Goal: Task Accomplishment & Management: Manage account settings

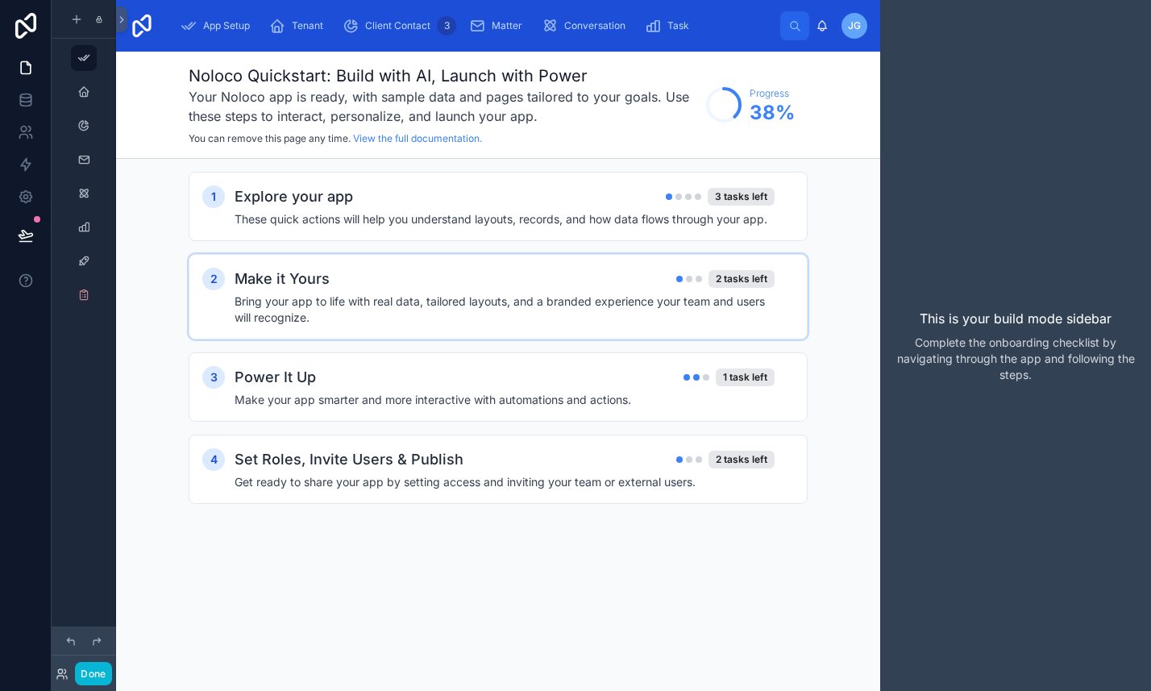
click at [357, 323] on h4 "Bring your app to life with real data, tailored layouts, and a branded experien…" at bounding box center [505, 309] width 540 height 32
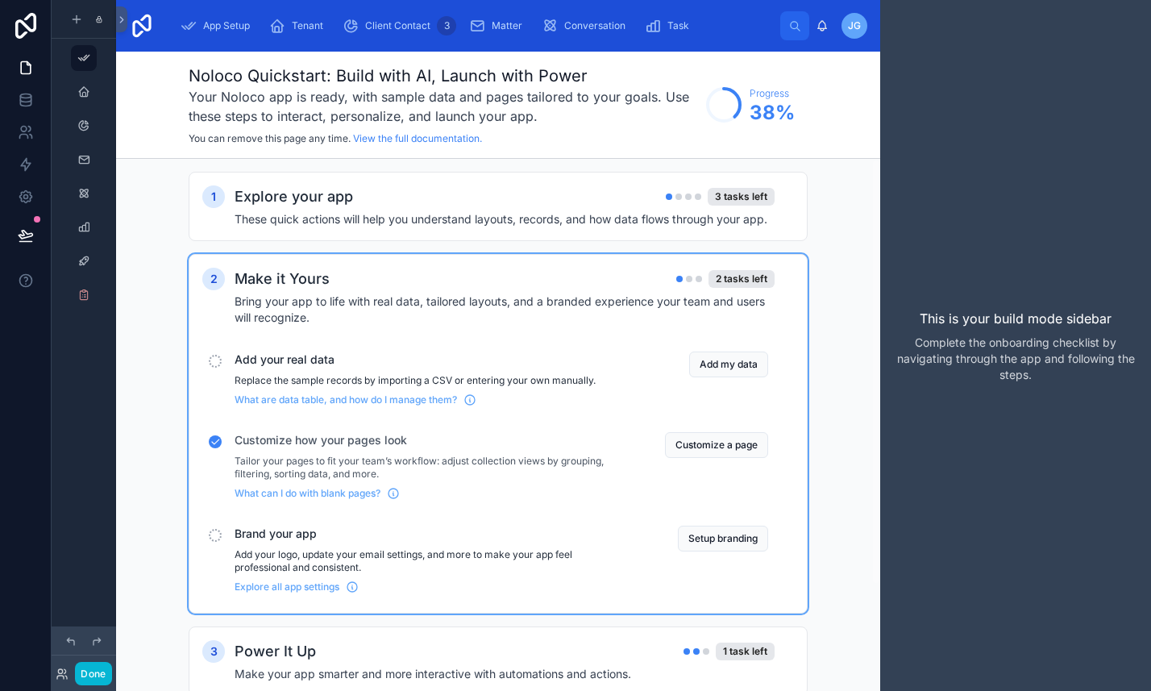
click at [210, 531] on div "scrollable content" at bounding box center [215, 535] width 13 height 13
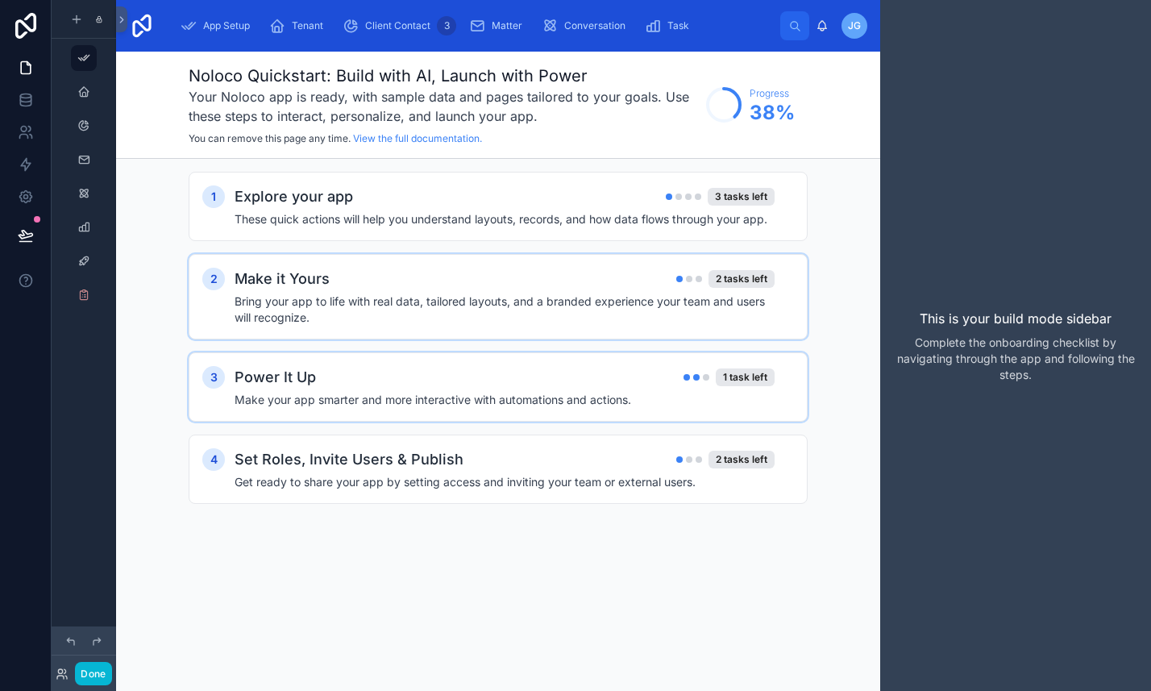
click at [357, 368] on div "Power It Up 1 task left" at bounding box center [505, 377] width 540 height 23
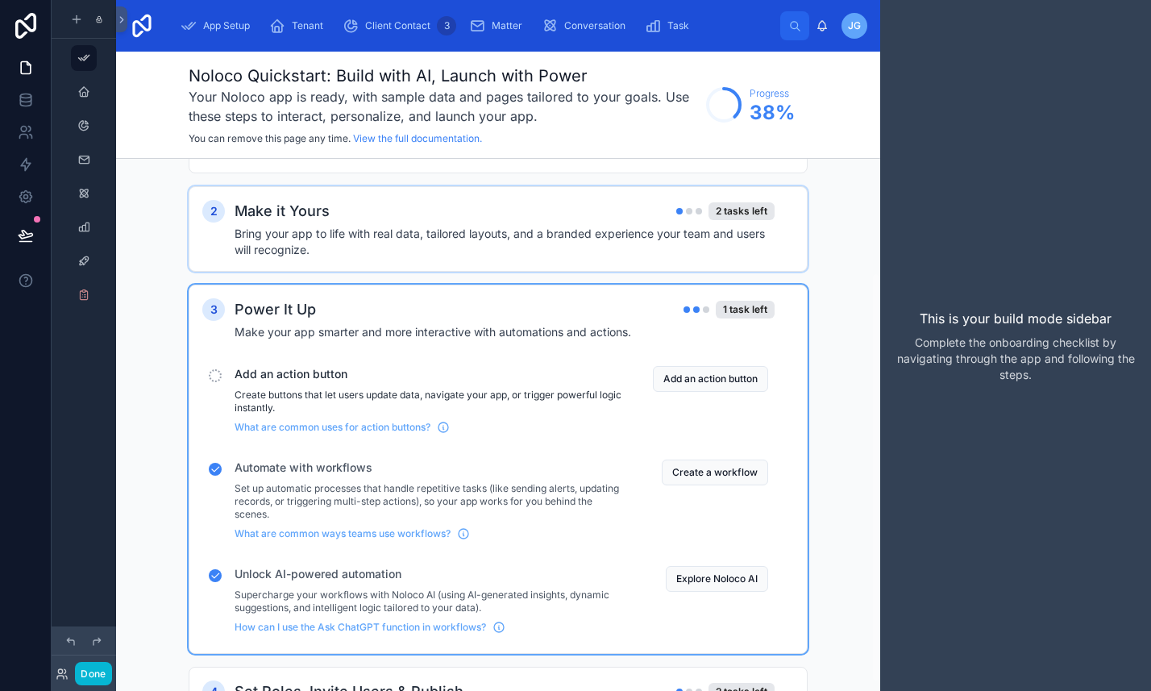
scroll to position [65, 0]
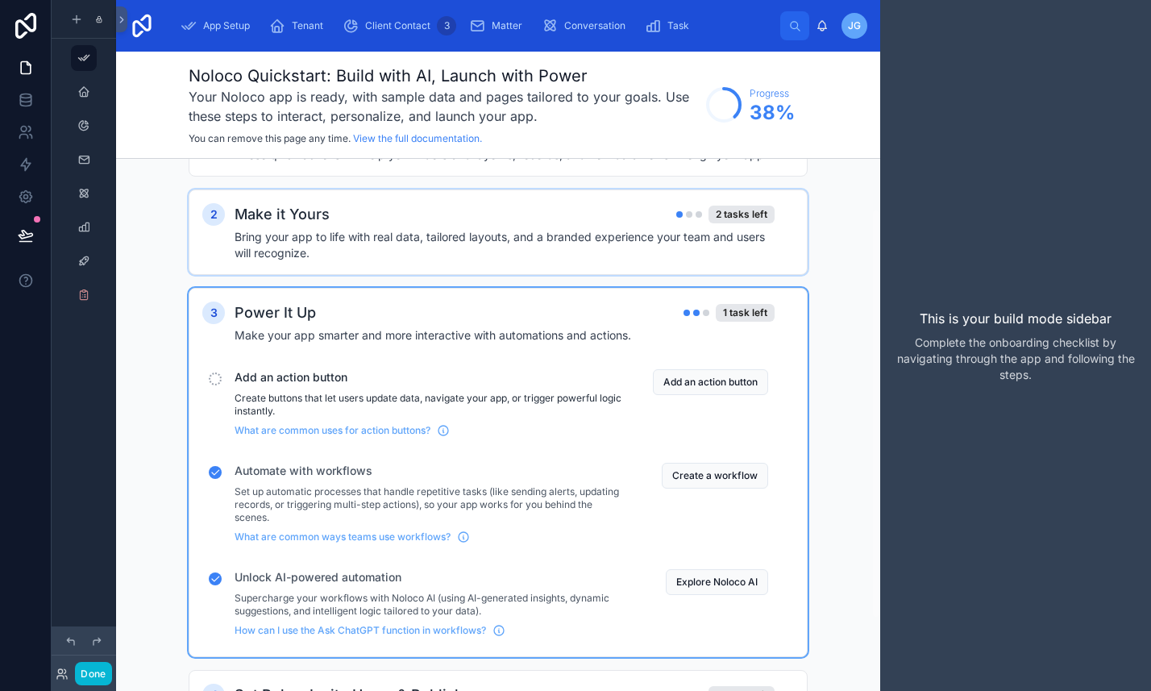
click at [407, 341] on h4 "Make your app smarter and more interactive with automations and actions." at bounding box center [505, 335] width 540 height 16
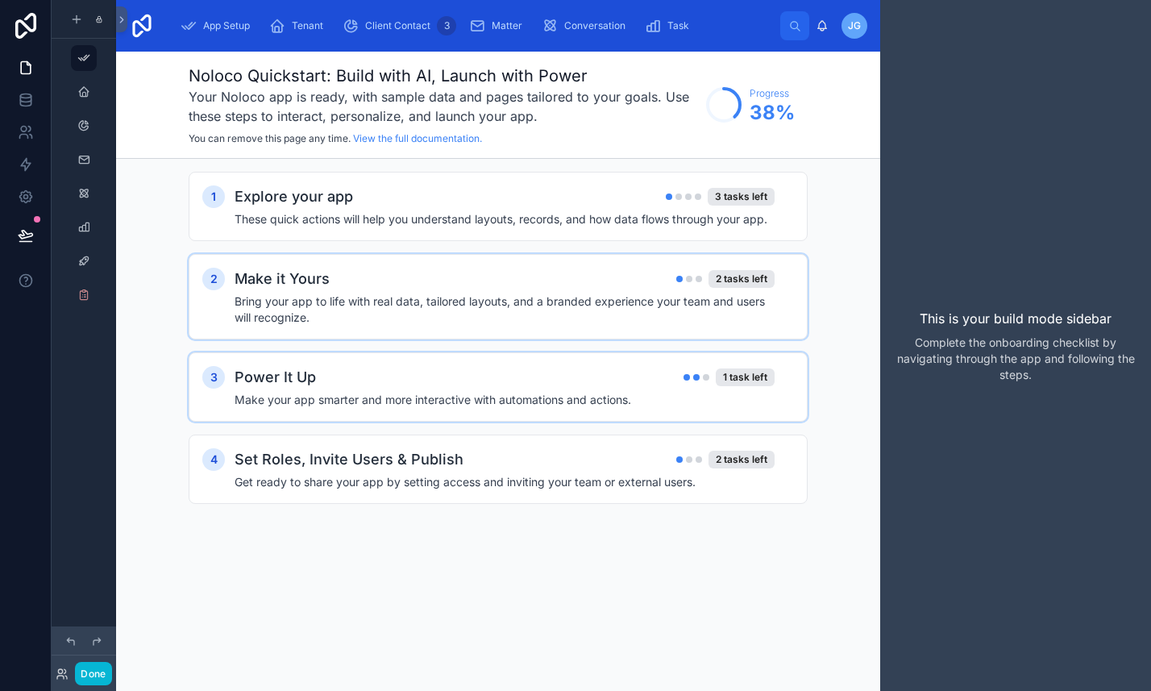
scroll to position [0, 0]
click at [419, 379] on div "Power It Up 1 task left" at bounding box center [505, 377] width 540 height 23
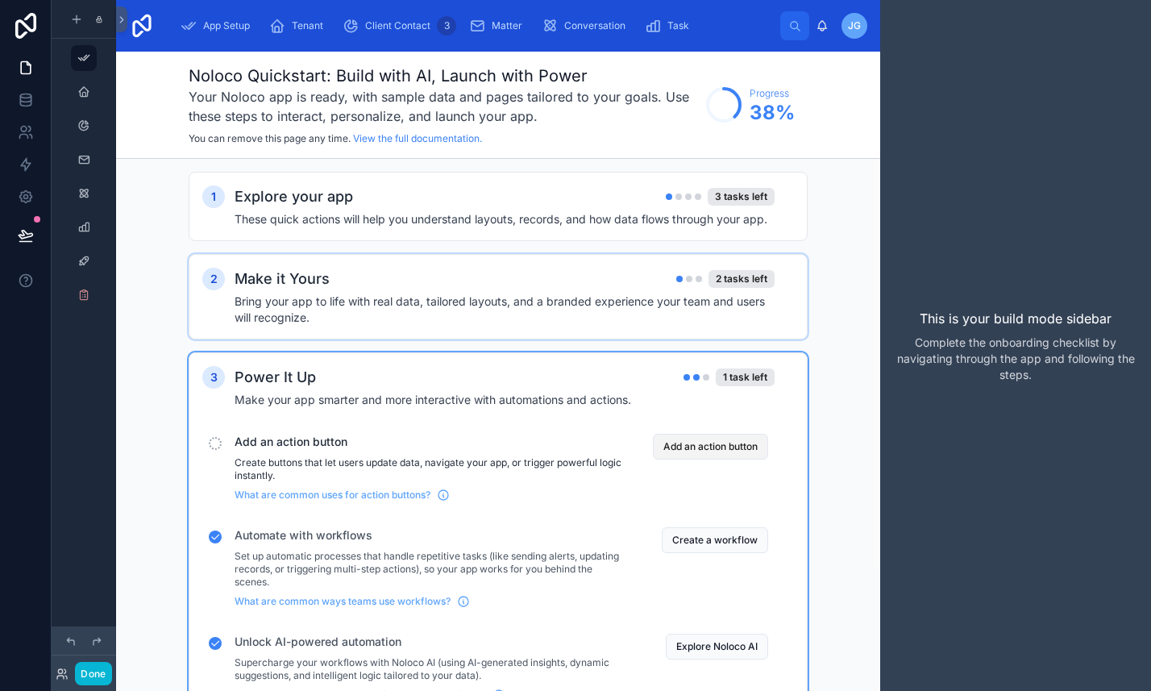
click at [687, 445] on button "Add an action button" at bounding box center [710, 447] width 115 height 26
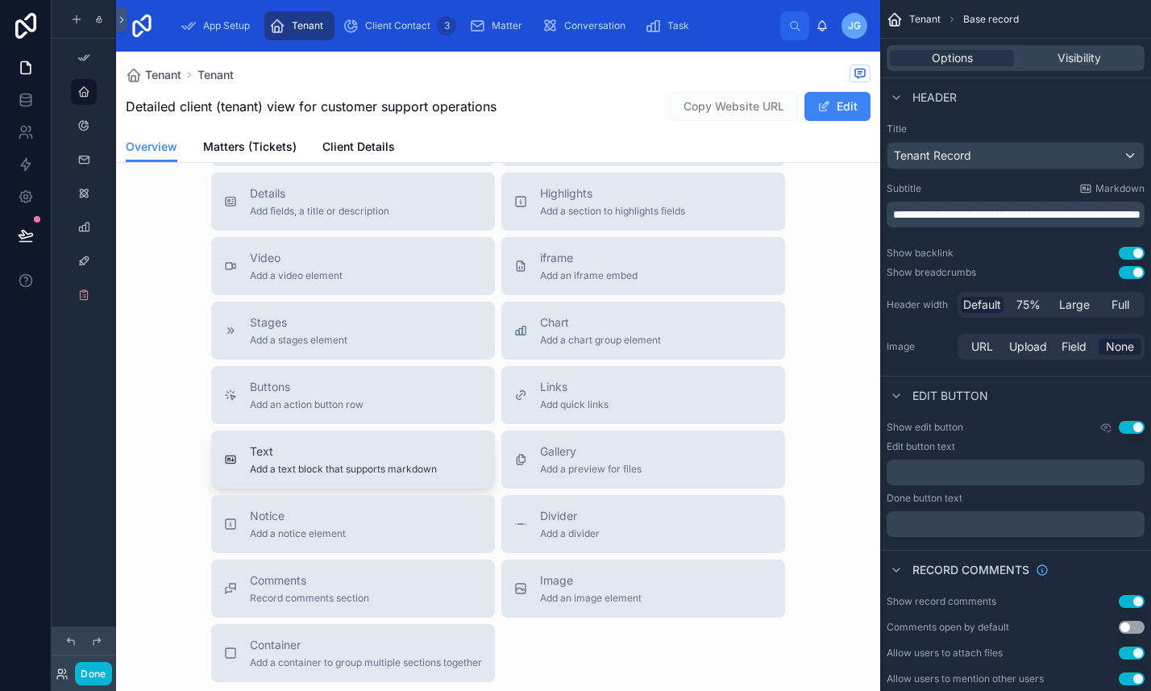
scroll to position [543, 0]
click at [373, 471] on span "Add a text block that supports markdown" at bounding box center [343, 471] width 187 height 13
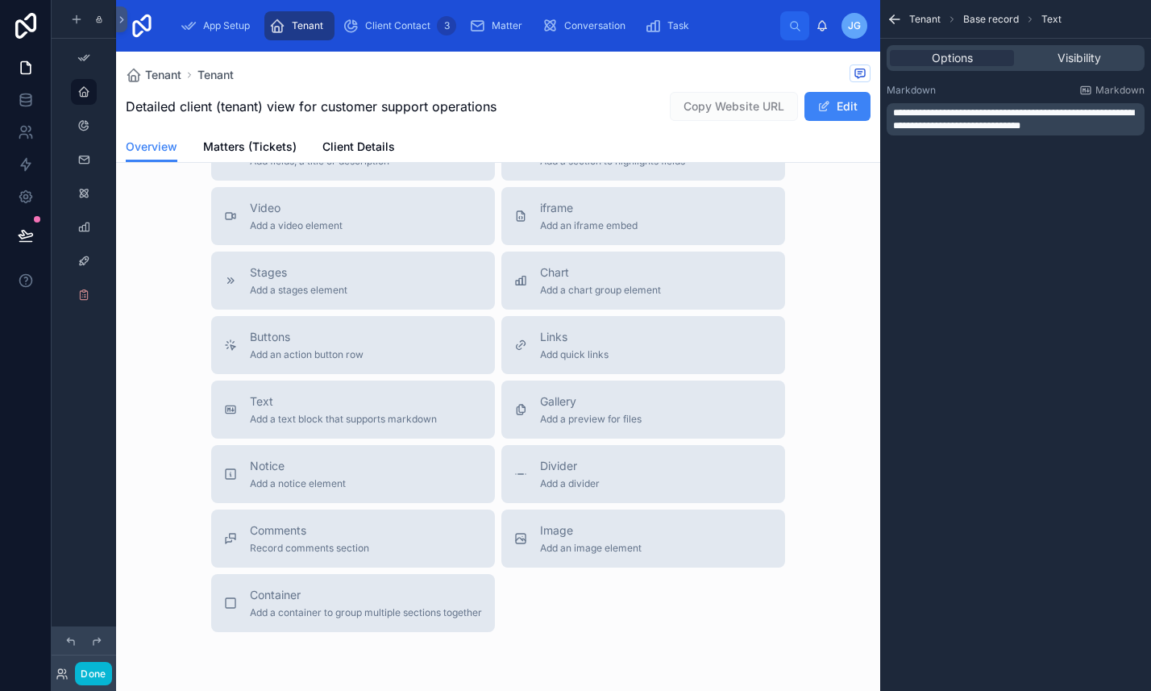
scroll to position [643, 0]
click at [377, 477] on div "Notice Add a notice element" at bounding box center [353, 471] width 258 height 32
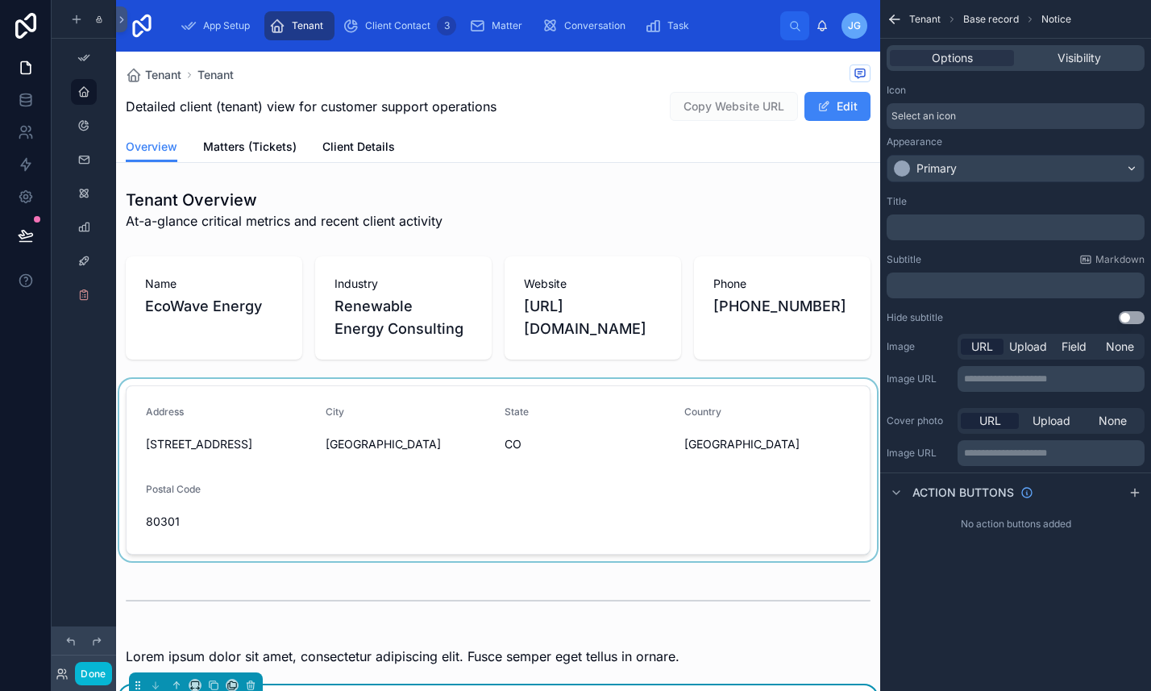
scroll to position [7, 0]
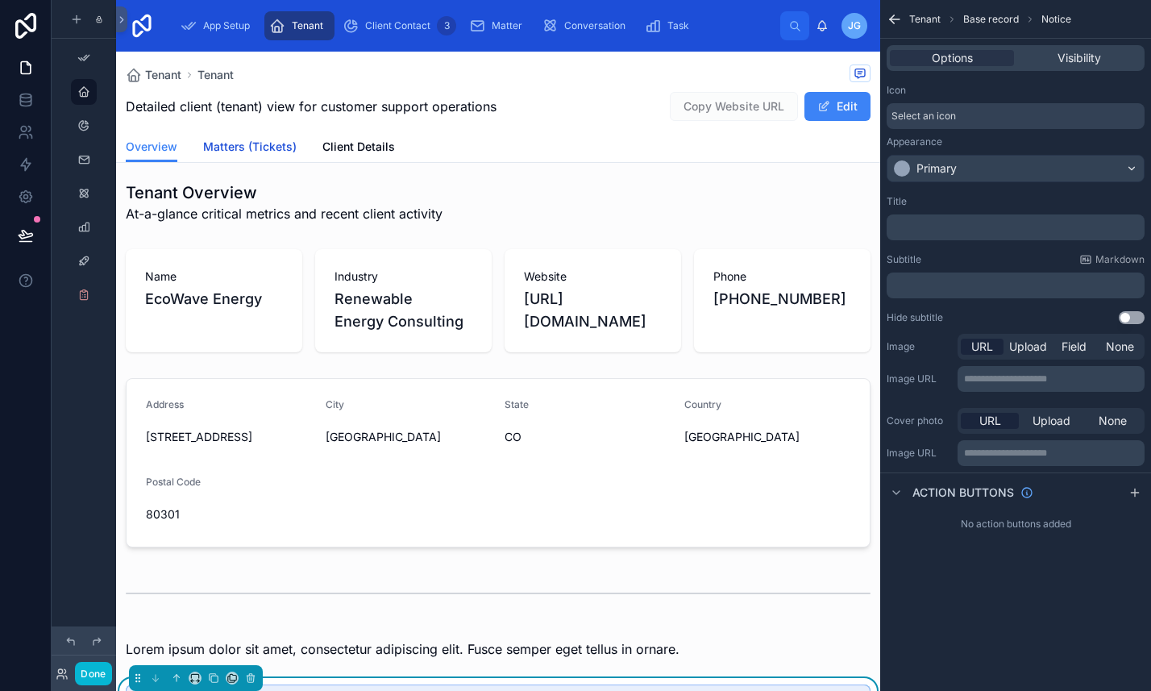
click at [265, 146] on span "Matters (Tickets)" at bounding box center [250, 147] width 94 height 16
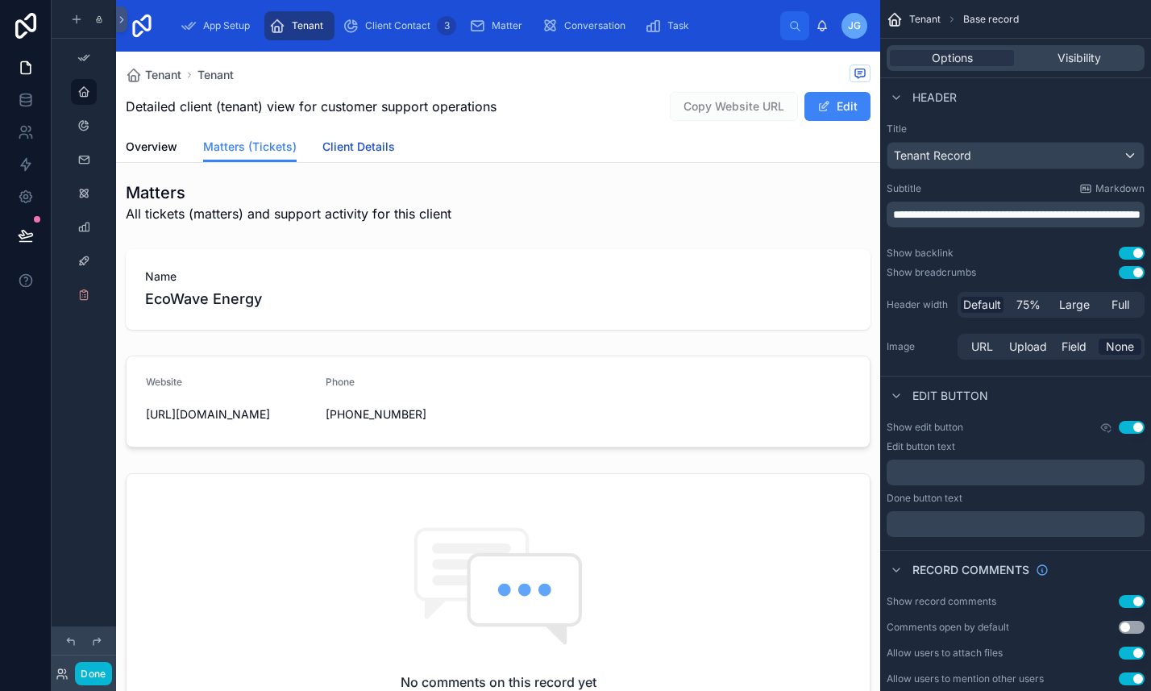
click at [375, 139] on span "Client Details" at bounding box center [359, 147] width 73 height 16
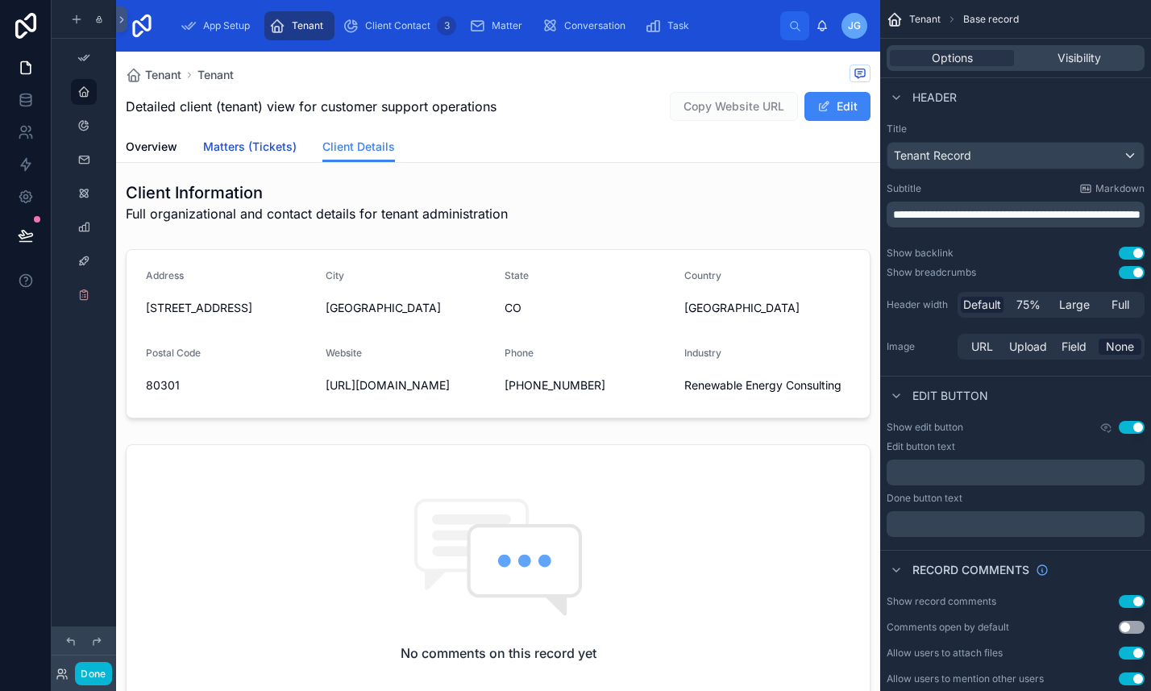
click at [247, 148] on span "Matters (Tickets)" at bounding box center [250, 147] width 94 height 16
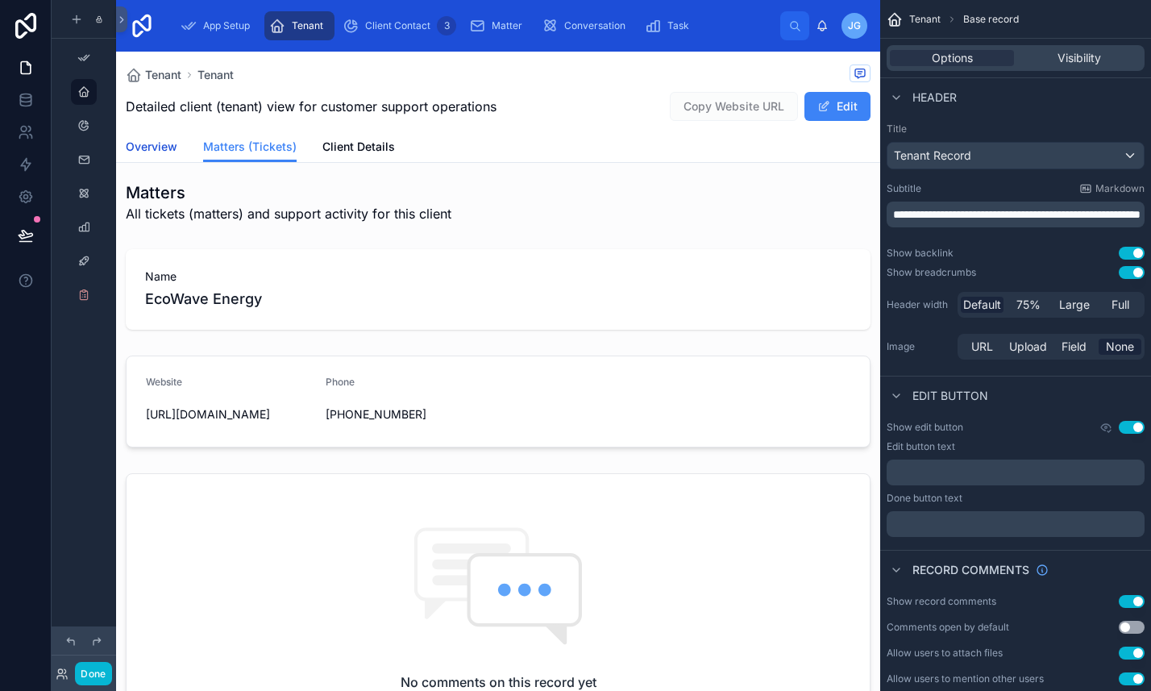
click at [142, 137] on link "Overview" at bounding box center [152, 148] width 52 height 32
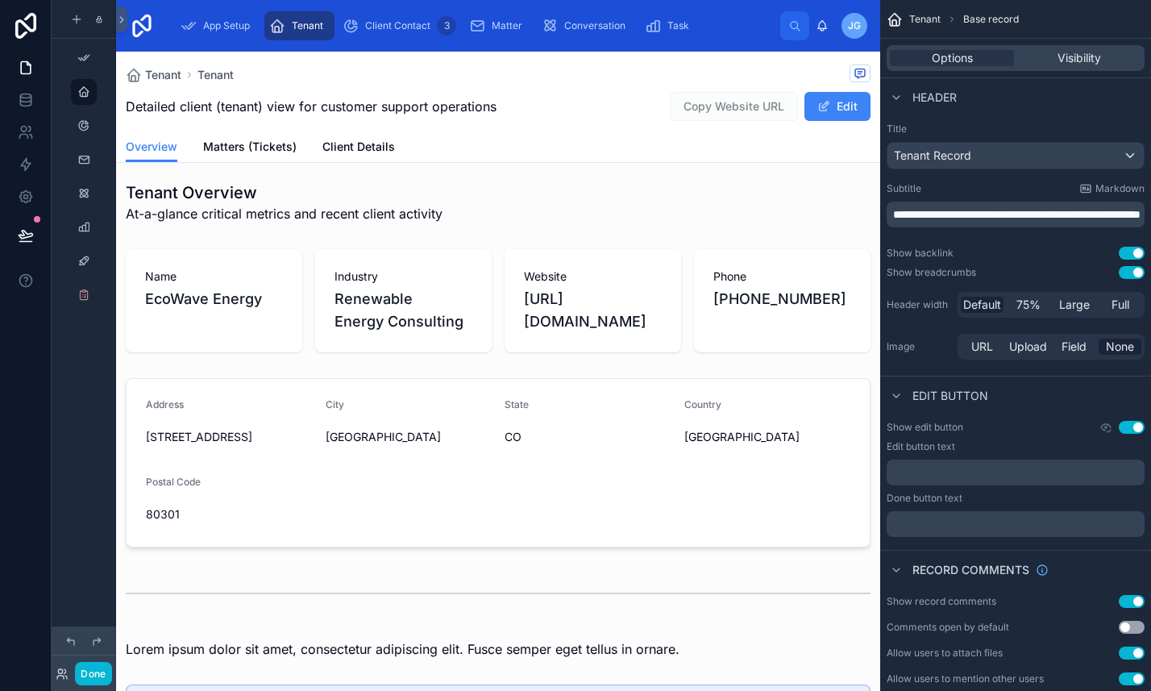
click at [279, 32] on icon "scrollable content" at bounding box center [277, 26] width 16 height 16
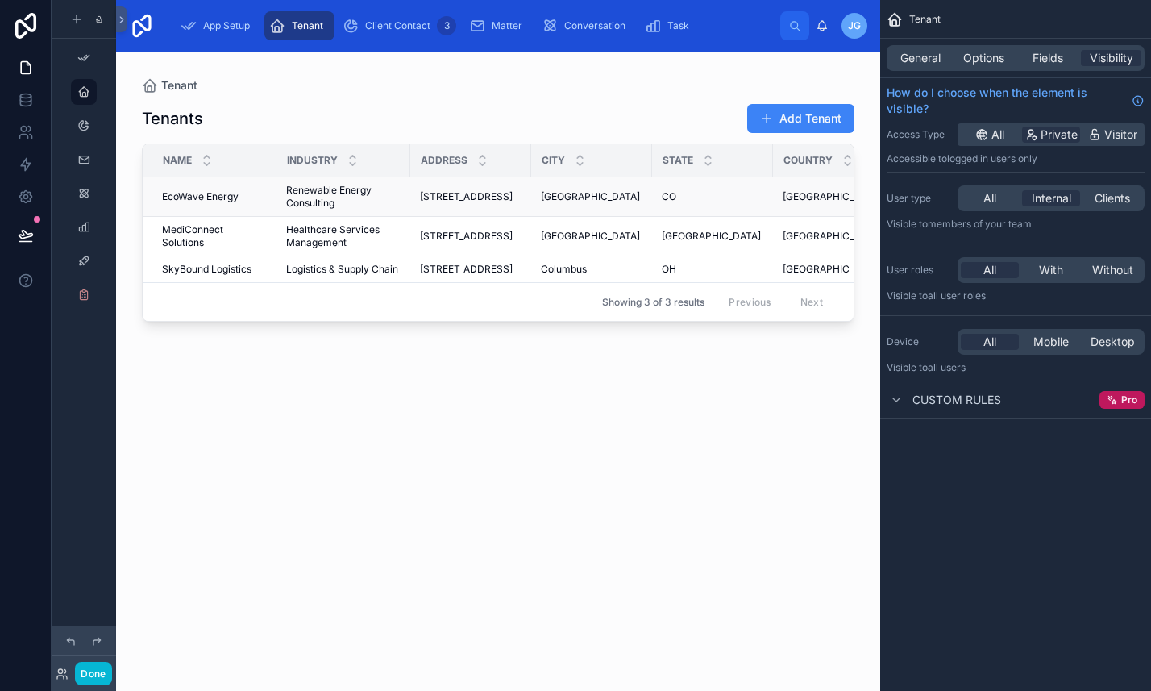
click at [345, 184] on span "Renewable Energy Consulting" at bounding box center [343, 197] width 114 height 26
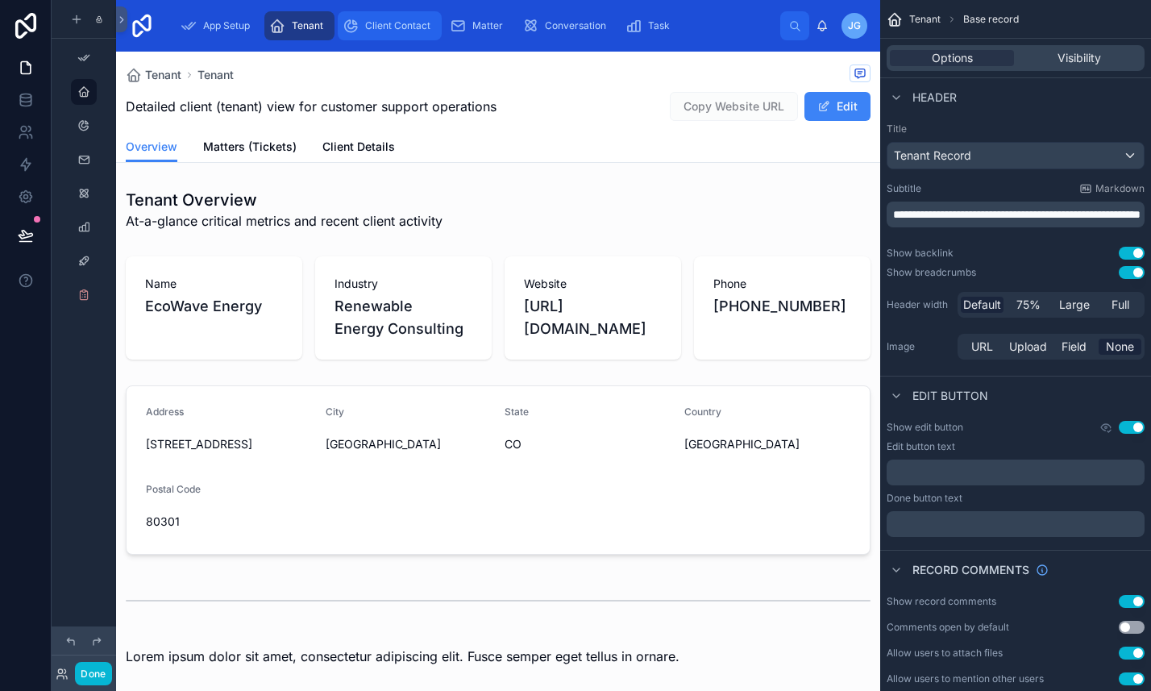
click at [392, 35] on div "Client Contact 3" at bounding box center [390, 26] width 94 height 26
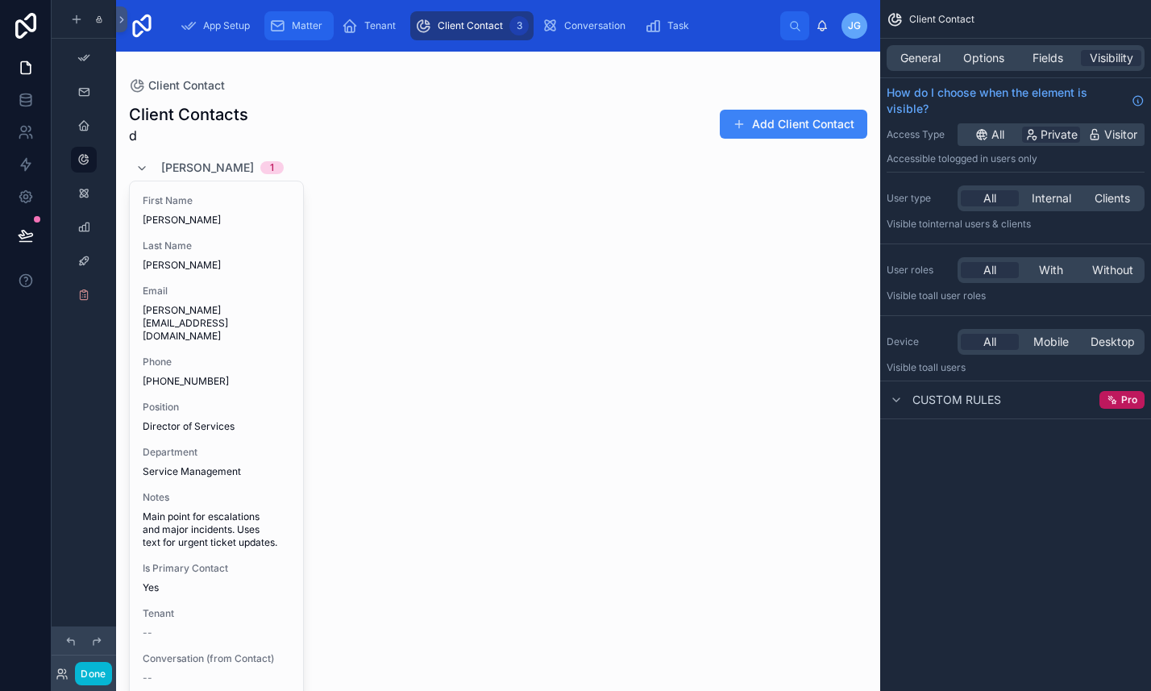
click at [314, 30] on span "Matter" at bounding box center [307, 25] width 31 height 13
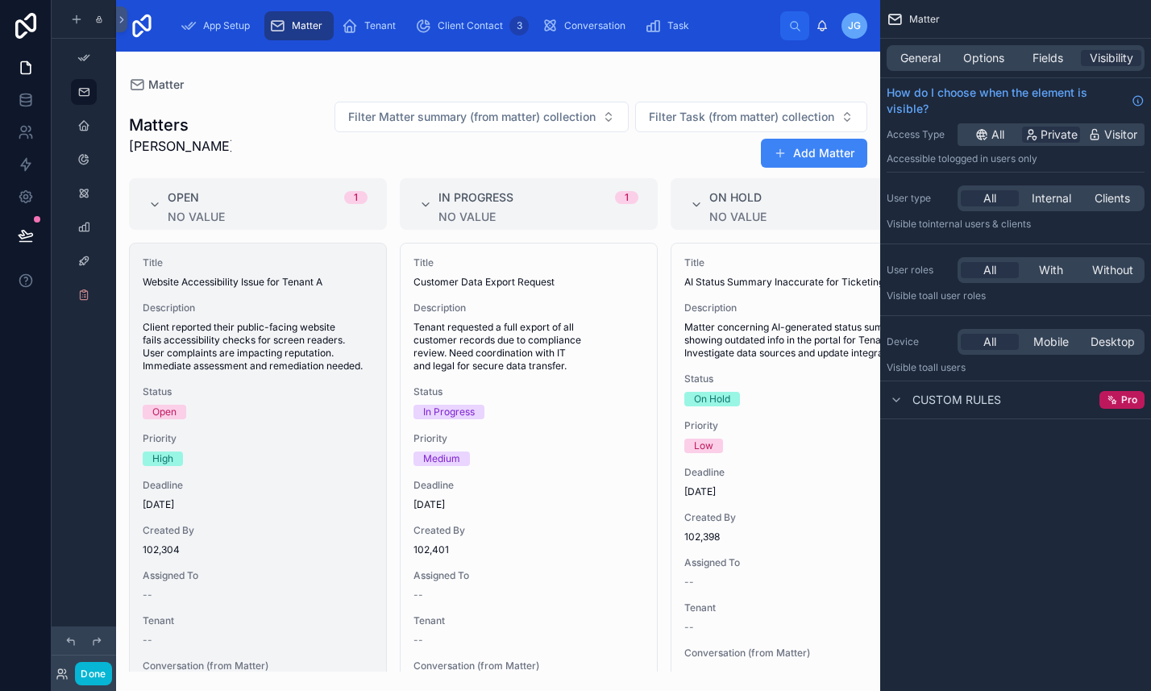
click at [238, 298] on div "Title Website Accessibility Issue for Tenant A Description Client reported thei…" at bounding box center [258, 497] width 256 height 506
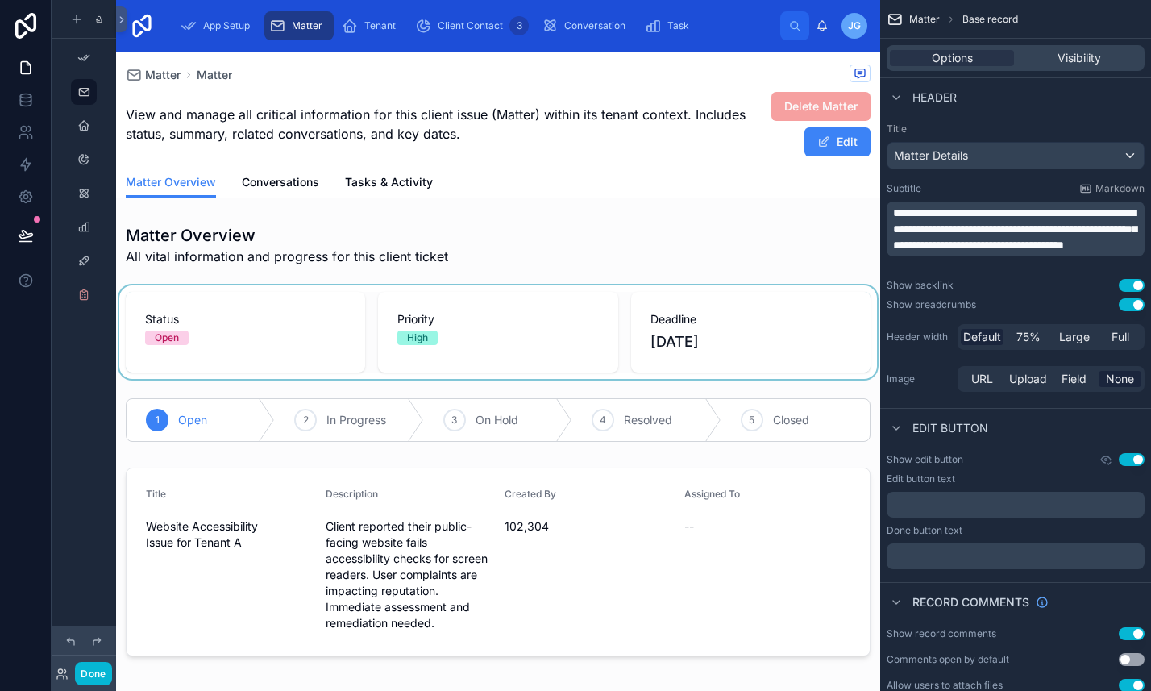
click at [305, 331] on div at bounding box center [498, 332] width 764 height 94
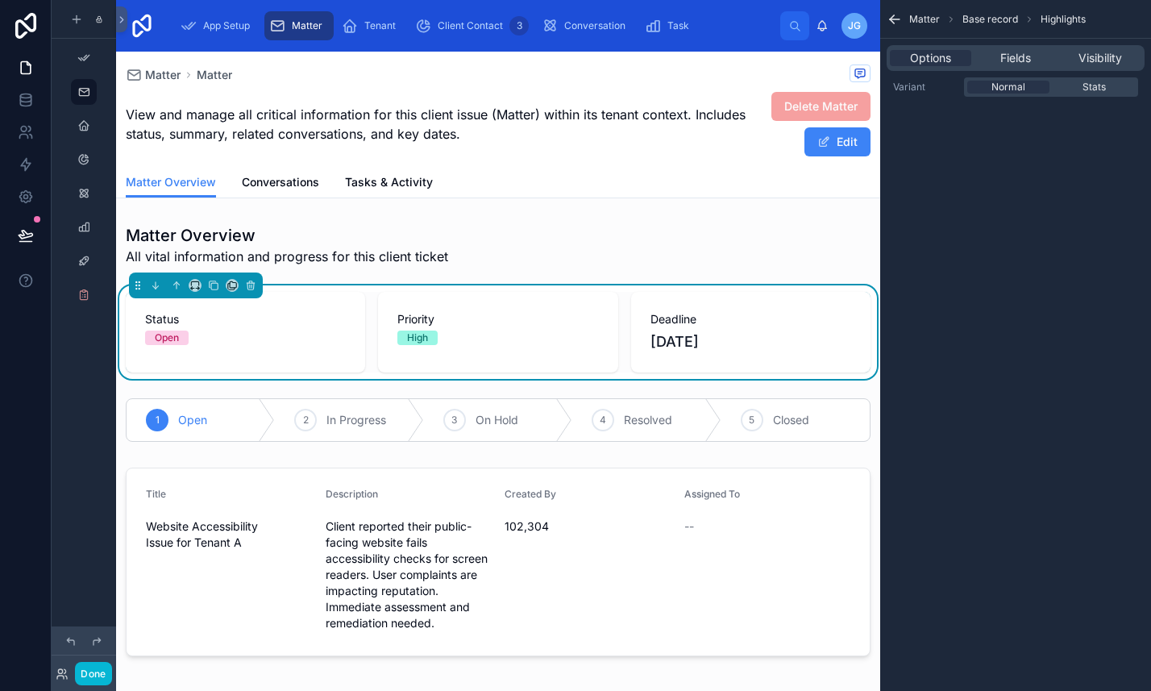
click at [188, 289] on div at bounding box center [196, 286] width 134 height 26
click at [231, 285] on icon at bounding box center [232, 285] width 11 height 11
click at [317, 228] on div at bounding box center [575, 345] width 1151 height 691
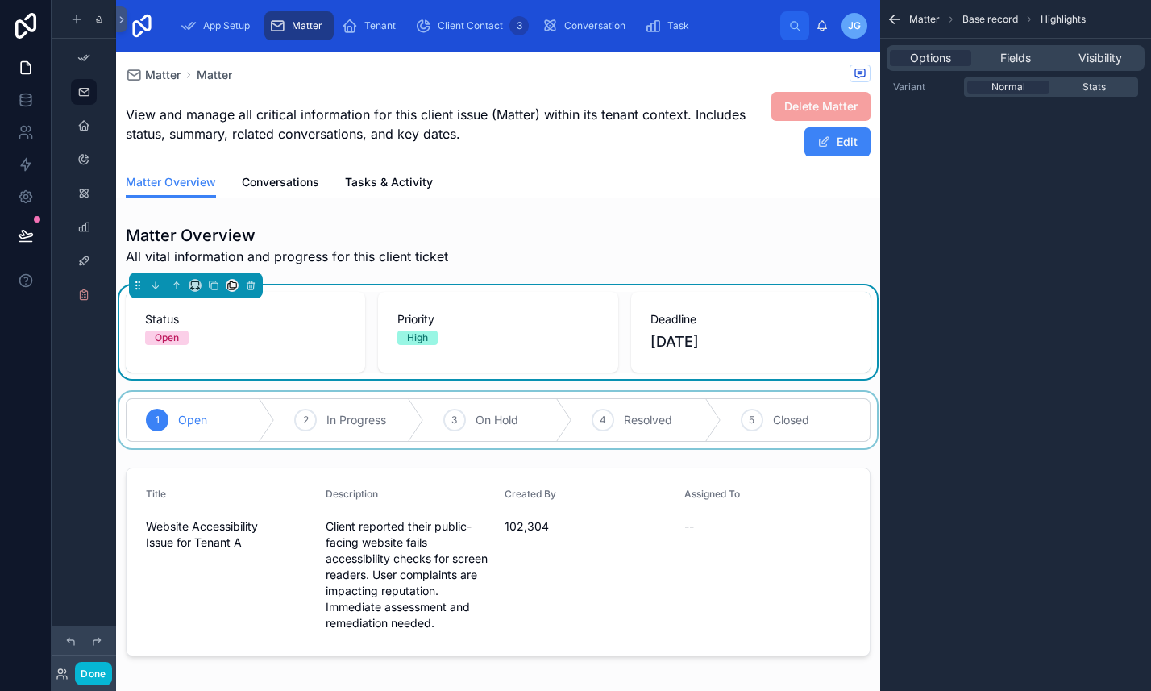
click at [205, 415] on div at bounding box center [498, 420] width 764 height 56
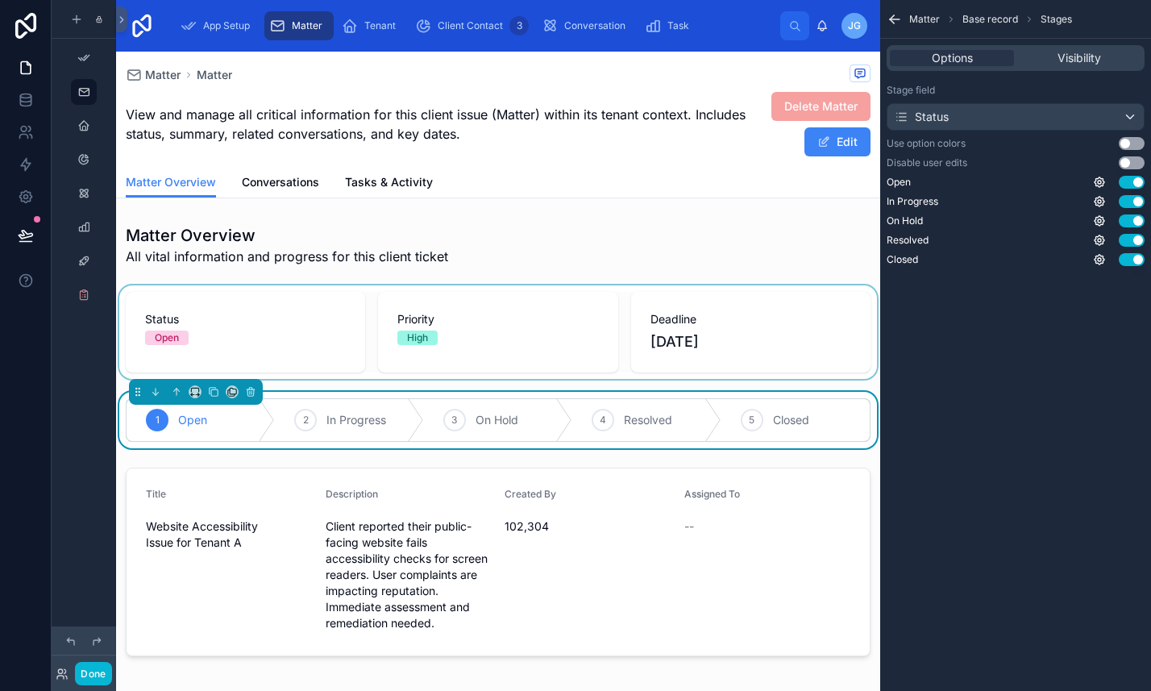
click at [285, 392] on div "1 Open 2 In Progress 3 On Hold 4 Resolved 5 Closed" at bounding box center [498, 420] width 764 height 56
click at [178, 396] on icon at bounding box center [176, 391] width 11 height 11
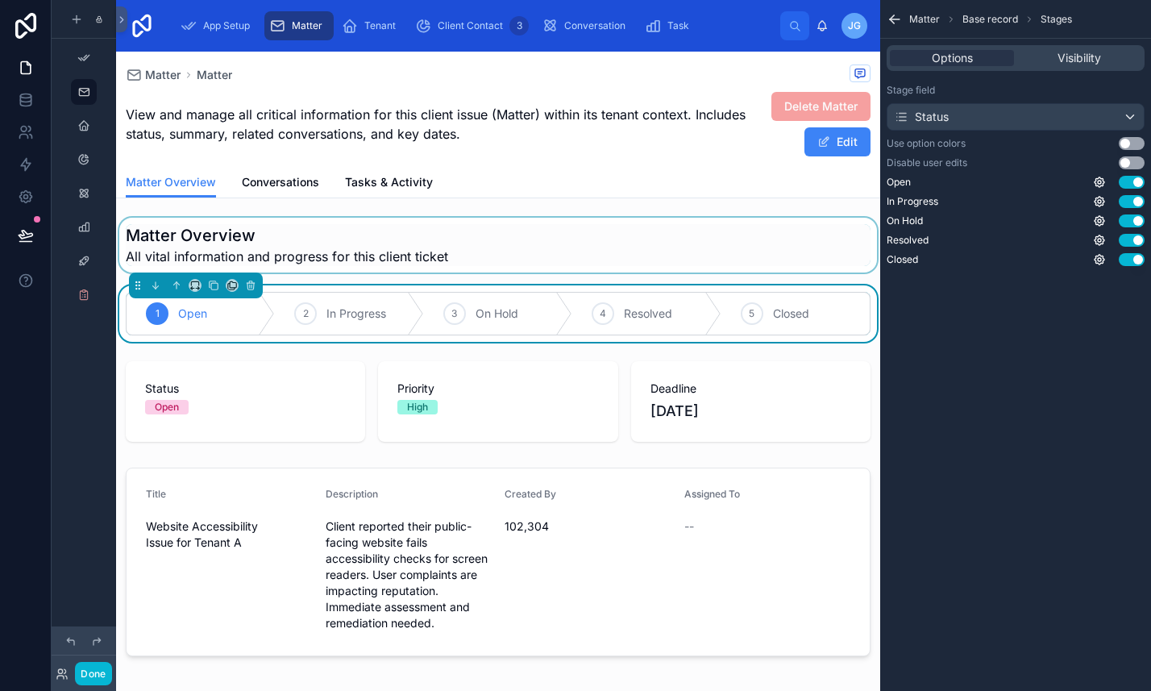
click at [302, 229] on div at bounding box center [498, 245] width 764 height 55
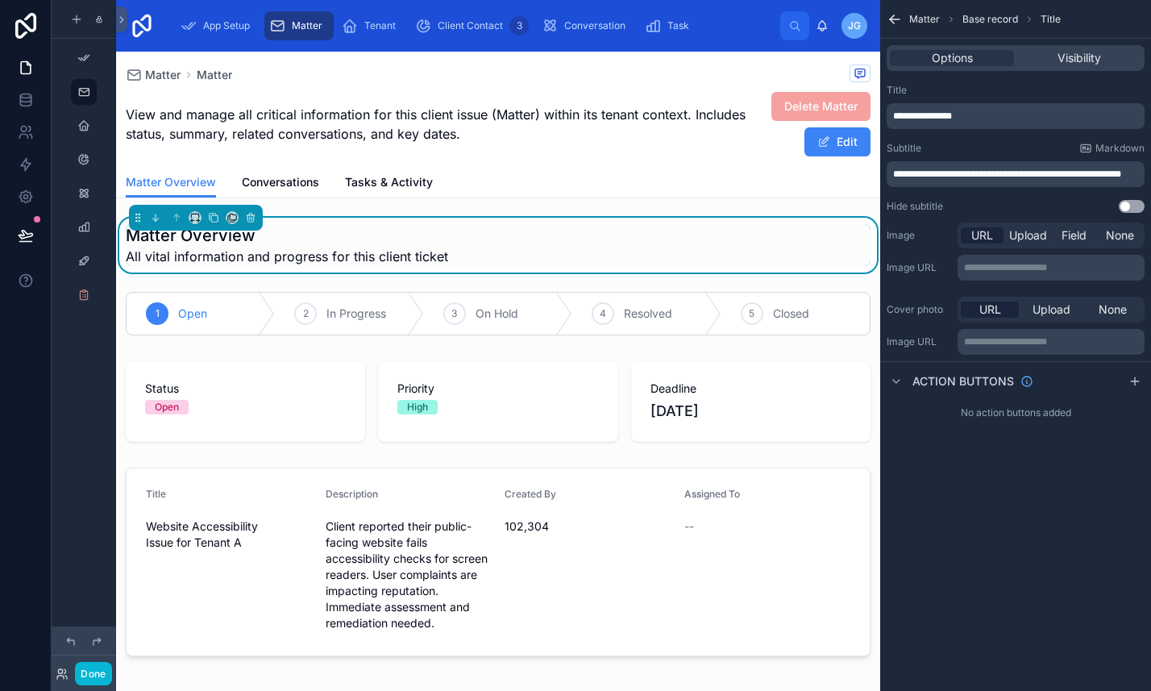
click at [214, 240] on h1 "Matter Overview" at bounding box center [287, 235] width 323 height 23
click at [980, 112] on p "**********" at bounding box center [1017, 116] width 248 height 13
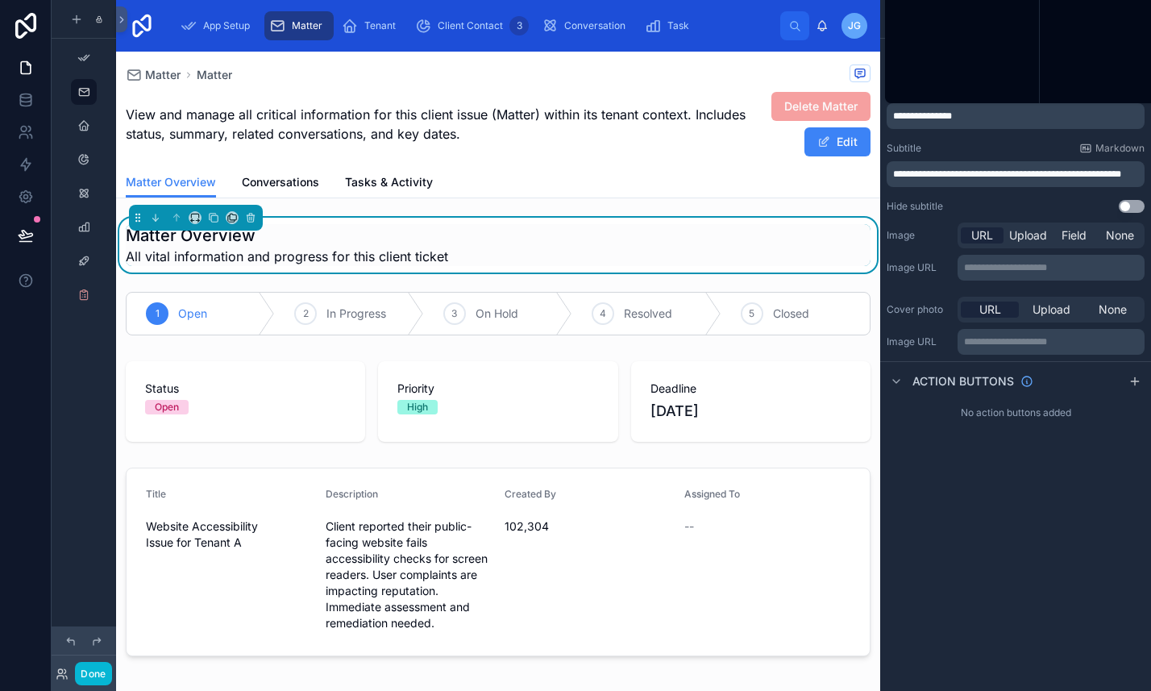
click at [980, 112] on p "**********" at bounding box center [1017, 116] width 248 height 13
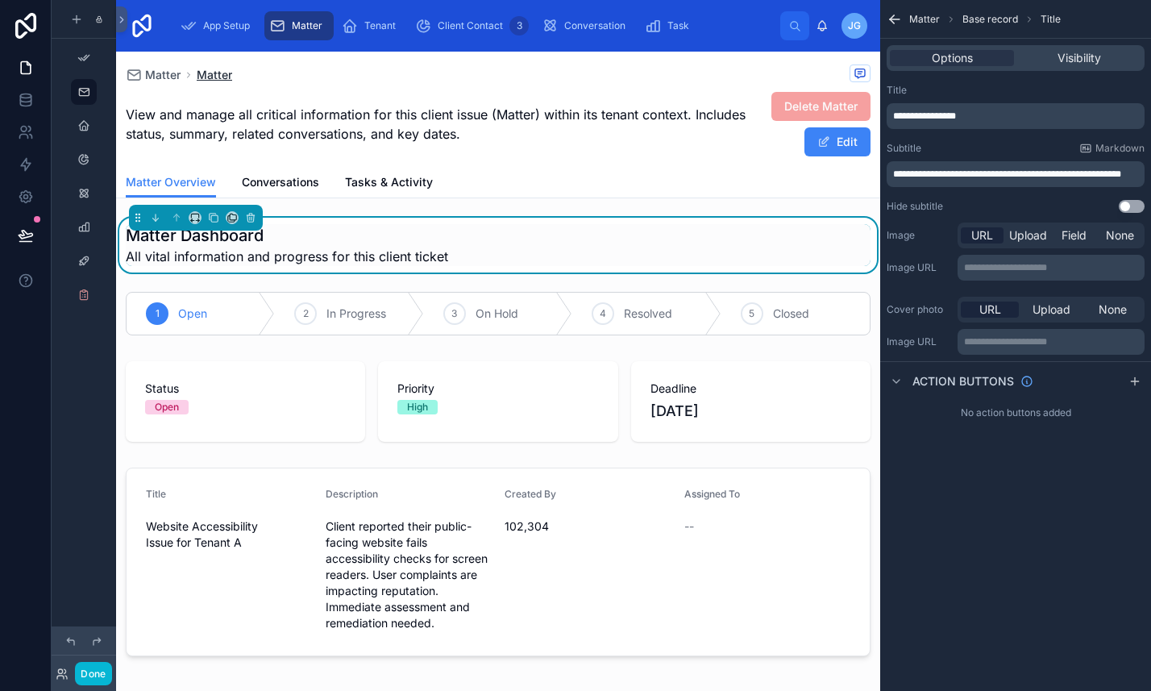
click at [224, 77] on span "Matter" at bounding box center [214, 75] width 35 height 16
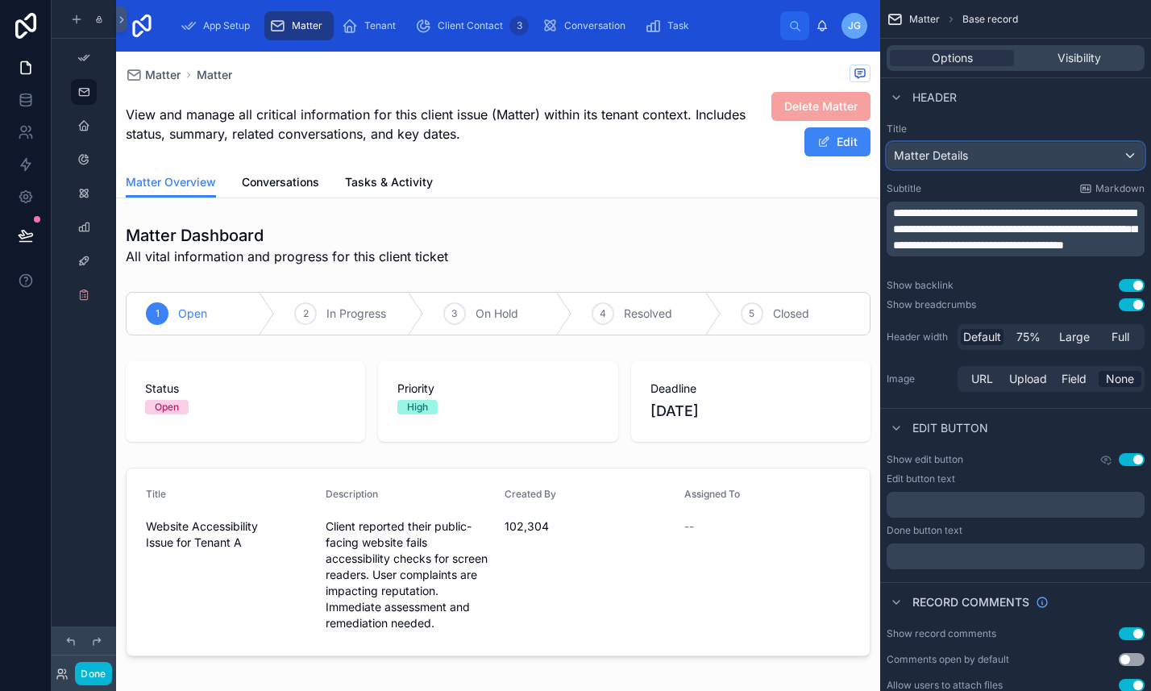
click at [999, 151] on div "Matter Details" at bounding box center [1016, 156] width 256 height 26
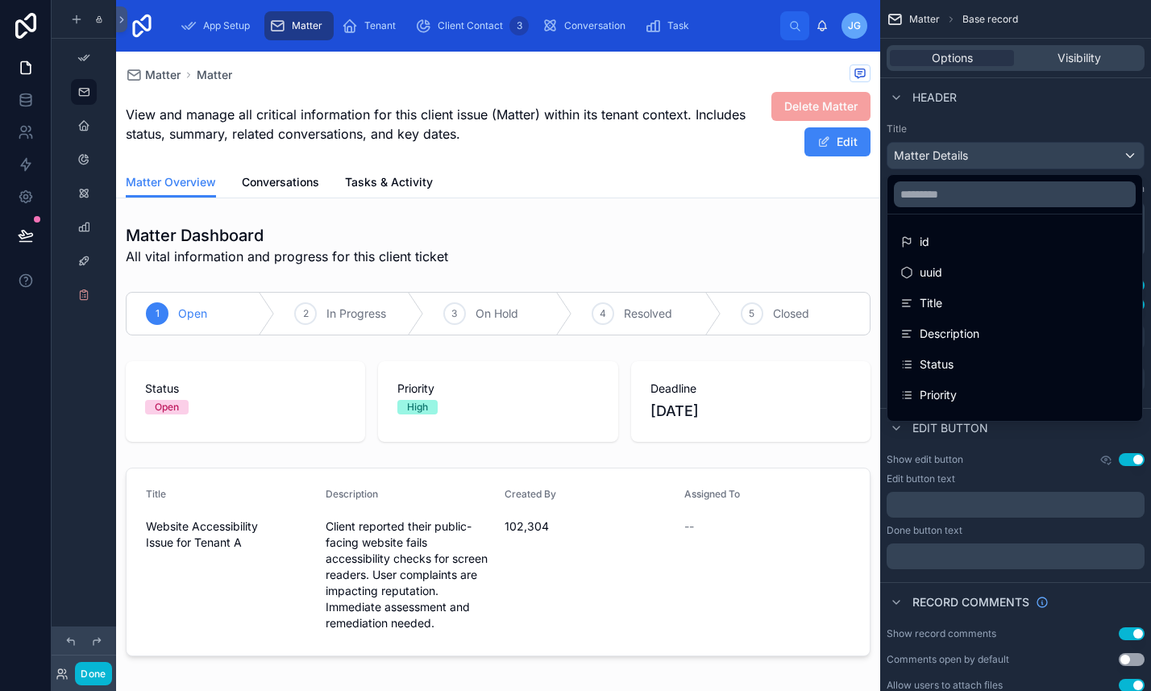
click at [945, 154] on div "scrollable content" at bounding box center [575, 345] width 1151 height 691
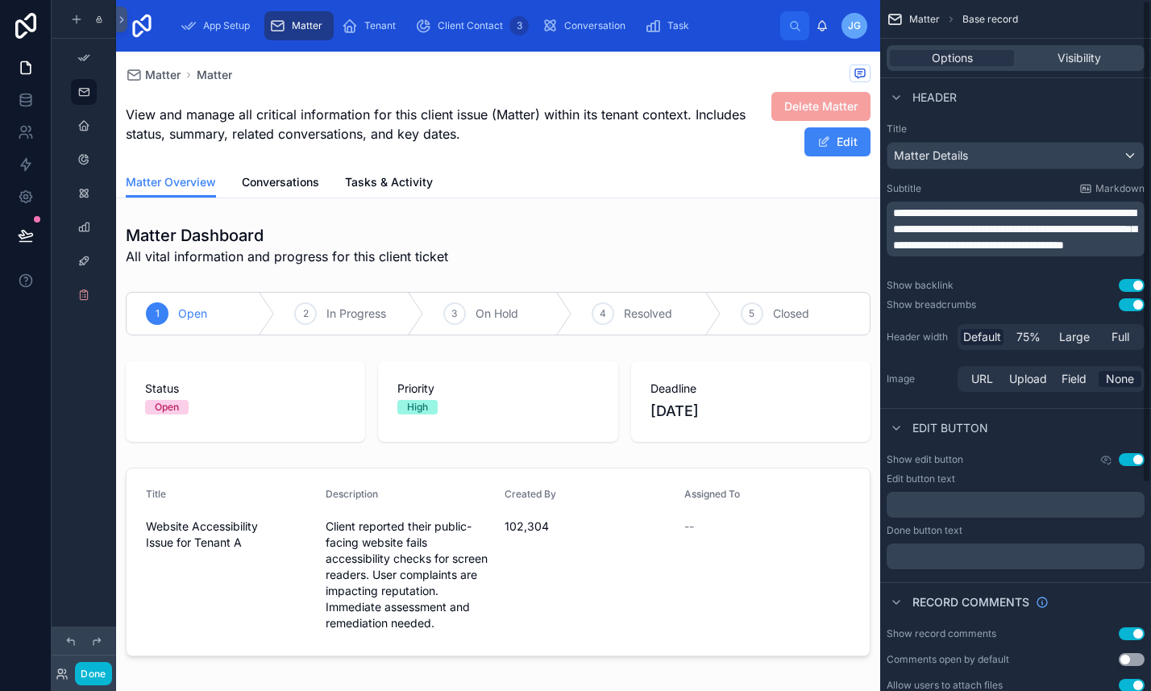
click at [951, 92] on span "Header" at bounding box center [935, 97] width 44 height 16
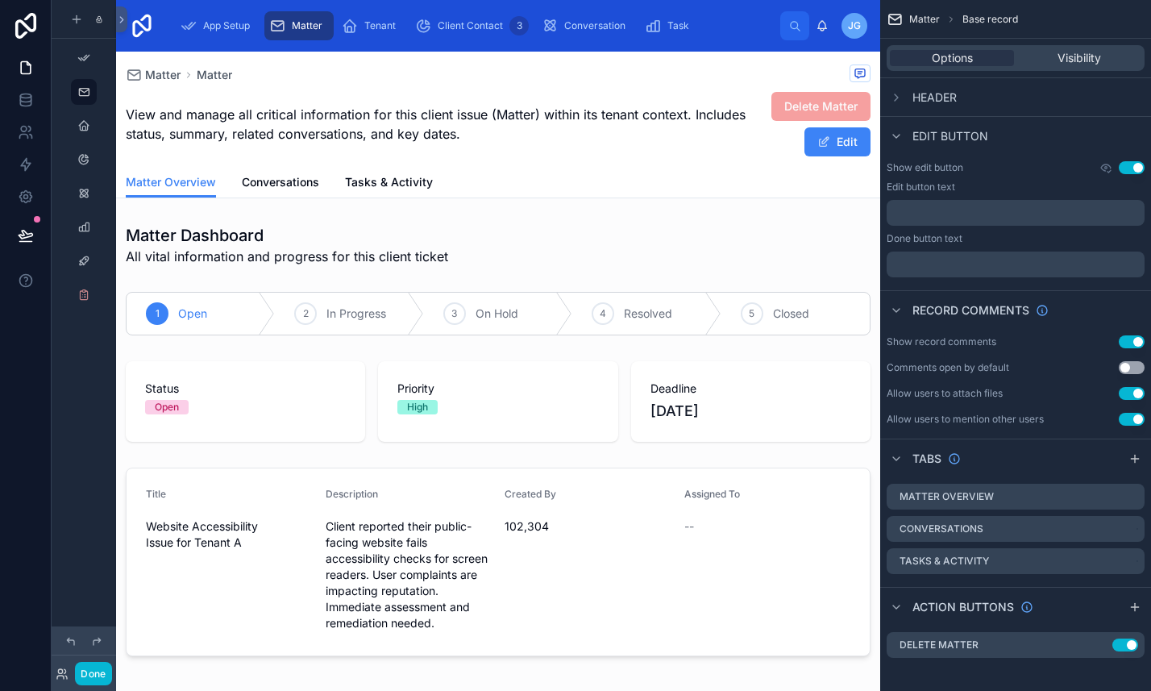
click at [951, 94] on span "Header" at bounding box center [935, 97] width 44 height 16
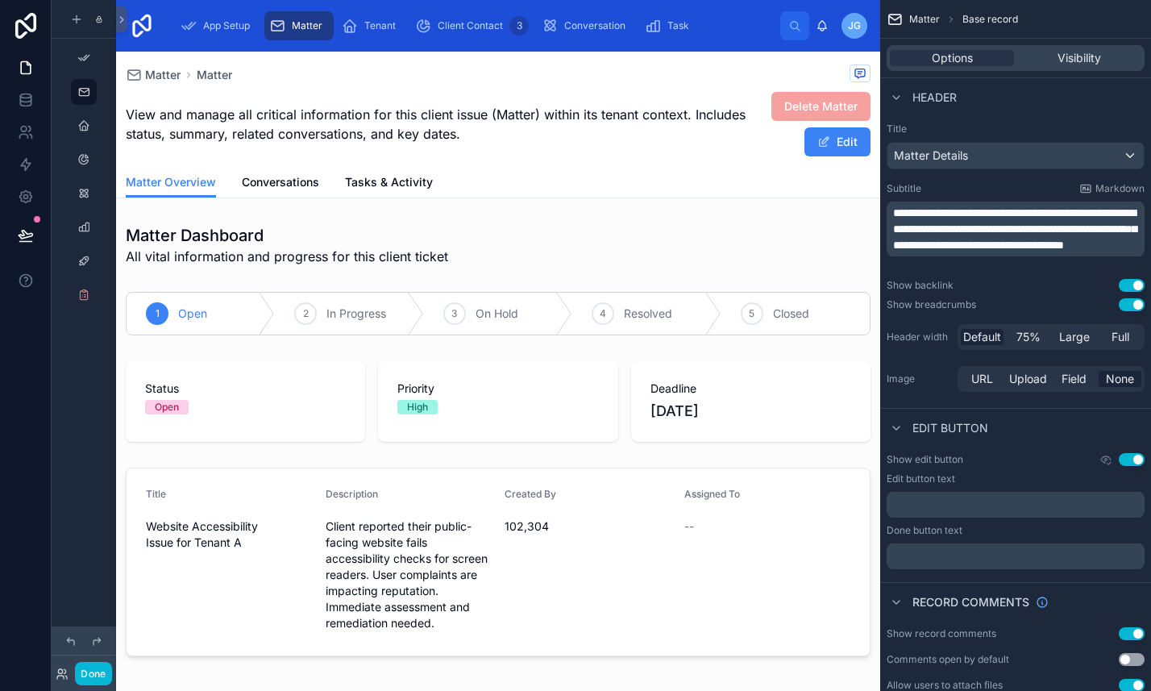
click at [1022, 240] on span "**********" at bounding box center [1015, 229] width 244 height 44
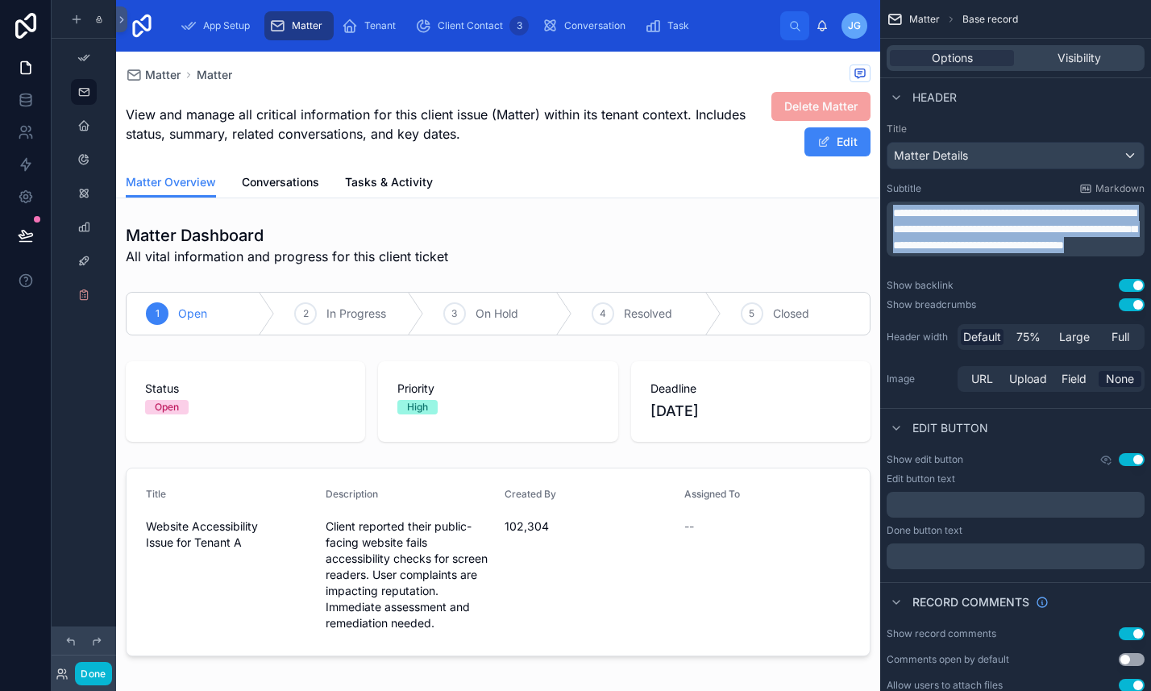
click at [1022, 240] on span "**********" at bounding box center [1015, 229] width 244 height 44
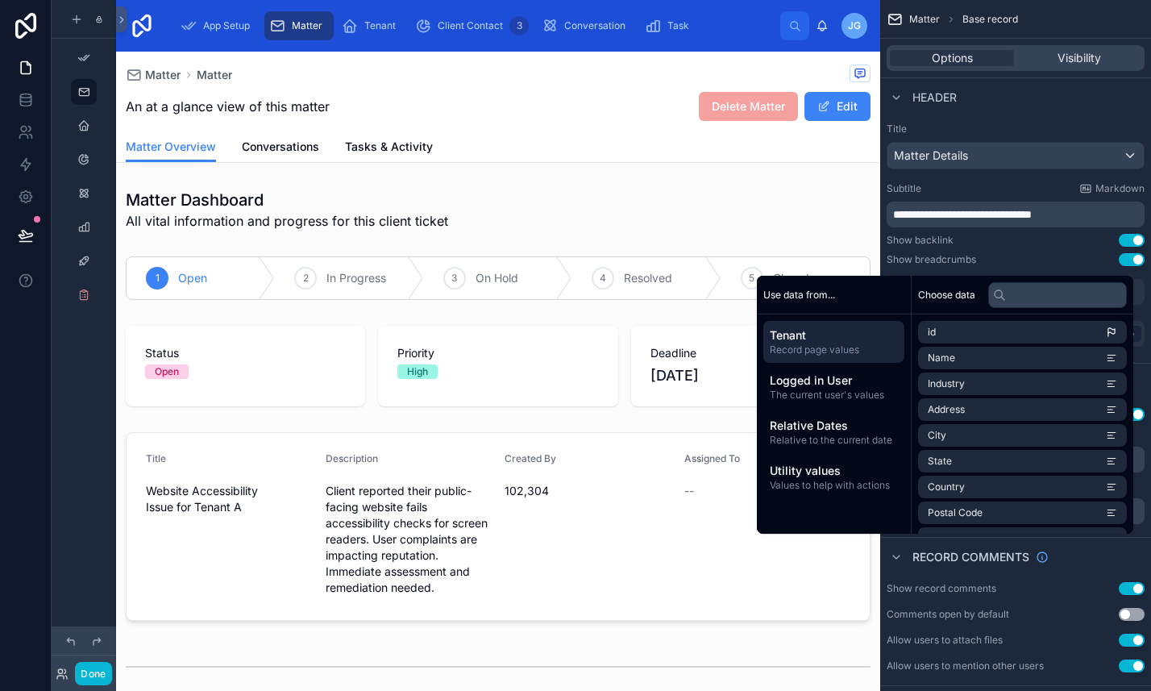
click at [1032, 219] on span "**********" at bounding box center [962, 214] width 139 height 11
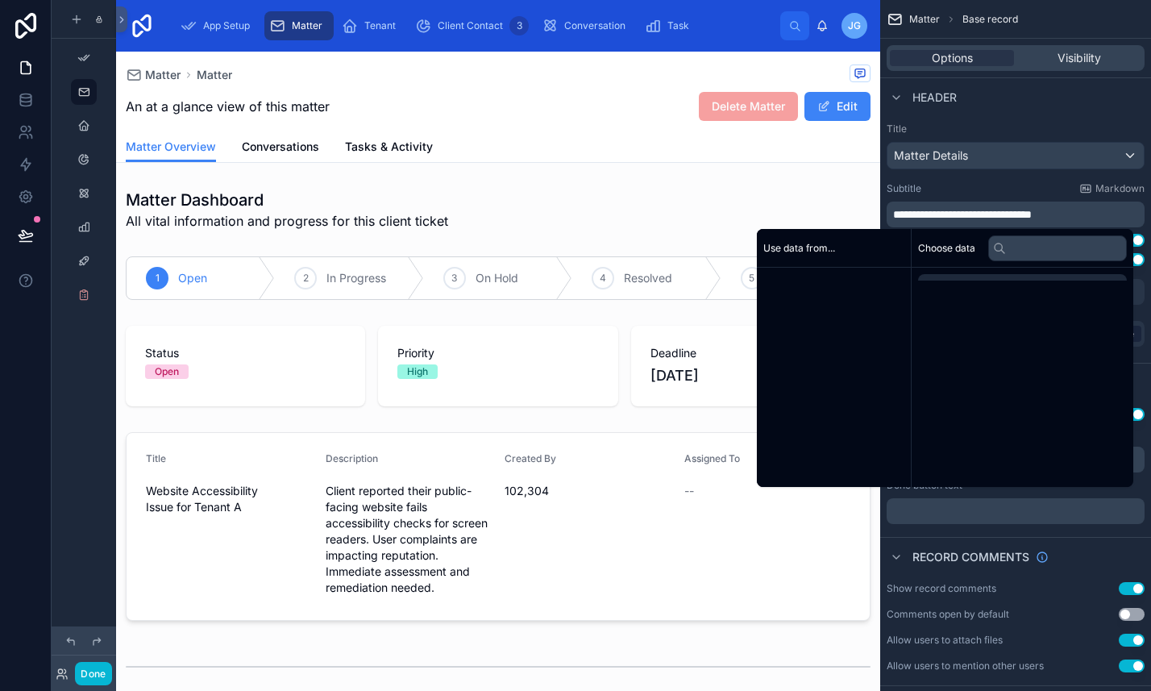
click at [1032, 218] on span "**********" at bounding box center [962, 214] width 139 height 11
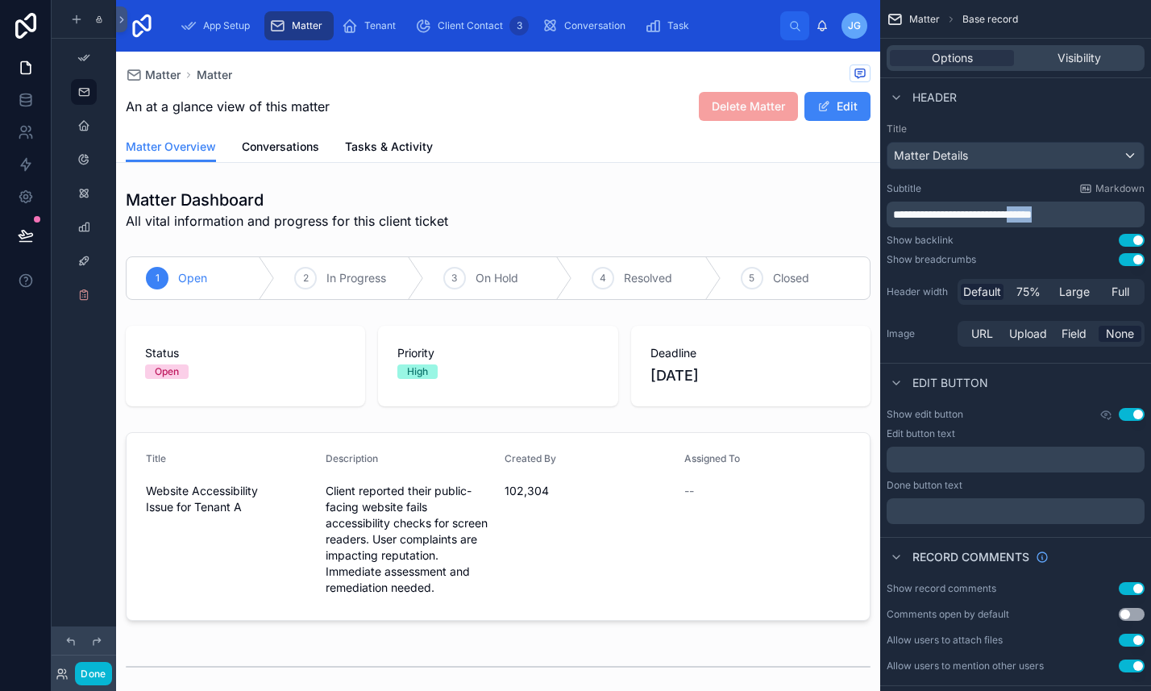
click at [1032, 218] on span "**********" at bounding box center [962, 214] width 139 height 11
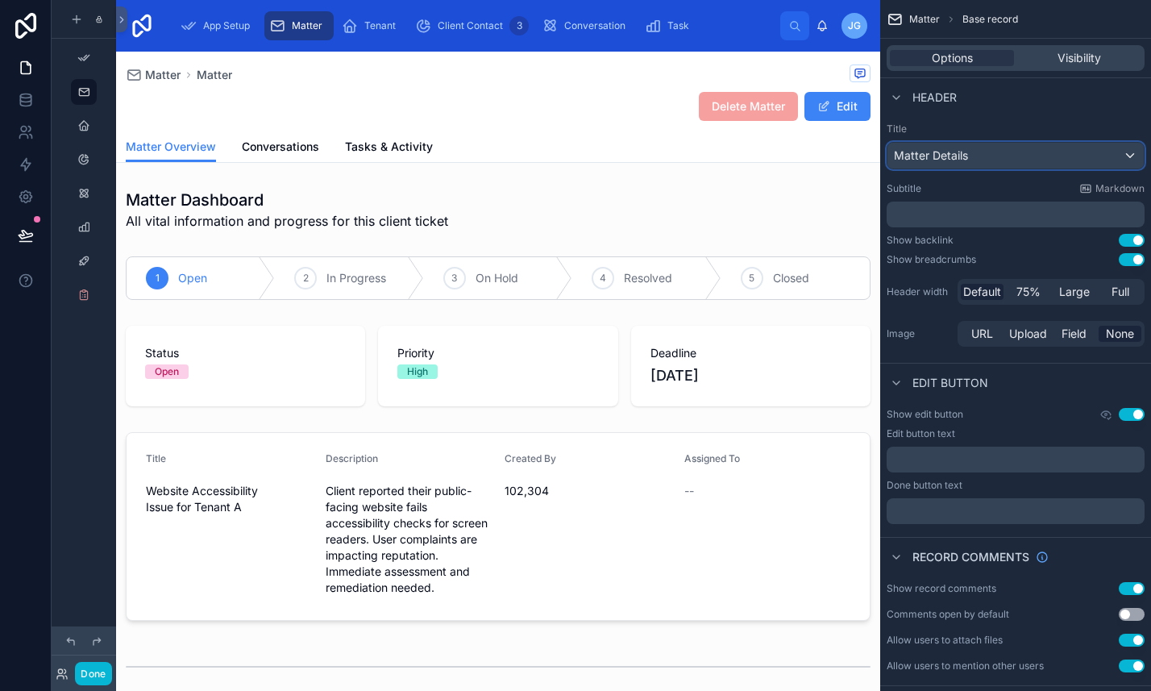
click at [982, 160] on div "Matter Details" at bounding box center [1016, 156] width 256 height 26
click at [941, 156] on span "Matter Details" at bounding box center [931, 156] width 74 height 16
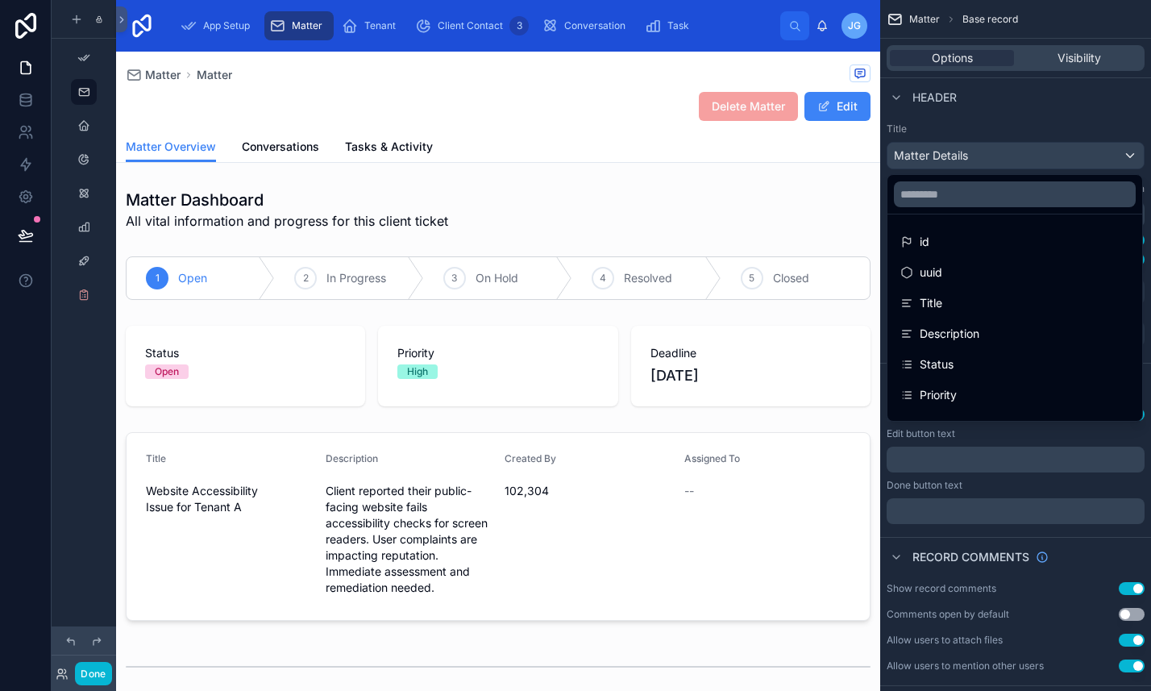
click at [941, 156] on div "scrollable content" at bounding box center [575, 345] width 1151 height 691
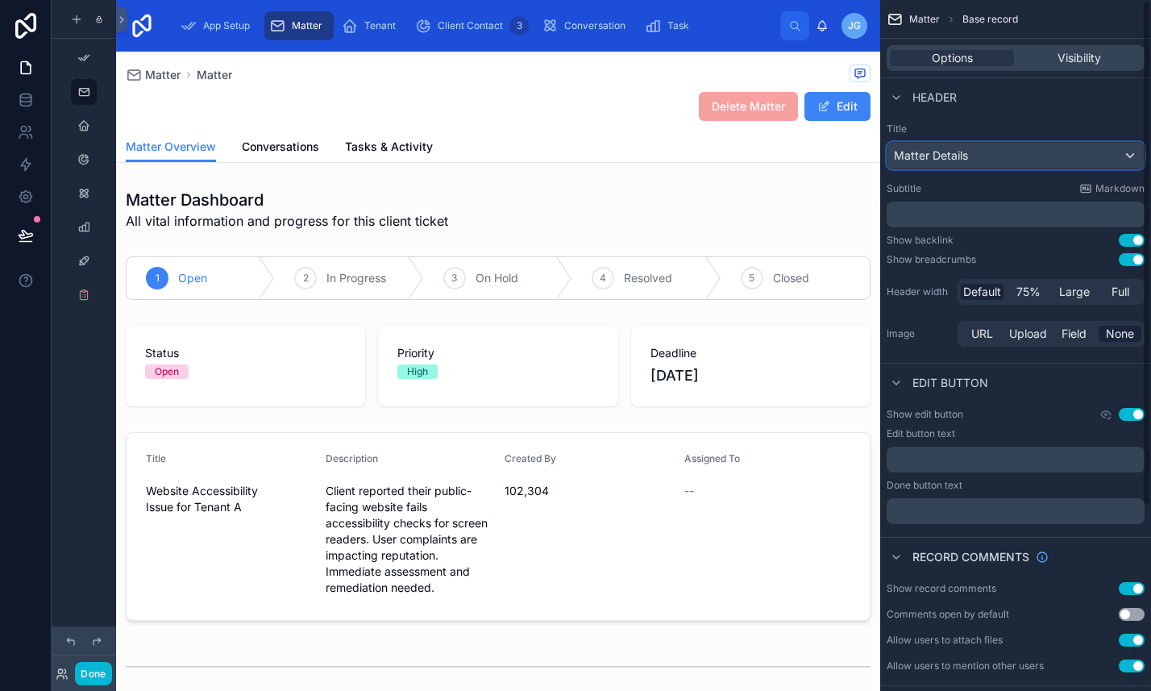
click at [941, 156] on span "Matter Details" at bounding box center [931, 156] width 74 height 16
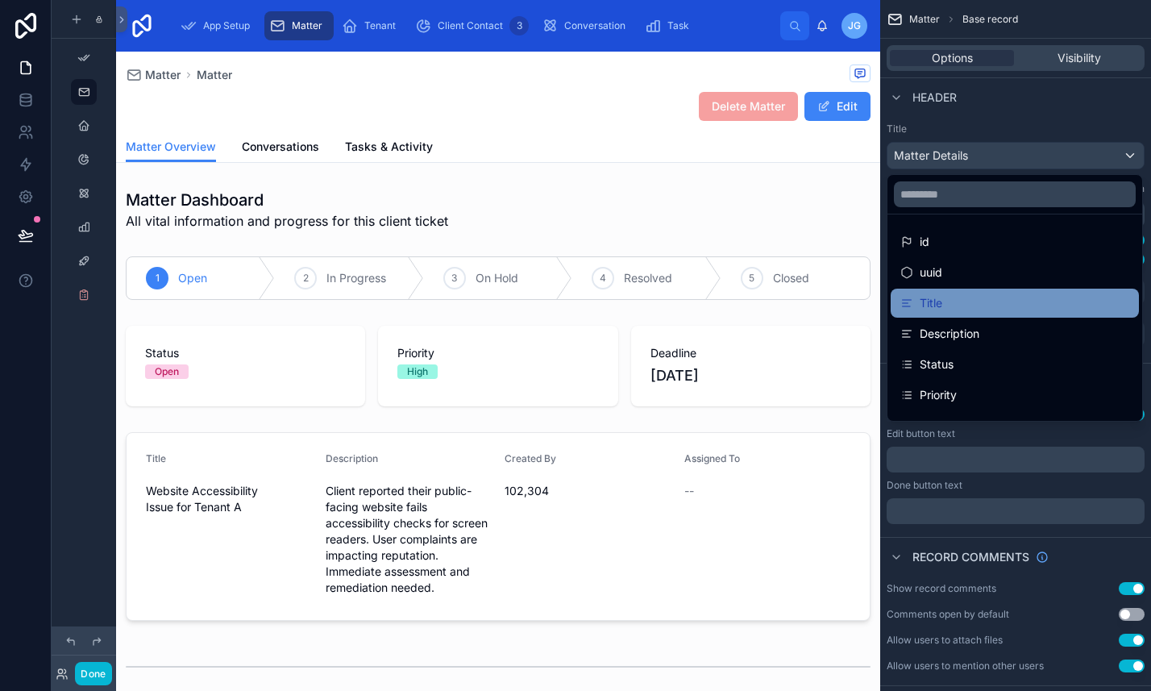
click at [976, 311] on div "Title" at bounding box center [1015, 302] width 229 height 19
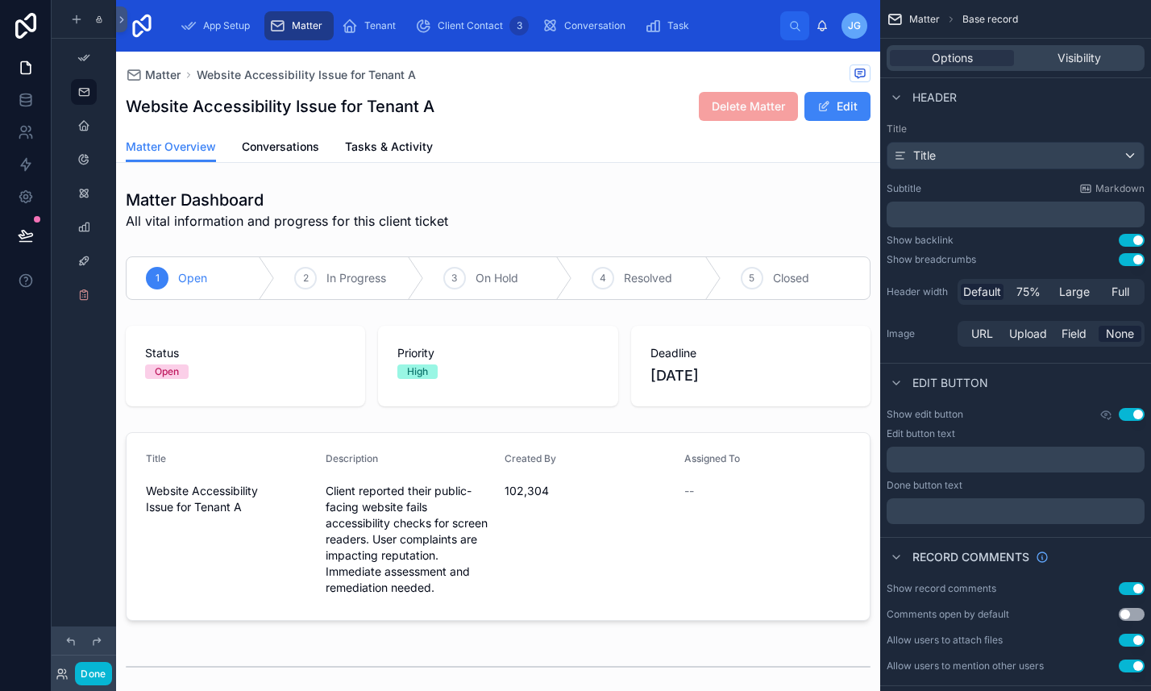
click at [951, 219] on p "﻿" at bounding box center [1017, 214] width 248 height 16
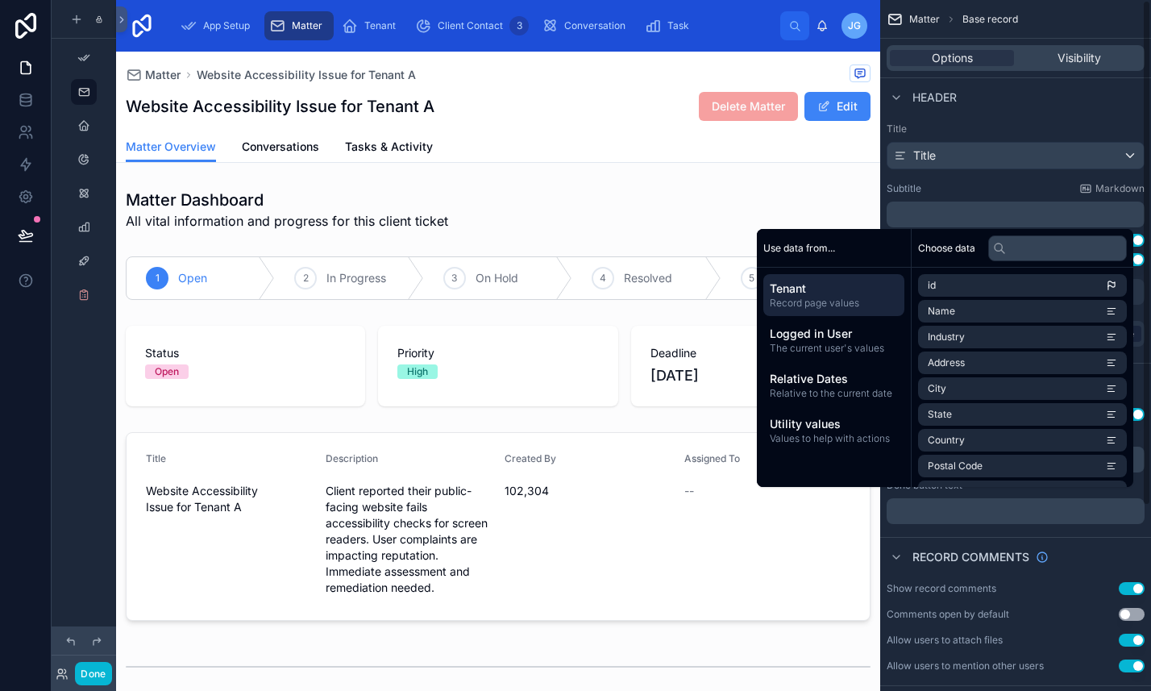
click at [845, 256] on div "Use data from..." at bounding box center [834, 248] width 154 height 39
click at [1016, 250] on input "text" at bounding box center [1058, 248] width 139 height 26
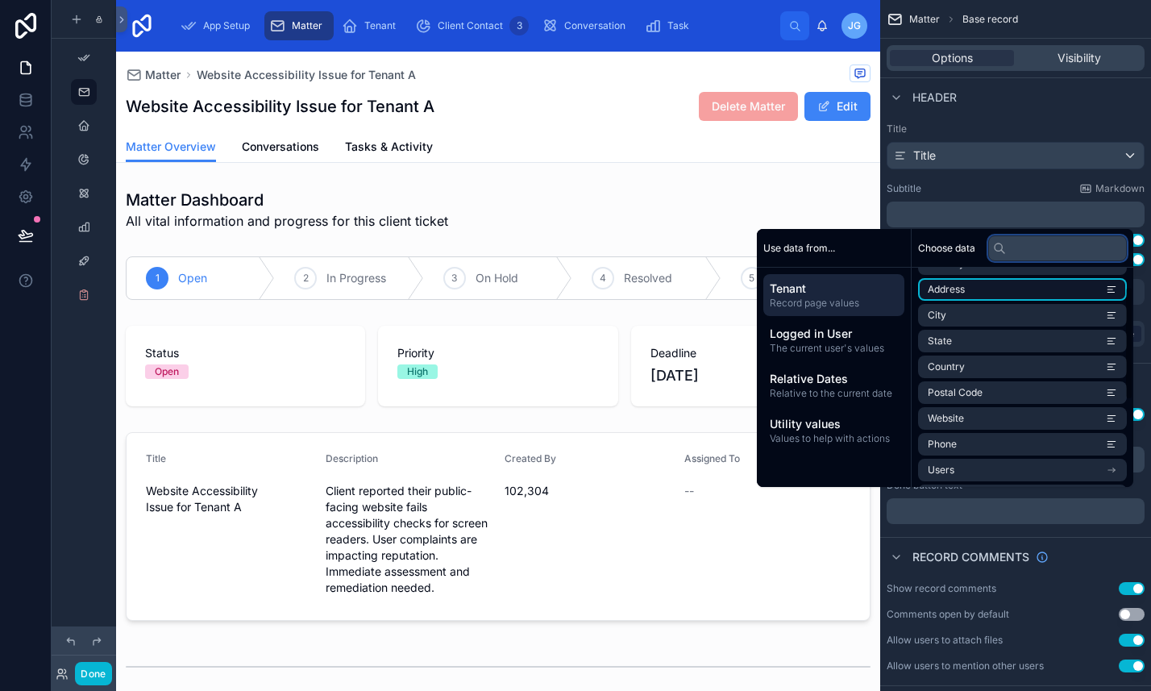
scroll to position [139, 0]
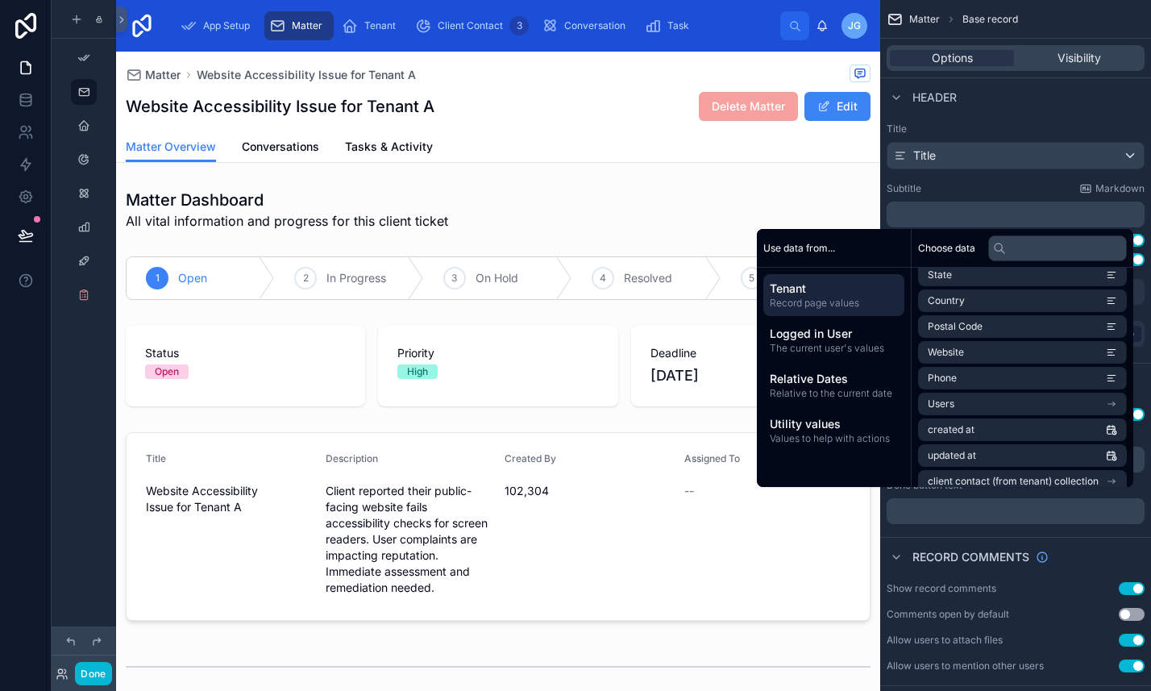
click at [809, 243] on span "Use data from..." at bounding box center [800, 248] width 72 height 13
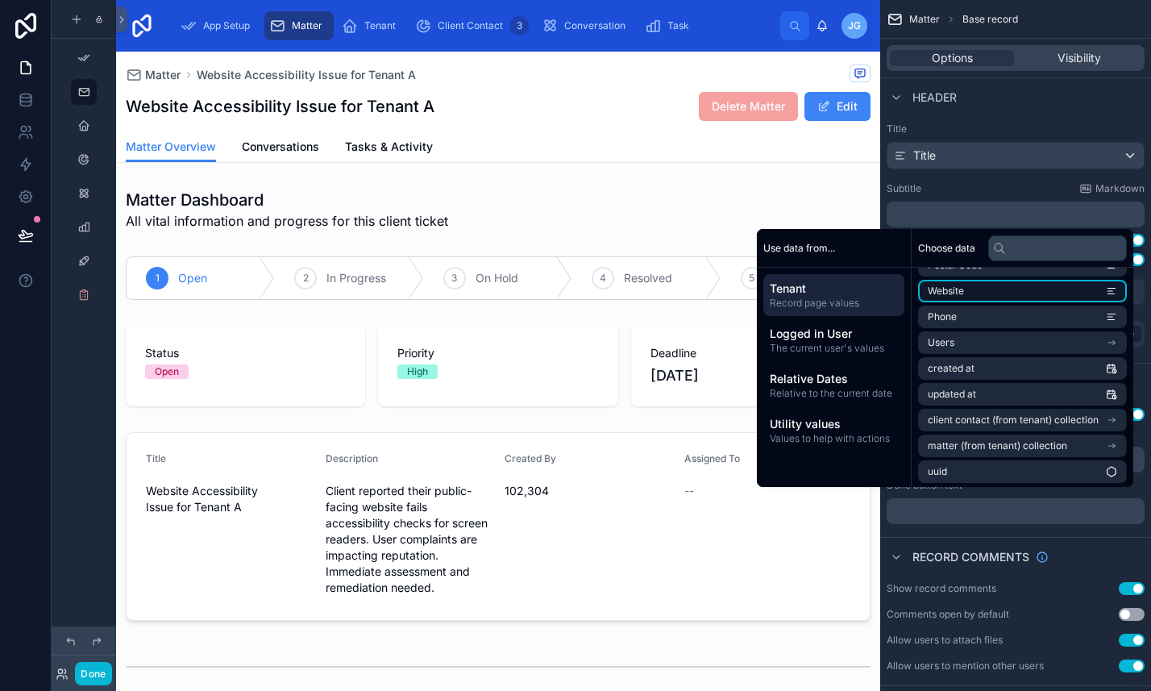
scroll to position [203, 0]
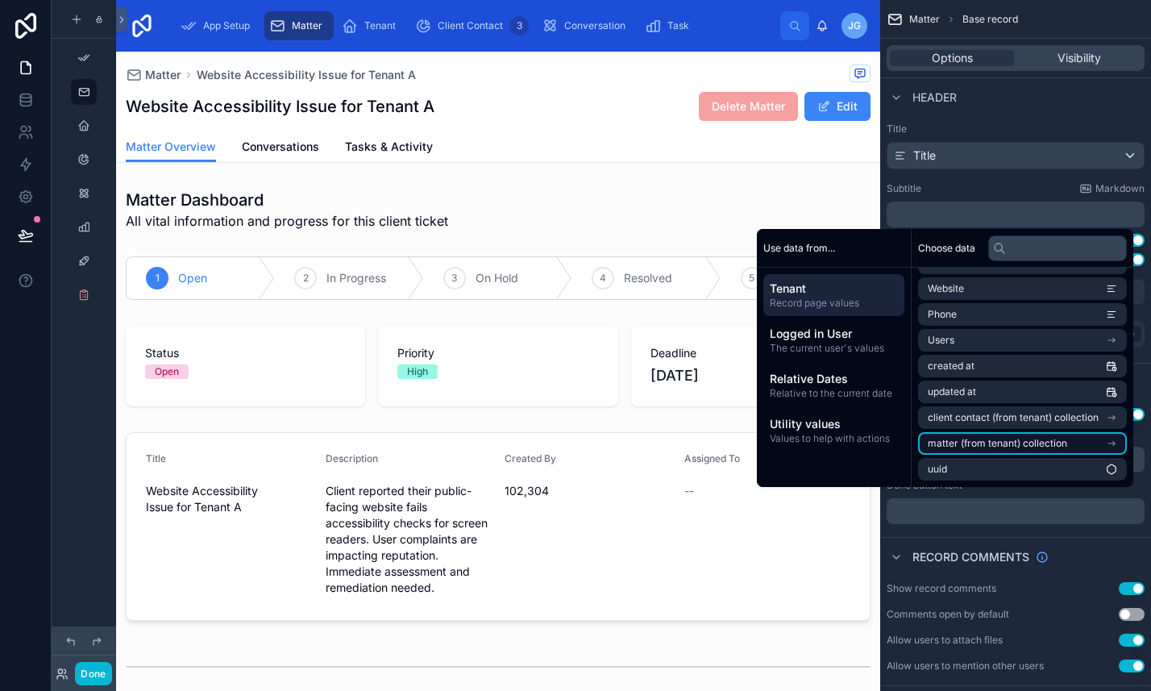
click at [1030, 443] on span "matter (from tenant) collection" at bounding box center [997, 443] width 139 height 13
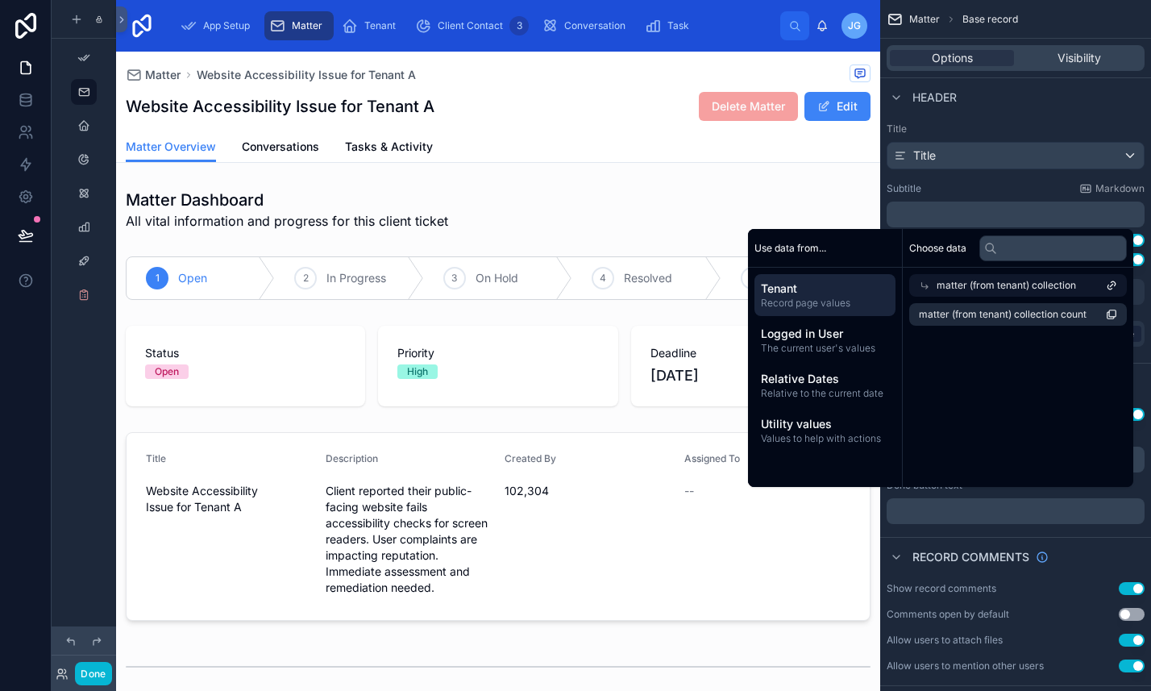
scroll to position [0, 0]
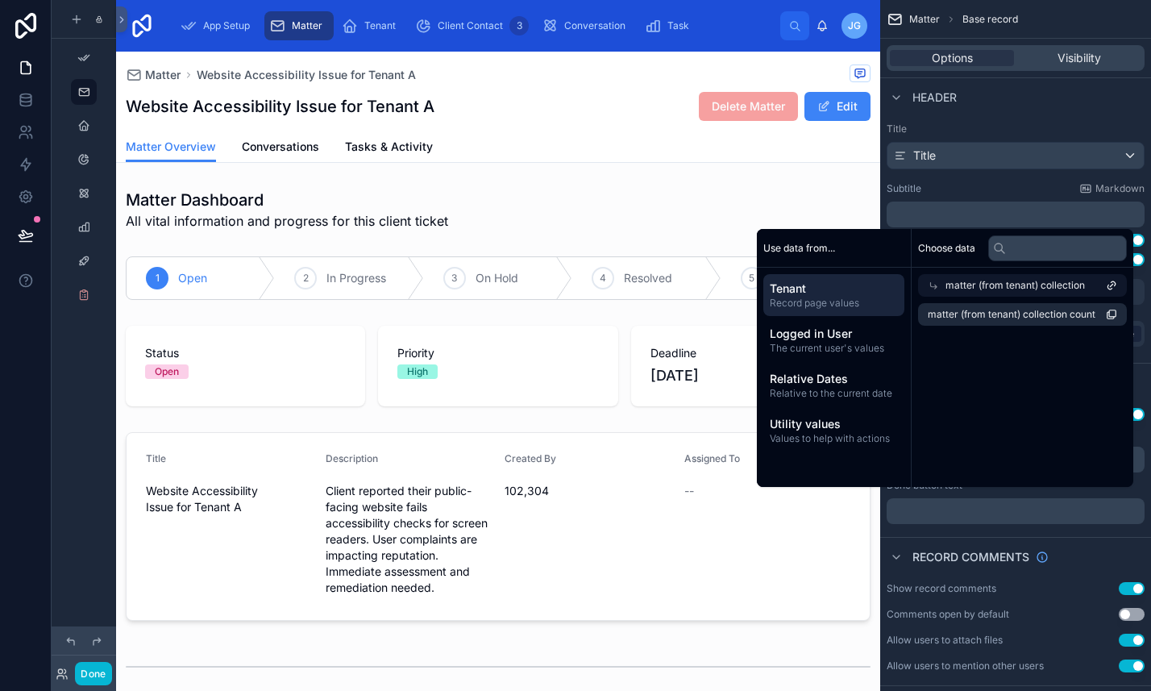
click at [1009, 286] on span "matter (from tenant) collection" at bounding box center [1015, 285] width 139 height 13
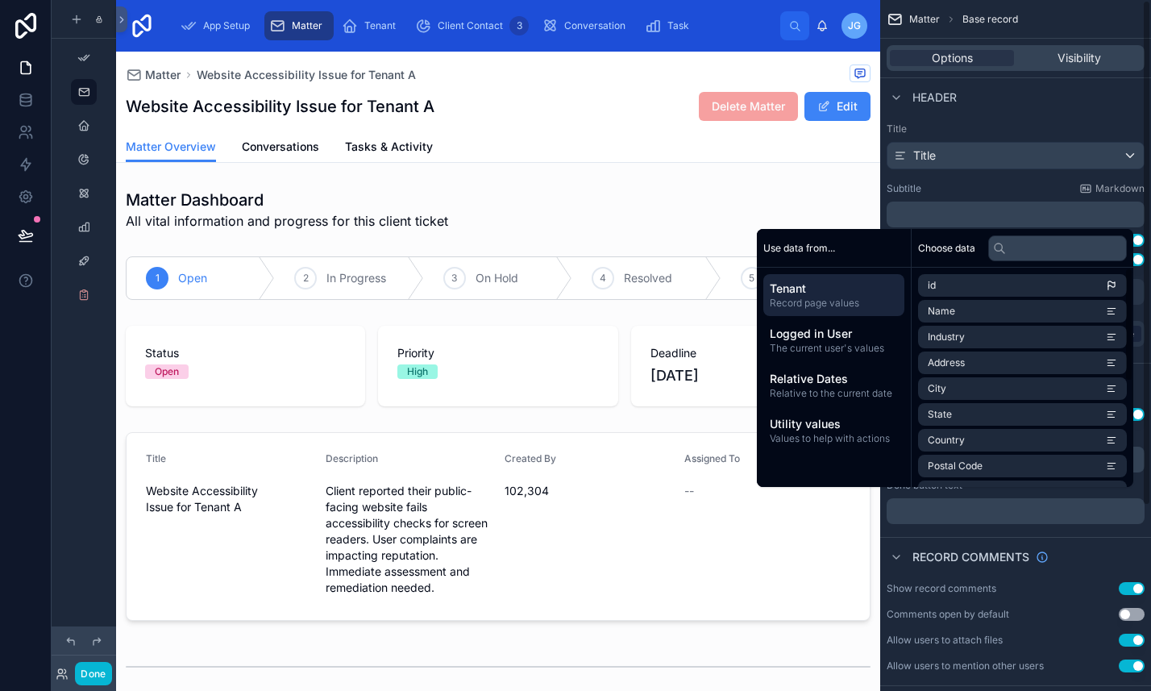
click at [1057, 202] on div "﻿" at bounding box center [1016, 215] width 258 height 26
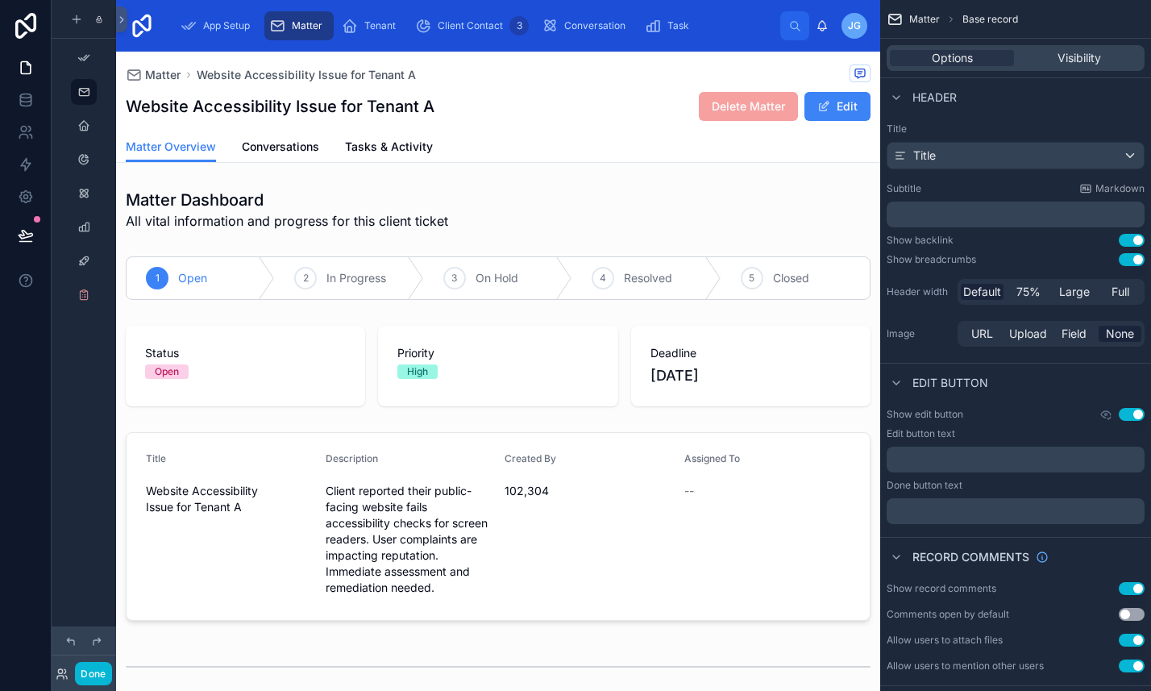
click at [994, 210] on p "﻿" at bounding box center [1017, 214] width 248 height 16
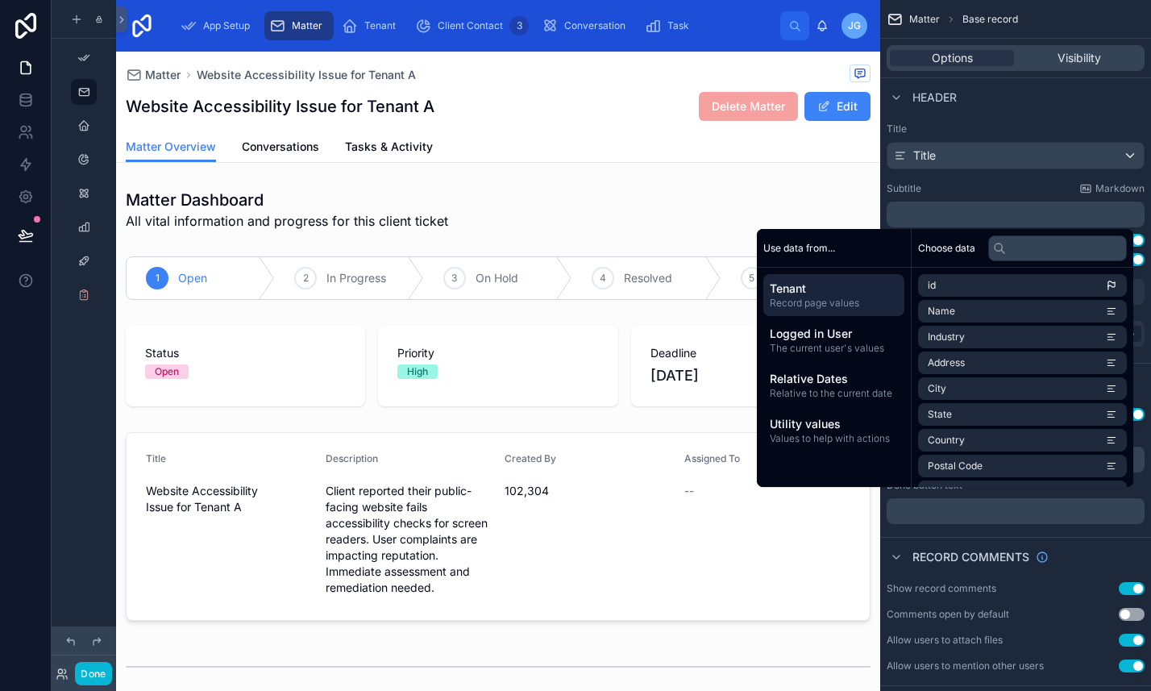
click at [987, 177] on div "Title Title Subtitle Markdown ﻿ Show backlink Use setting Show breadcrumbs Use …" at bounding box center [1015, 236] width 271 height 240
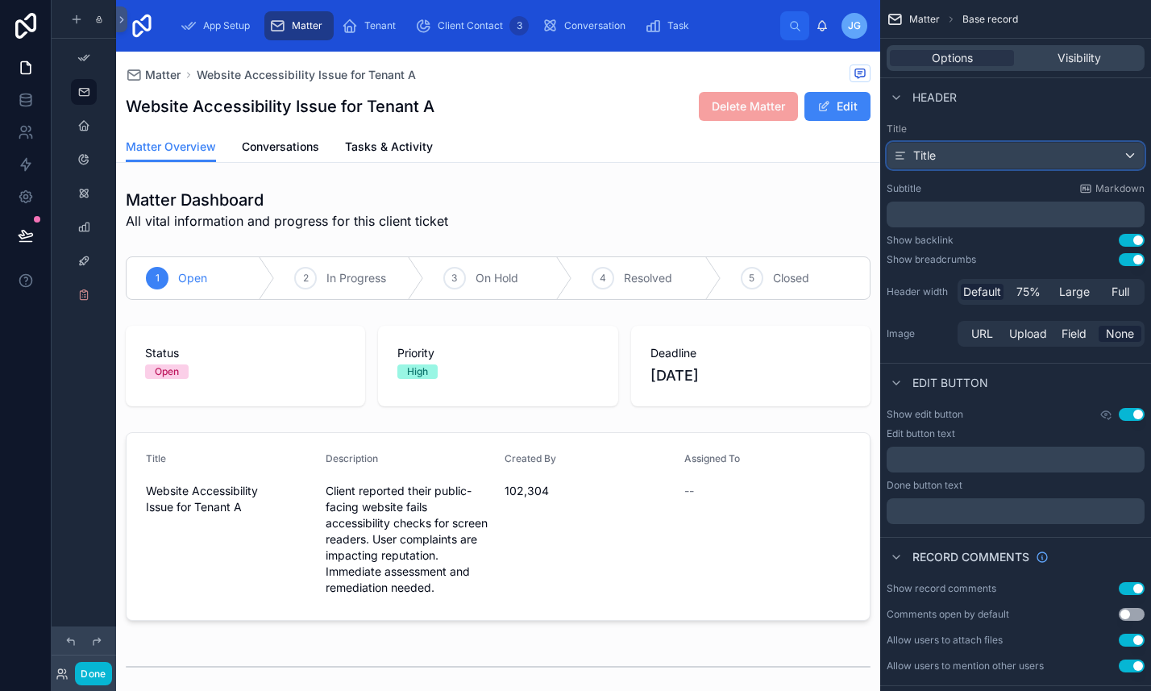
click at [1069, 154] on div "Title" at bounding box center [1016, 156] width 256 height 26
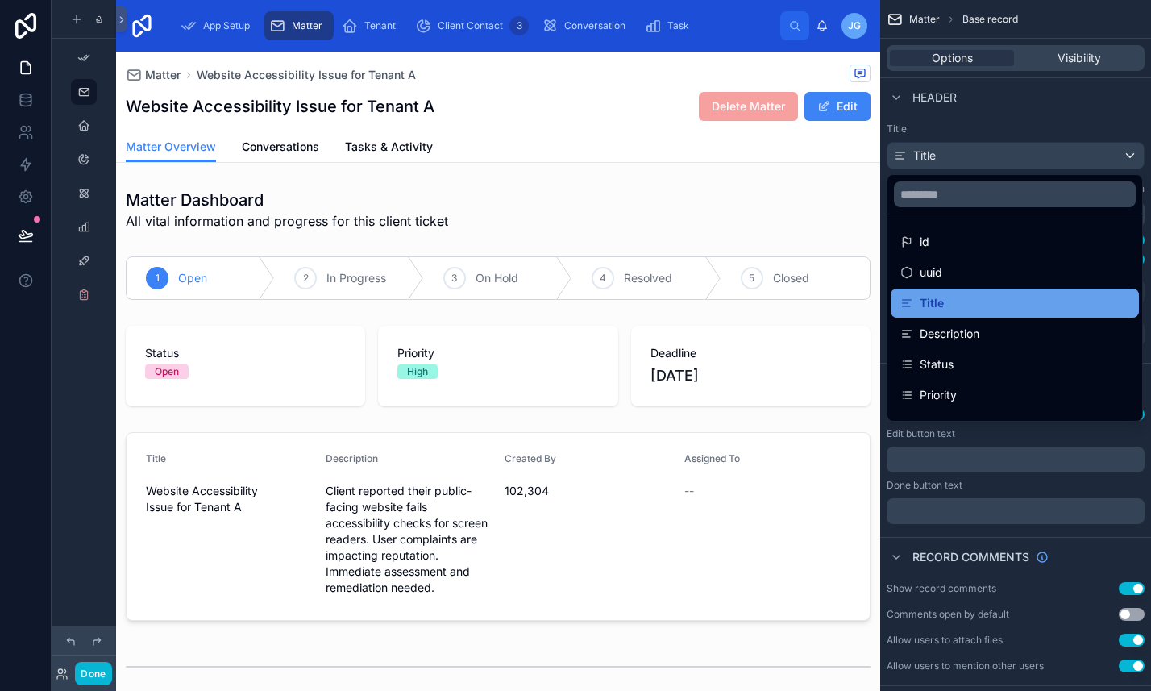
click at [1008, 300] on div "Title" at bounding box center [1015, 302] width 229 height 19
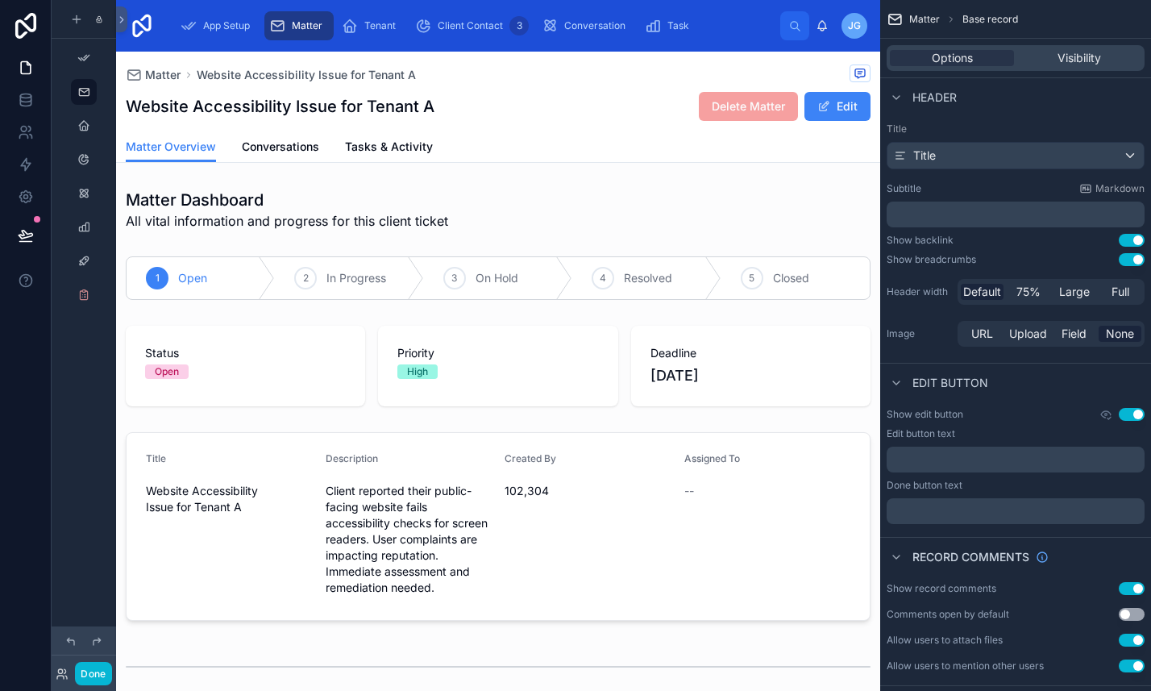
click at [934, 209] on p "﻿" at bounding box center [1017, 214] width 248 height 16
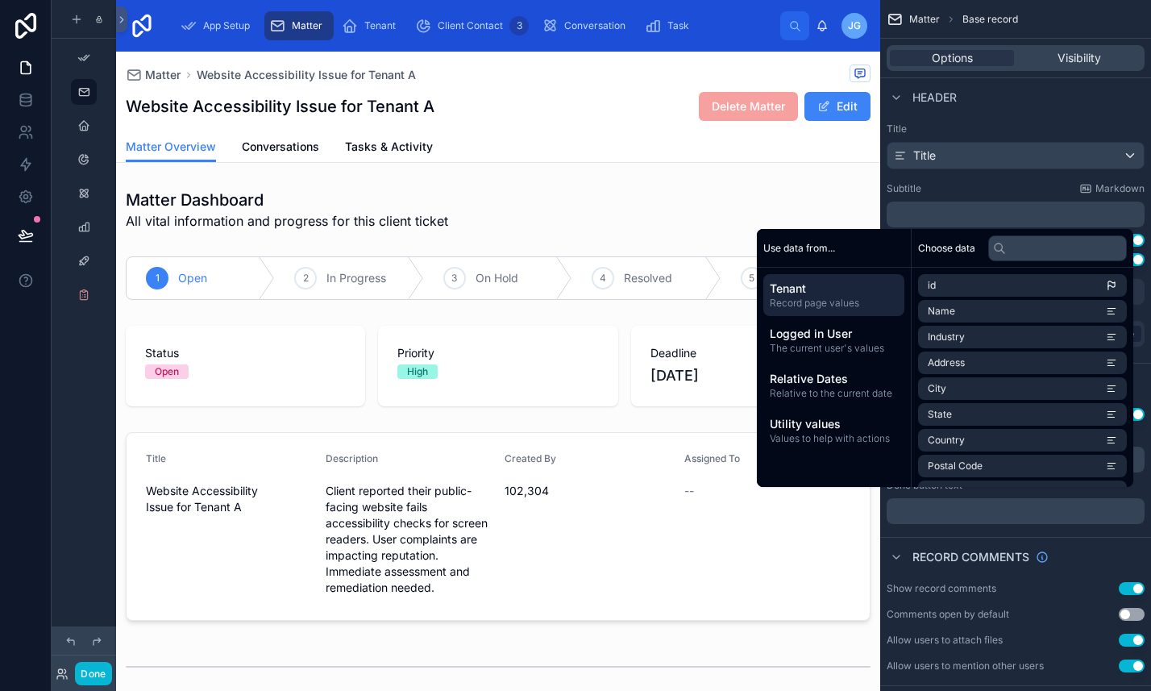
click at [839, 247] on div "Use data from..." at bounding box center [834, 248] width 154 height 39
click at [839, 246] on div "Use data from..." at bounding box center [834, 248] width 154 height 39
click at [1064, 244] on input "text" at bounding box center [1058, 248] width 139 height 26
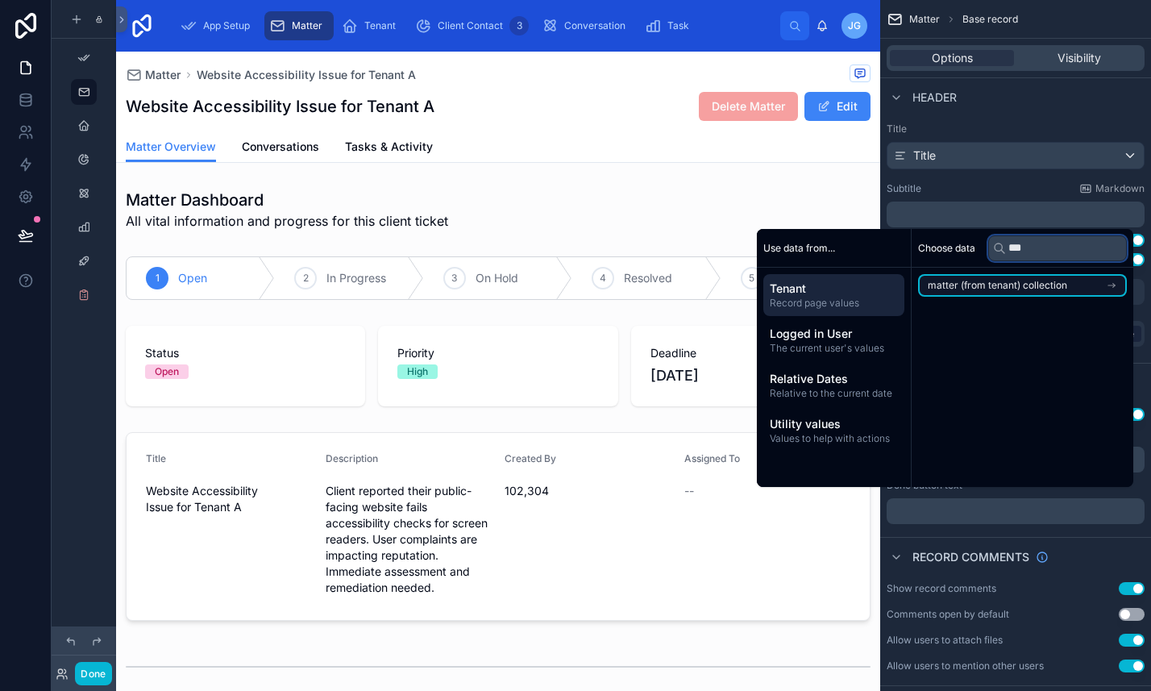
type input "***"
click at [1033, 291] on span "matter (from tenant) collection" at bounding box center [997, 285] width 139 height 13
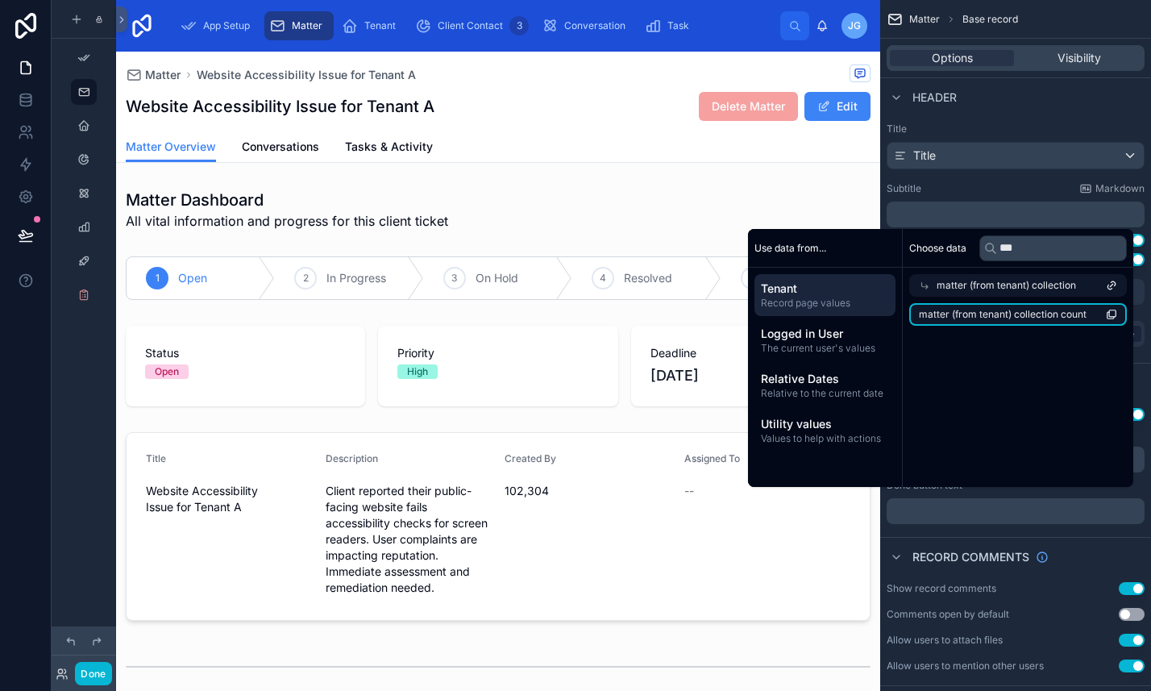
click at [1047, 321] on li "matter (from tenant) collection count" at bounding box center [1019, 314] width 218 height 23
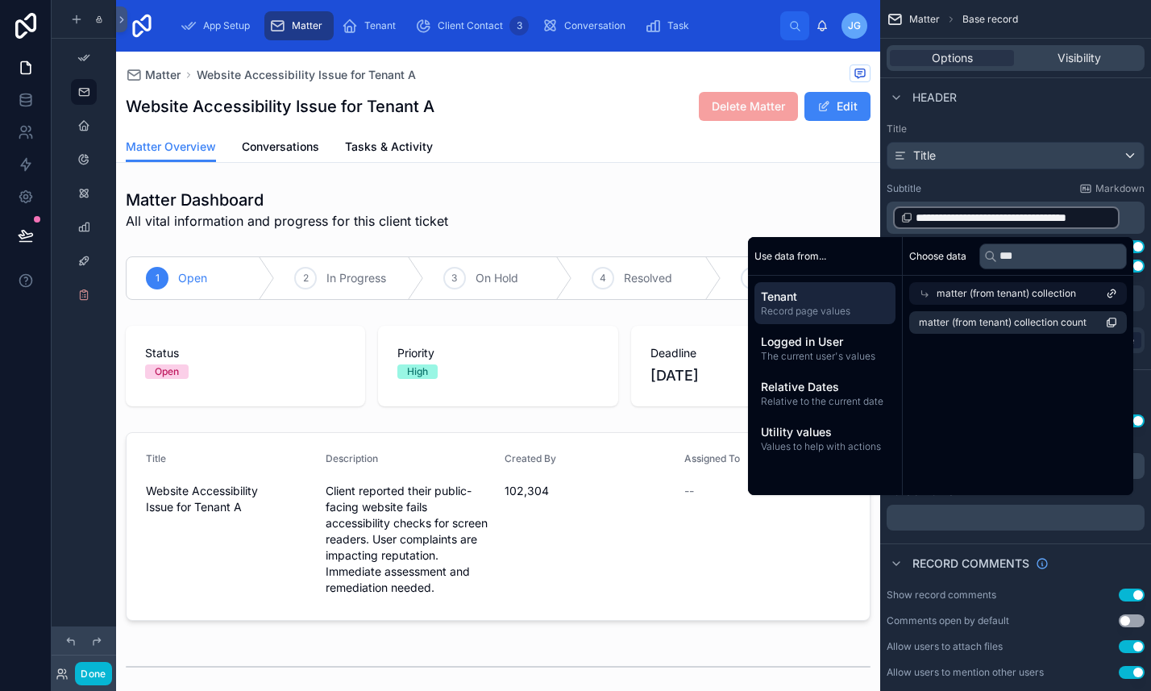
click at [864, 254] on div "Use data from..." at bounding box center [825, 256] width 154 height 39
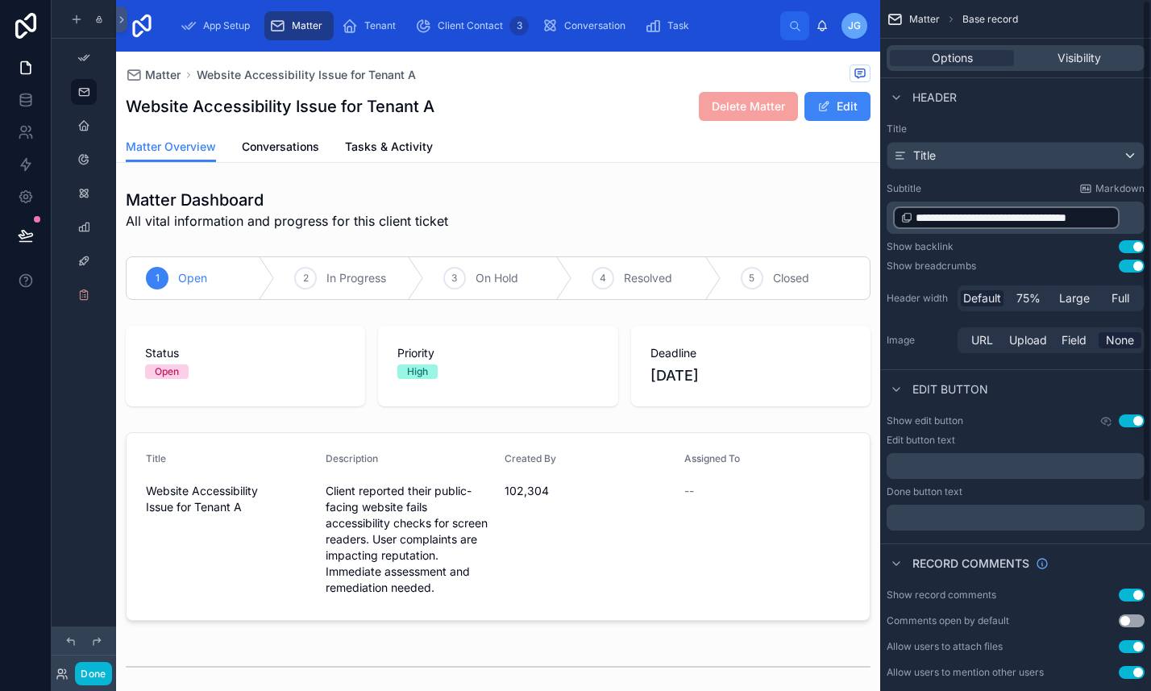
click at [978, 184] on div "Subtitle Markdown" at bounding box center [1016, 188] width 258 height 13
click at [963, 219] on span "**********" at bounding box center [1014, 218] width 196 height 16
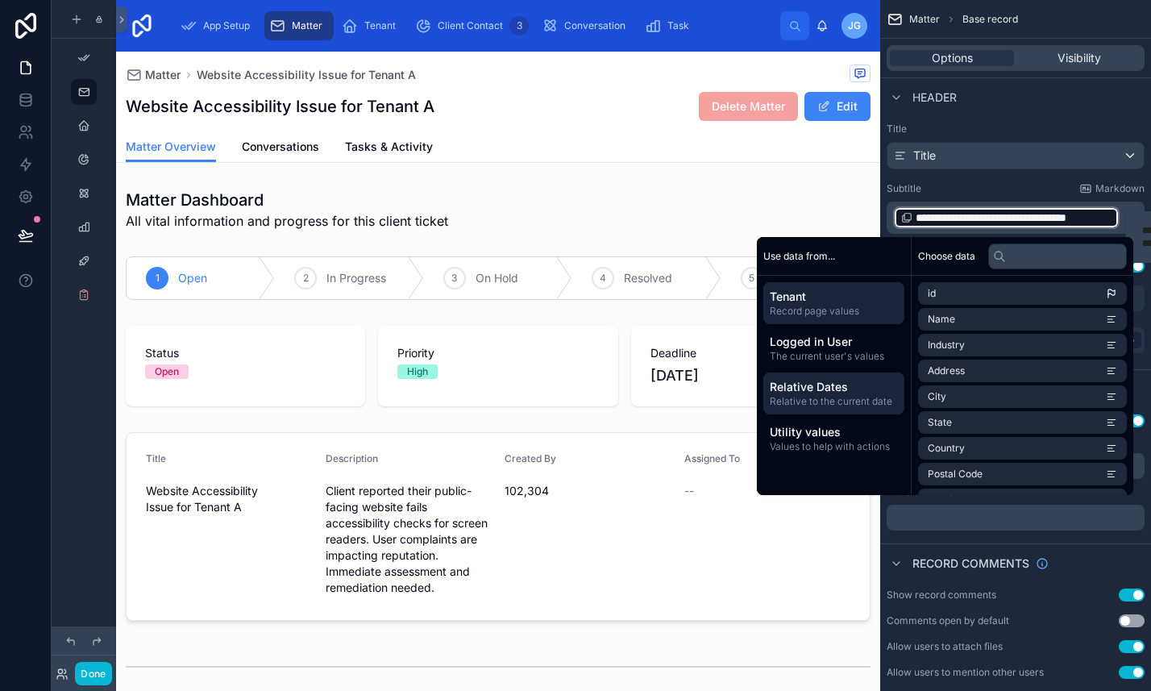
click at [825, 390] on span "Relative Dates" at bounding box center [834, 387] width 128 height 16
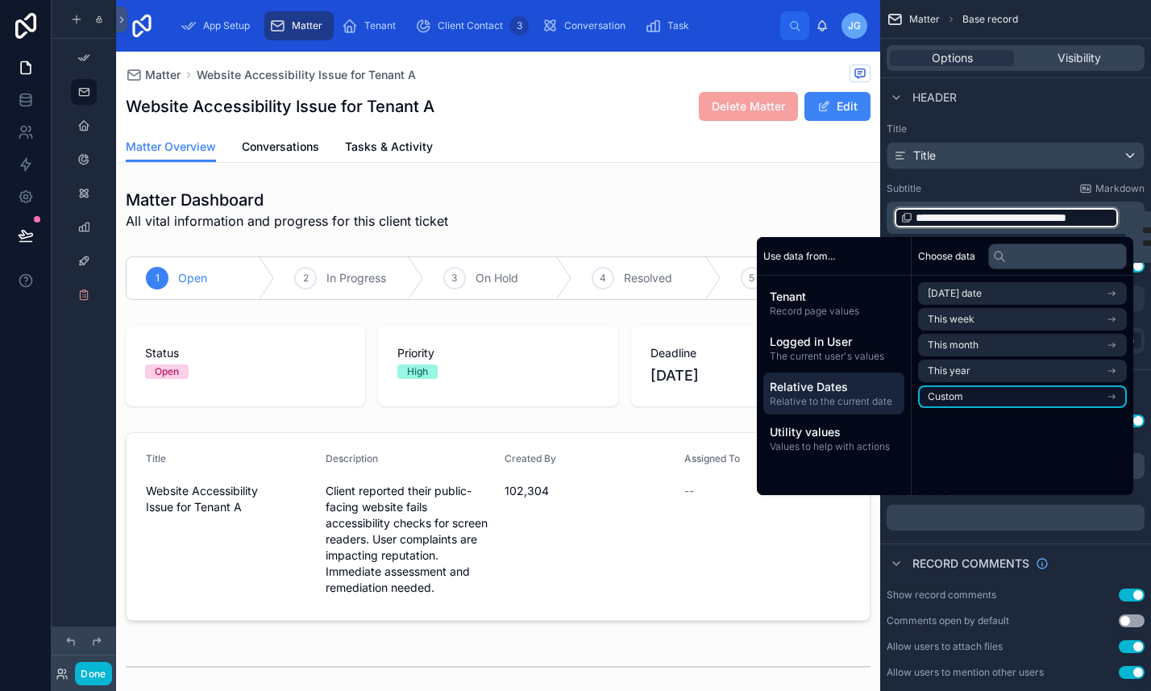
click at [960, 401] on li "Custom" at bounding box center [1022, 396] width 209 height 23
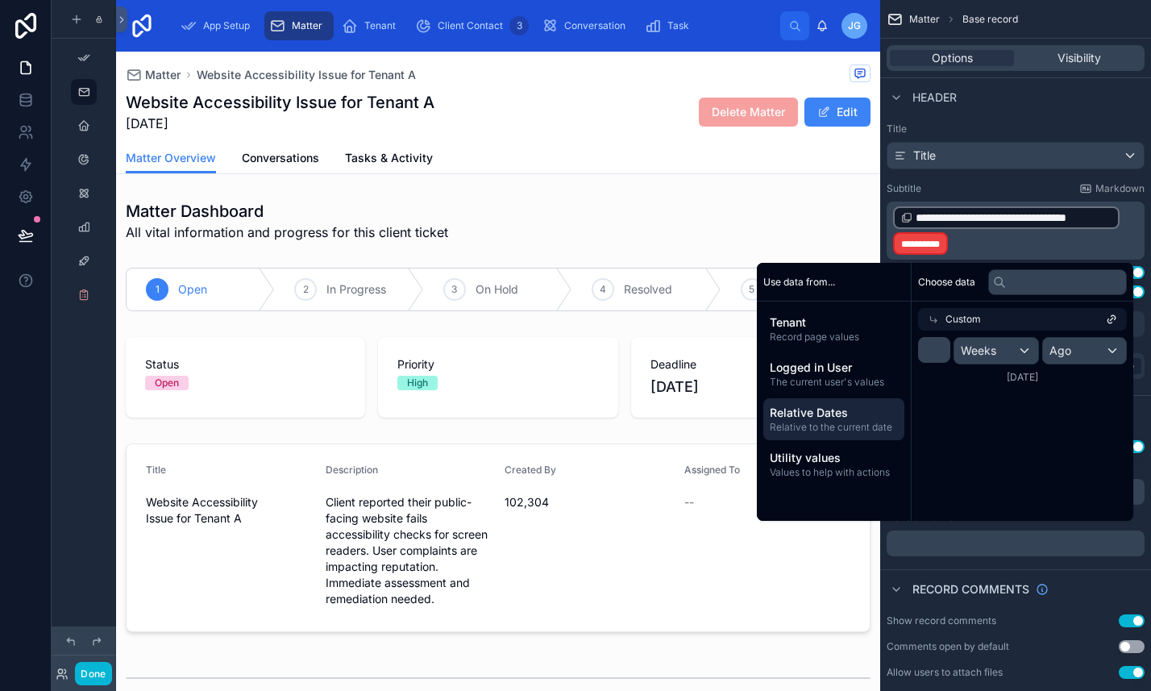
click at [983, 329] on div "Custom" at bounding box center [1022, 319] width 209 height 23
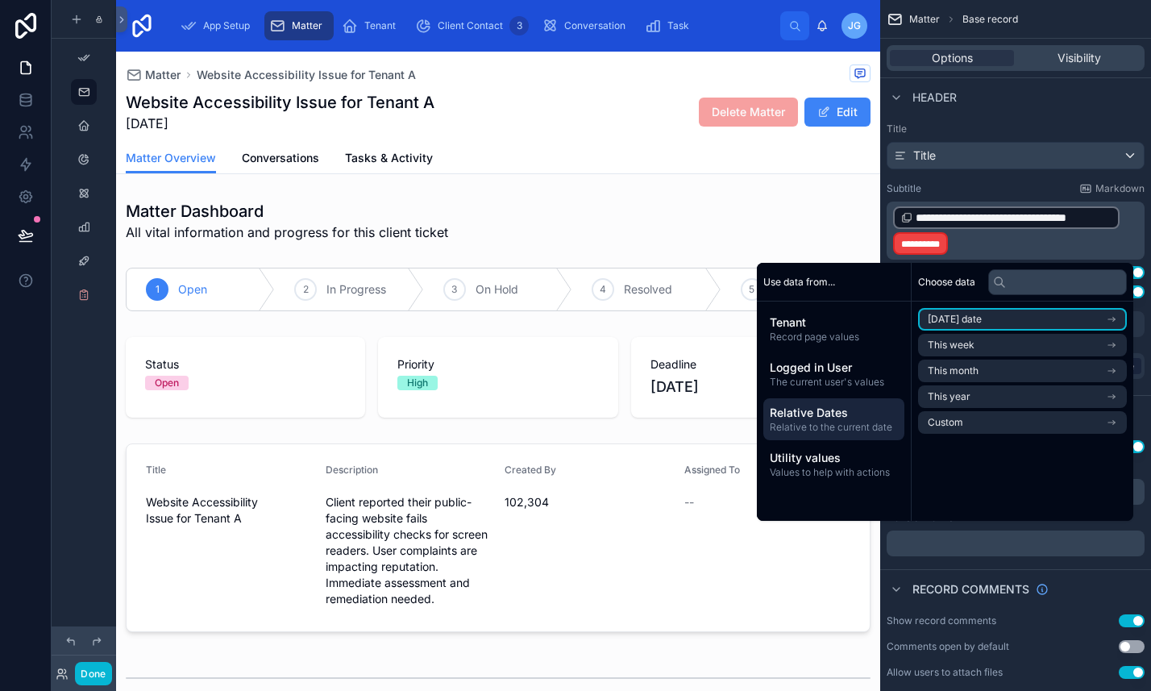
click at [983, 329] on li "[DATE] date" at bounding box center [1022, 319] width 209 height 23
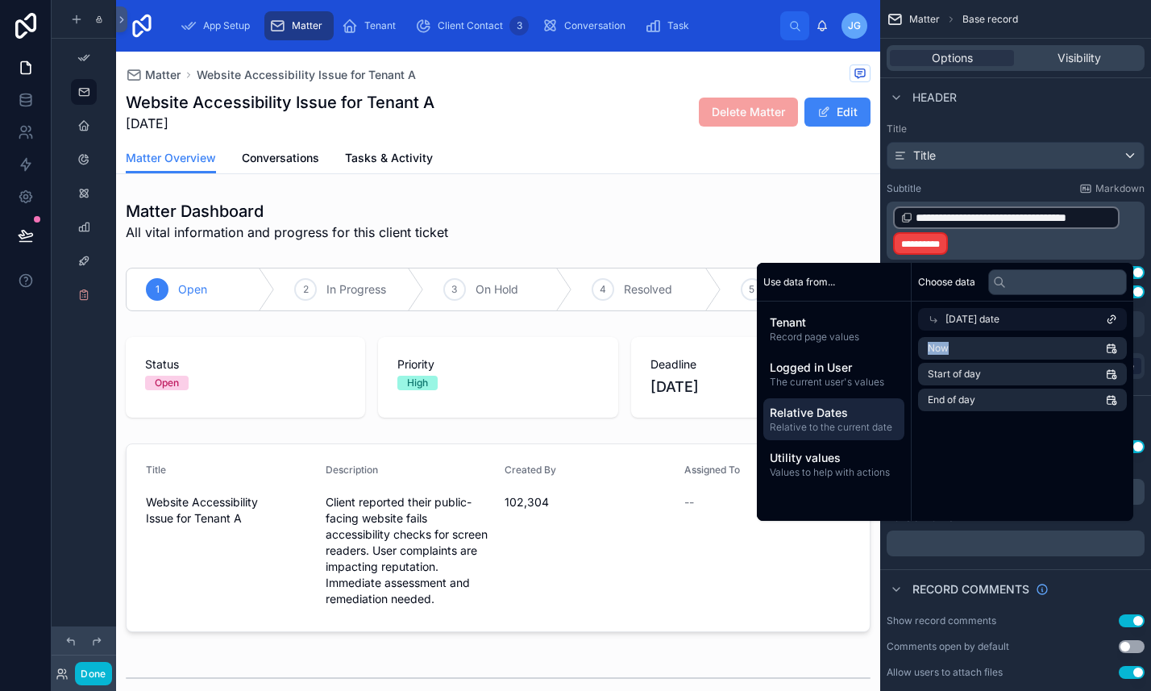
click at [989, 313] on span "[DATE] date" at bounding box center [973, 319] width 54 height 13
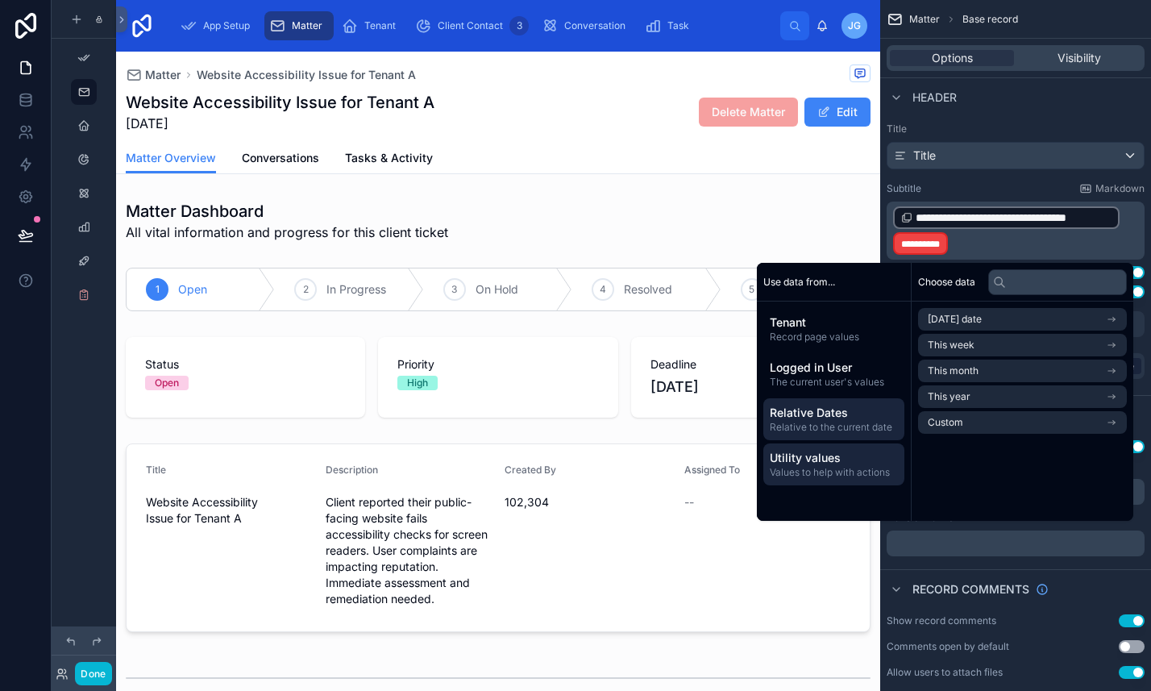
click at [818, 485] on div "Utility values Values to help with actions" at bounding box center [834, 464] width 141 height 42
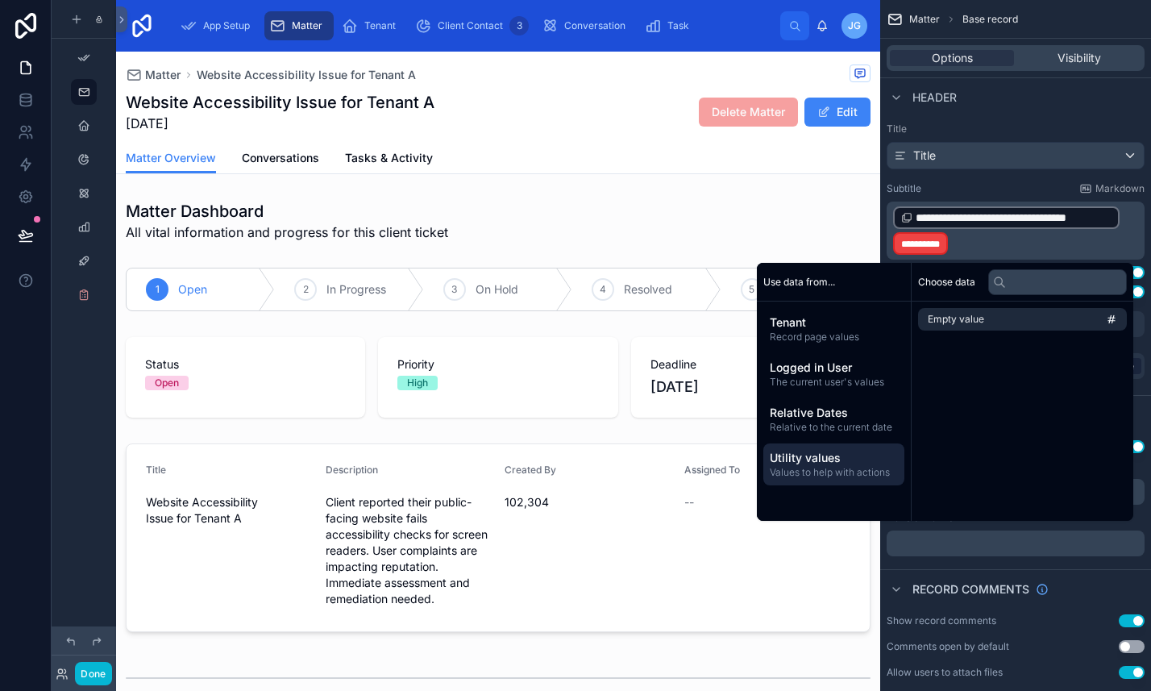
click at [821, 468] on span "Values to help with actions" at bounding box center [834, 472] width 128 height 13
click at [980, 324] on li "Empty value" at bounding box center [1022, 319] width 209 height 23
click at [1063, 246] on p "**********" at bounding box center [1017, 231] width 248 height 52
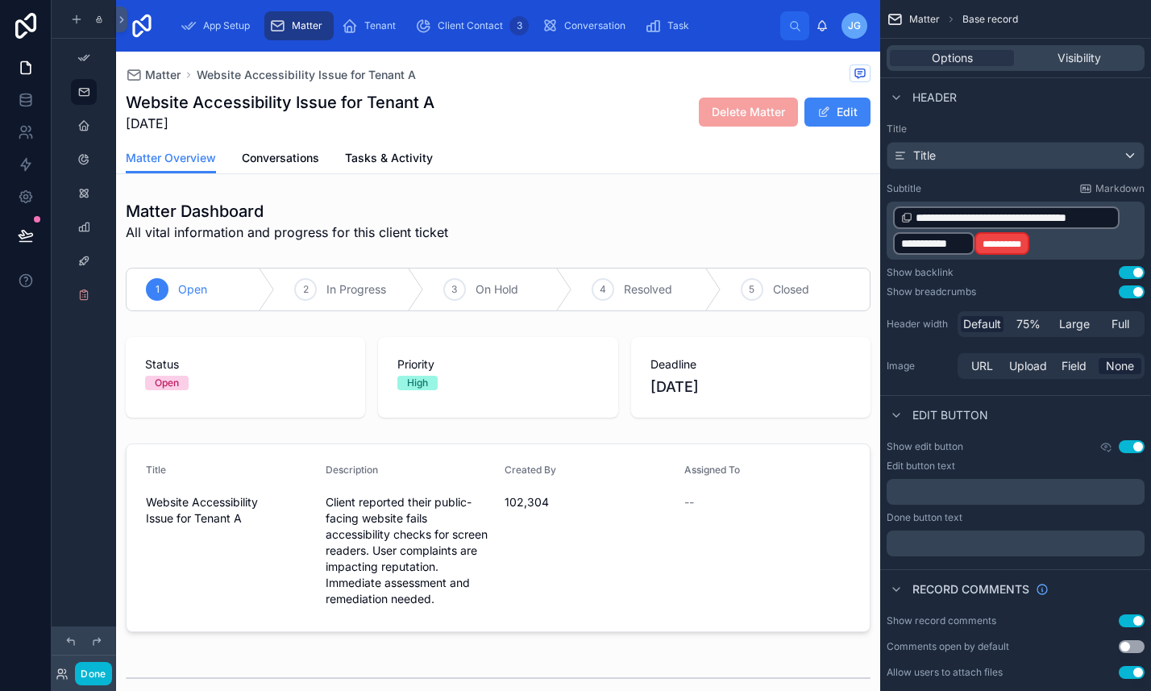
click at [1067, 234] on p "**********" at bounding box center [1017, 231] width 248 height 52
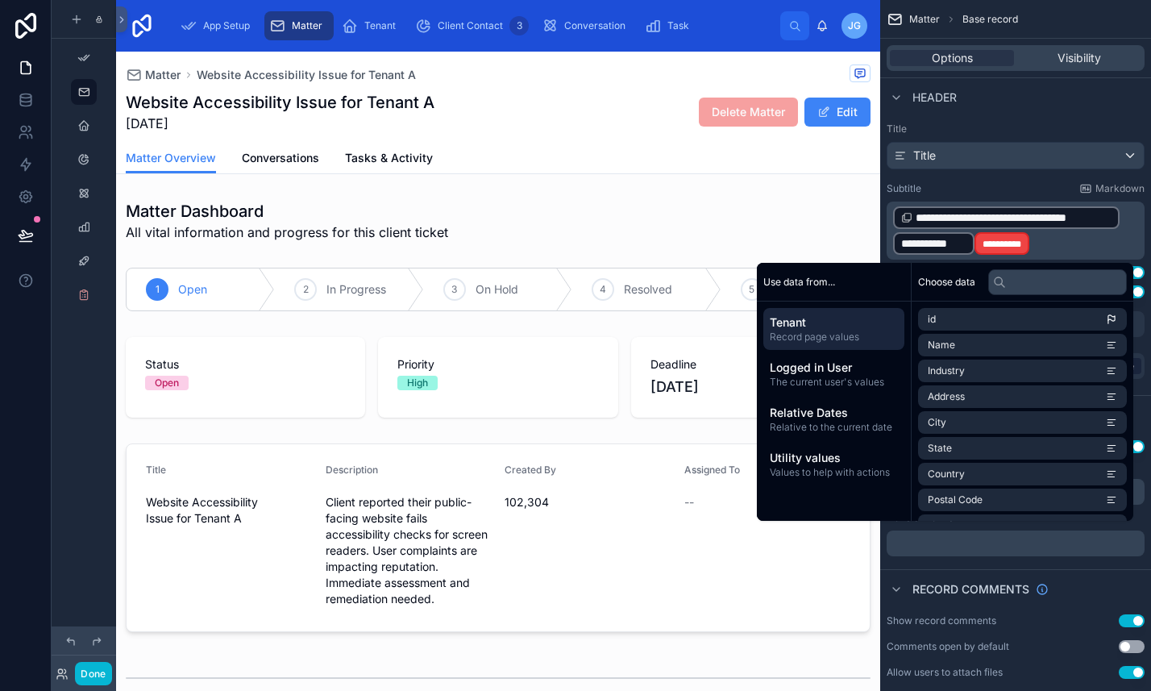
click at [1060, 250] on p "**********" at bounding box center [1017, 231] width 248 height 52
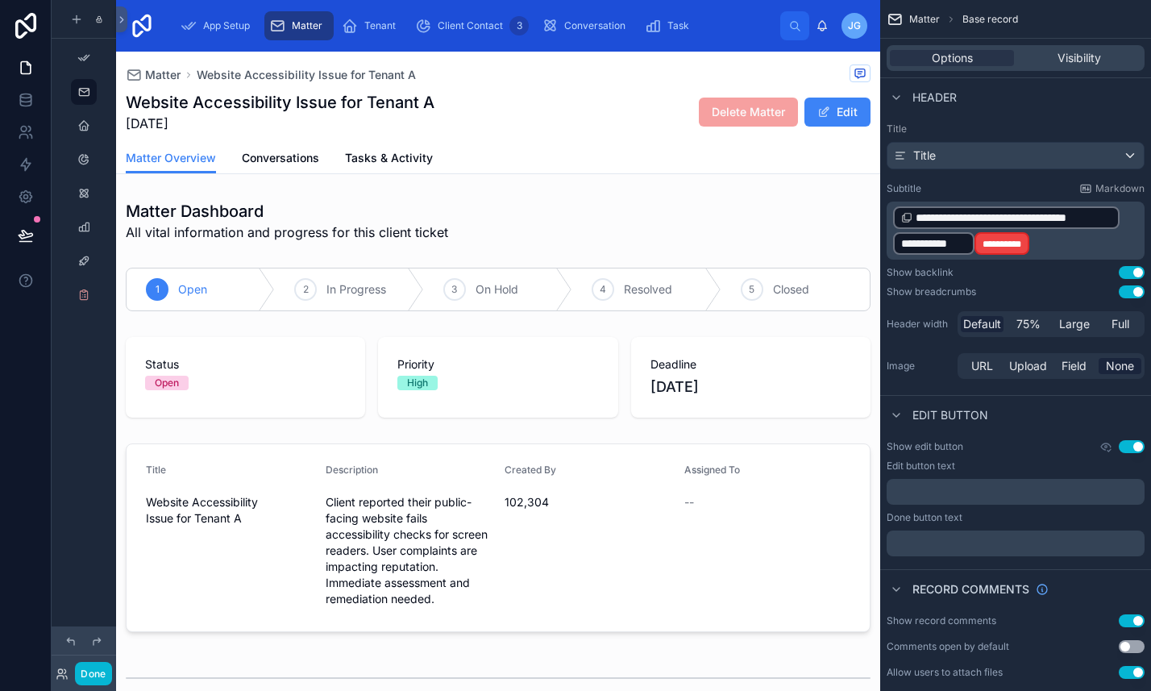
click at [1060, 250] on p "**********" at bounding box center [1017, 231] width 248 height 52
drag, startPoint x: 1052, startPoint y: 247, endPoint x: 896, endPoint y: 209, distance: 160.9
click at [896, 209] on p "**********" at bounding box center [1017, 231] width 248 height 52
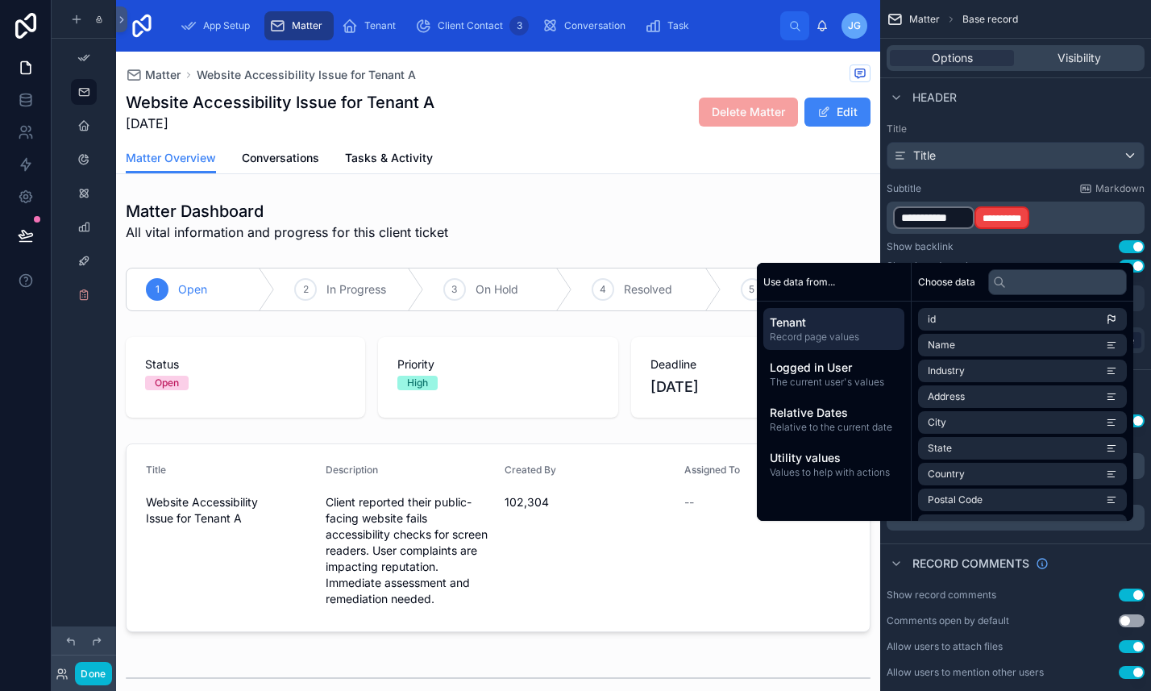
click at [1079, 221] on p "**********" at bounding box center [1017, 218] width 248 height 26
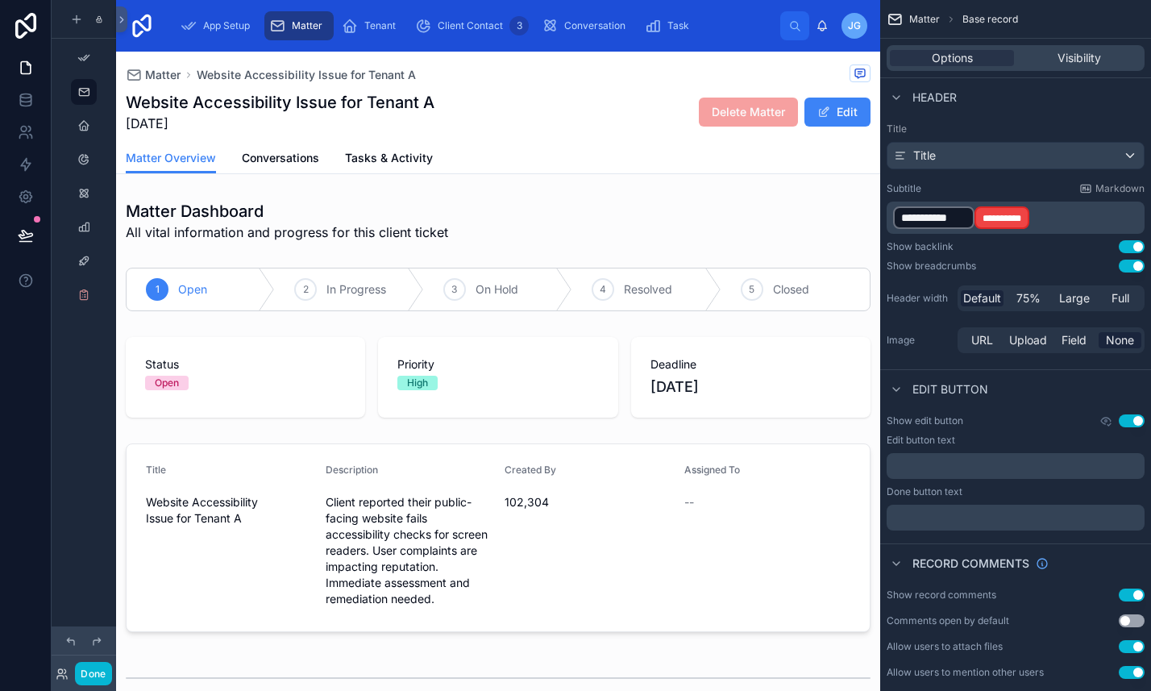
drag, startPoint x: 893, startPoint y: 221, endPoint x: 1024, endPoint y: 218, distance: 131.5
click at [1024, 218] on p "**********" at bounding box center [1017, 218] width 248 height 26
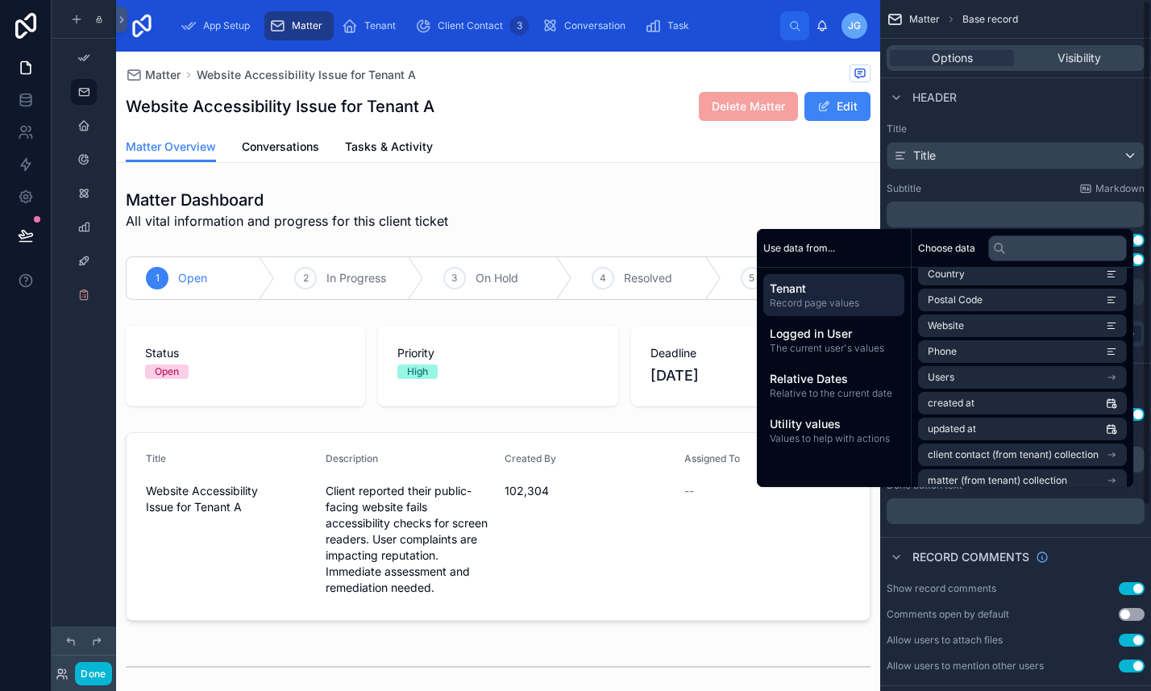
scroll to position [203, 0]
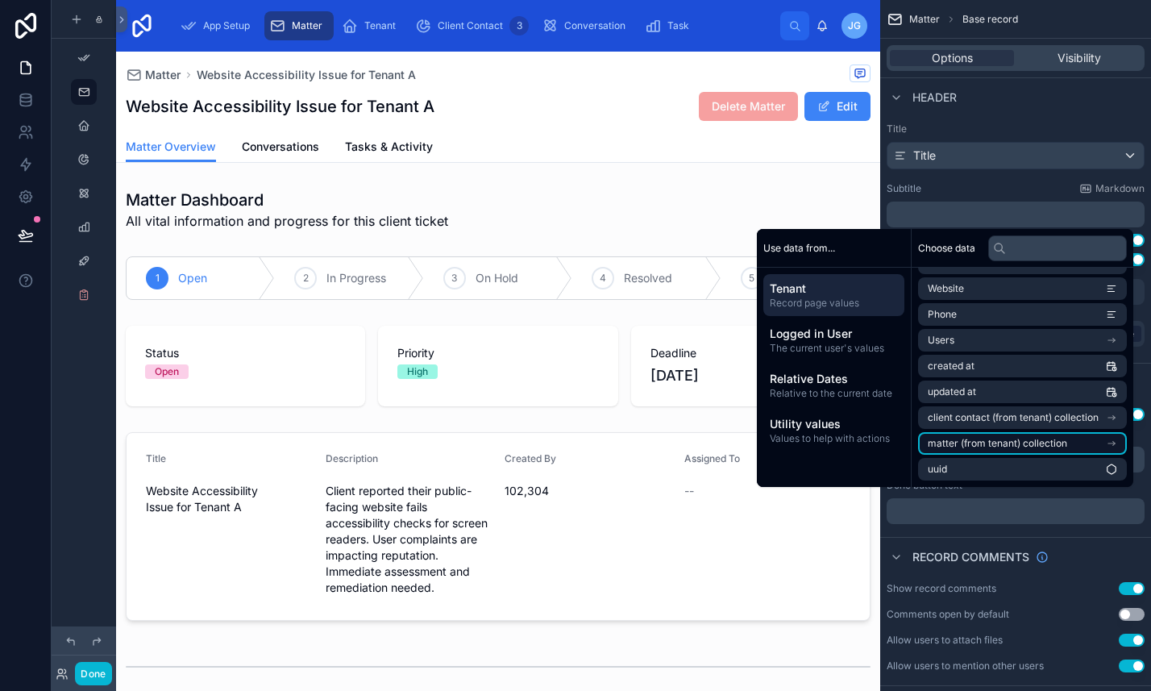
click at [1004, 441] on span "matter (from tenant) collection" at bounding box center [997, 443] width 139 height 13
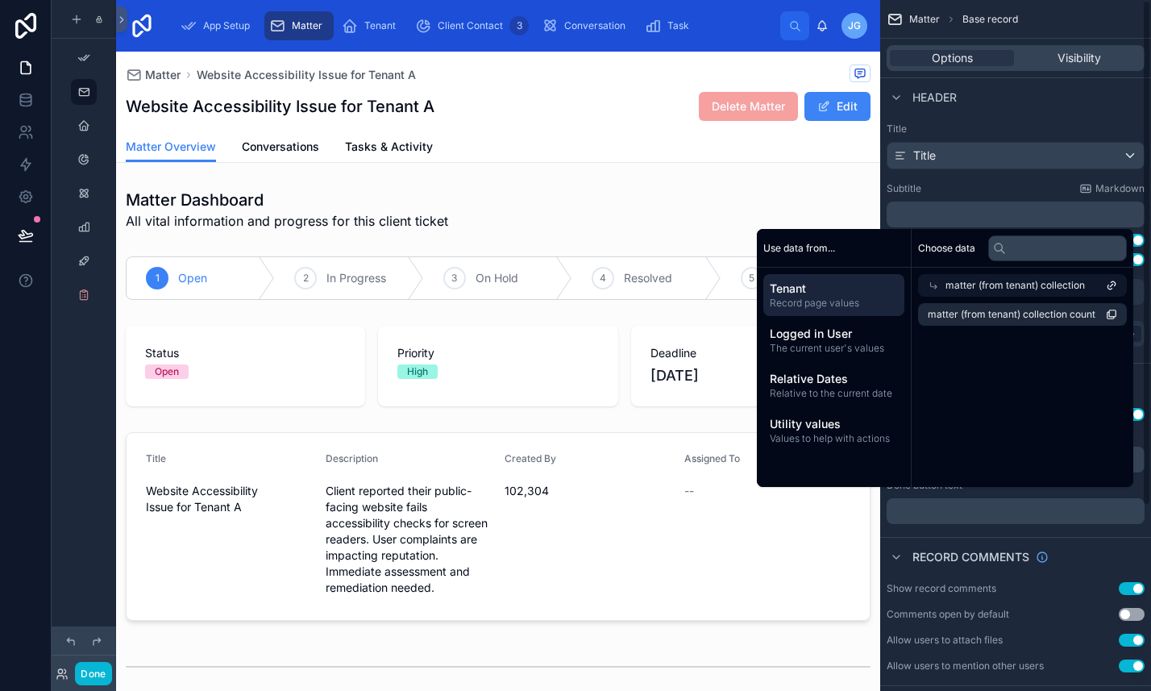
click at [947, 183] on div "Subtitle Markdown" at bounding box center [1016, 188] width 258 height 13
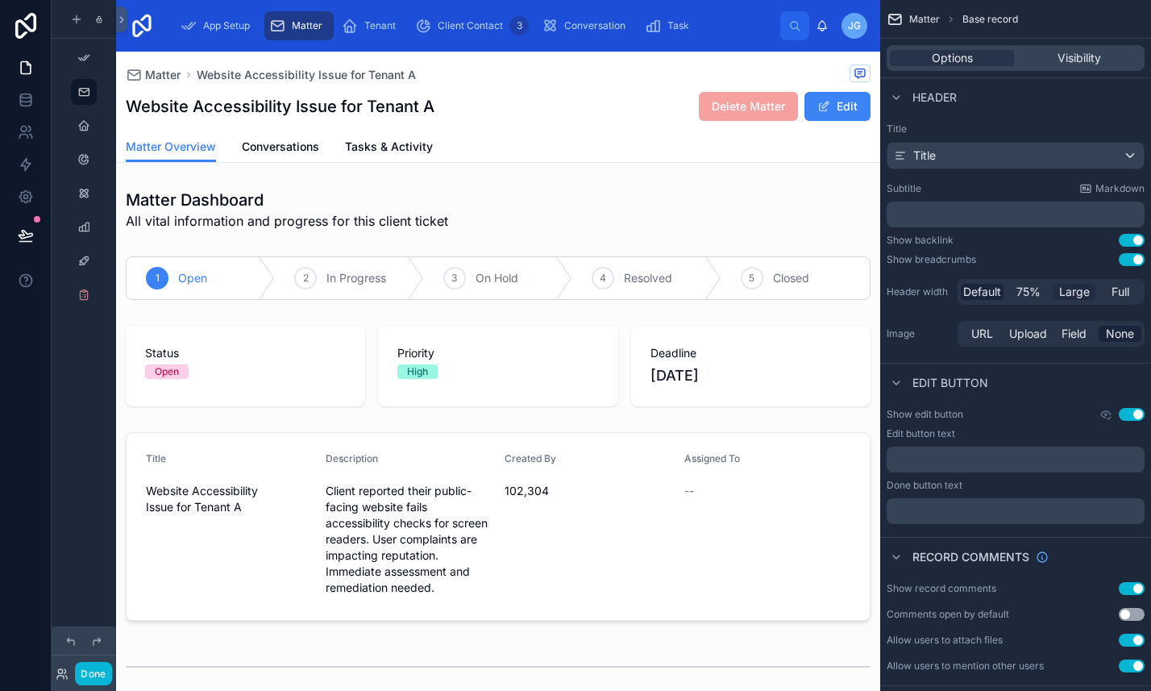
click at [1084, 293] on span "Large" at bounding box center [1074, 292] width 31 height 16
click at [1084, 289] on span "Large" at bounding box center [1074, 292] width 31 height 16
click at [1122, 290] on span "Full" at bounding box center [1121, 292] width 18 height 16
click at [473, 114] on div "Website Accessibility Issue for Tenant A Delete Matter Edit" at bounding box center [498, 106] width 745 height 31
click at [407, 106] on h1 "Website Accessibility Issue for Tenant A" at bounding box center [280, 106] width 309 height 23
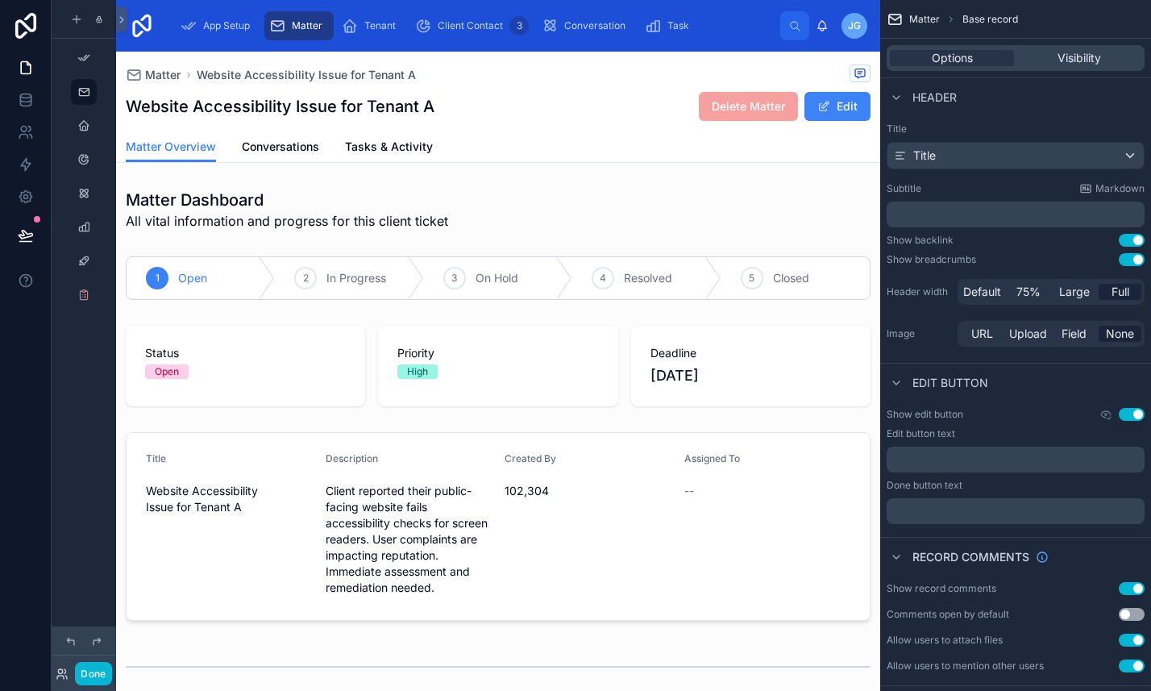
click at [1126, 292] on span "Full" at bounding box center [1121, 292] width 18 height 16
click at [1130, 414] on button "Use setting" at bounding box center [1132, 414] width 26 height 13
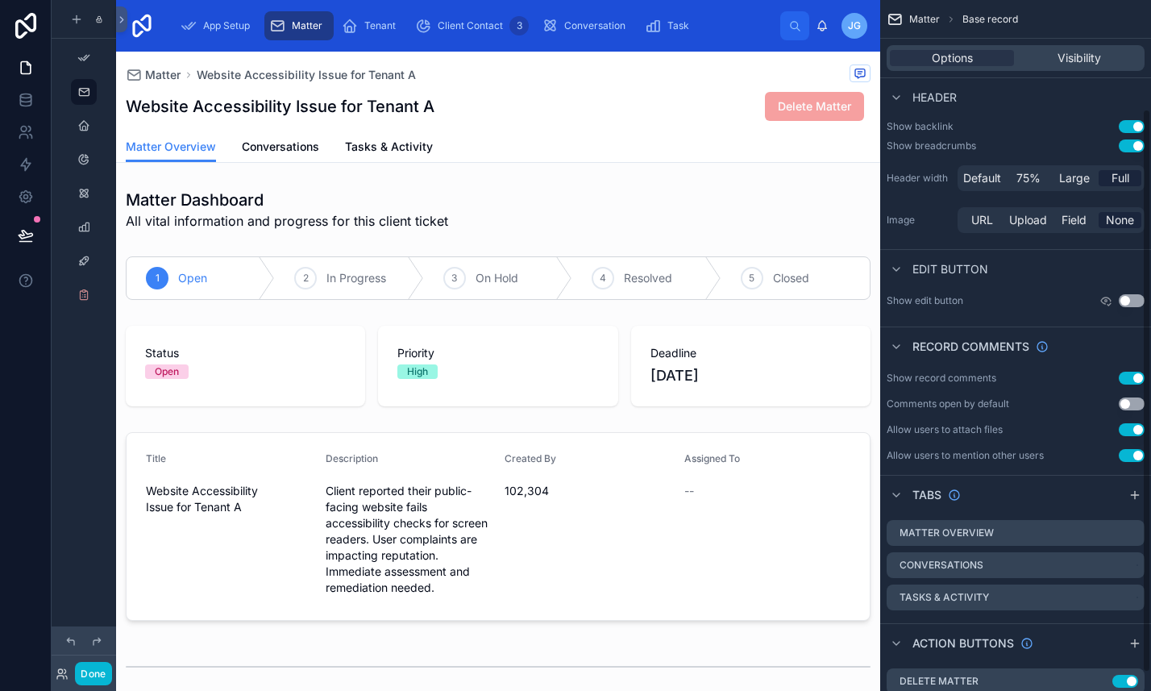
scroll to position [156, 0]
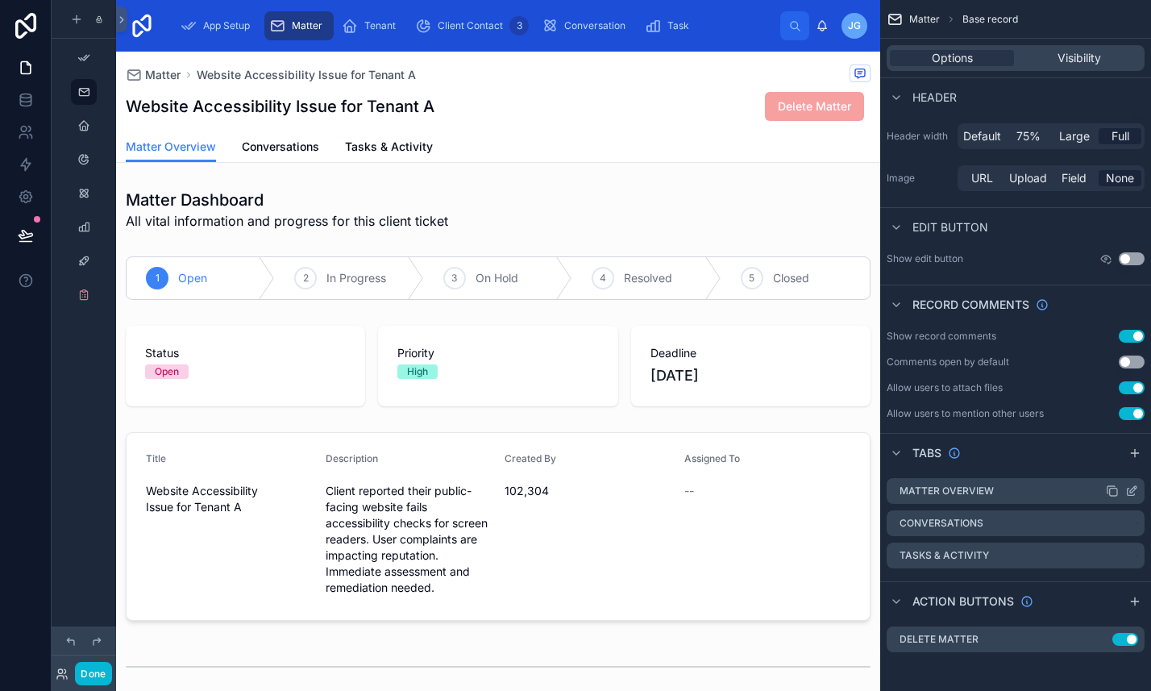
click at [1134, 491] on icon "scrollable content" at bounding box center [1132, 491] width 13 height 13
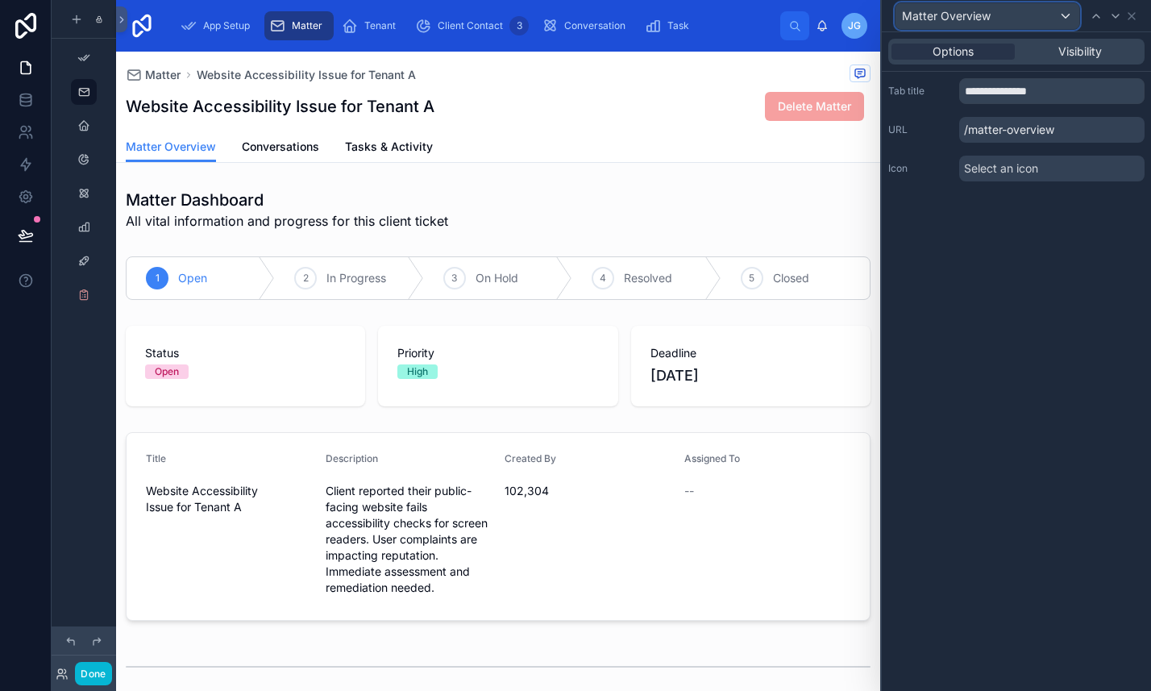
click at [1028, 16] on div "Matter Overview" at bounding box center [988, 16] width 184 height 26
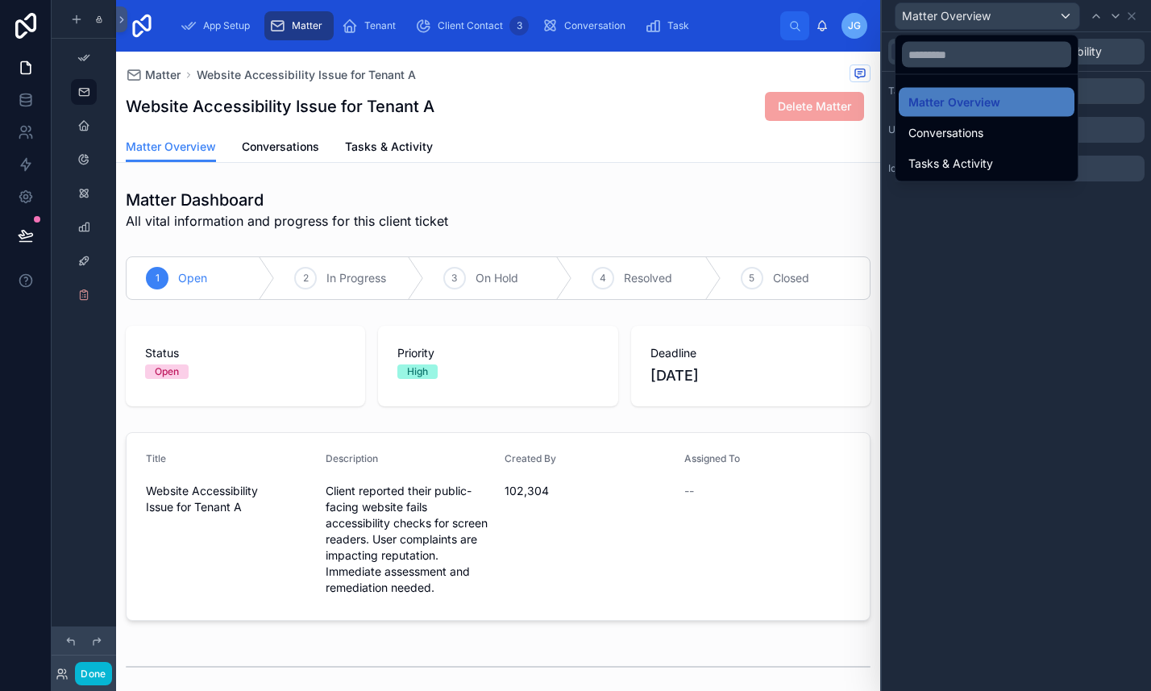
click at [1005, 35] on div at bounding box center [987, 54] width 182 height 39
click at [1064, 16] on div at bounding box center [1016, 345] width 269 height 691
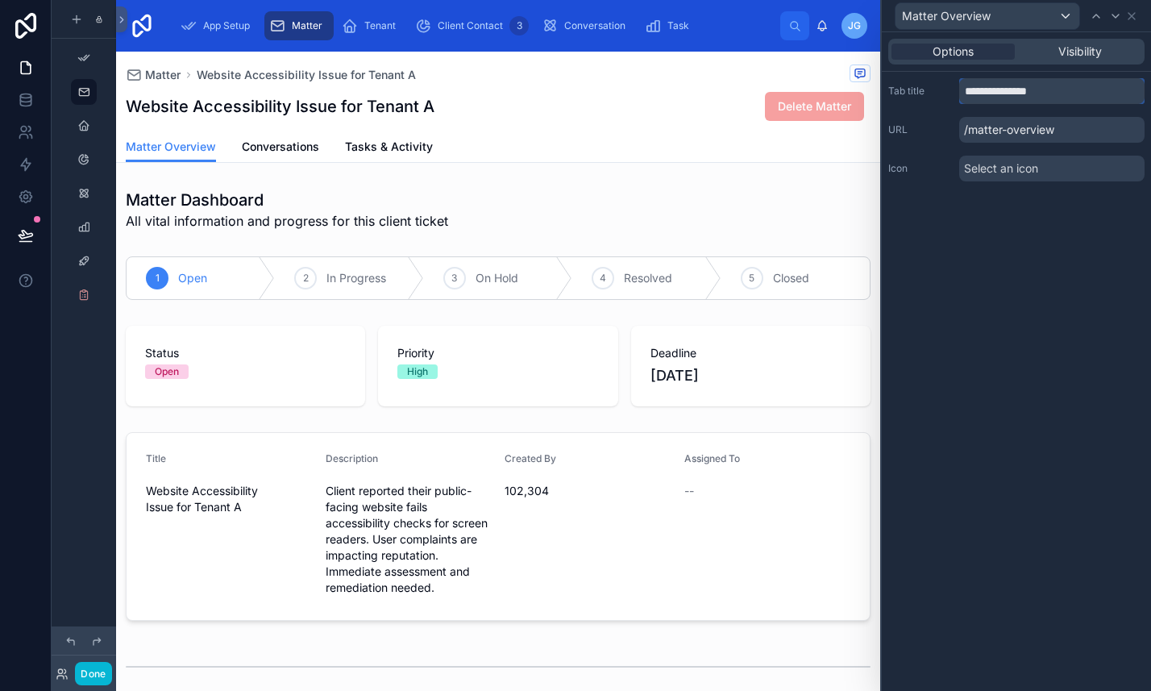
click at [1062, 91] on input "**********" at bounding box center [1051, 91] width 185 height 26
type input "*"
type input "*********"
click at [1015, 169] on span "Select an icon" at bounding box center [1001, 168] width 74 height 16
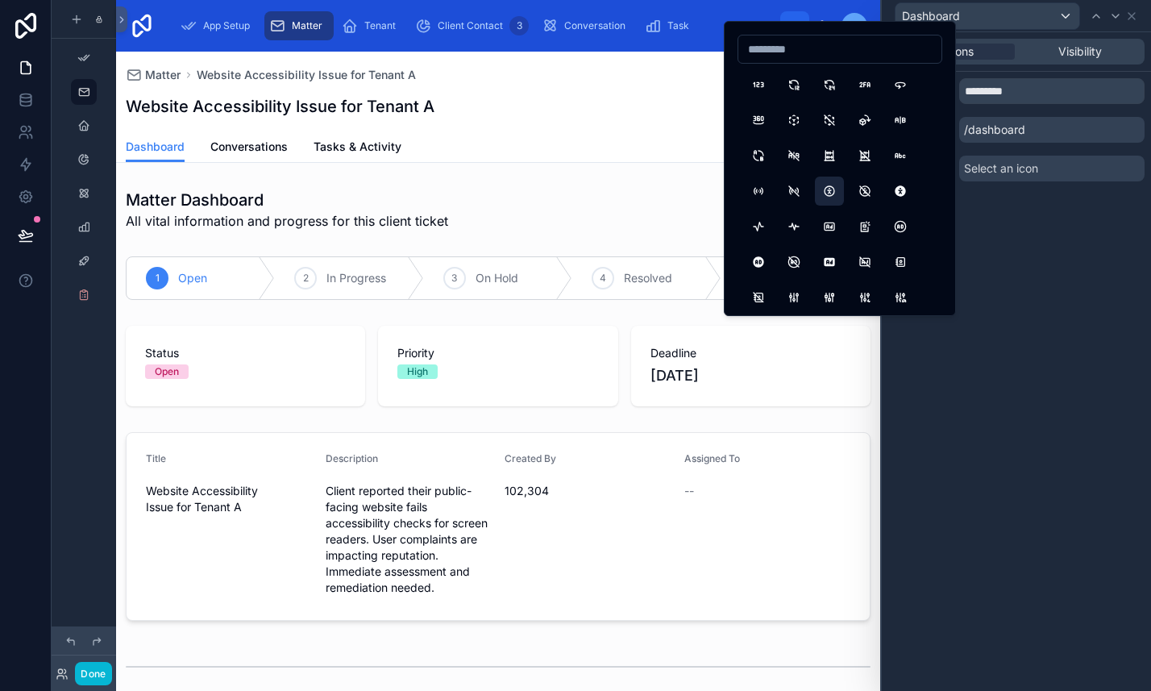
click at [836, 194] on button "Accessible" at bounding box center [829, 191] width 29 height 29
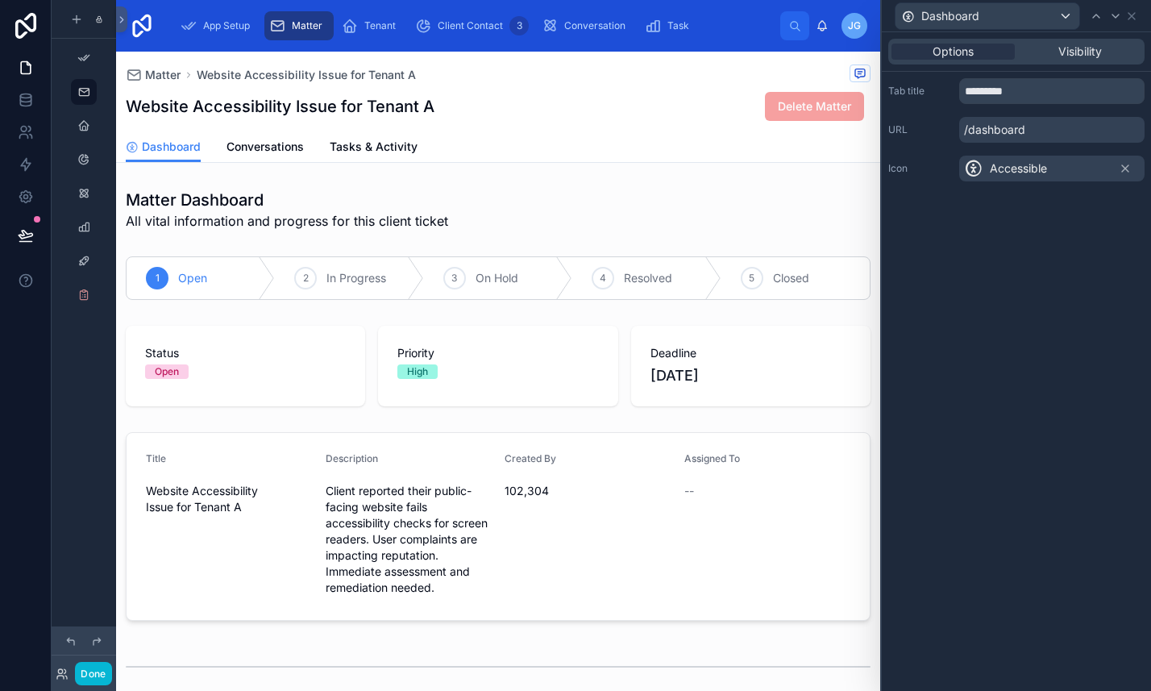
click at [1017, 172] on span "Accessible" at bounding box center [1018, 168] width 57 height 16
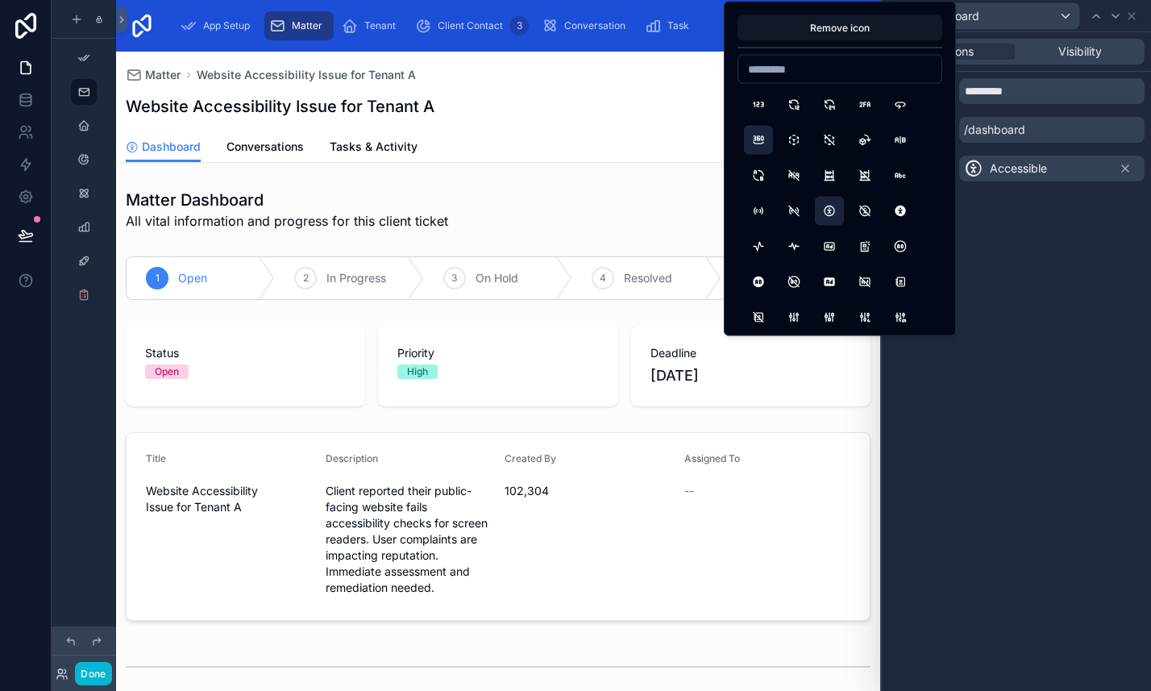
click at [763, 144] on button "360View" at bounding box center [758, 140] width 29 height 29
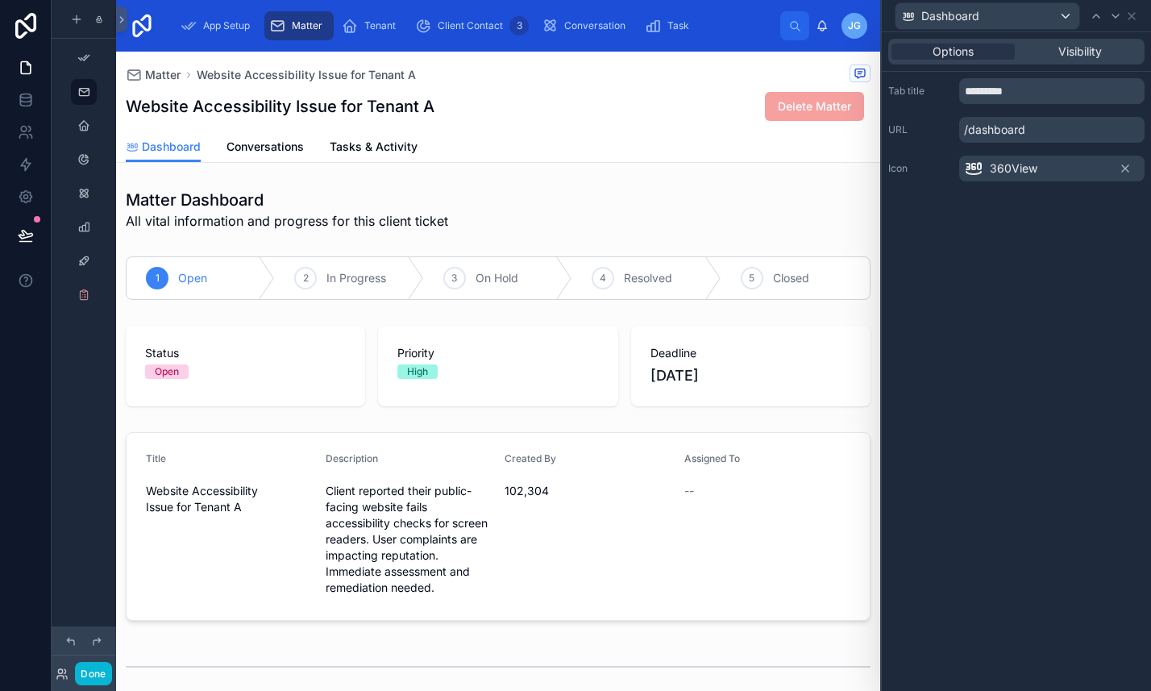
click at [1021, 166] on span "360View" at bounding box center [1014, 168] width 48 height 16
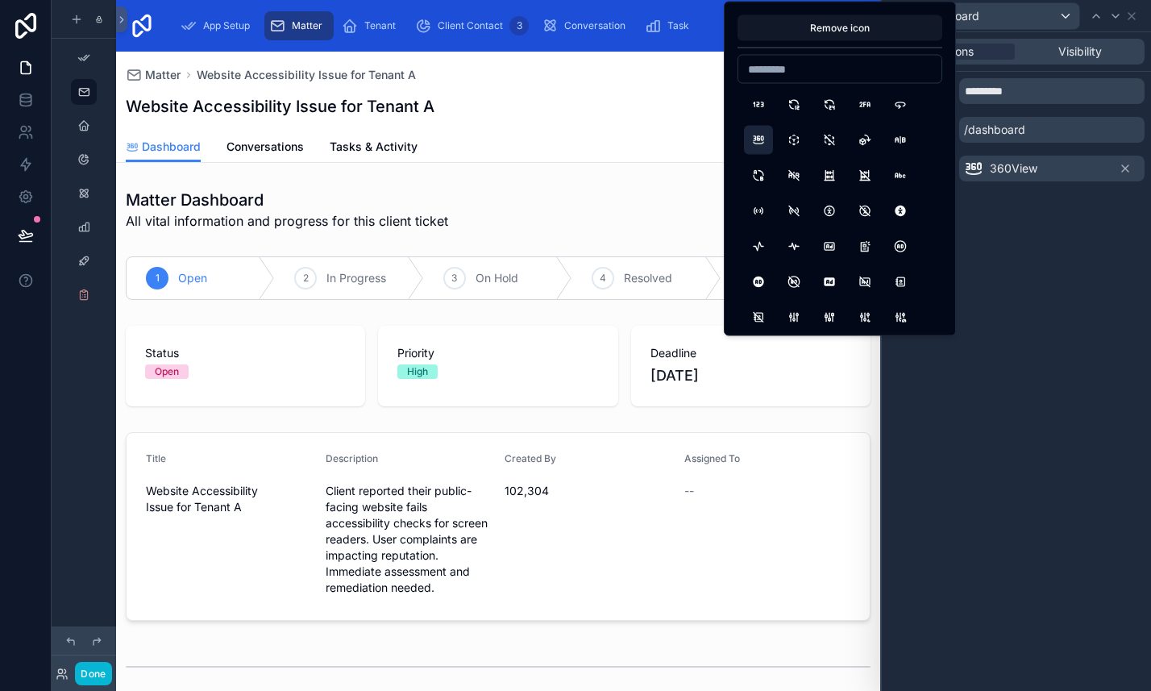
click at [1003, 231] on div "Options Visibility Tab title ********* URL /dashboard Icon 360View" at bounding box center [1016, 361] width 269 height 659
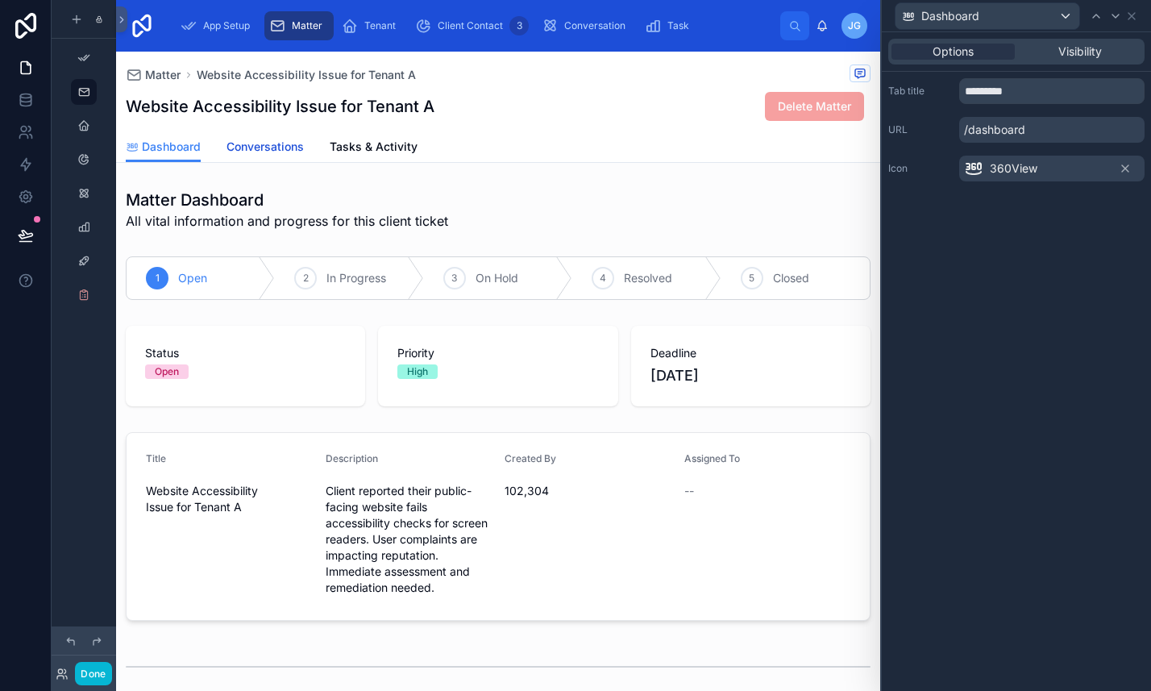
click at [257, 158] on link "Conversations" at bounding box center [265, 148] width 77 height 32
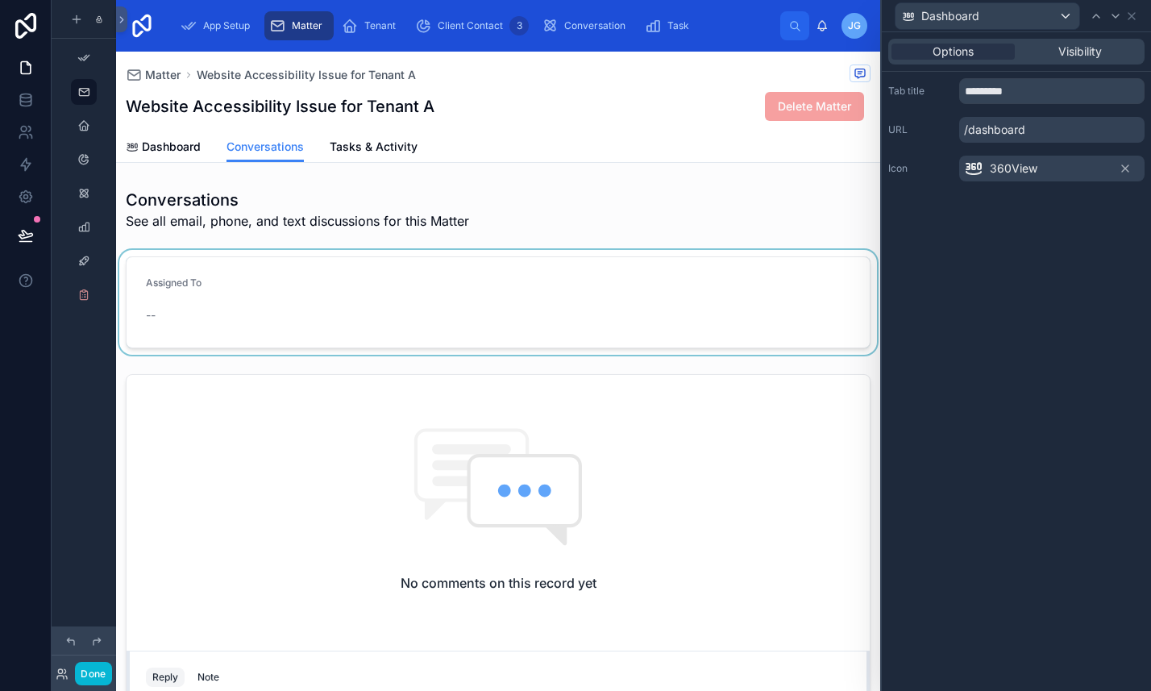
click at [253, 308] on div at bounding box center [498, 302] width 764 height 105
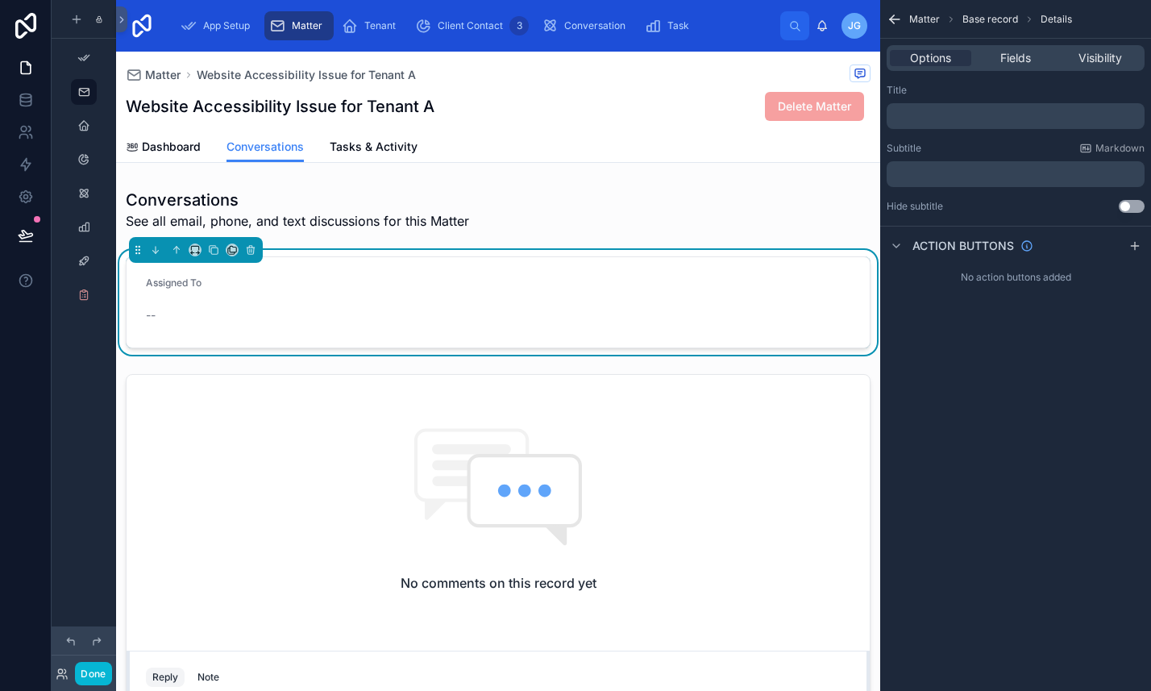
click at [1014, 82] on div "Title ﻿ Subtitle Markdown ﻿ Hide subtitle Use setting" at bounding box center [1015, 148] width 271 height 142
click at [895, 26] on icon "scrollable content" at bounding box center [895, 19] width 16 height 16
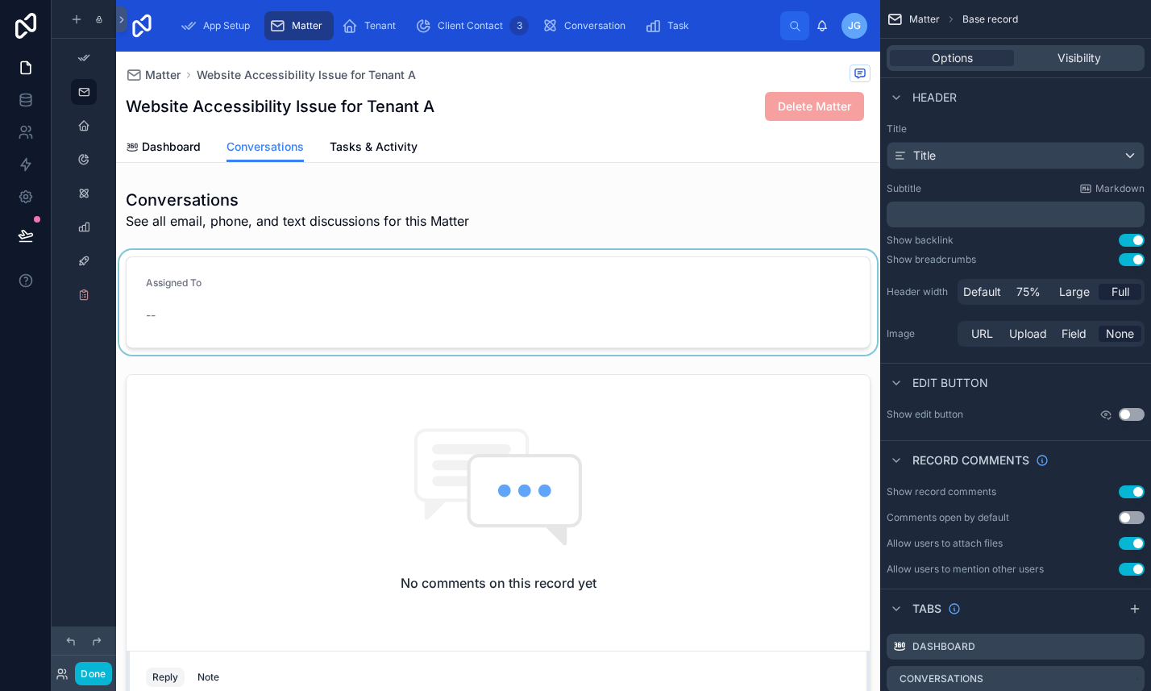
click at [993, 25] on div "Matter Base record" at bounding box center [1015, 19] width 271 height 39
click at [937, 104] on span "Header" at bounding box center [935, 97] width 44 height 16
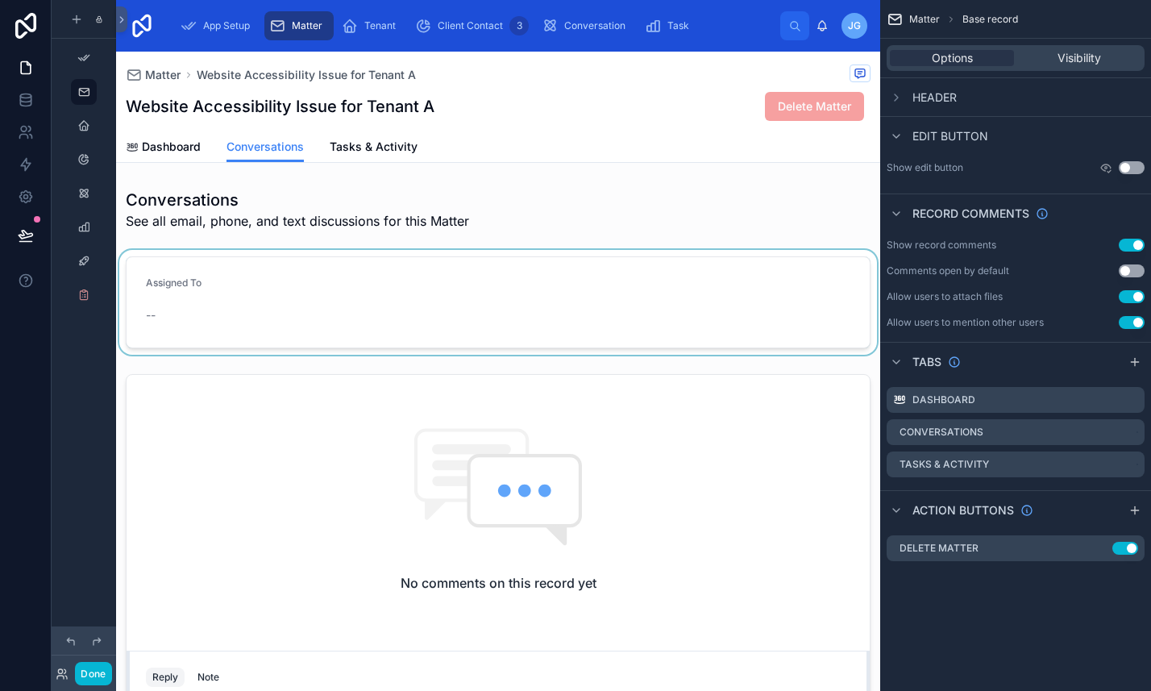
click at [937, 104] on span "Header" at bounding box center [935, 97] width 44 height 16
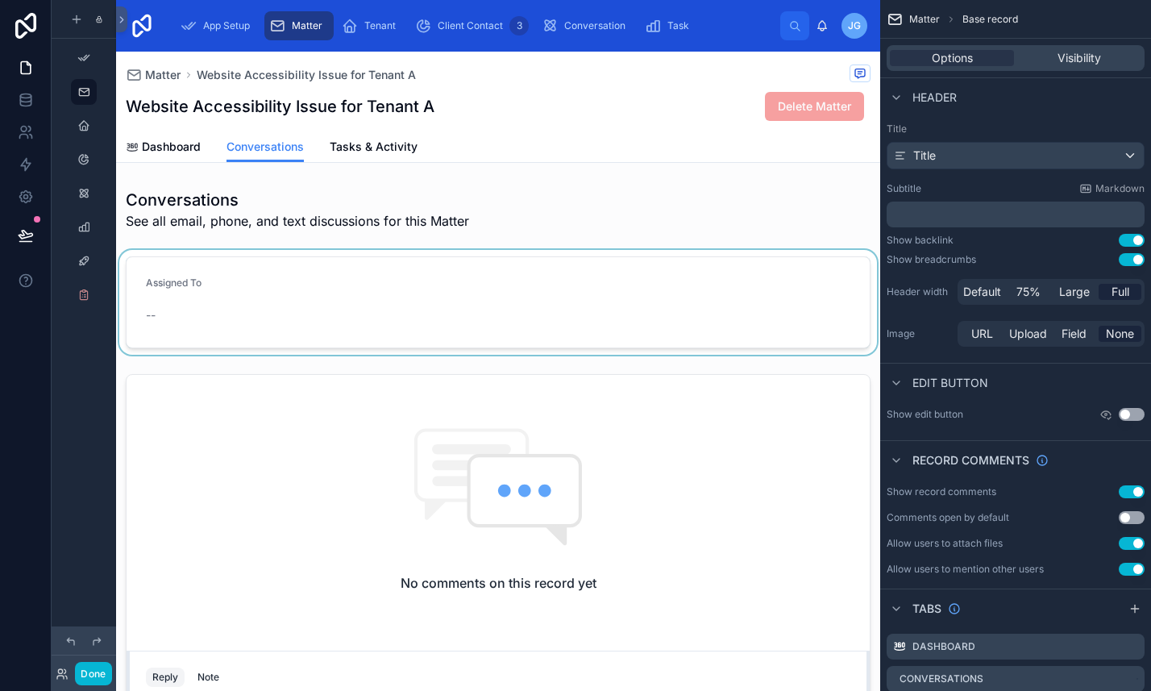
click at [1137, 235] on button "Use setting" at bounding box center [1132, 240] width 26 height 13
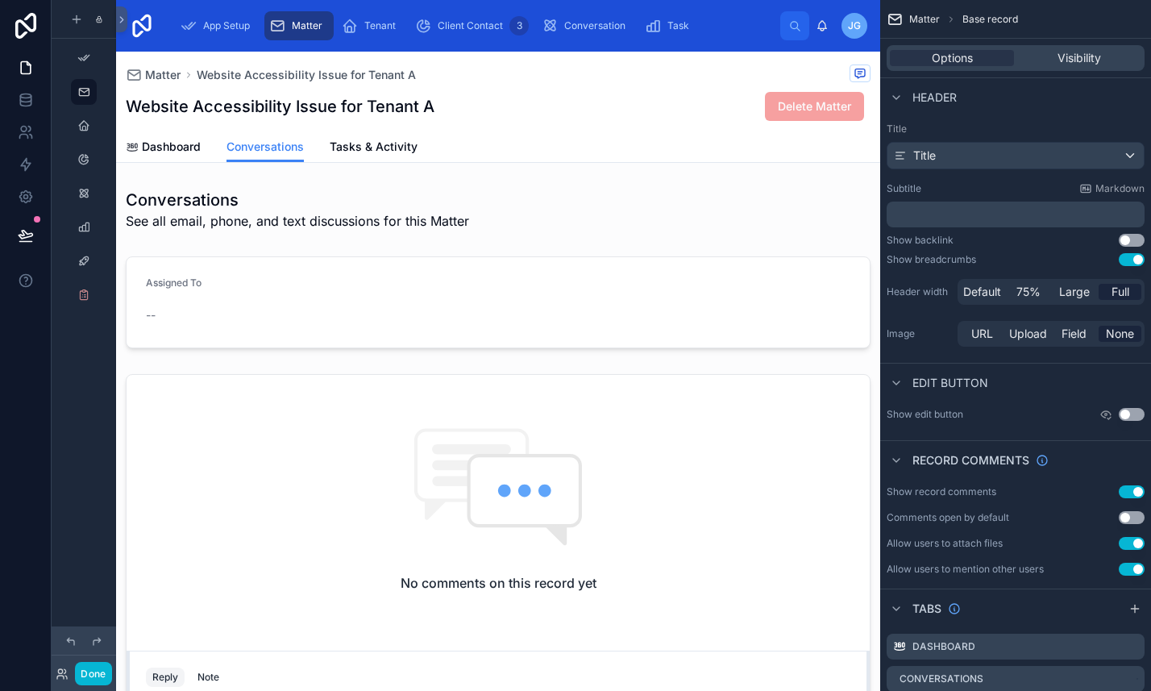
click at [1131, 257] on button "Use setting" at bounding box center [1132, 259] width 26 height 13
click at [1132, 261] on button "Use setting" at bounding box center [1132, 259] width 26 height 13
click at [1033, 290] on span "75%" at bounding box center [1029, 292] width 24 height 16
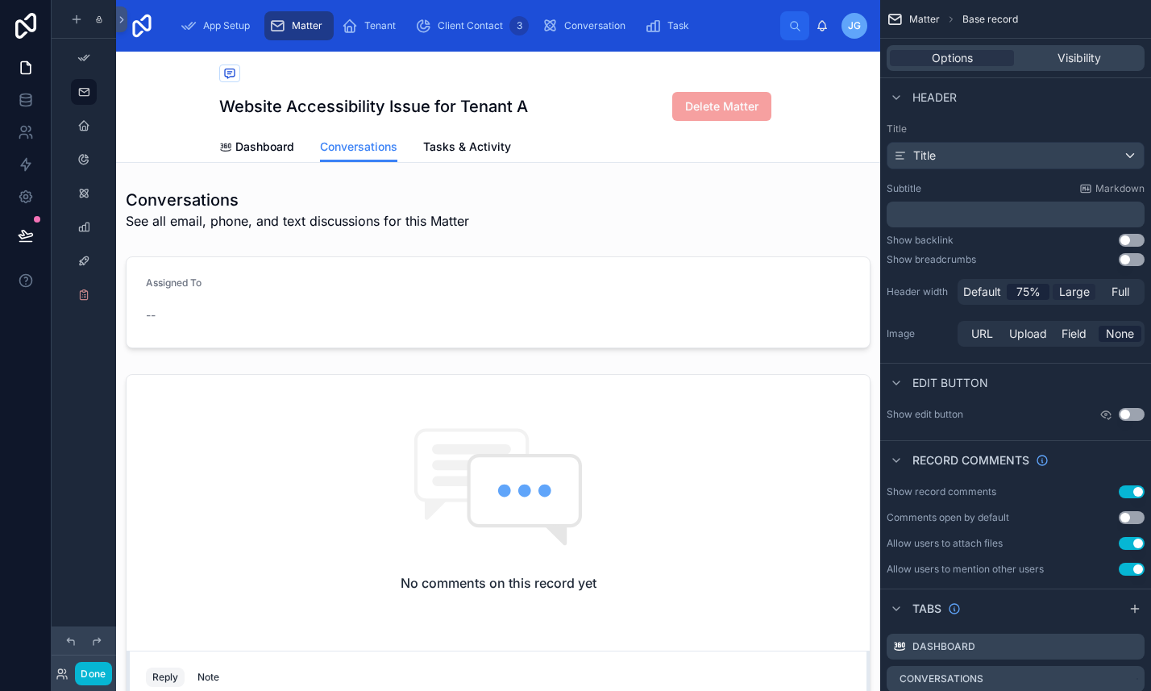
click at [1084, 291] on span "Large" at bounding box center [1074, 292] width 31 height 16
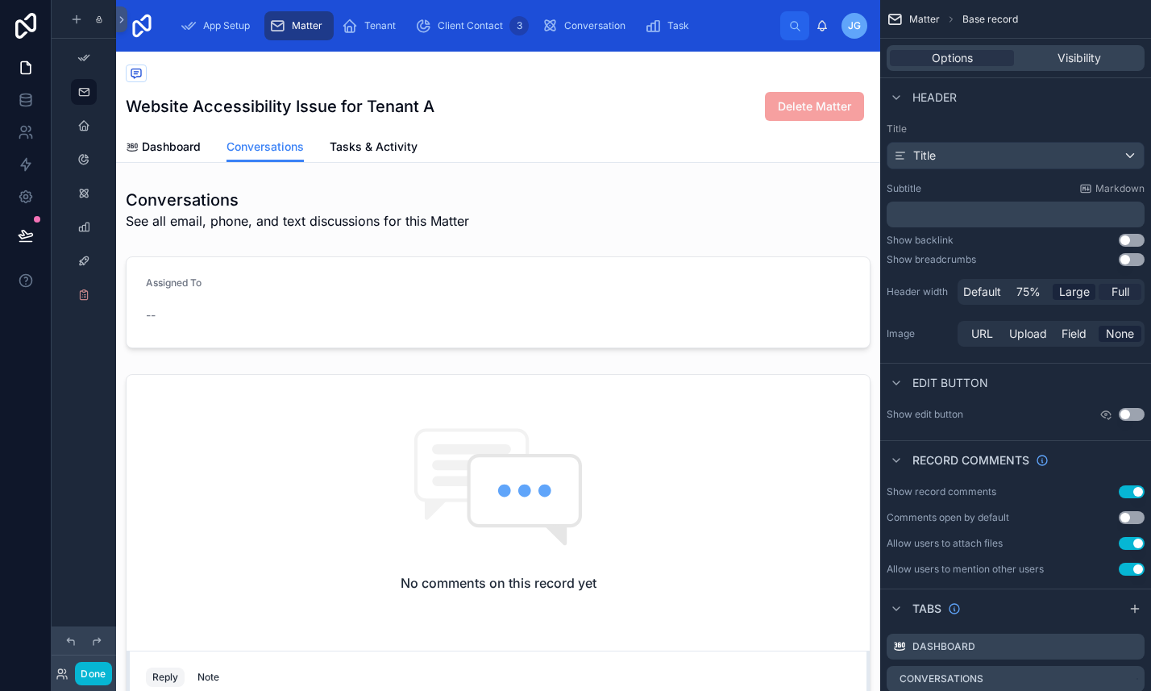
click at [1125, 288] on span "Full" at bounding box center [1121, 292] width 18 height 16
click at [993, 298] on span "Default" at bounding box center [983, 292] width 38 height 16
click at [980, 293] on span "Default" at bounding box center [983, 292] width 38 height 16
click at [1046, 288] on div "75%" at bounding box center [1028, 292] width 43 height 16
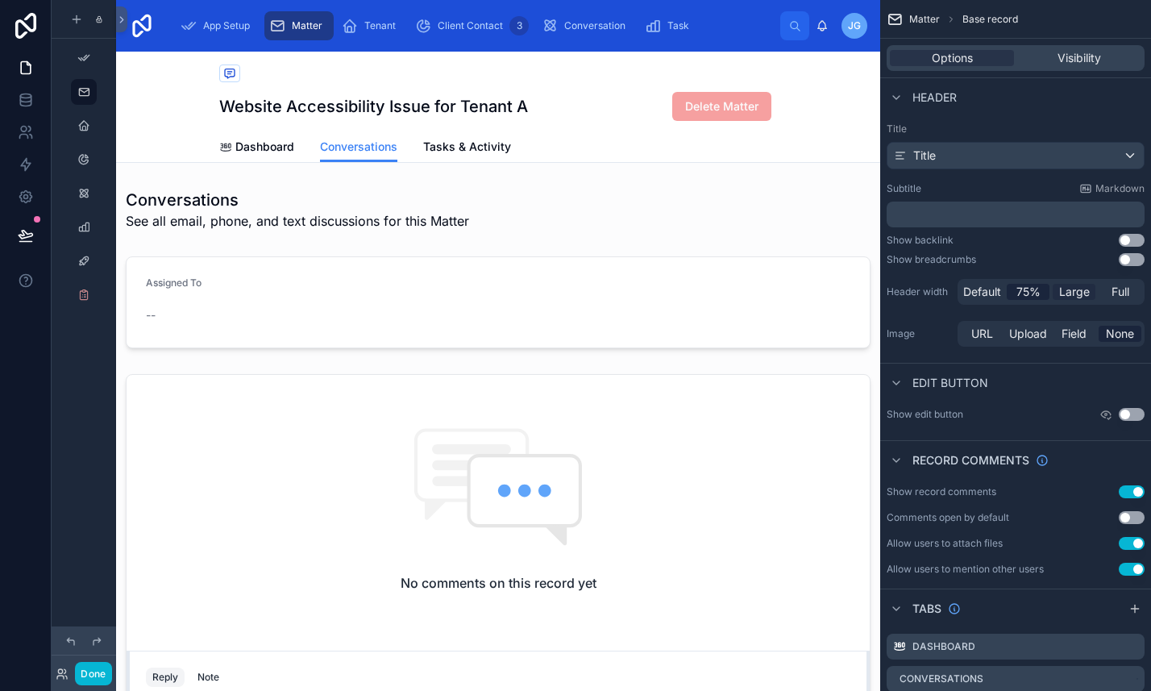
click at [1076, 290] on span "Large" at bounding box center [1074, 292] width 31 height 16
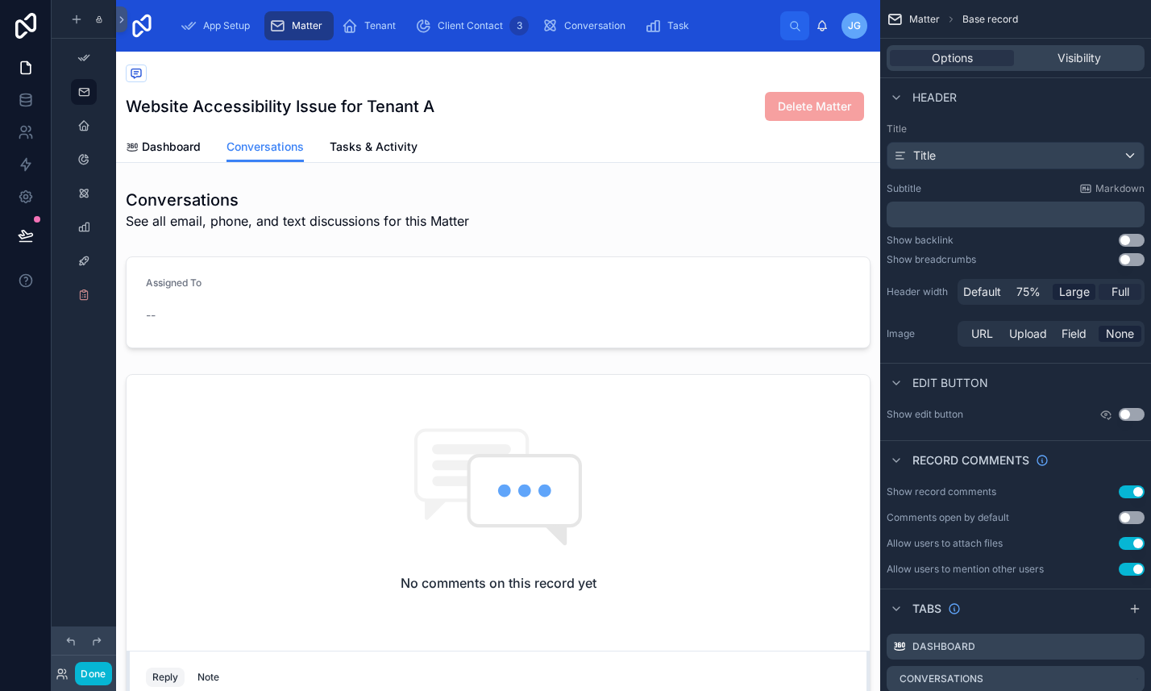
click at [1126, 296] on span "Full" at bounding box center [1121, 292] width 18 height 16
click at [1004, 343] on div "URL Upload Field None" at bounding box center [1051, 334] width 187 height 26
click at [963, 439] on div "Matter Base record Options Visibility Header Title Title Subtitle Markdown ﻿ Sh…" at bounding box center [1015, 407] width 271 height 814
click at [1129, 518] on button "Use setting" at bounding box center [1132, 517] width 26 height 13
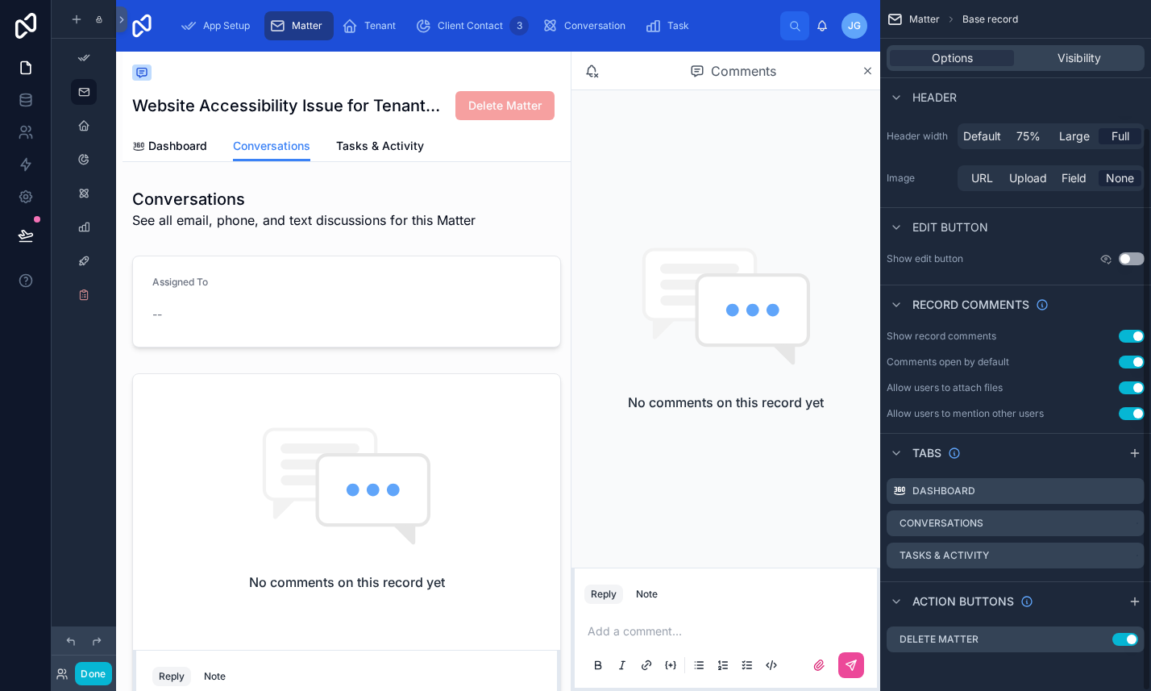
scroll to position [156, 0]
click at [177, 148] on span "Dashboard" at bounding box center [177, 146] width 59 height 16
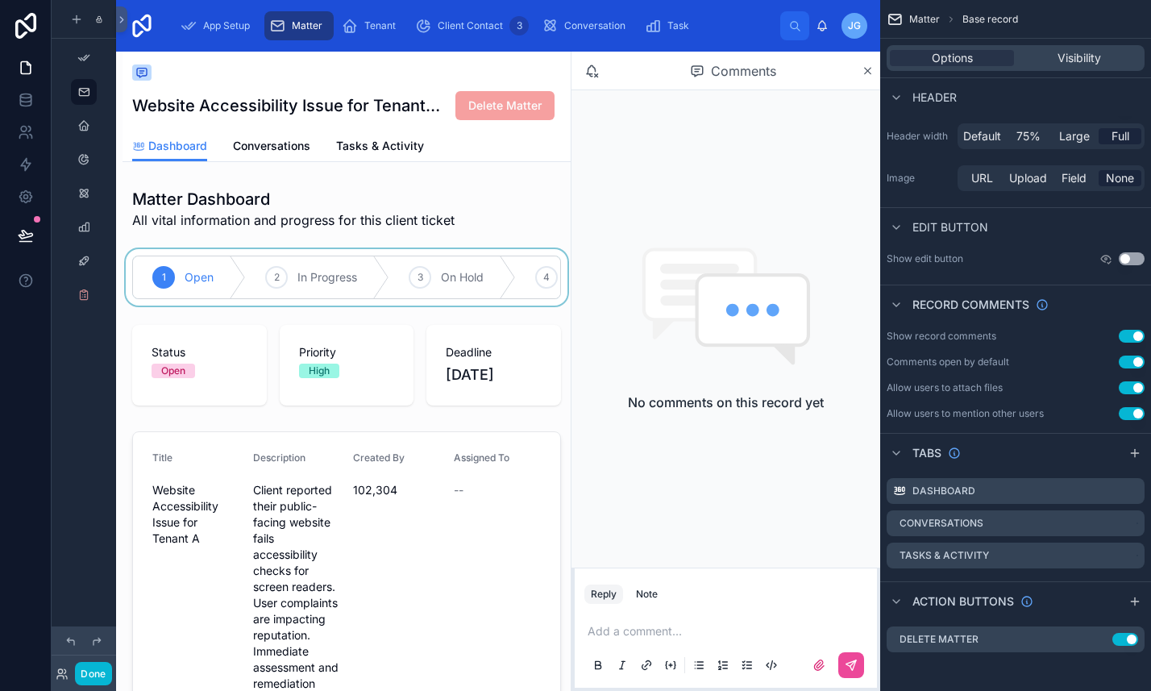
click at [185, 291] on div at bounding box center [347, 277] width 448 height 56
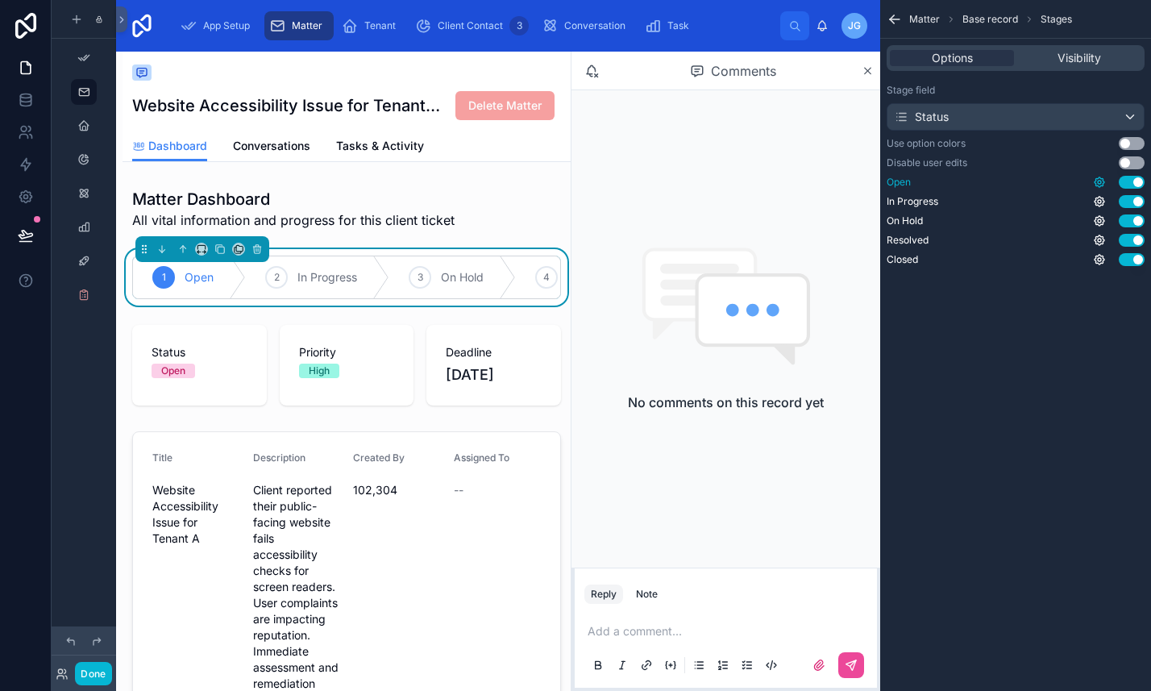
click at [1101, 181] on icon "scrollable content" at bounding box center [1099, 182] width 3 height 3
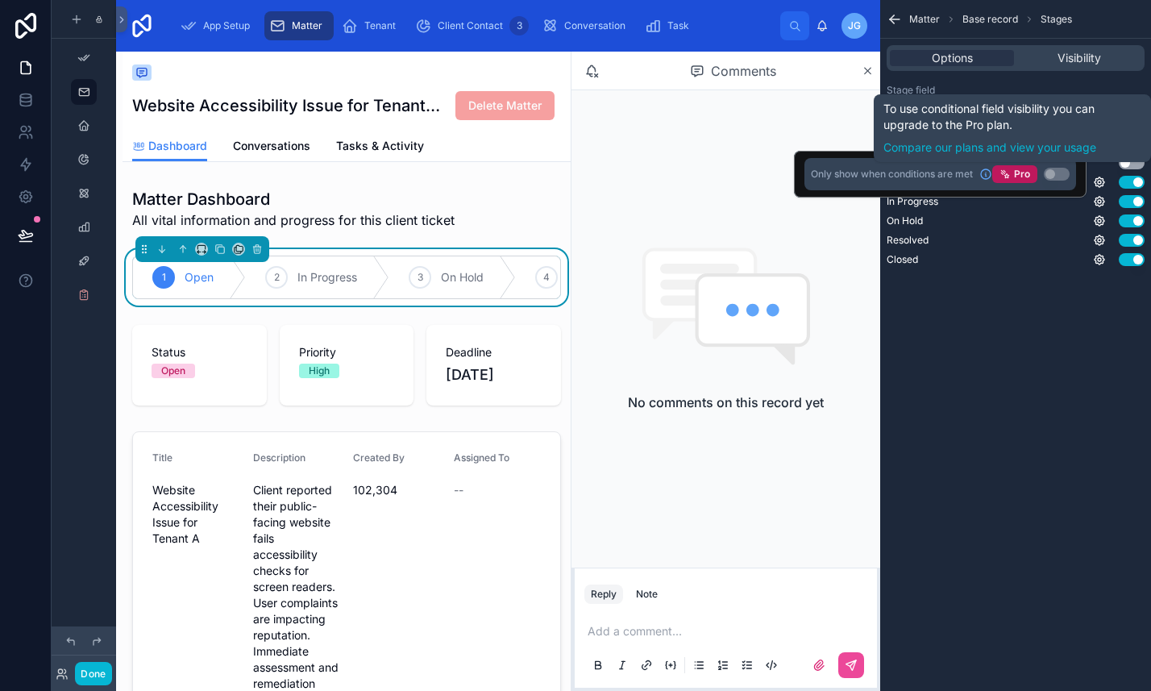
click at [1032, 302] on div "Matter Base record Stages Options Visibility Stage field Status Use option colo…" at bounding box center [1015, 345] width 271 height 691
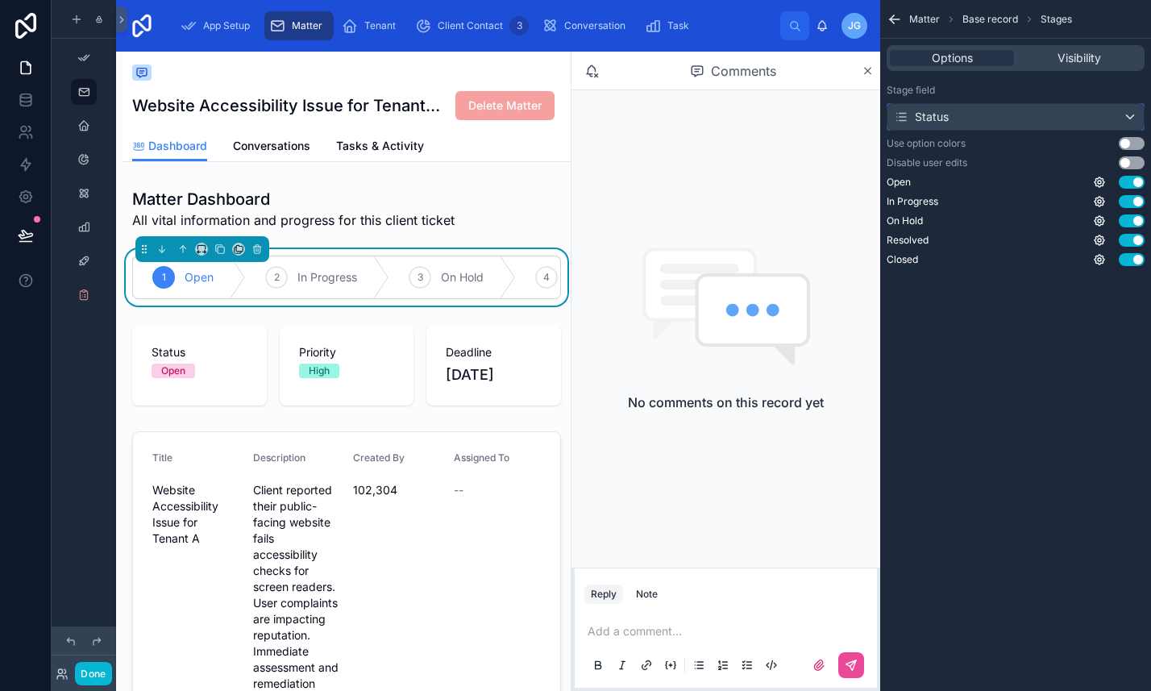
click at [947, 123] on div "Status" at bounding box center [921, 117] width 55 height 16
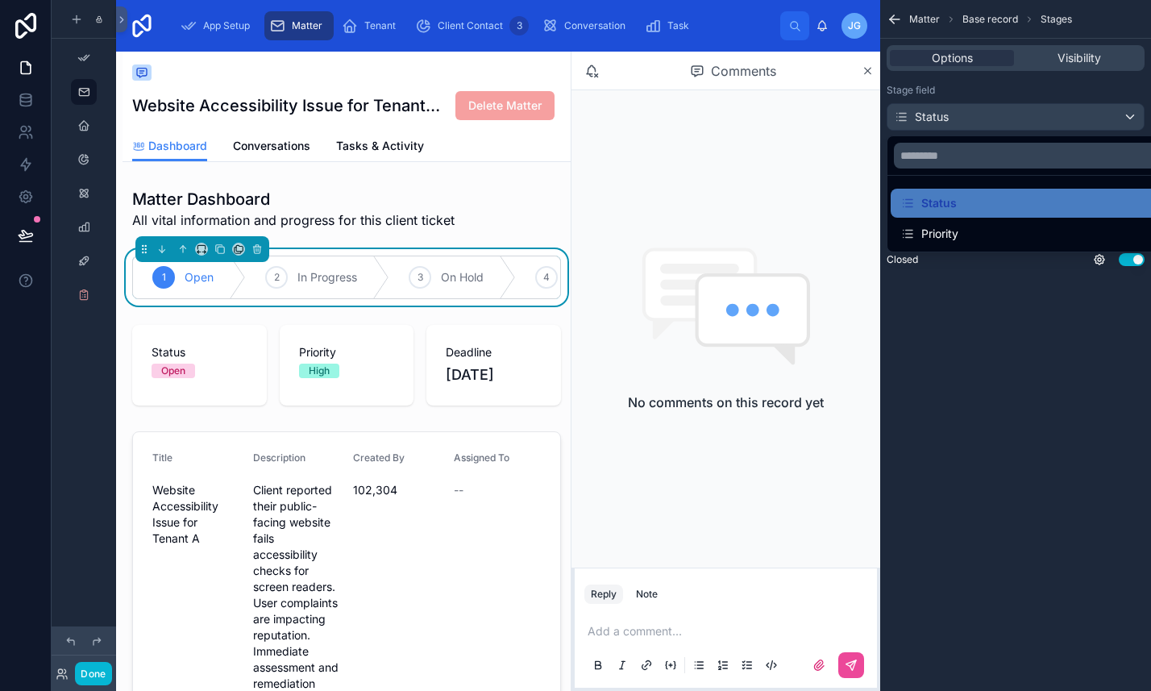
click at [962, 119] on div "scrollable content" at bounding box center [575, 345] width 1151 height 691
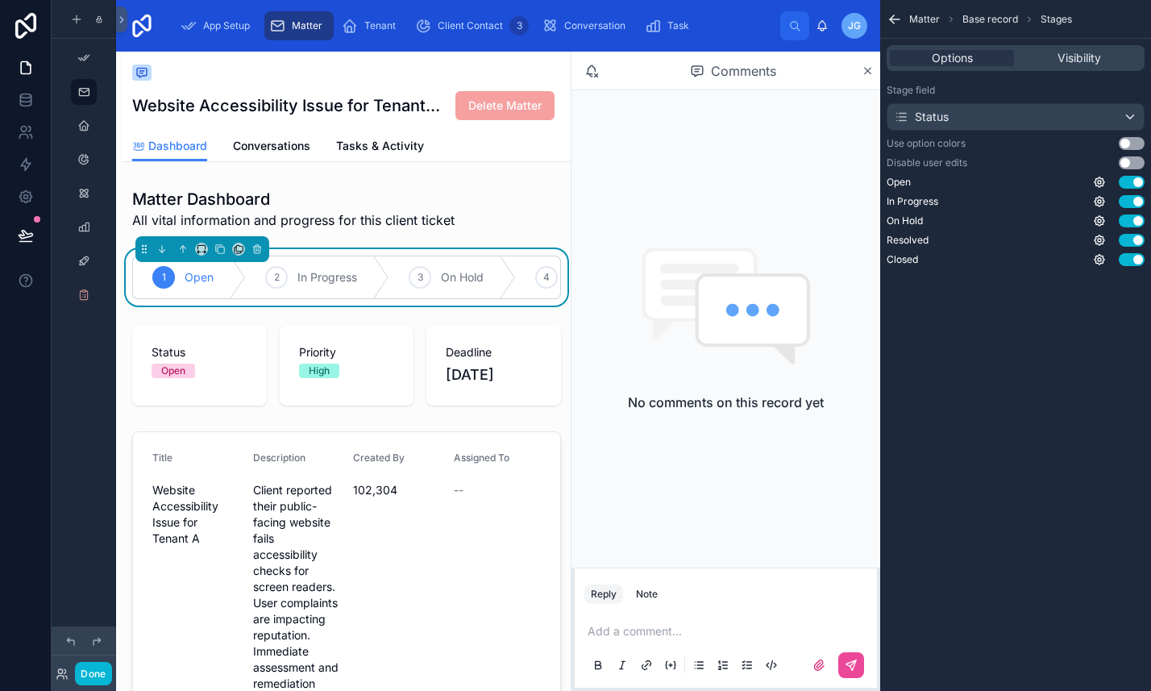
click at [1128, 139] on button "Use setting" at bounding box center [1132, 143] width 26 height 13
drag, startPoint x: 1115, startPoint y: 169, endPoint x: 1201, endPoint y: -101, distance: 283.3
click at [1151, 0] on html "Done App Setup Matter Tenant Client Contact 3 Conversation Task [PERSON_NAME] […" at bounding box center [575, 345] width 1151 height 691
click at [1102, 223] on icon "scrollable content" at bounding box center [1100, 221] width 10 height 10
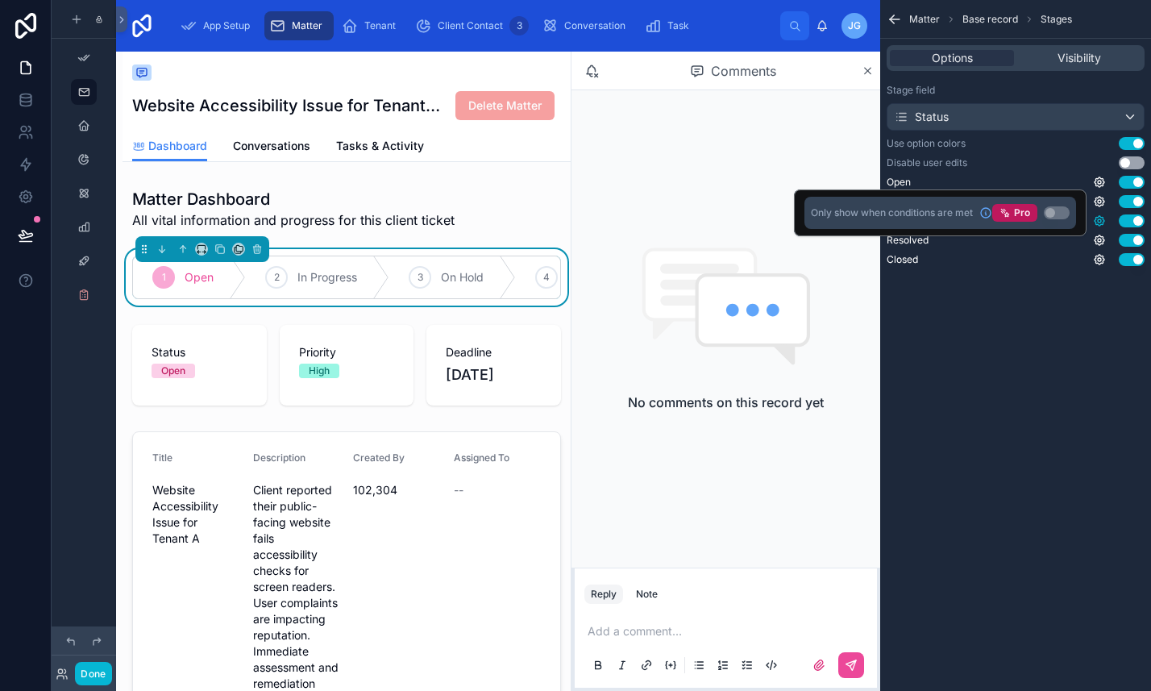
click at [1102, 223] on icon "scrollable content" at bounding box center [1100, 221] width 10 height 10
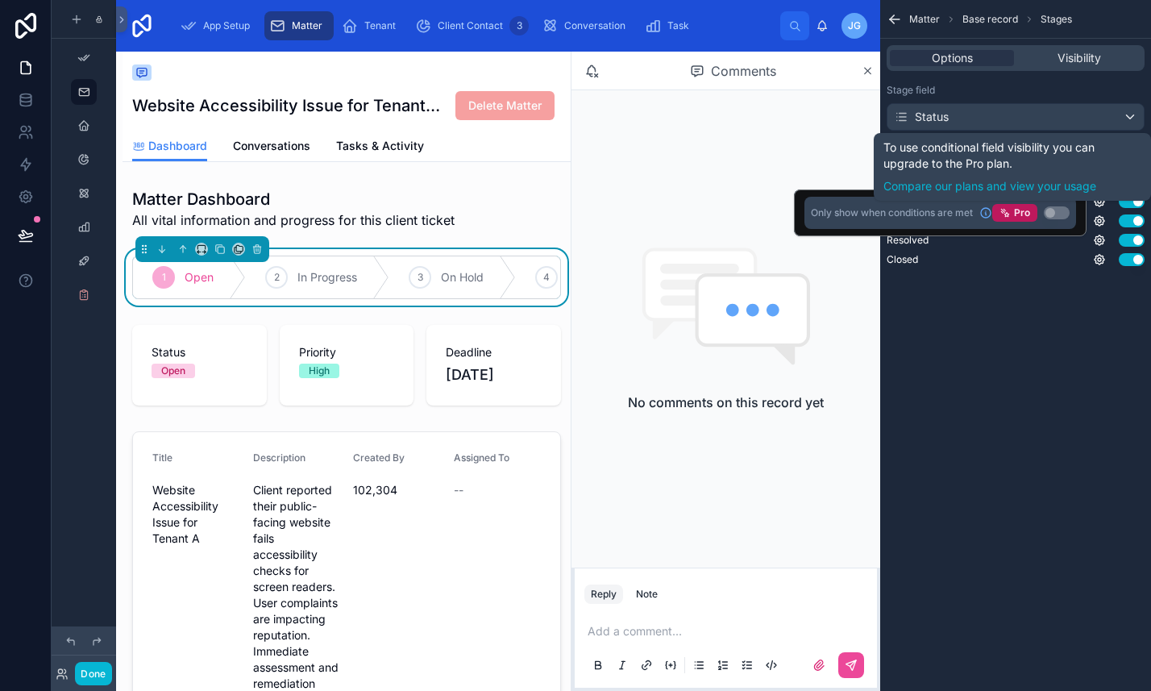
click at [982, 252] on div "Open Use setting In Progress Use setting On Hold Use setting Resolved Use setti…" at bounding box center [1016, 221] width 258 height 90
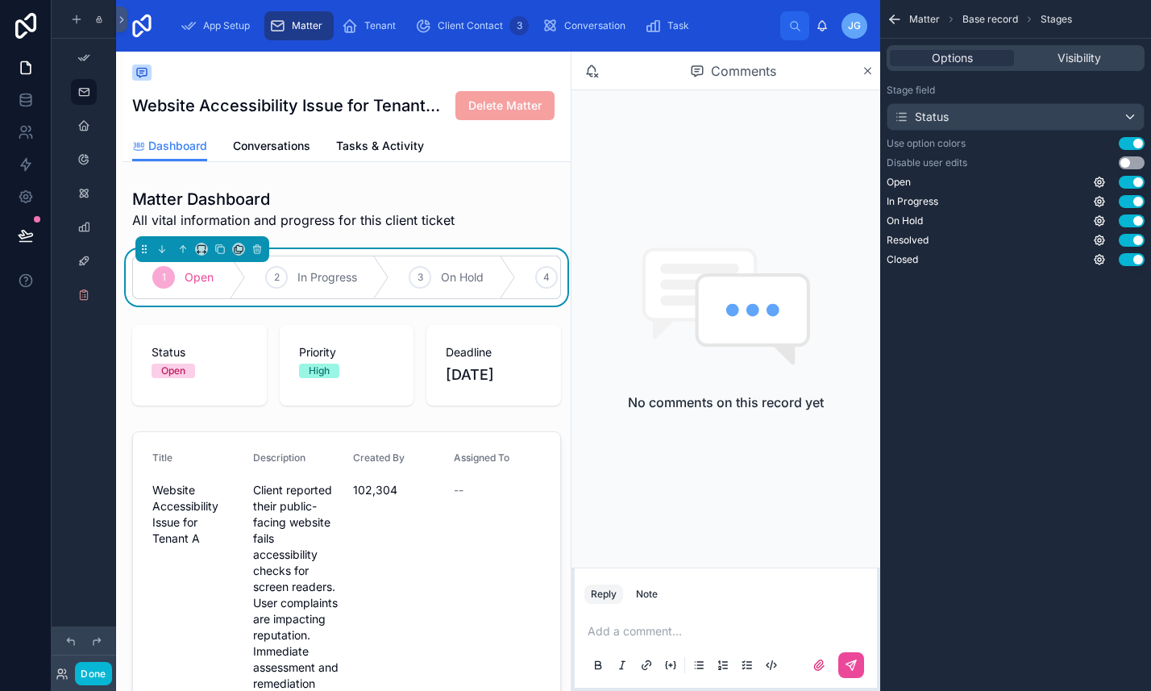
click at [939, 279] on div "Matter Base record Stages Options Visibility Stage field Status Use option colo…" at bounding box center [1015, 149] width 271 height 298
click at [1138, 119] on div "Status" at bounding box center [1016, 117] width 256 height 26
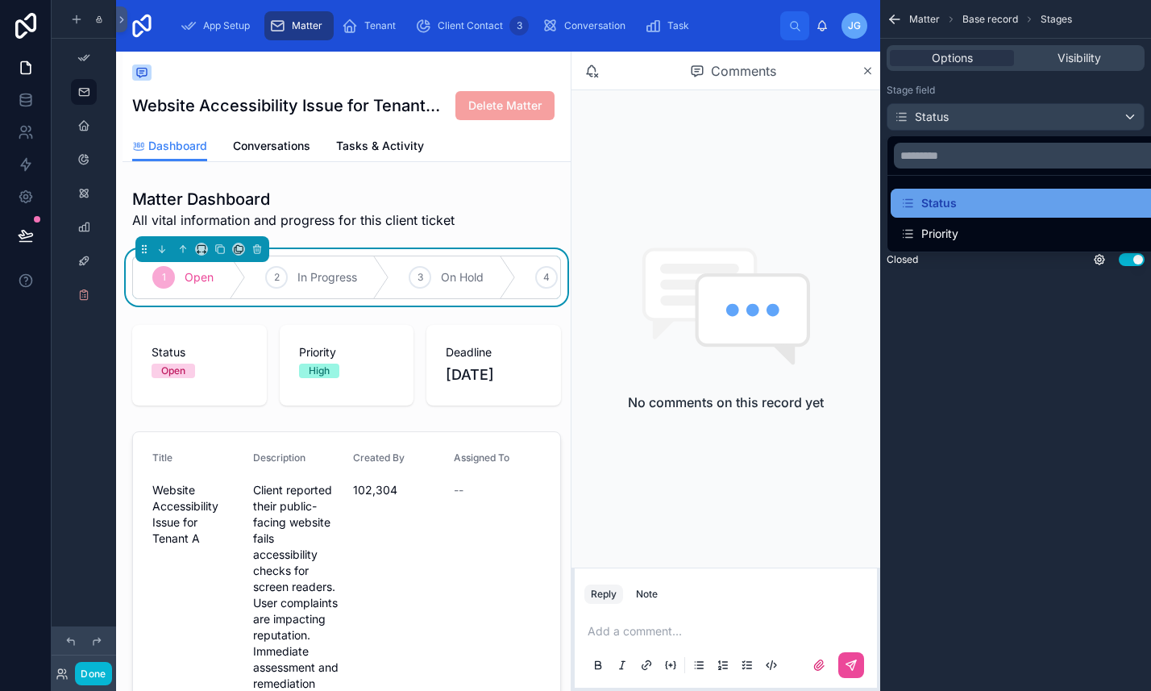
click at [979, 216] on div "Status" at bounding box center [1034, 203] width 287 height 29
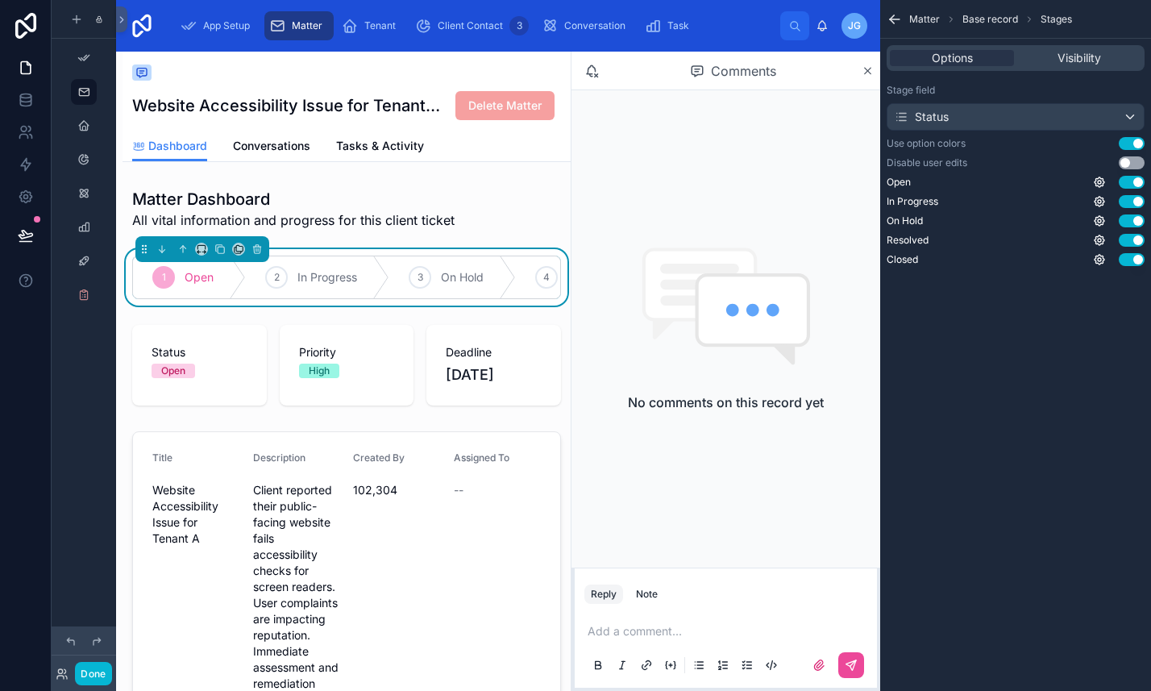
click at [1071, 68] on div "Options Visibility" at bounding box center [1016, 58] width 258 height 26
click at [1072, 56] on span "Visibility" at bounding box center [1080, 58] width 44 height 16
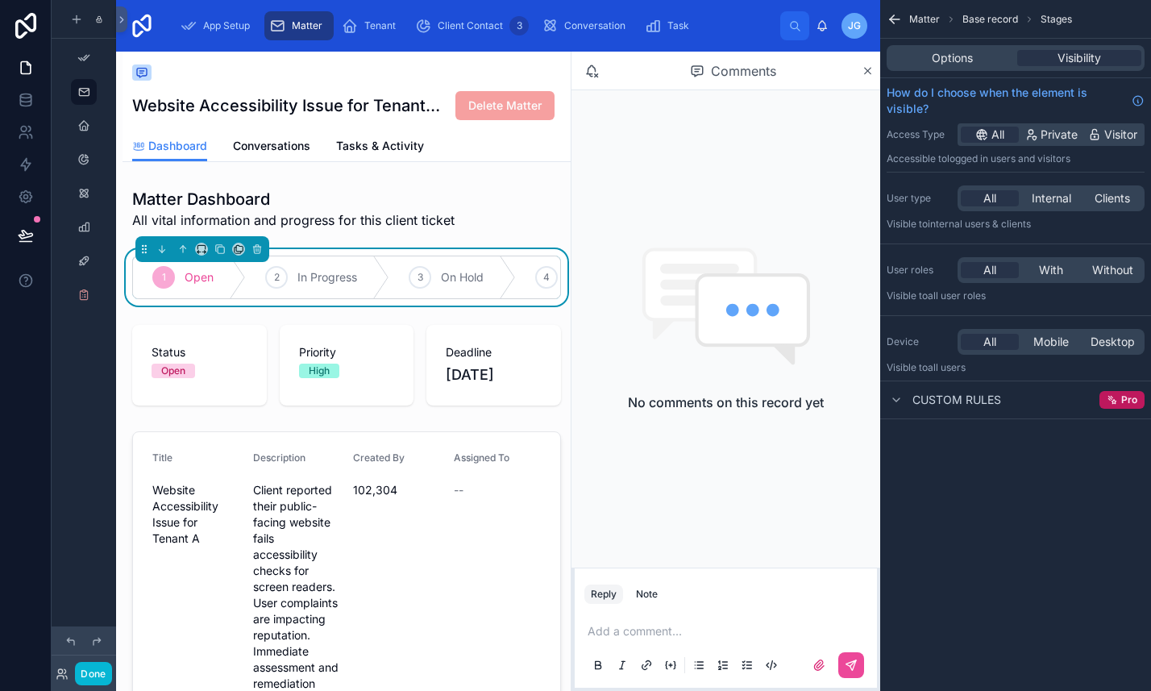
click at [963, 44] on div "Options Visibility" at bounding box center [1015, 58] width 271 height 39
click at [1076, 207] on div "All Internal Clients" at bounding box center [1051, 198] width 187 height 26
click at [1054, 25] on span "Stages" at bounding box center [1056, 19] width 31 height 13
click at [974, 28] on div "Matter Base record Stages" at bounding box center [1015, 19] width 271 height 39
click at [984, 20] on span "Base record" at bounding box center [991, 19] width 56 height 13
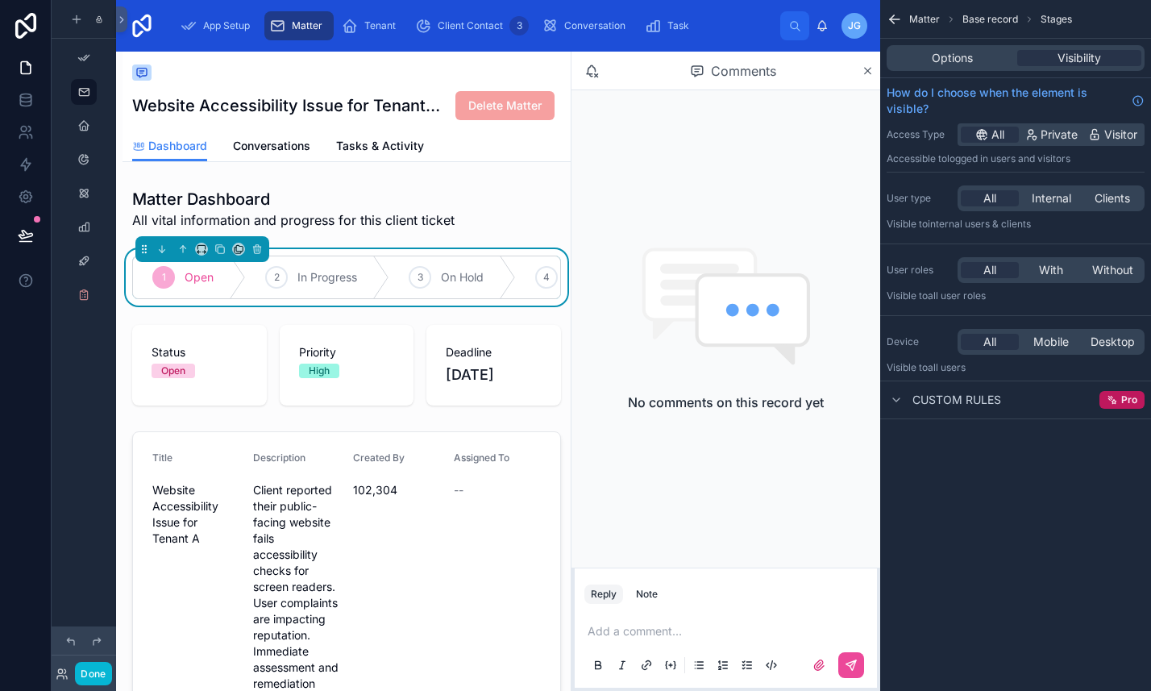
click at [931, 19] on span "Matter" at bounding box center [925, 19] width 31 height 13
click at [895, 19] on icon "scrollable content" at bounding box center [895, 19] width 10 height 0
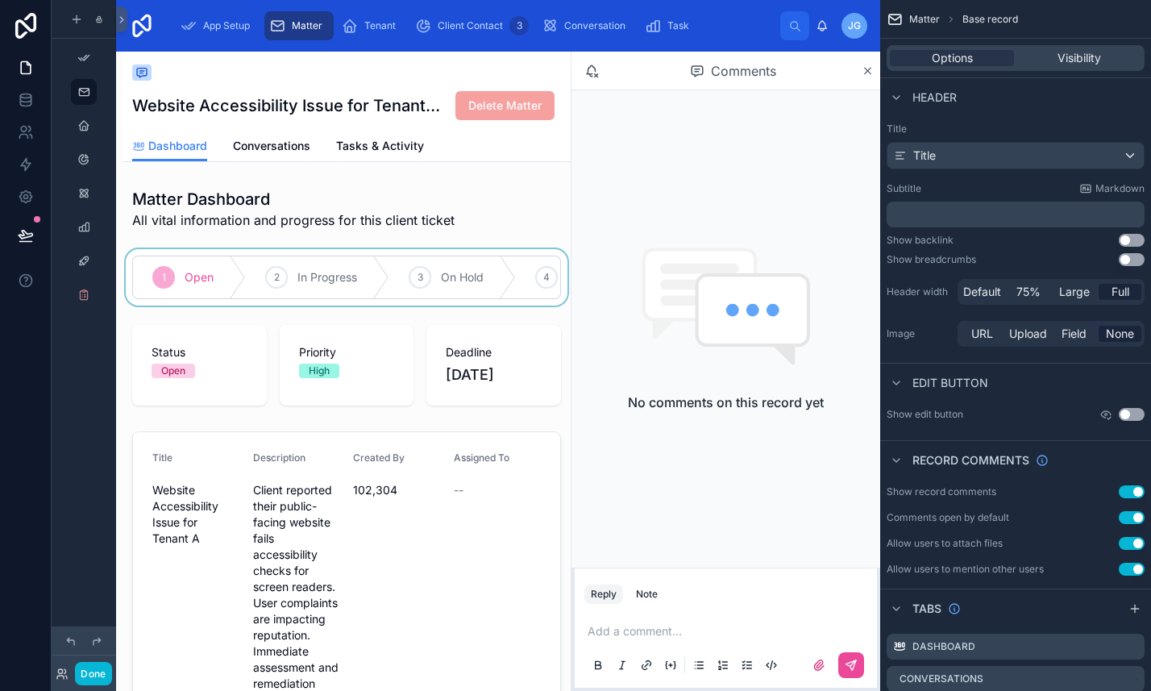
click at [190, 283] on div at bounding box center [347, 277] width 448 height 56
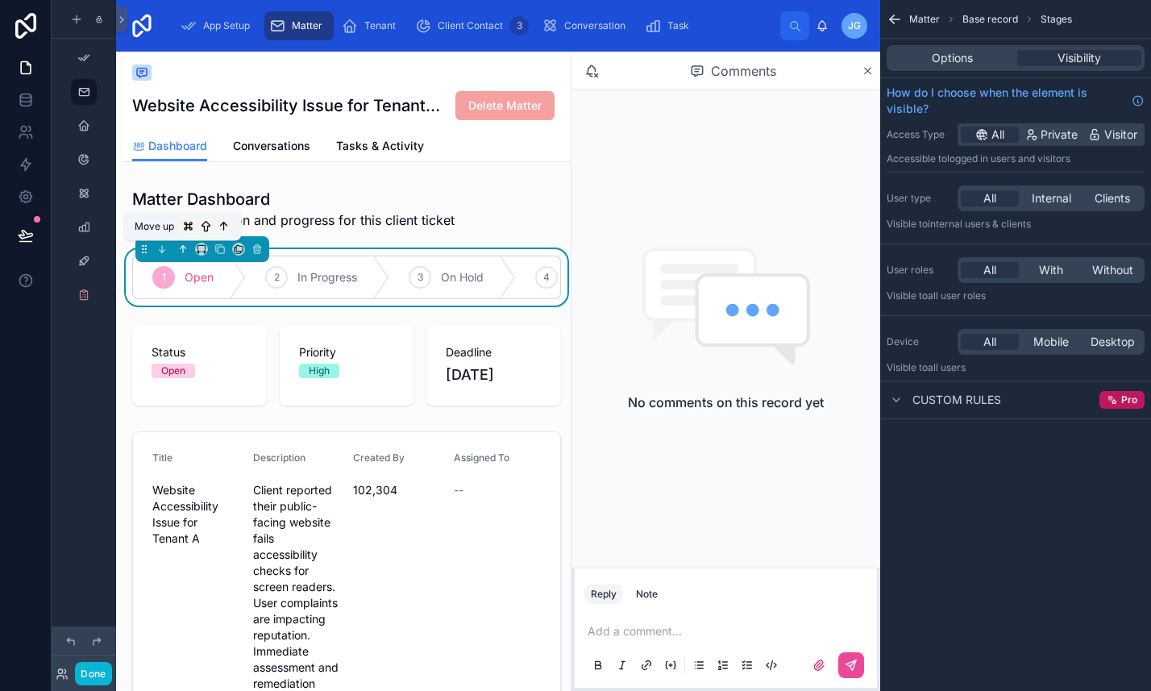
click at [185, 253] on icon at bounding box center [182, 249] width 11 height 11
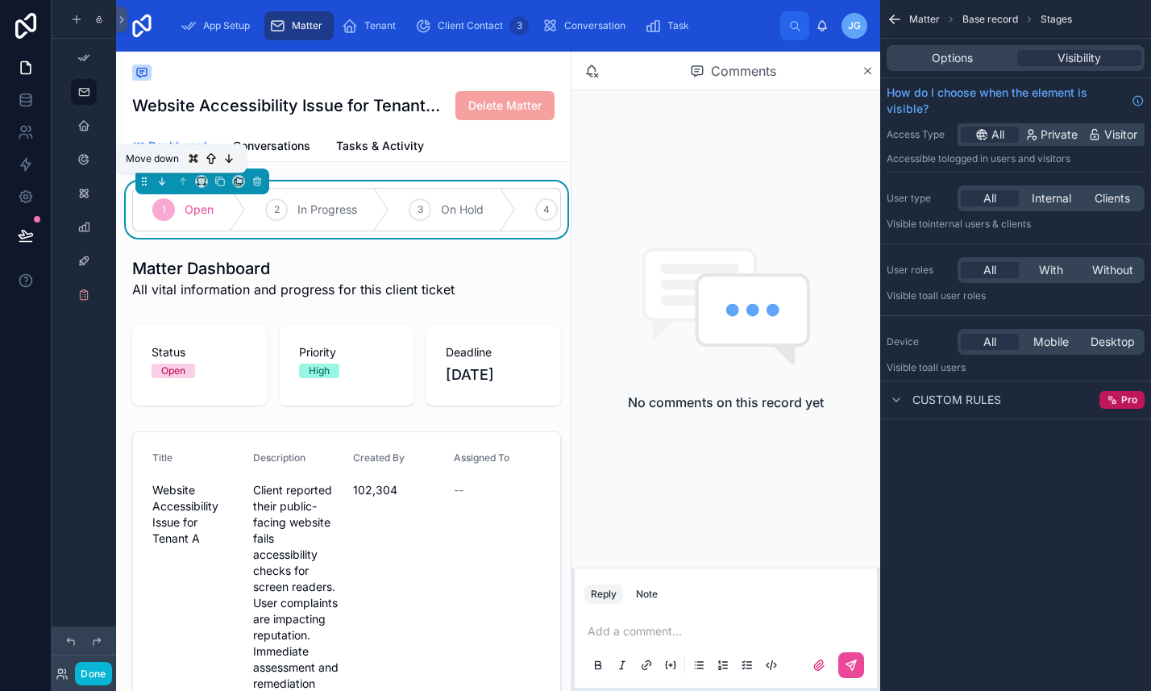
click at [165, 180] on icon at bounding box center [161, 181] width 11 height 11
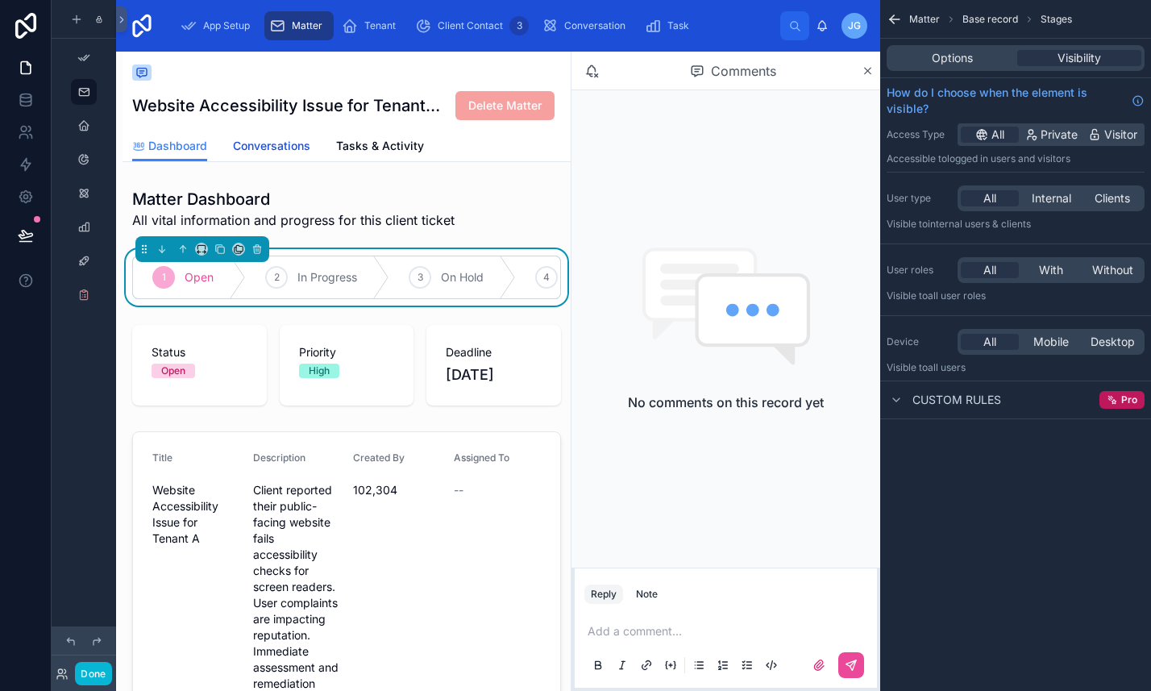
click at [264, 156] on link "Conversations" at bounding box center [271, 147] width 77 height 32
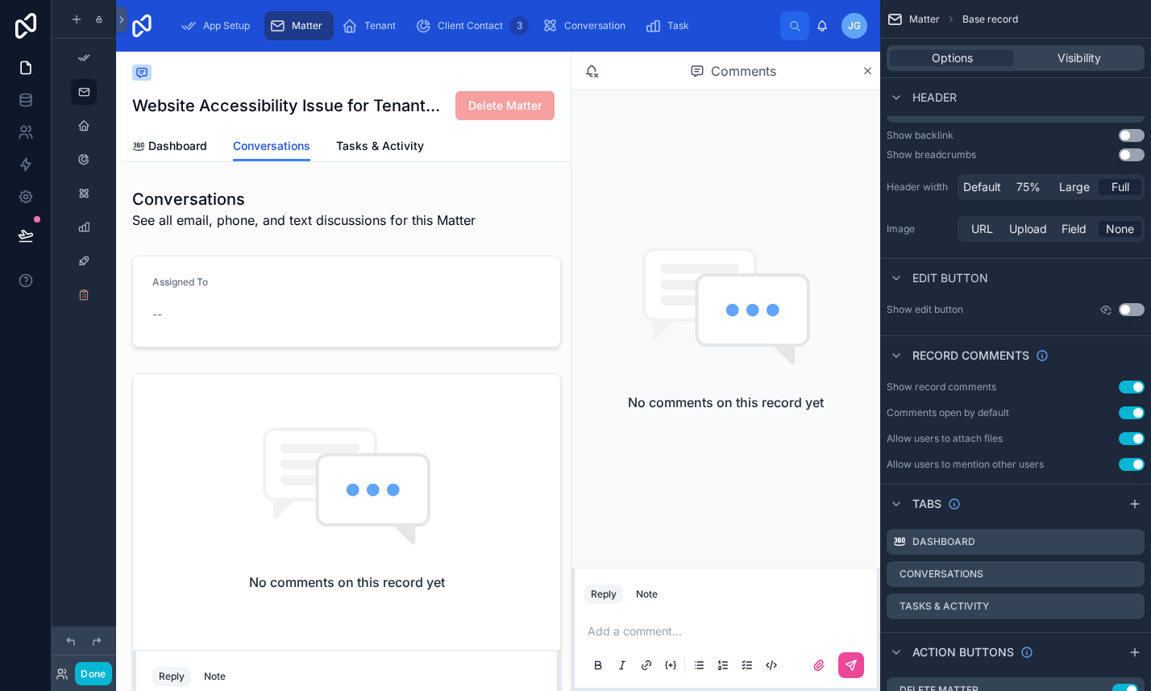
scroll to position [156, 0]
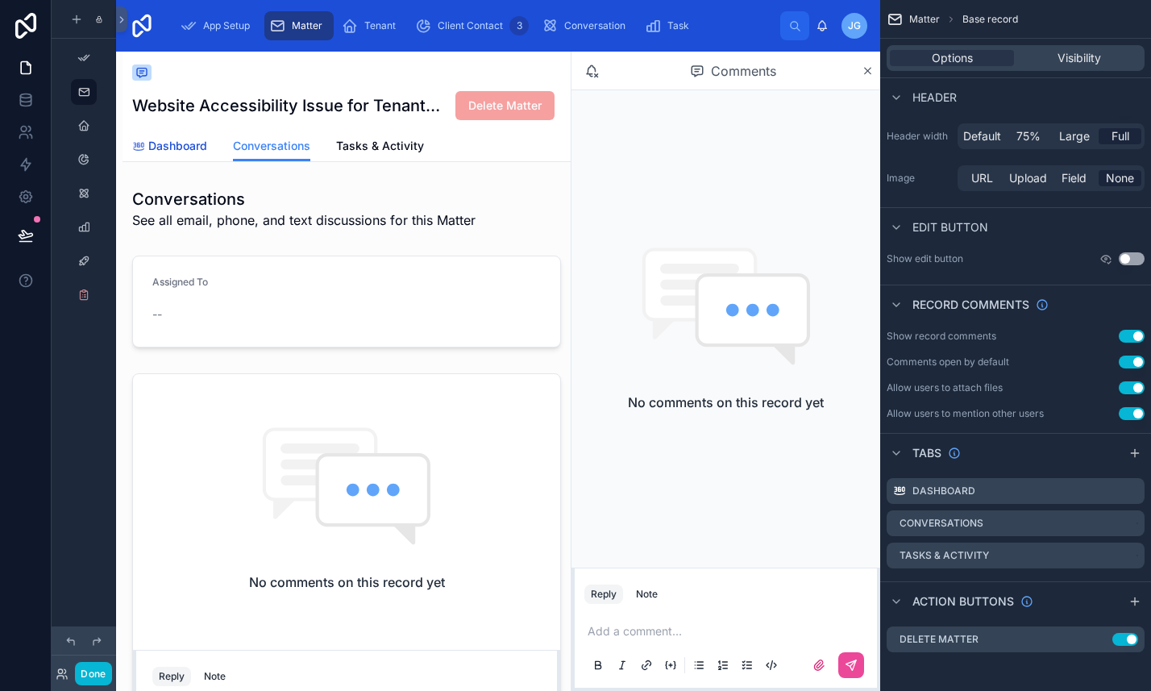
click at [158, 144] on span "Dashboard" at bounding box center [177, 146] width 59 height 16
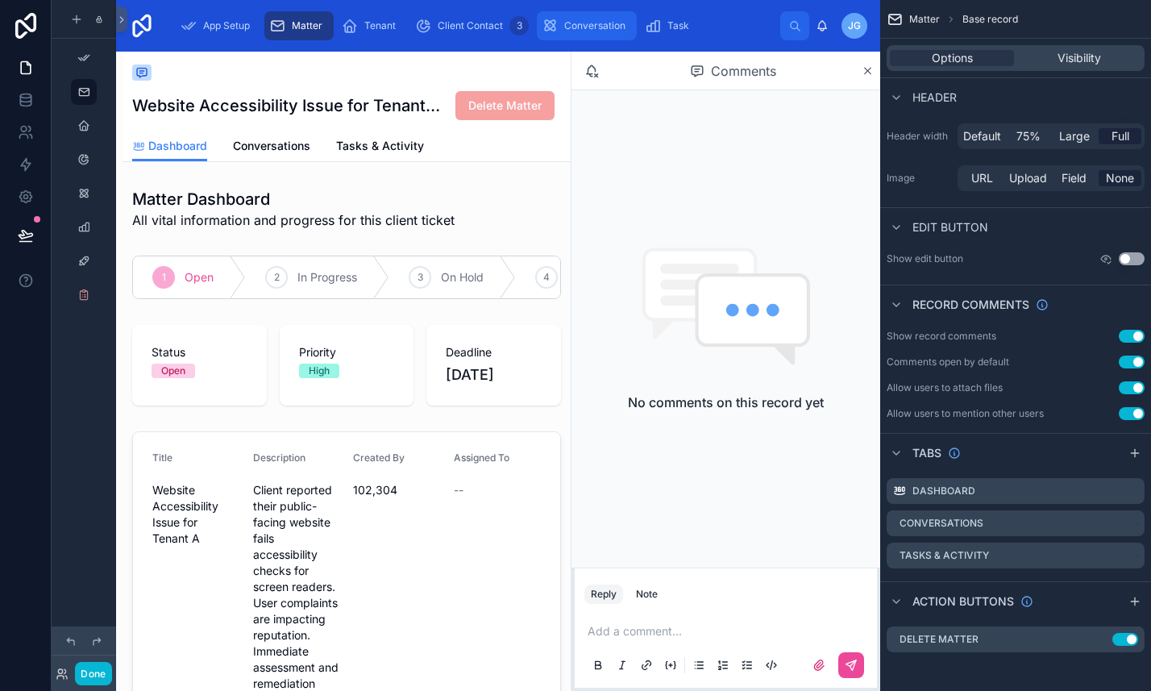
click at [537, 22] on link "Conversation" at bounding box center [587, 25] width 100 height 29
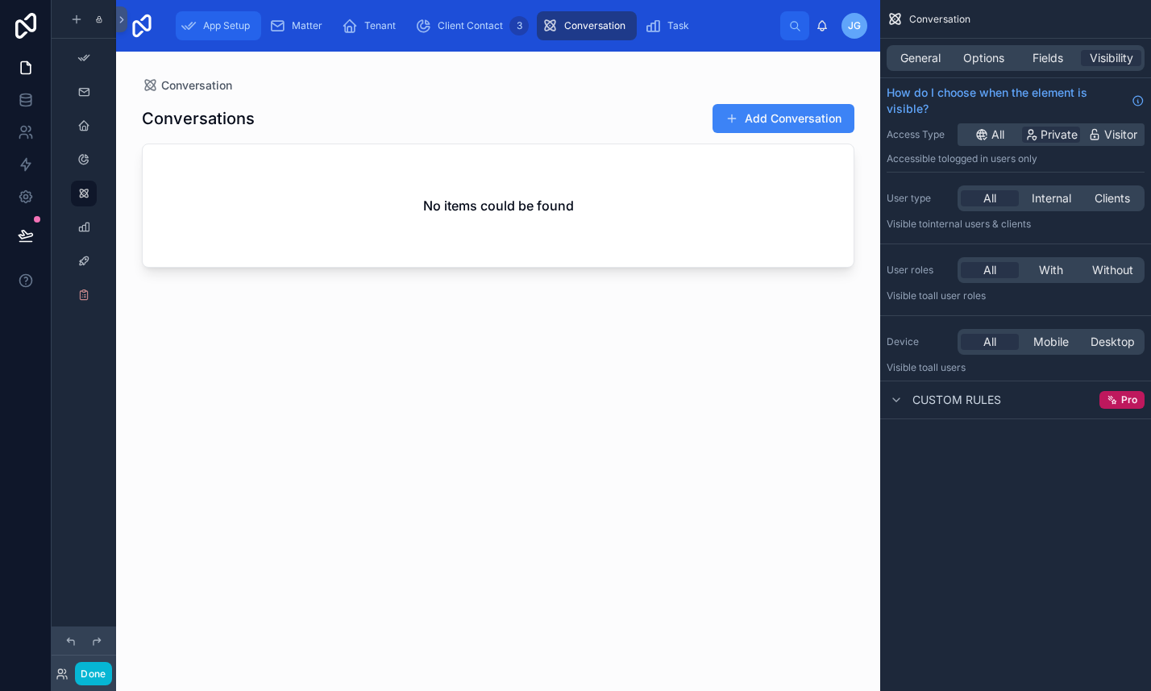
click at [214, 39] on link "App Setup" at bounding box center [218, 25] width 85 height 29
click at [457, 21] on span "Client Contact" at bounding box center [470, 25] width 65 height 13
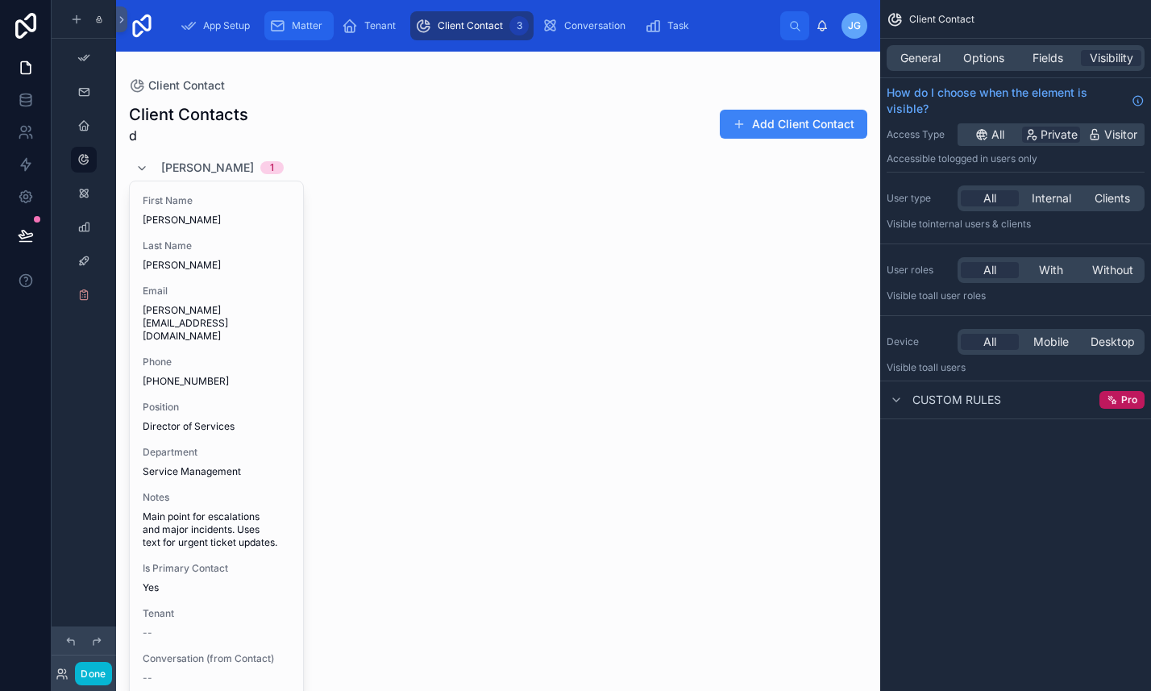
click at [305, 23] on span "Matter" at bounding box center [307, 25] width 31 height 13
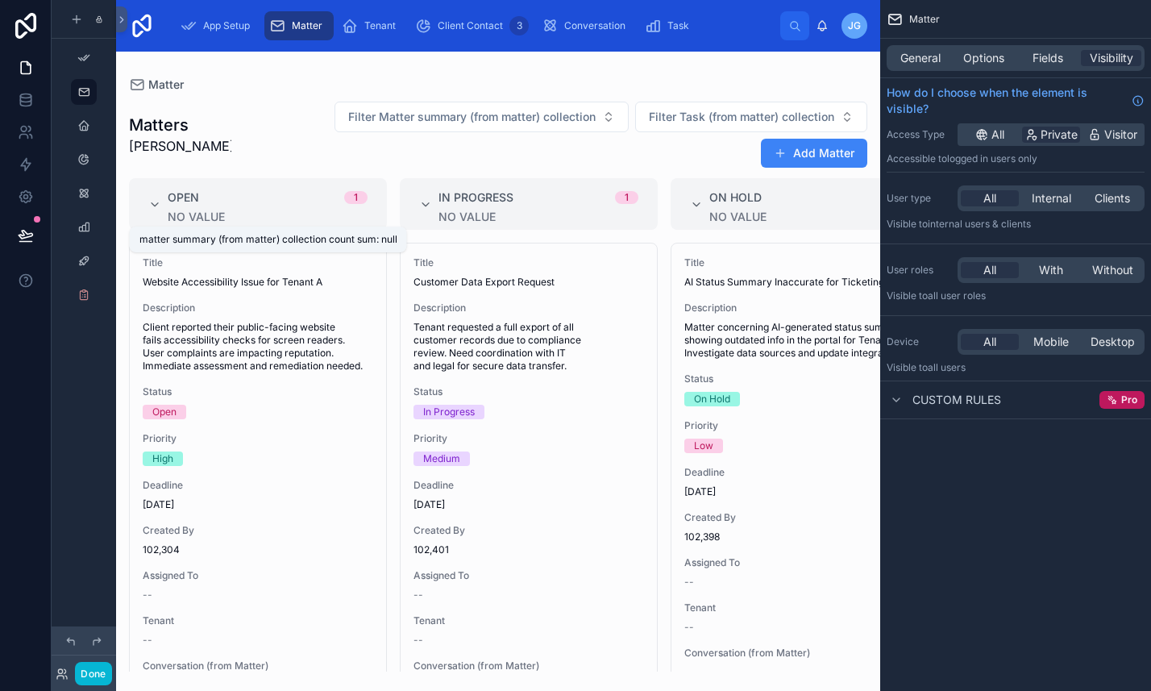
click at [197, 223] on div "No value" at bounding box center [268, 216] width 200 height 13
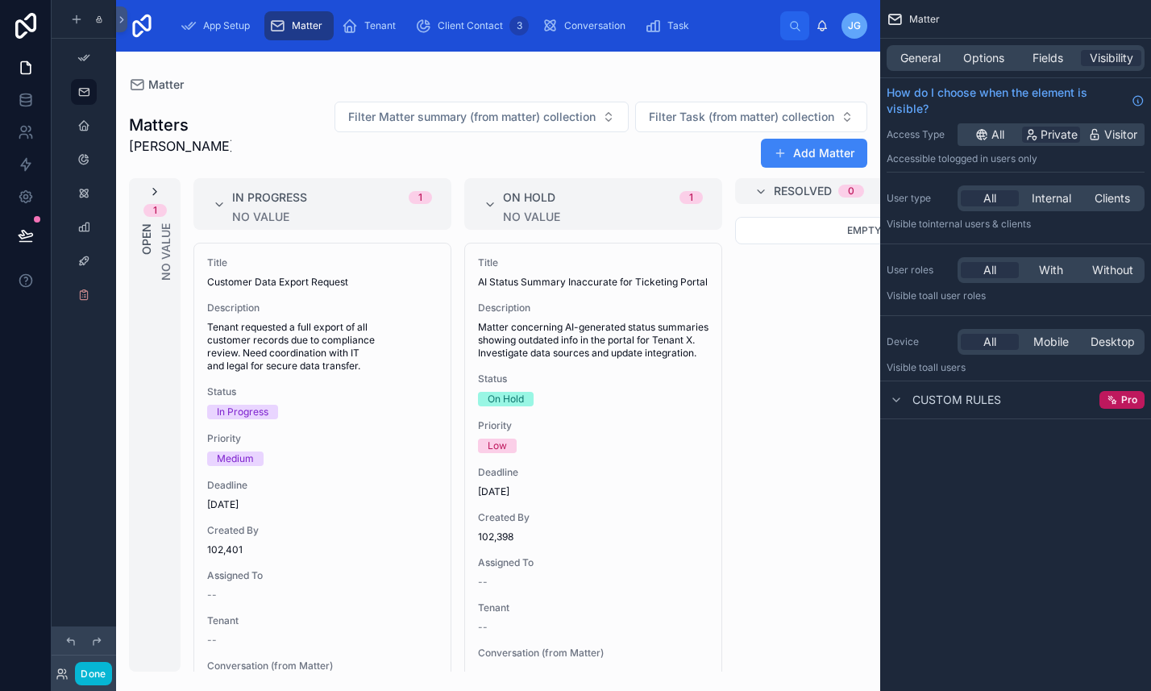
click at [153, 189] on icon at bounding box center [154, 191] width 13 height 13
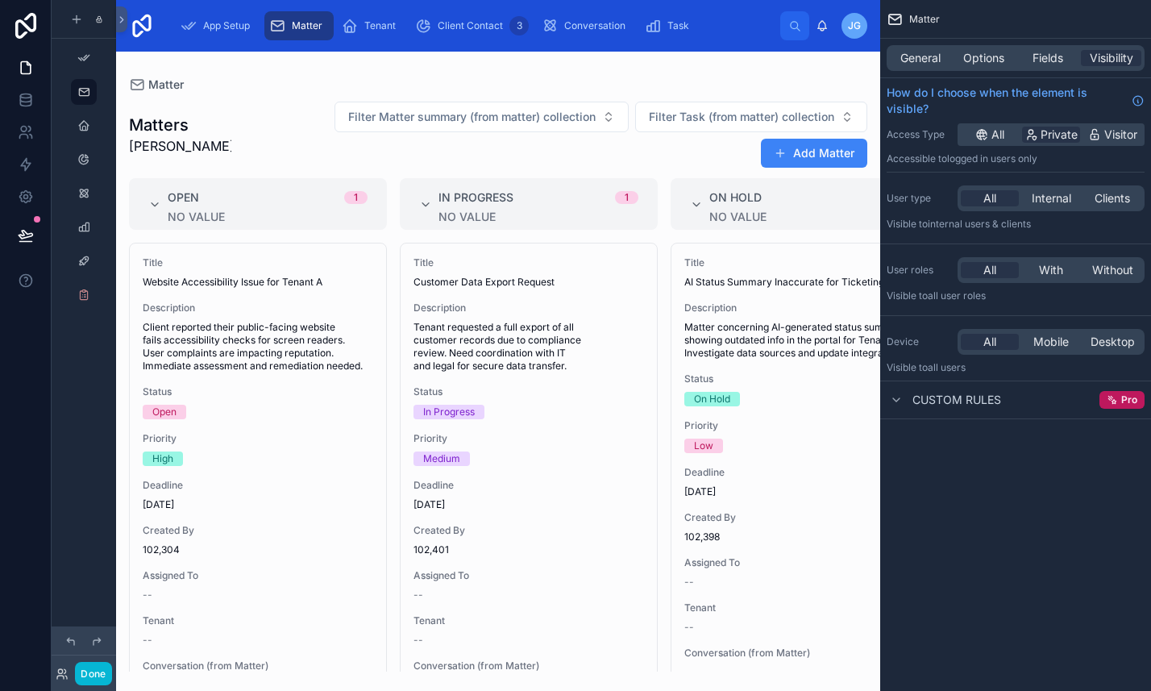
click at [983, 67] on div "General Options Fields Visibility" at bounding box center [1016, 58] width 258 height 26
click at [980, 60] on span "Options" at bounding box center [984, 58] width 41 height 16
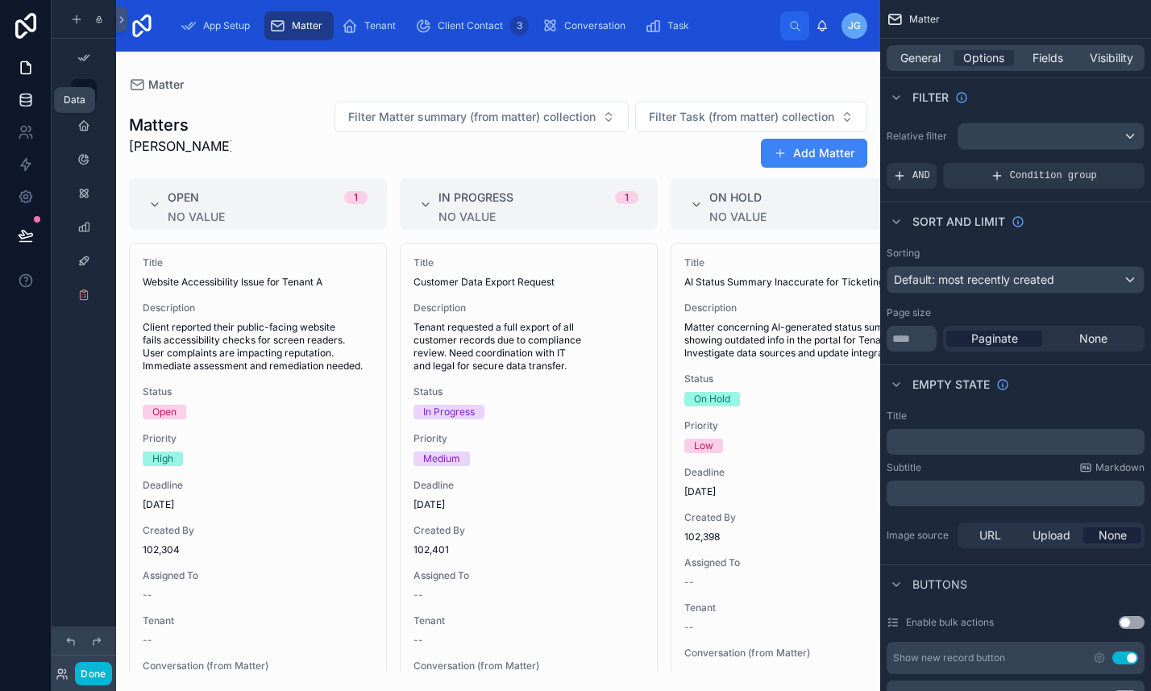
click at [32, 90] on link at bounding box center [25, 100] width 51 height 32
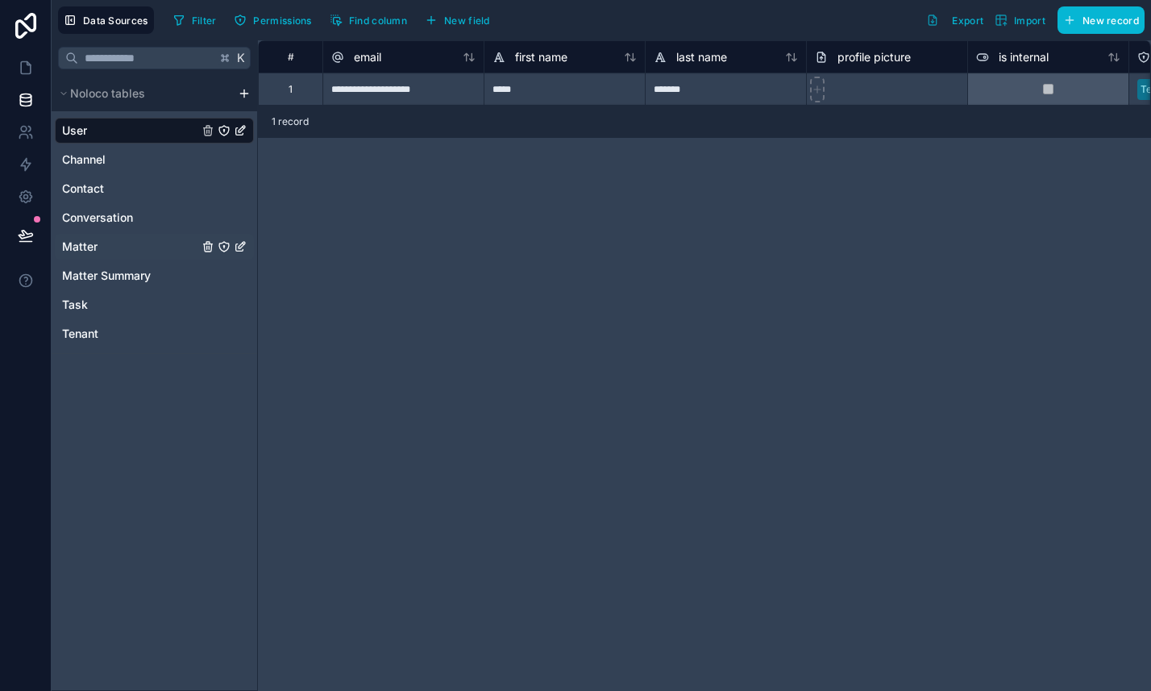
click at [97, 250] on span "Matter" at bounding box center [79, 247] width 35 height 16
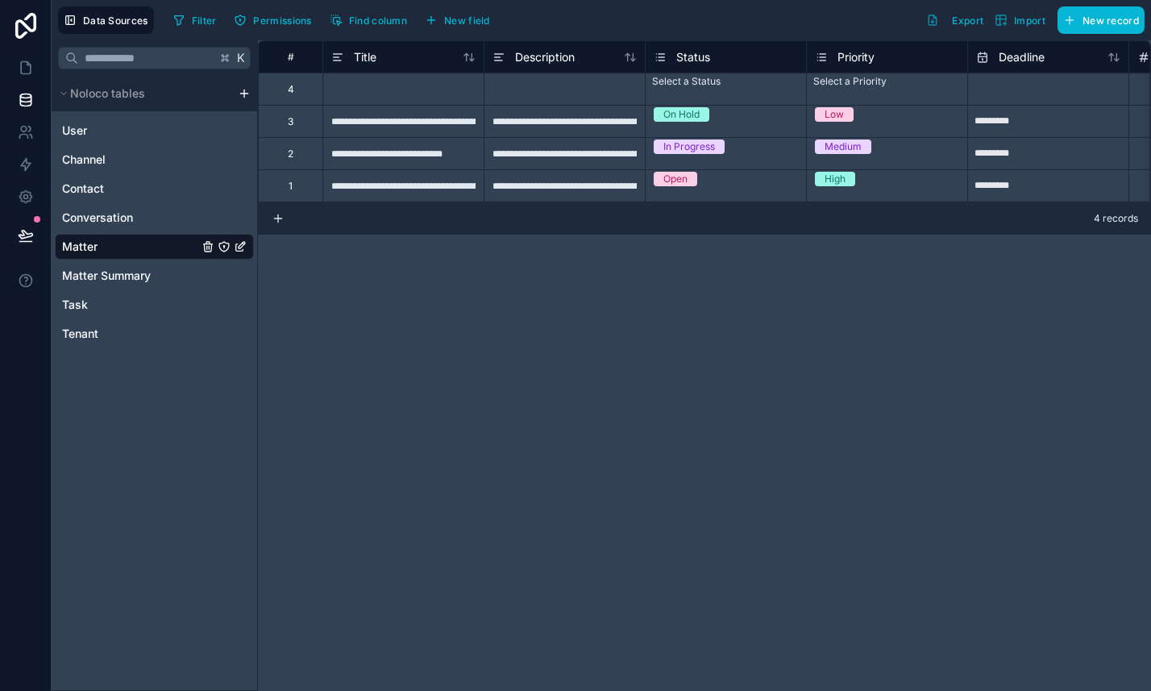
click at [700, 64] on span "Status" at bounding box center [693, 57] width 34 height 16
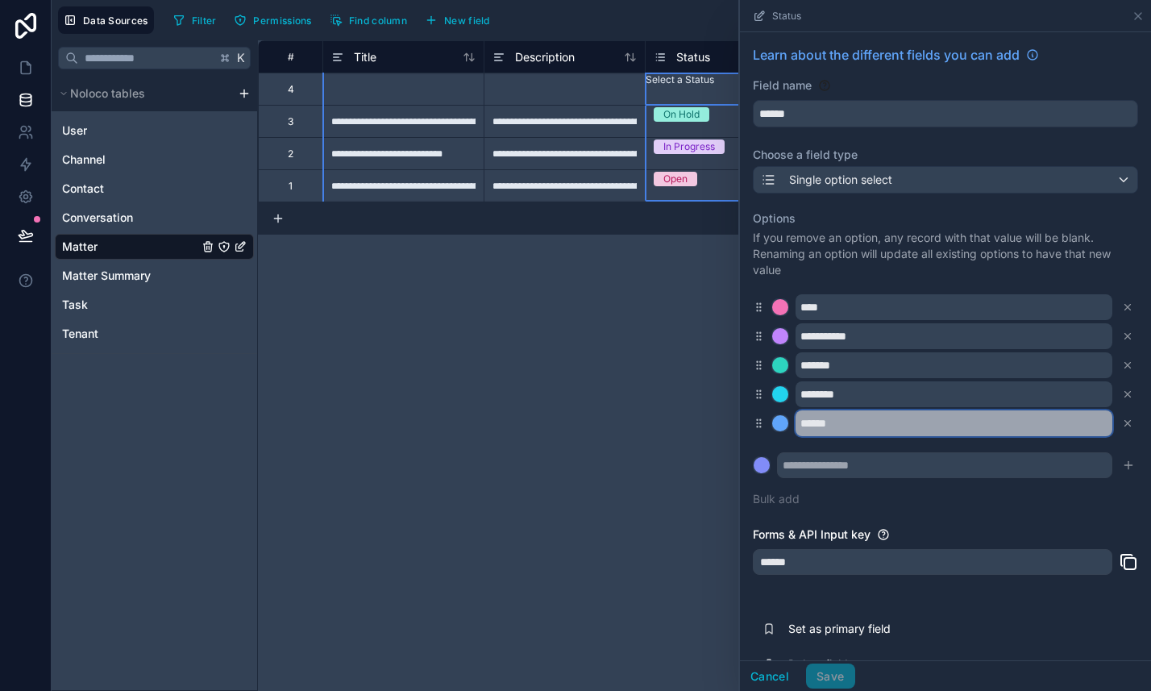
click at [939, 414] on input "******" at bounding box center [954, 423] width 317 height 26
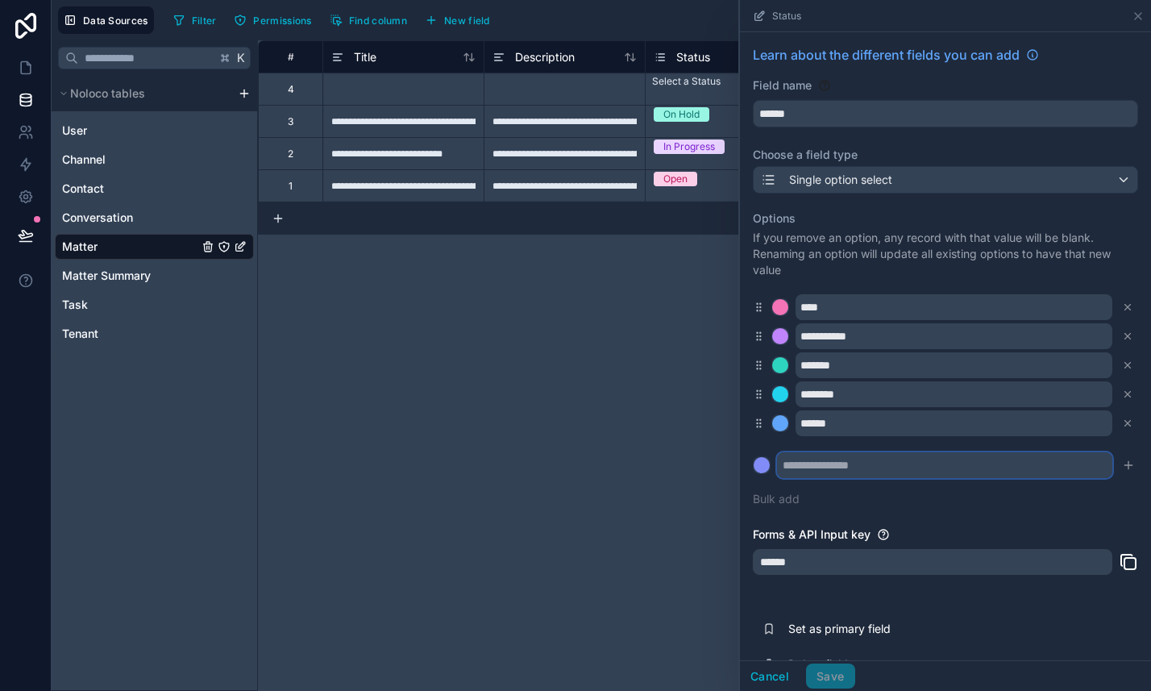
click at [802, 472] on input "text" at bounding box center [944, 465] width 335 height 26
type input "***"
click at [753, 456] on button at bounding box center [762, 465] width 18 height 18
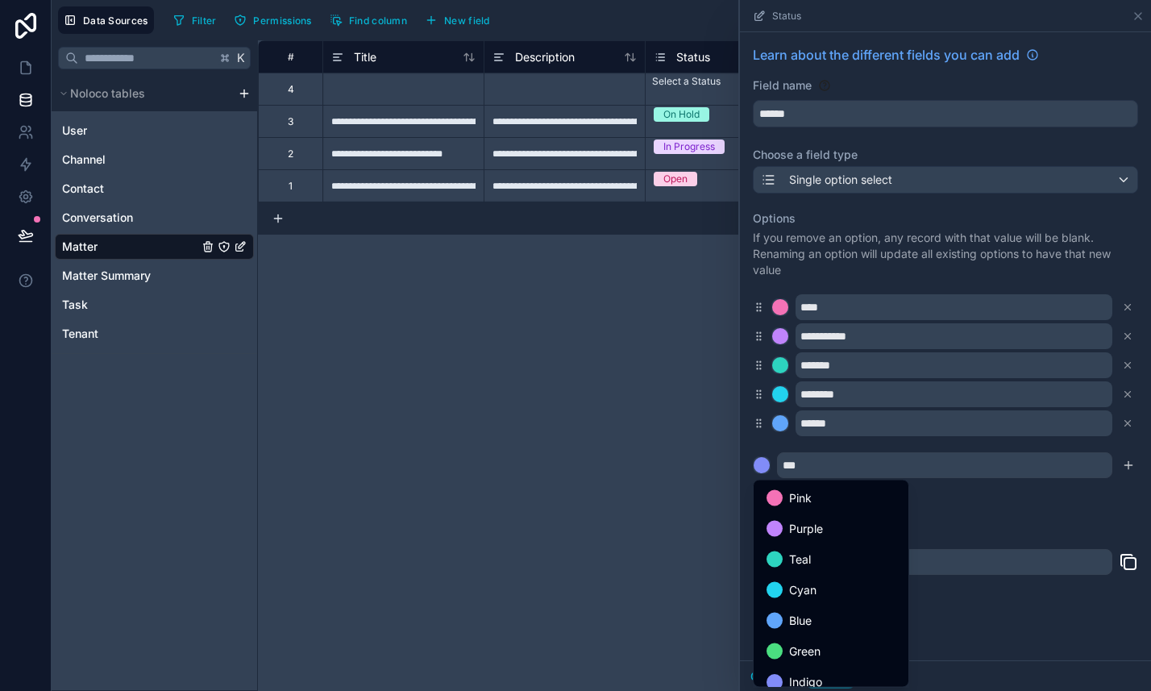
drag, startPoint x: 1020, startPoint y: 469, endPoint x: 1023, endPoint y: 420, distance: 49.3
click at [1023, 420] on div at bounding box center [945, 345] width 411 height 691
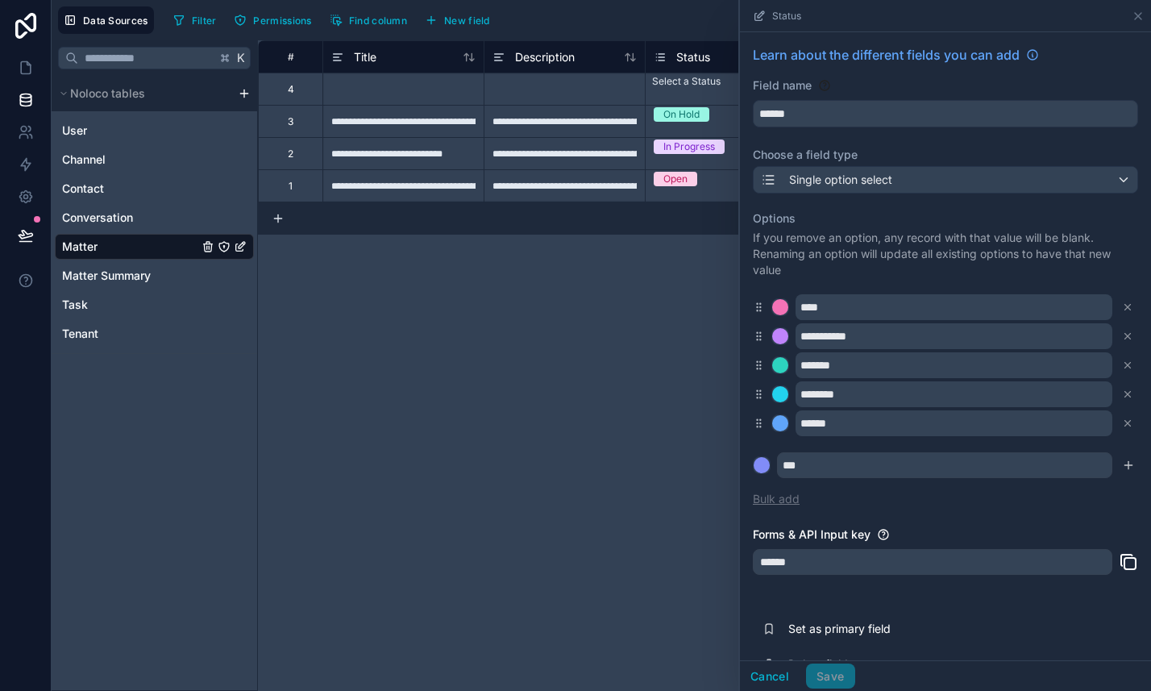
click at [777, 502] on button "Bulk add" at bounding box center [776, 499] width 47 height 16
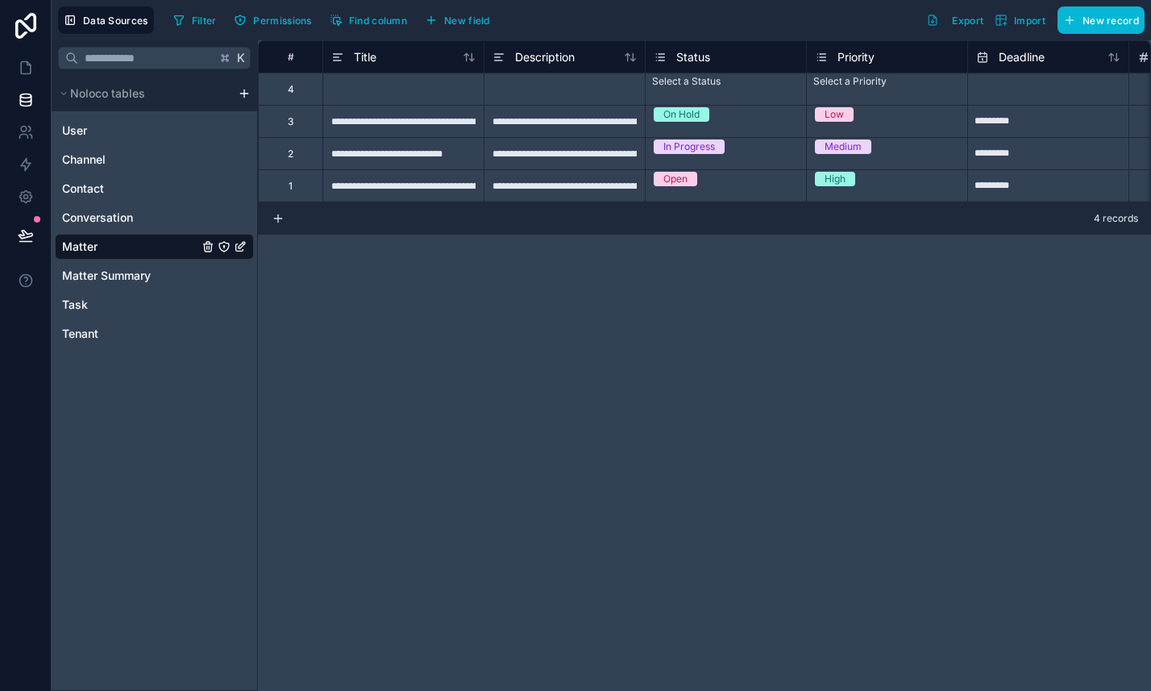
click at [705, 66] on div "Status" at bounding box center [725, 56] width 161 height 32
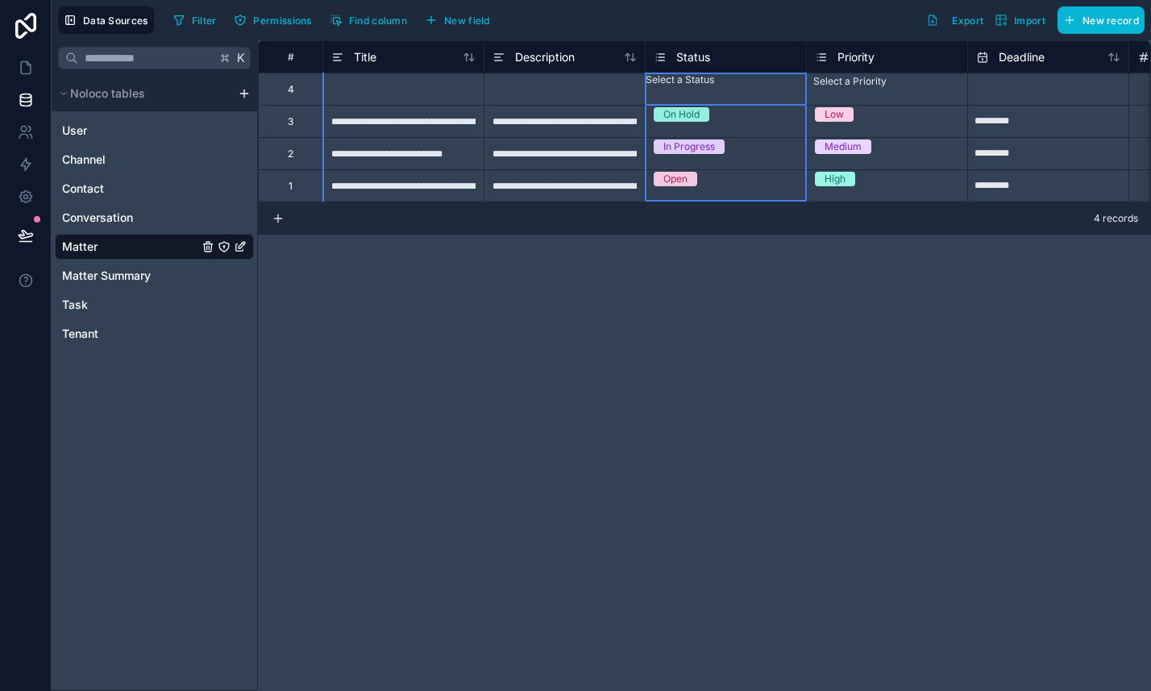
click at [705, 66] on div "Status" at bounding box center [725, 56] width 161 height 32
click at [699, 86] on div "Select a Status" at bounding box center [726, 79] width 160 height 13
click at [706, 59] on span "Status" at bounding box center [693, 57] width 34 height 16
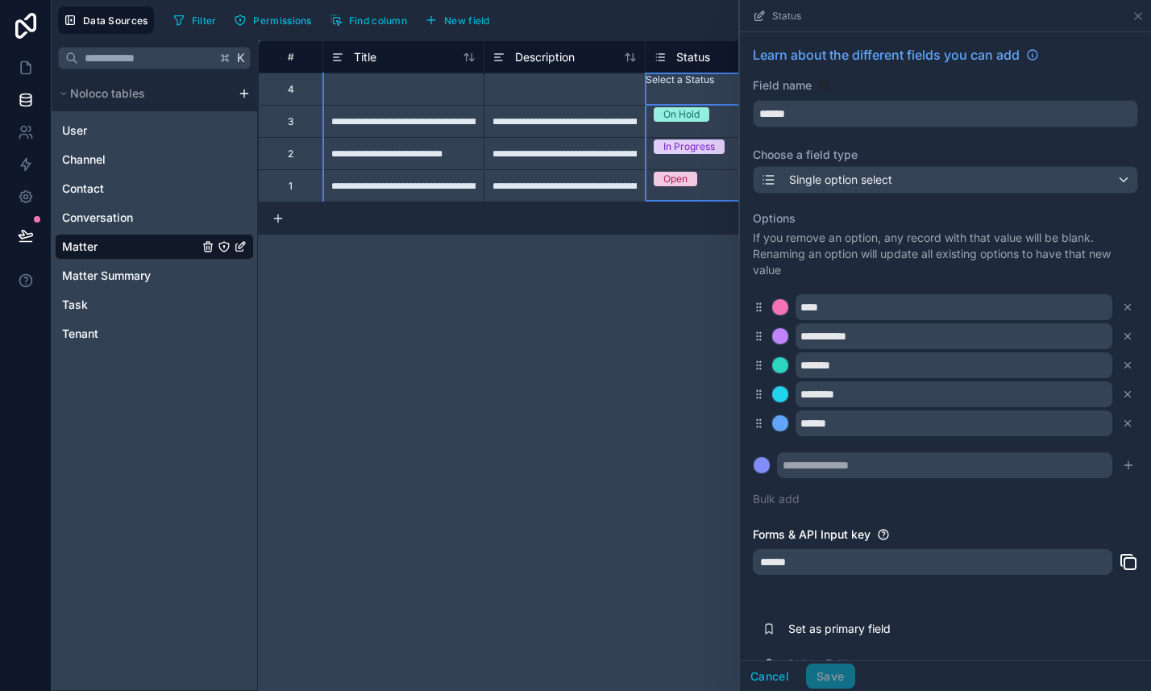
click at [706, 59] on span "Status" at bounding box center [693, 57] width 34 height 16
click at [814, 465] on input "text" at bounding box center [944, 465] width 335 height 26
type input "*"
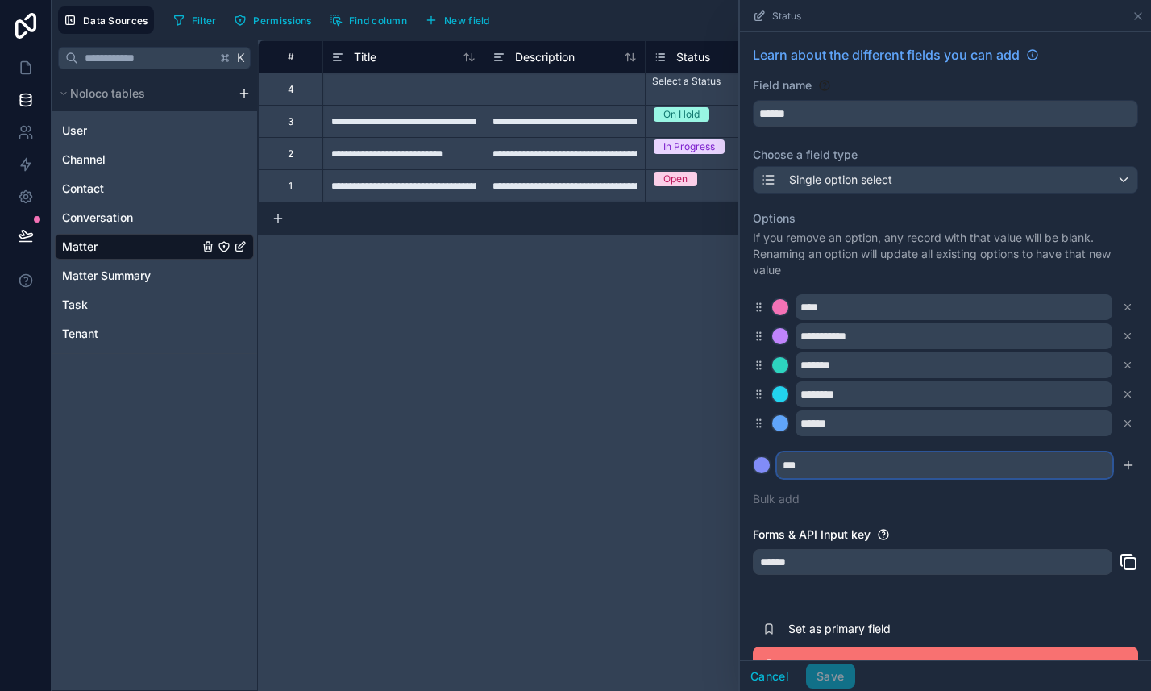
type input "***"
click at [753, 456] on button at bounding box center [762, 465] width 18 height 18
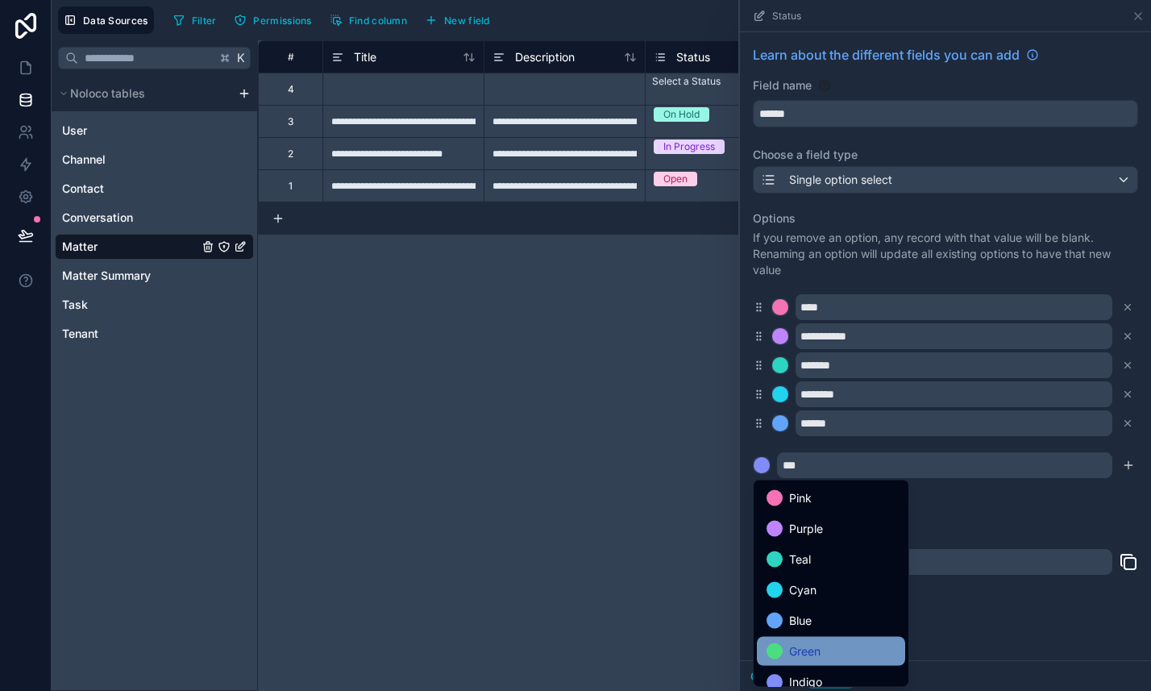
click at [837, 639] on div "Green" at bounding box center [831, 651] width 148 height 29
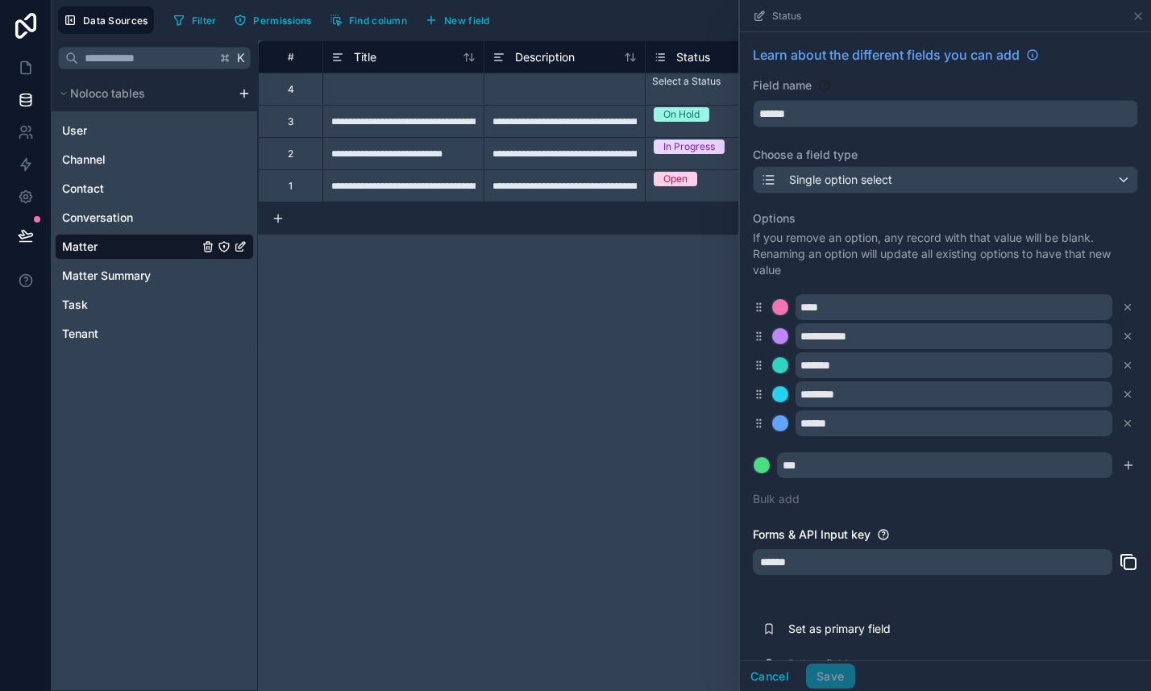
click at [1141, 470] on div "**********" at bounding box center [945, 363] width 411 height 663
click at [1137, 466] on button "submit" at bounding box center [1128, 465] width 19 height 19
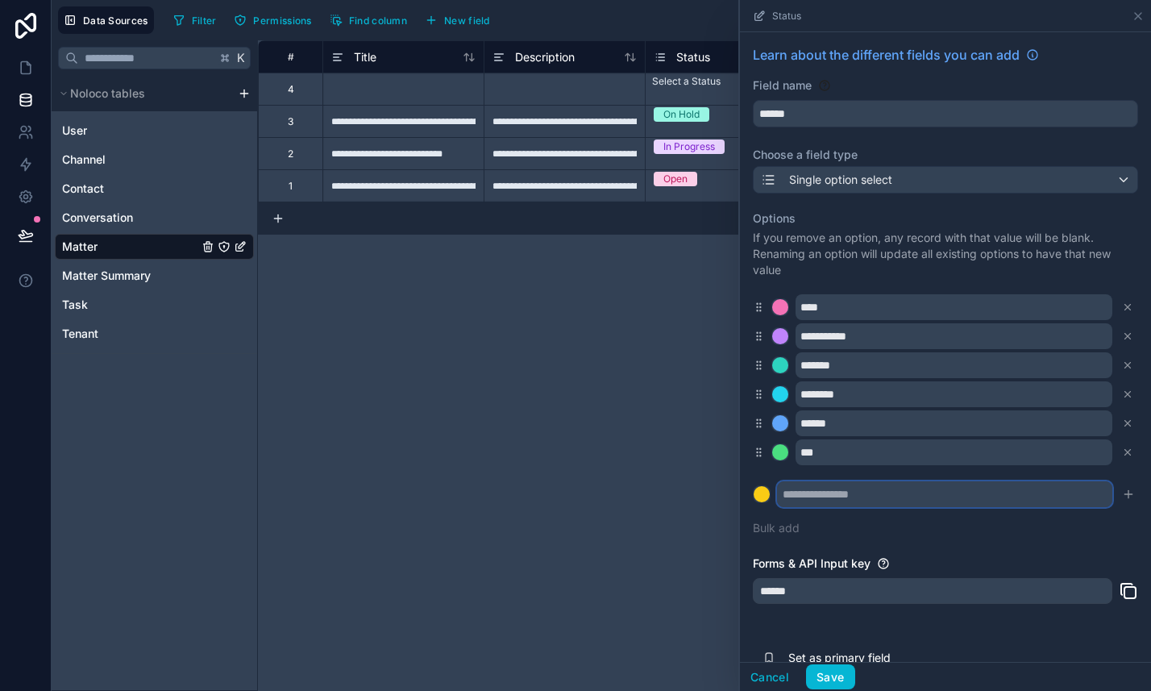
click at [940, 493] on input "text" at bounding box center [944, 494] width 335 height 26
type input "**********"
click at [1129, 497] on icon "submit" at bounding box center [1129, 493] width 0 height 7
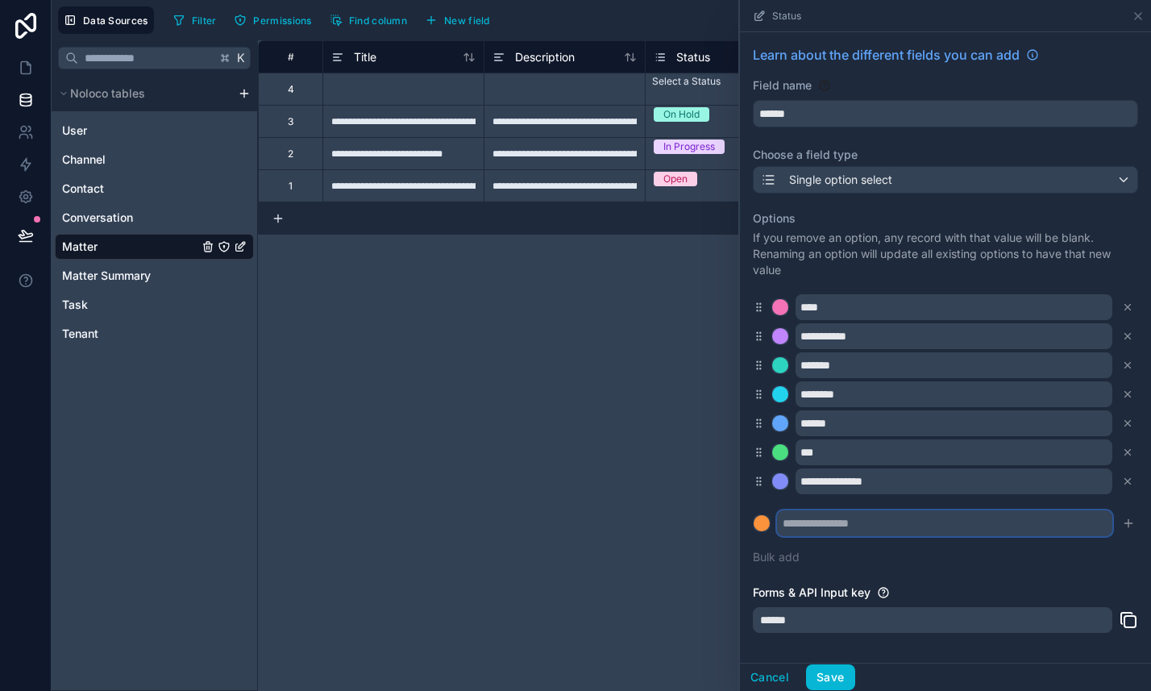
click at [893, 525] on input "text" at bounding box center [944, 523] width 335 height 26
type input "**********"
click at [1134, 523] on icon "submit" at bounding box center [1128, 523] width 13 height 13
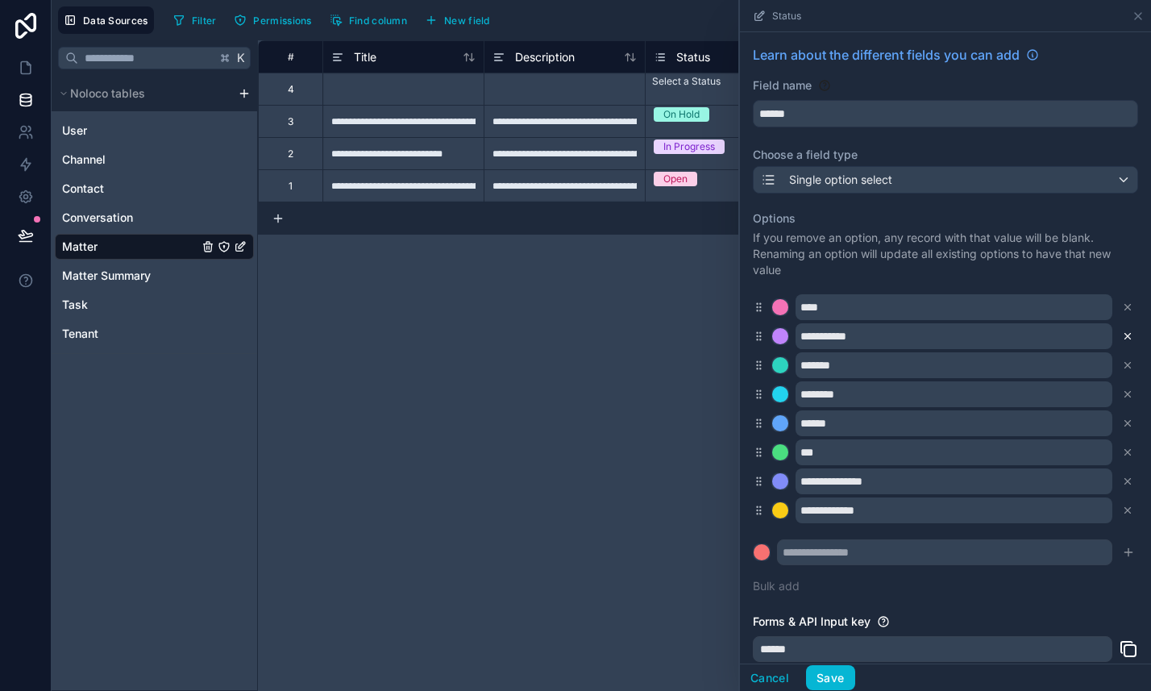
click at [1134, 339] on button at bounding box center [1128, 336] width 18 height 18
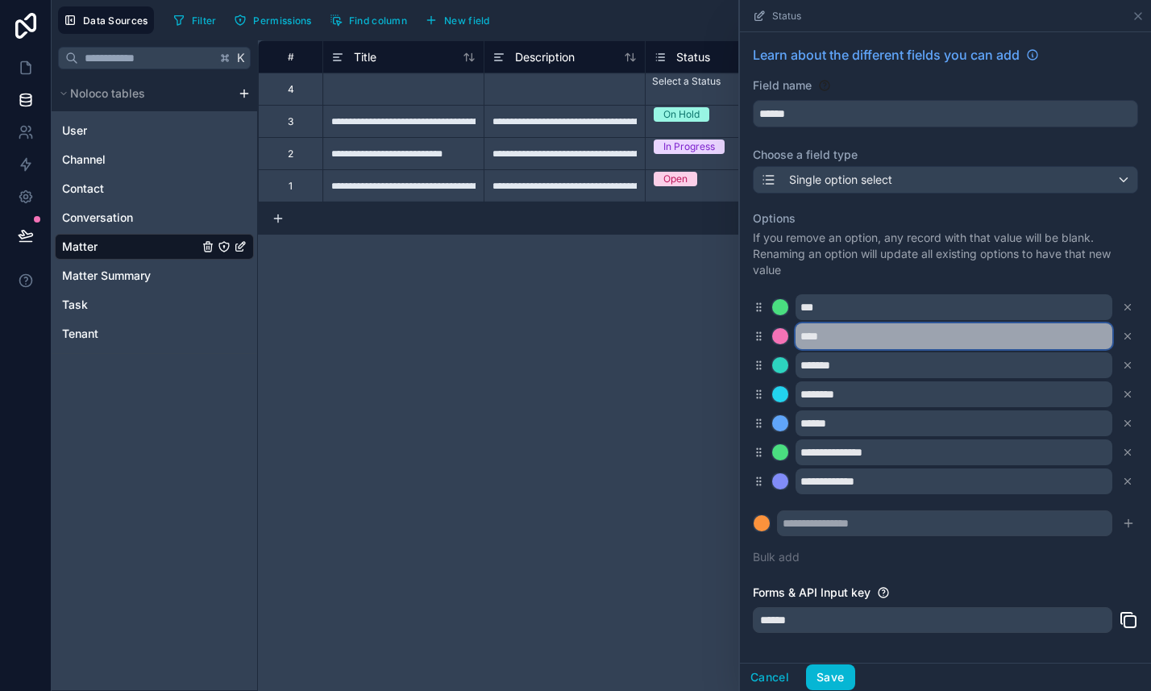
click at [822, 340] on input "****" at bounding box center [954, 336] width 317 height 26
click at [836, 341] on input "****" at bounding box center [954, 336] width 317 height 26
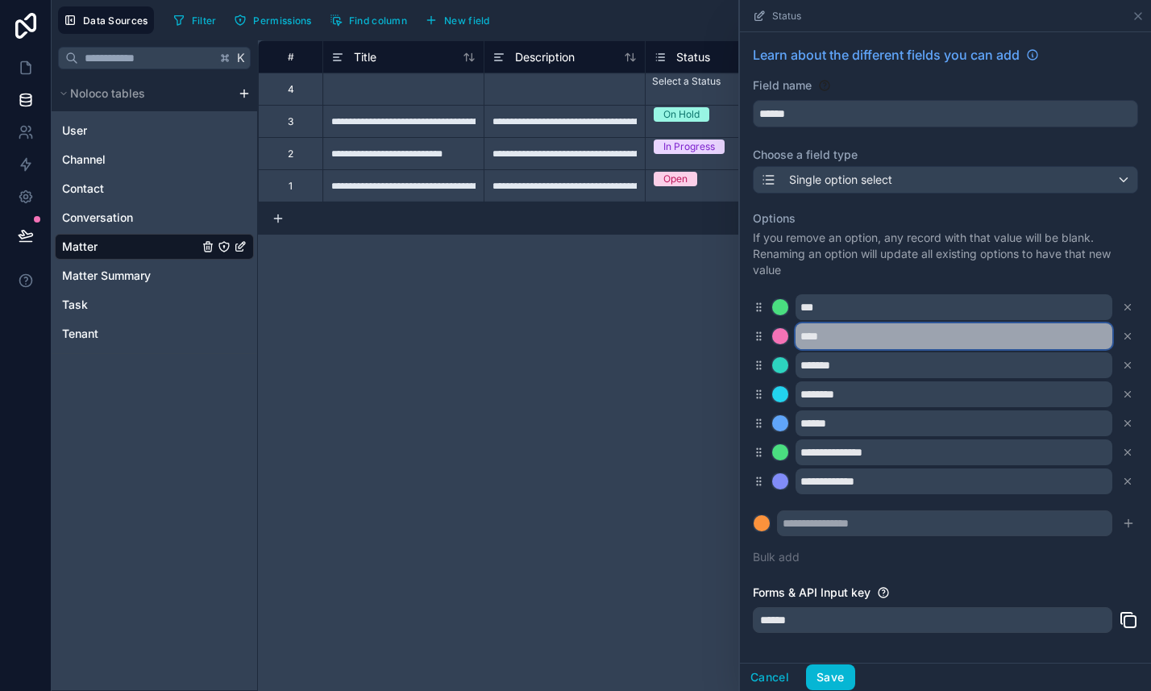
click at [836, 341] on input "****" at bounding box center [954, 336] width 317 height 26
click at [836, 341] on input "*" at bounding box center [954, 336] width 317 height 26
type input "*"
type input "****"
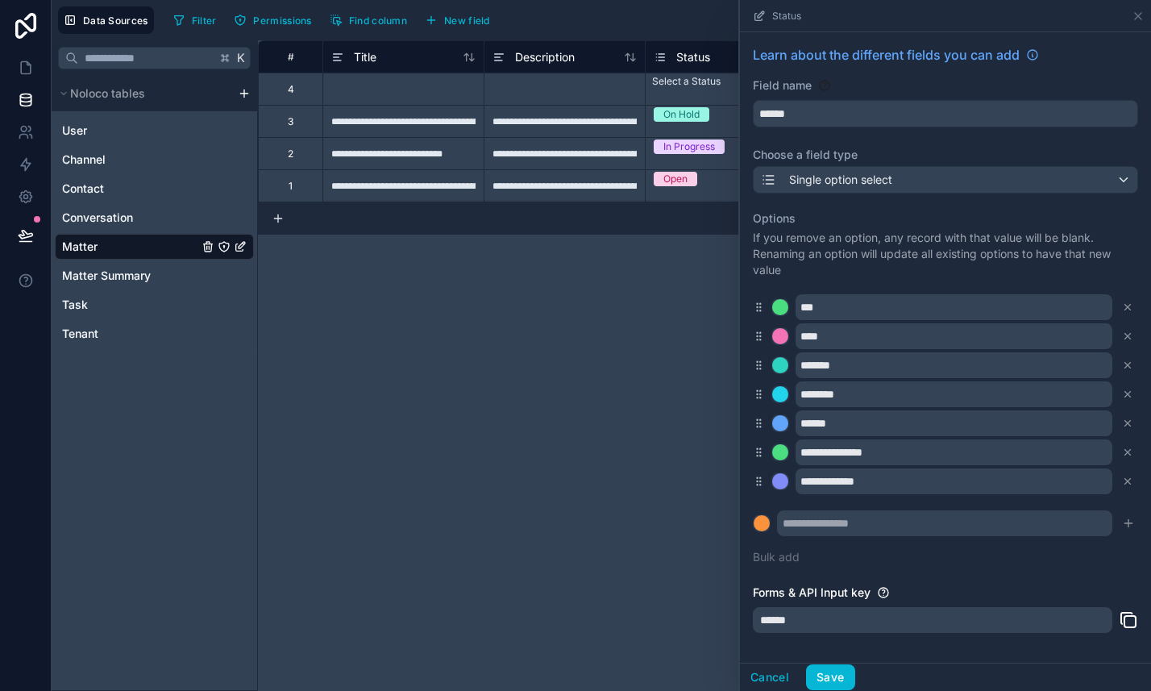
click at [761, 454] on icon at bounding box center [759, 452] width 12 height 15
click at [830, 527] on input "text" at bounding box center [944, 523] width 335 height 26
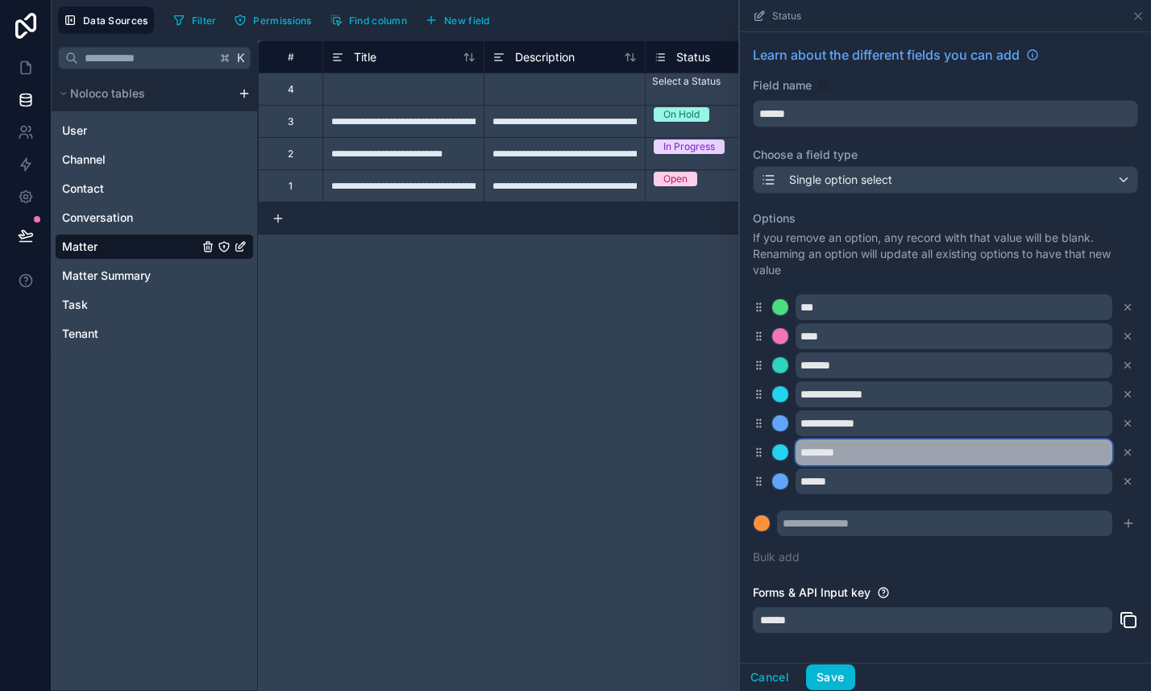
click at [839, 444] on input "********" at bounding box center [954, 452] width 317 height 26
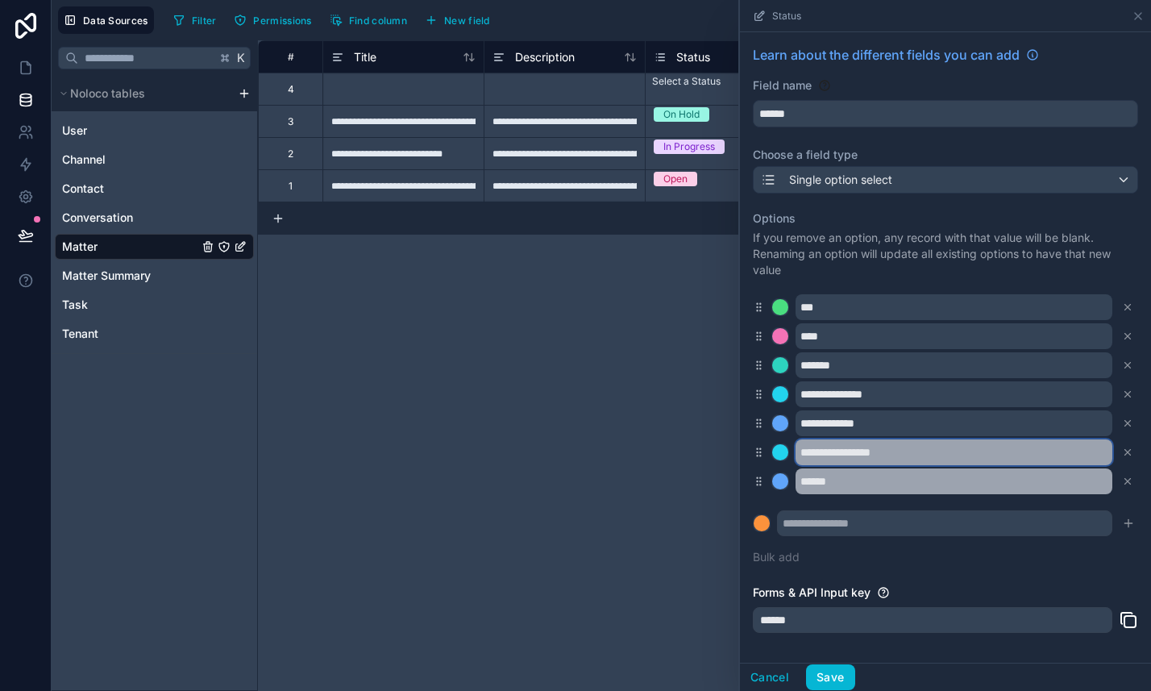
type input "**********"
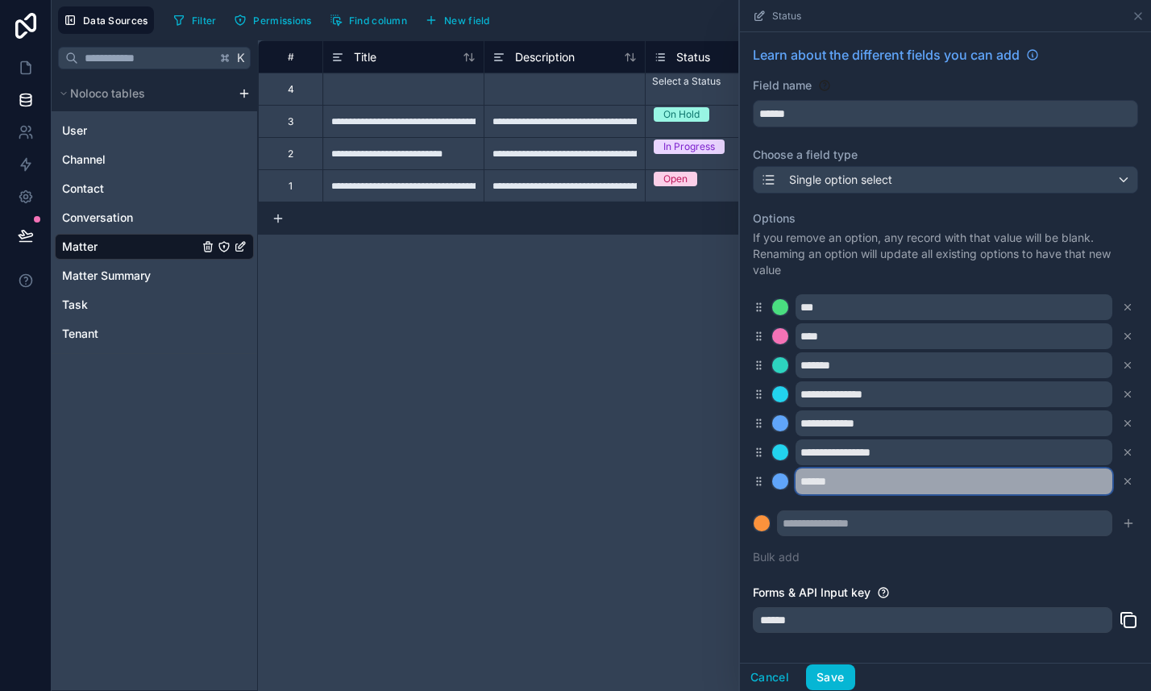
click at [851, 485] on input "******" at bounding box center [954, 481] width 317 height 26
click at [858, 481] on input "******" at bounding box center [954, 481] width 317 height 26
type input "**********"
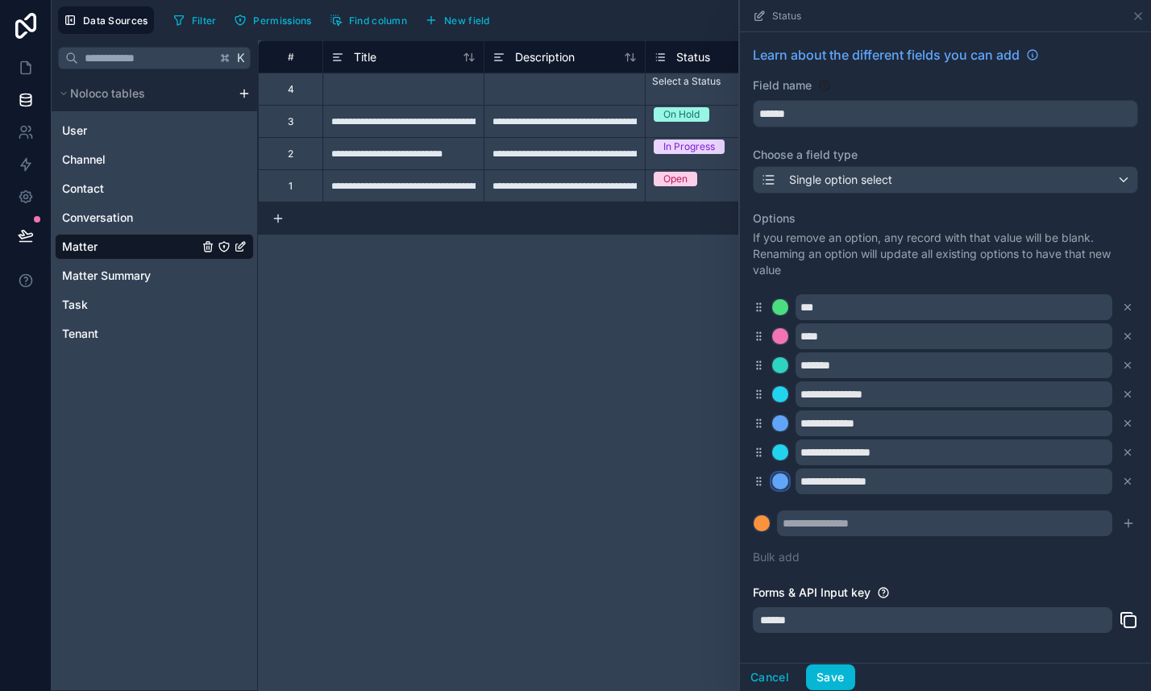
click at [780, 479] on div at bounding box center [780, 481] width 16 height 16
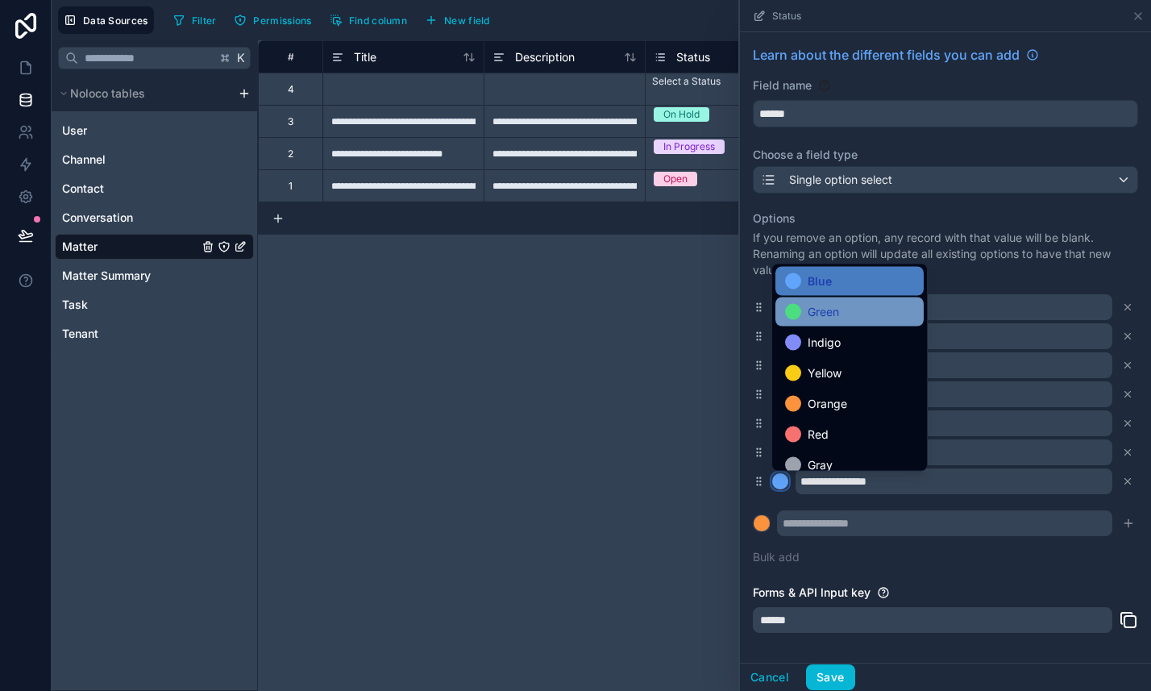
scroll to position [135, 0]
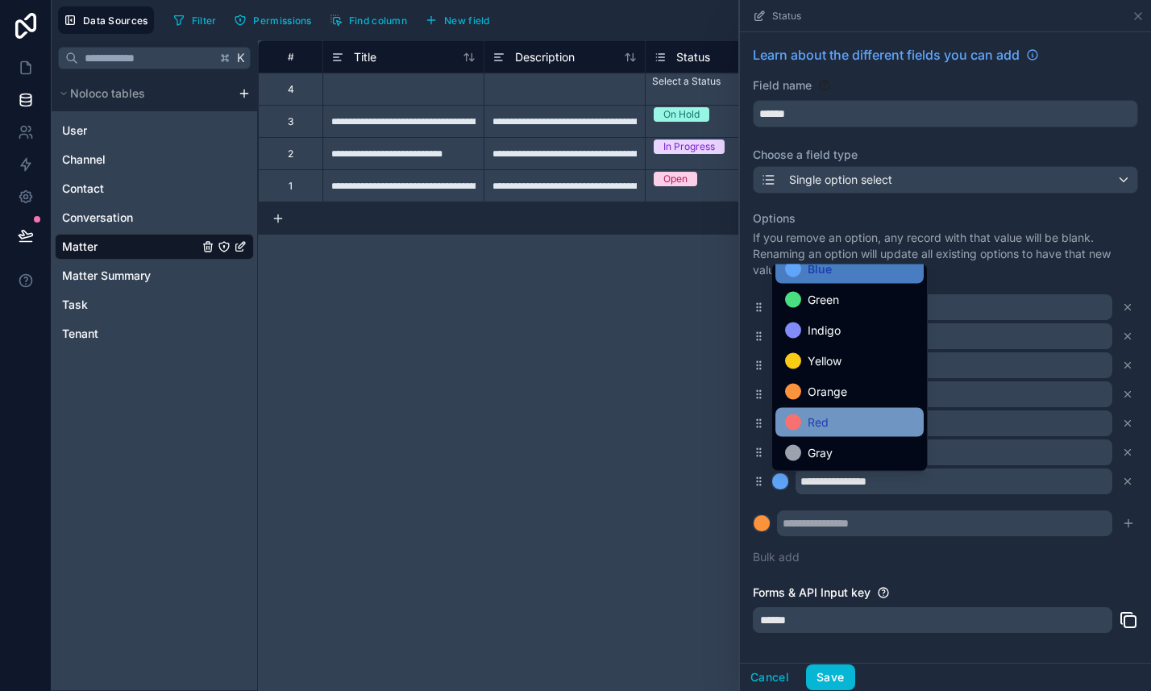
click at [801, 414] on div "Red" at bounding box center [849, 422] width 129 height 19
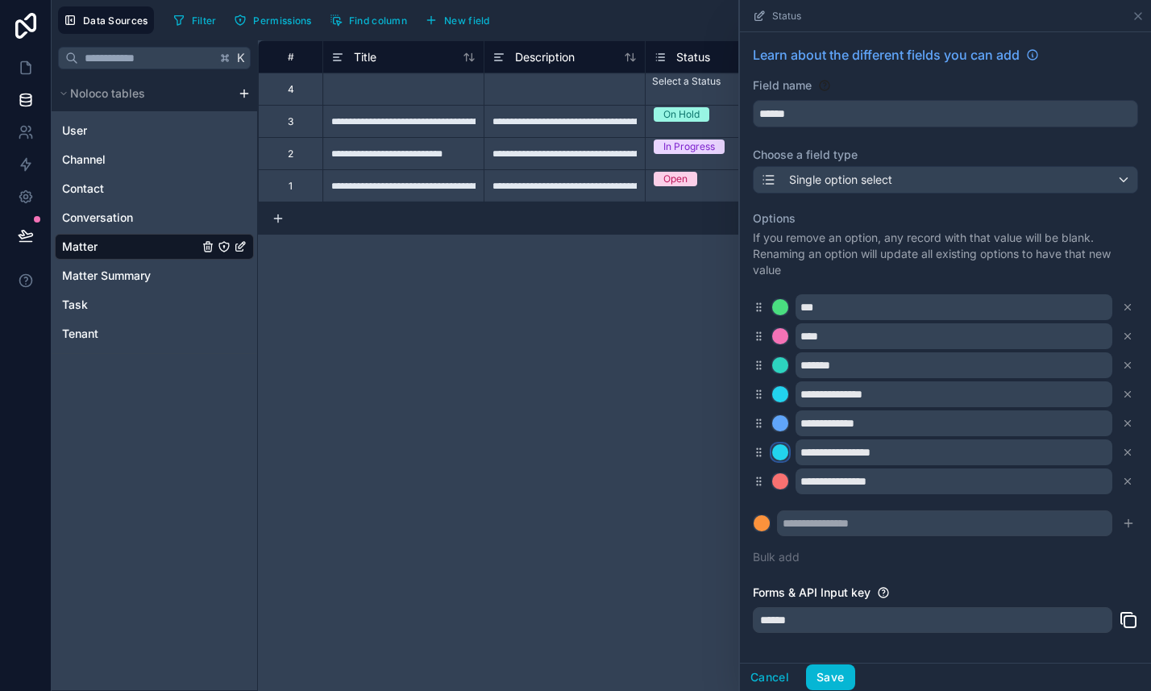
click at [782, 448] on div at bounding box center [780, 452] width 16 height 16
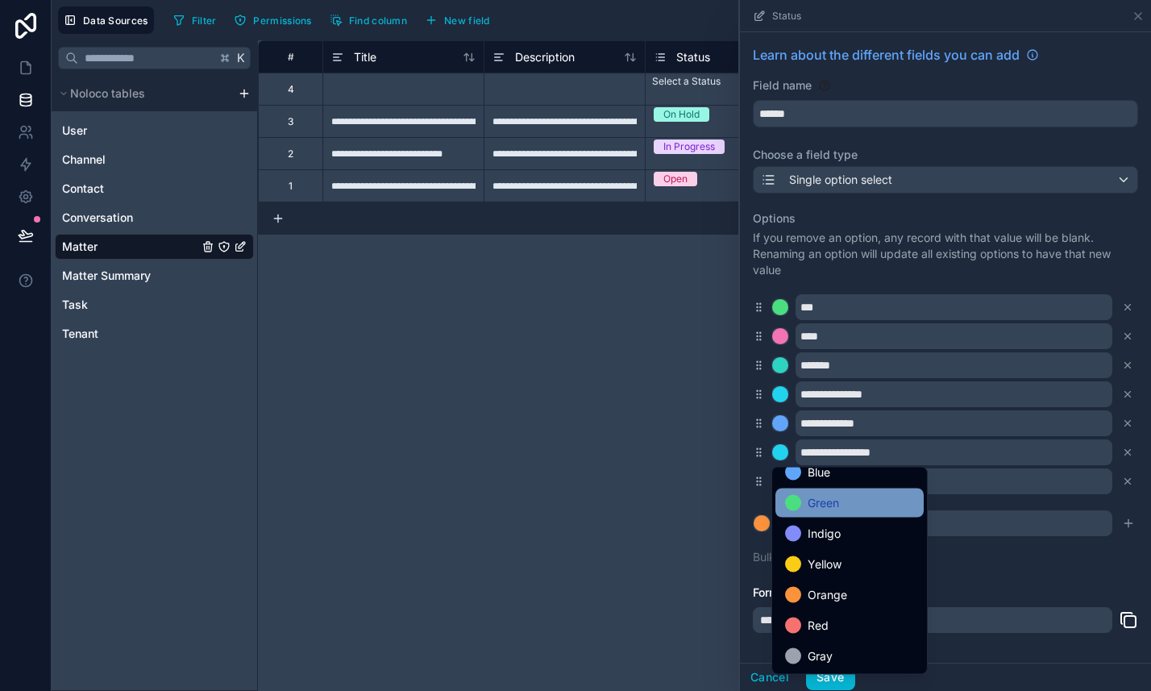
click at [821, 514] on div "Green" at bounding box center [850, 503] width 148 height 29
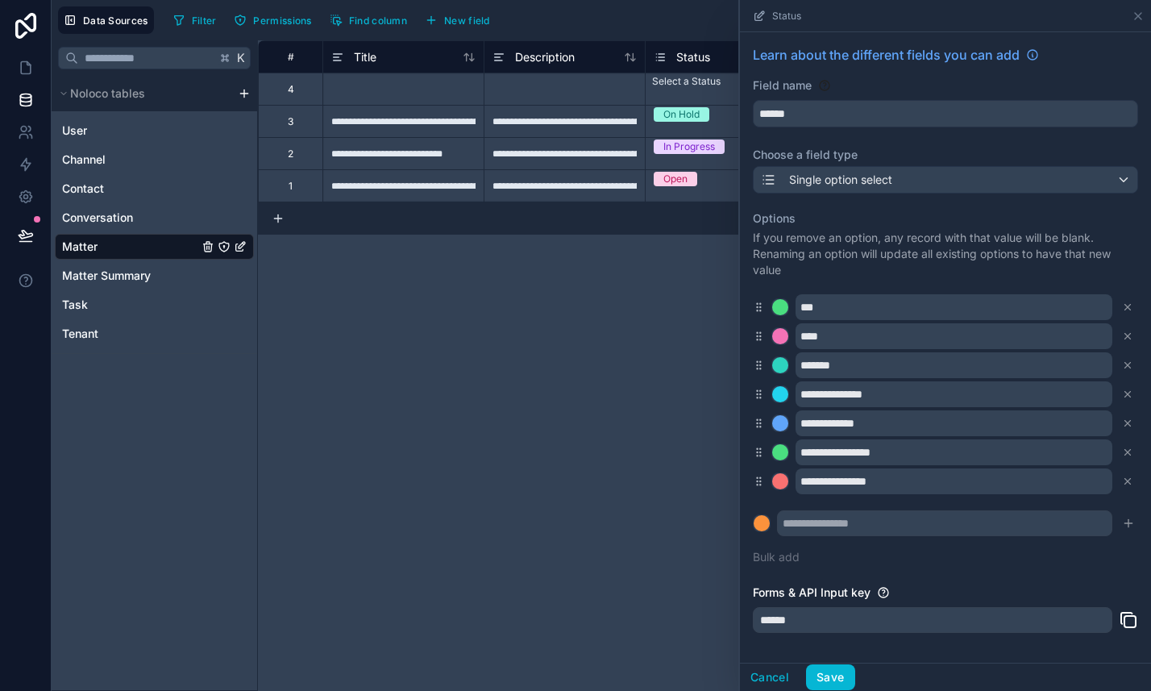
click at [777, 433] on div "**********" at bounding box center [945, 423] width 385 height 26
click at [783, 422] on div at bounding box center [780, 423] width 16 height 16
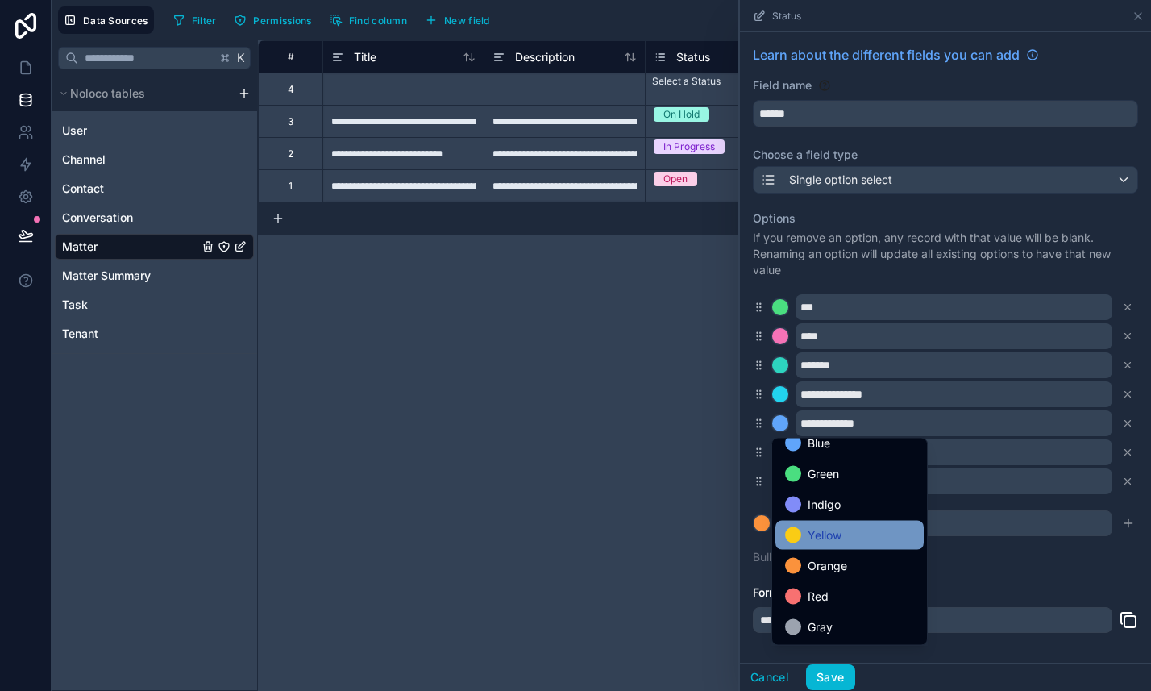
click at [826, 539] on span "Yellow" at bounding box center [825, 535] width 34 height 19
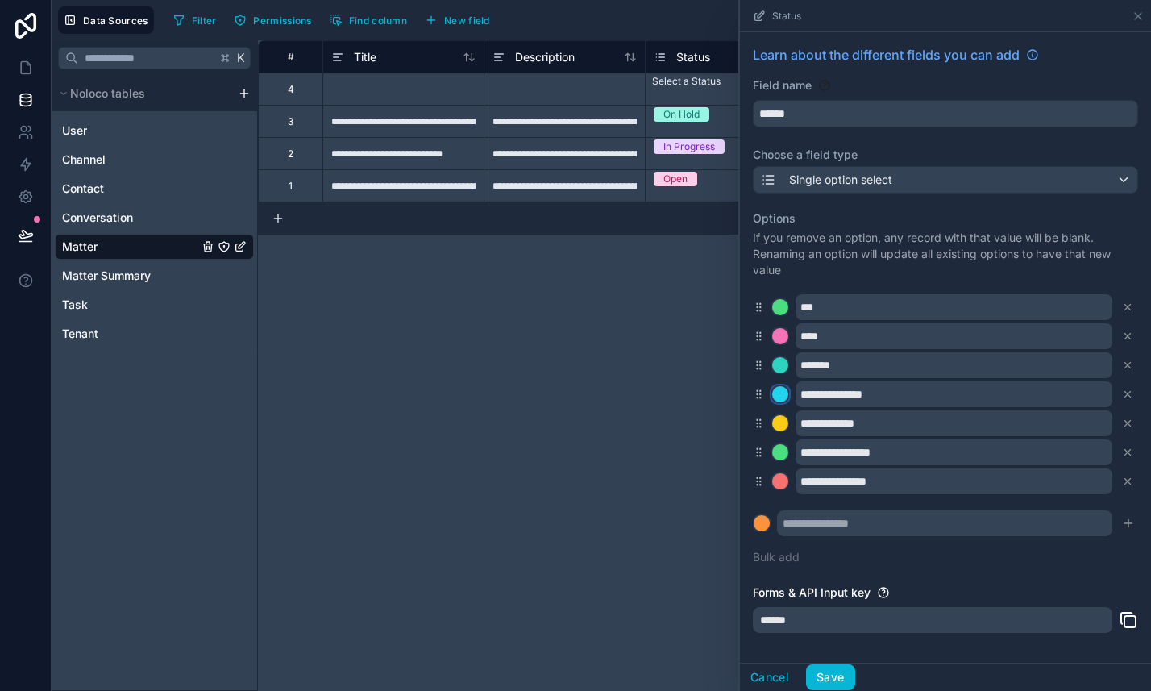
click at [780, 397] on div at bounding box center [780, 394] width 16 height 16
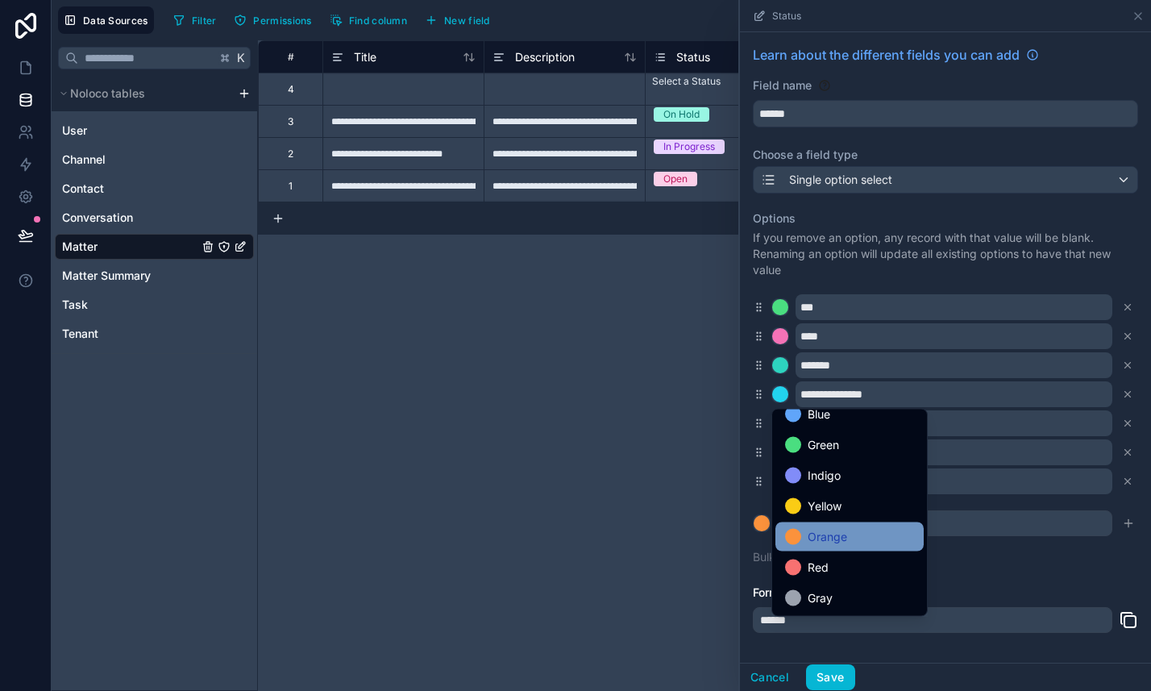
click at [804, 538] on div "Orange" at bounding box center [849, 536] width 129 height 19
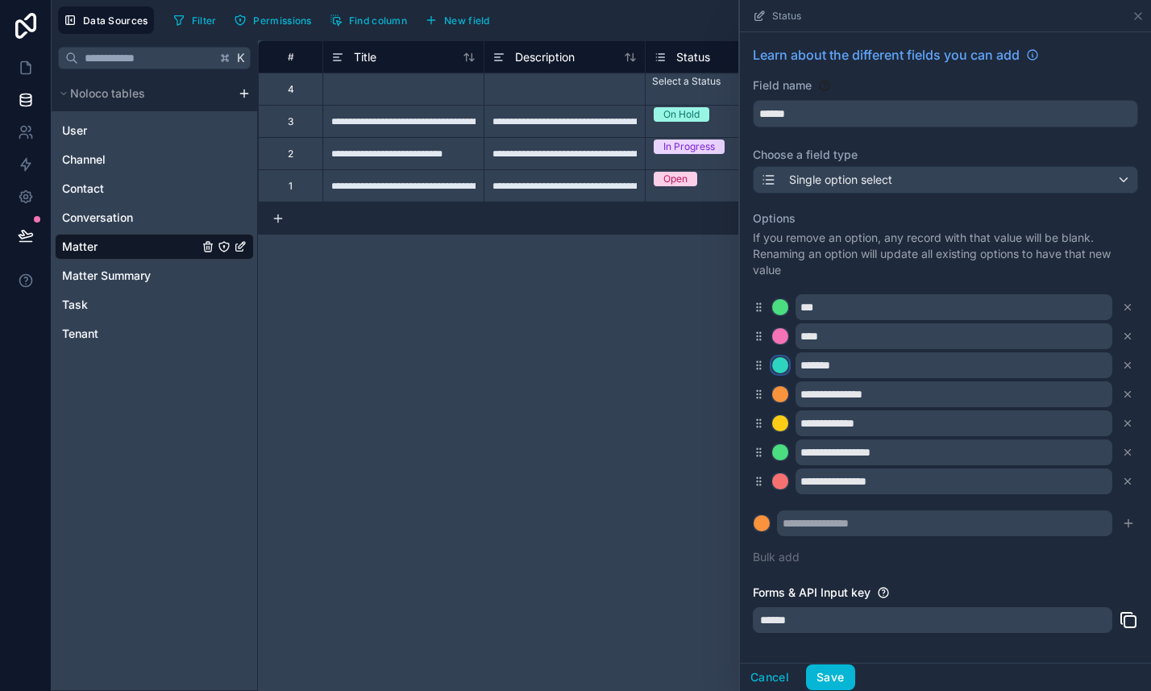
click at [782, 370] on div at bounding box center [780, 365] width 16 height 16
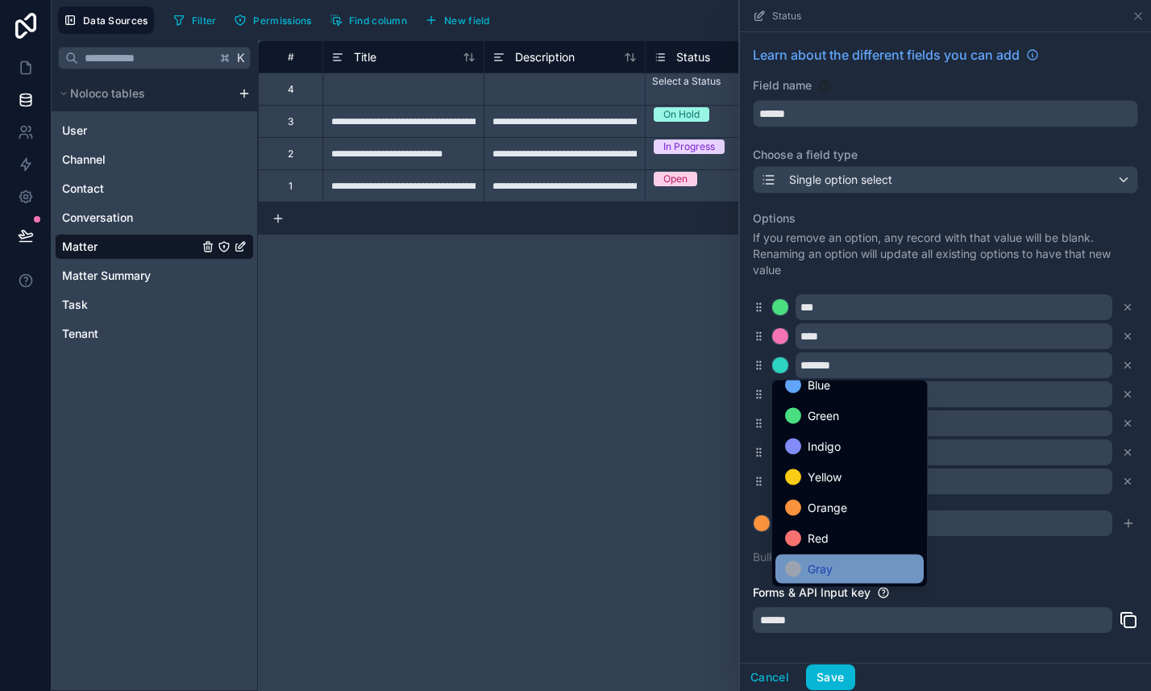
click at [810, 570] on span "Gray" at bounding box center [820, 569] width 25 height 19
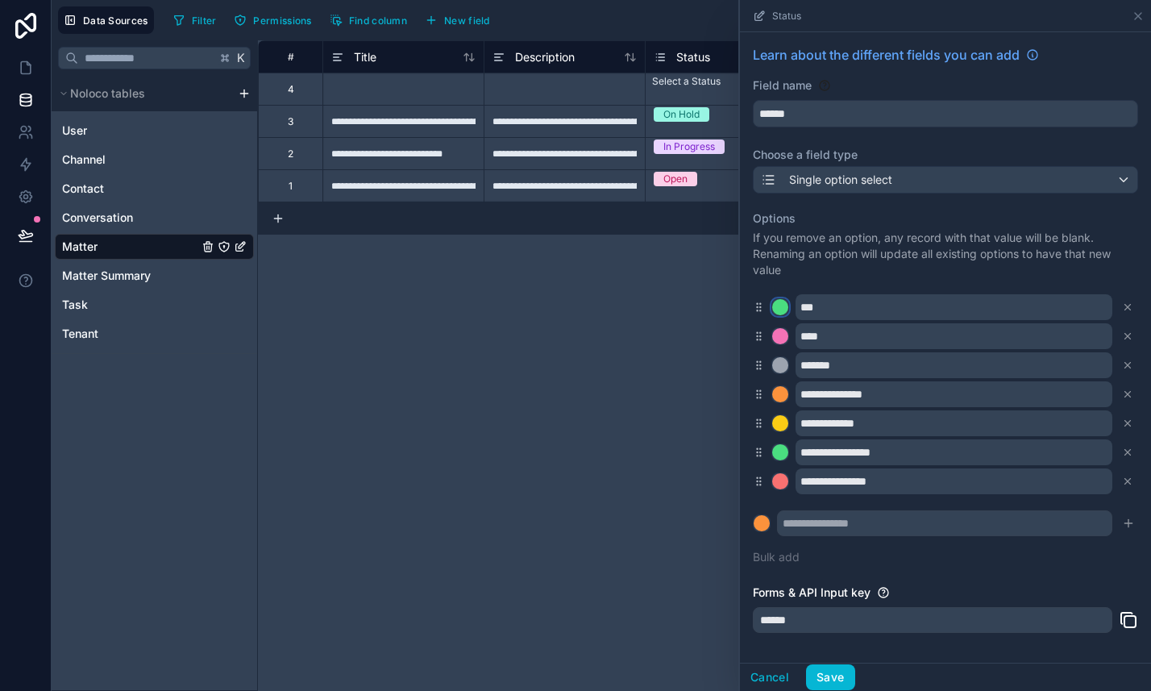
click at [784, 304] on div at bounding box center [780, 307] width 16 height 16
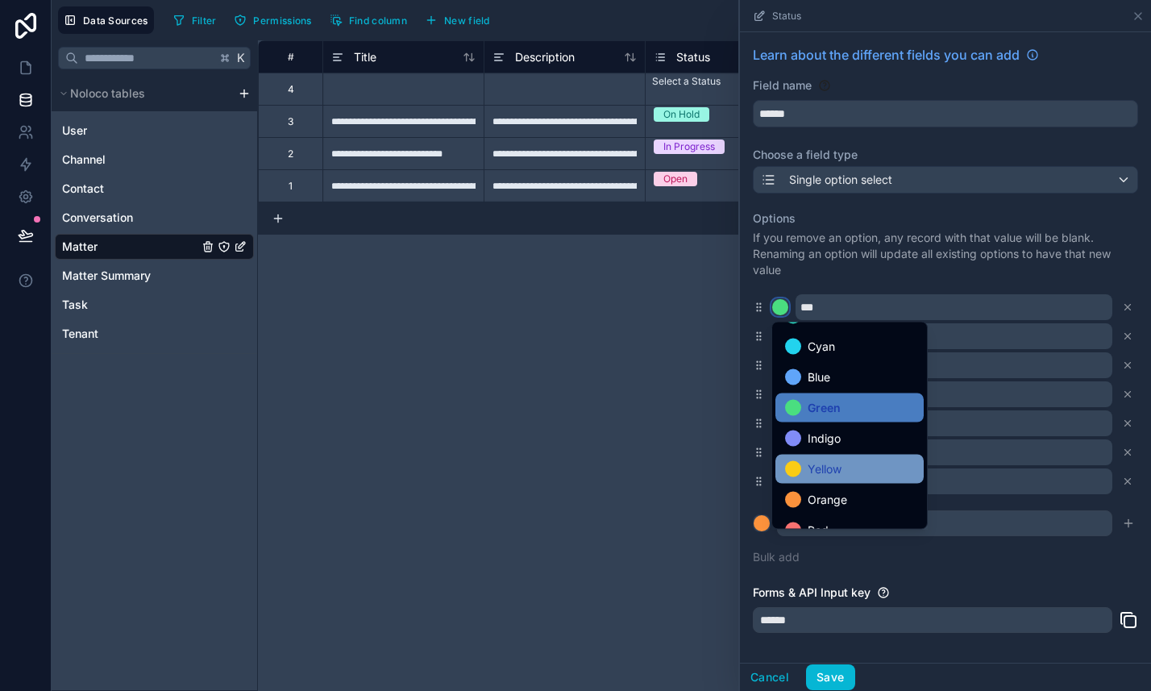
scroll to position [80, 0]
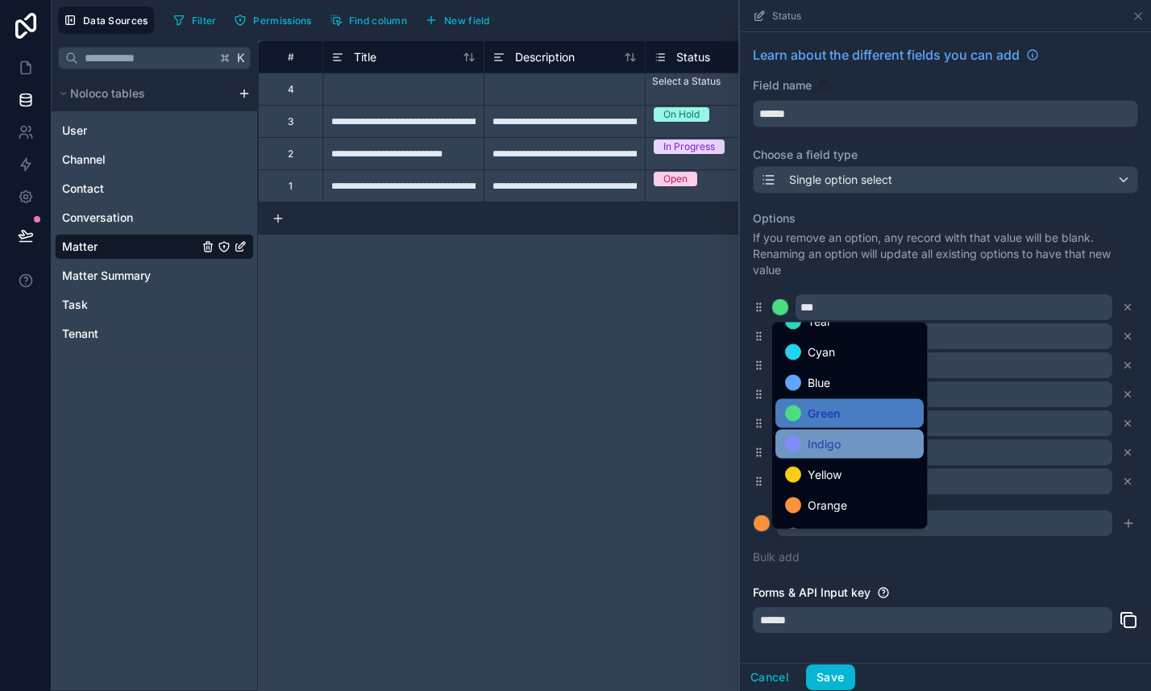
click at [822, 443] on span "Indigo" at bounding box center [824, 444] width 33 height 19
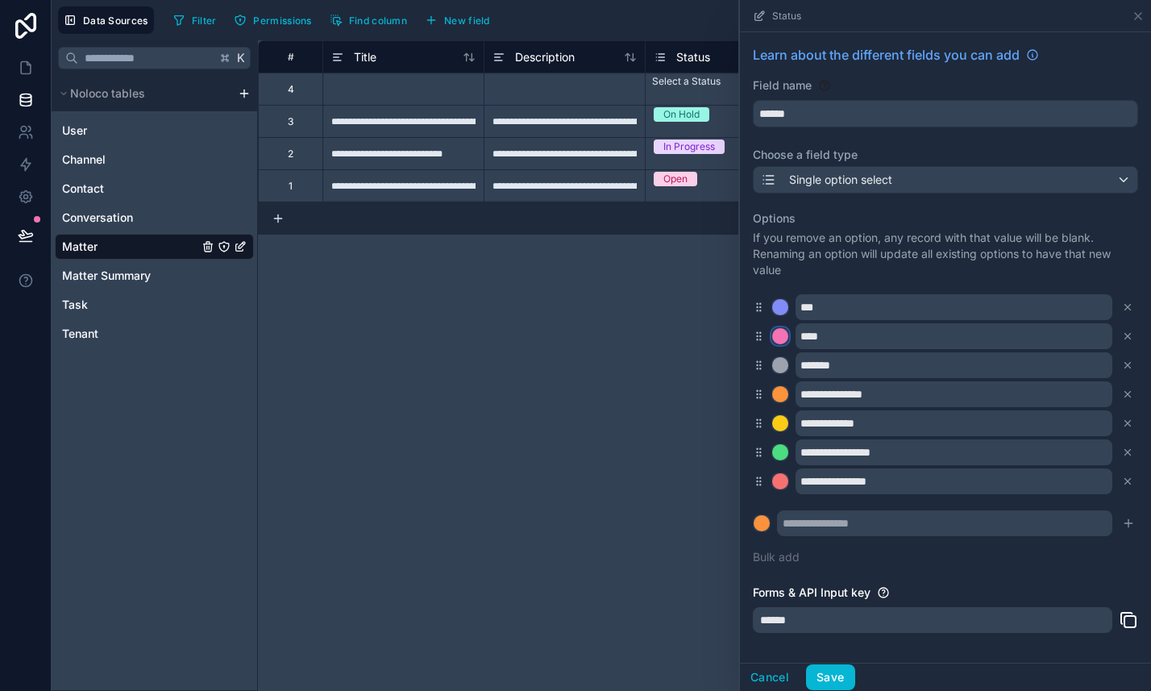
click at [783, 343] on div at bounding box center [780, 336] width 16 height 16
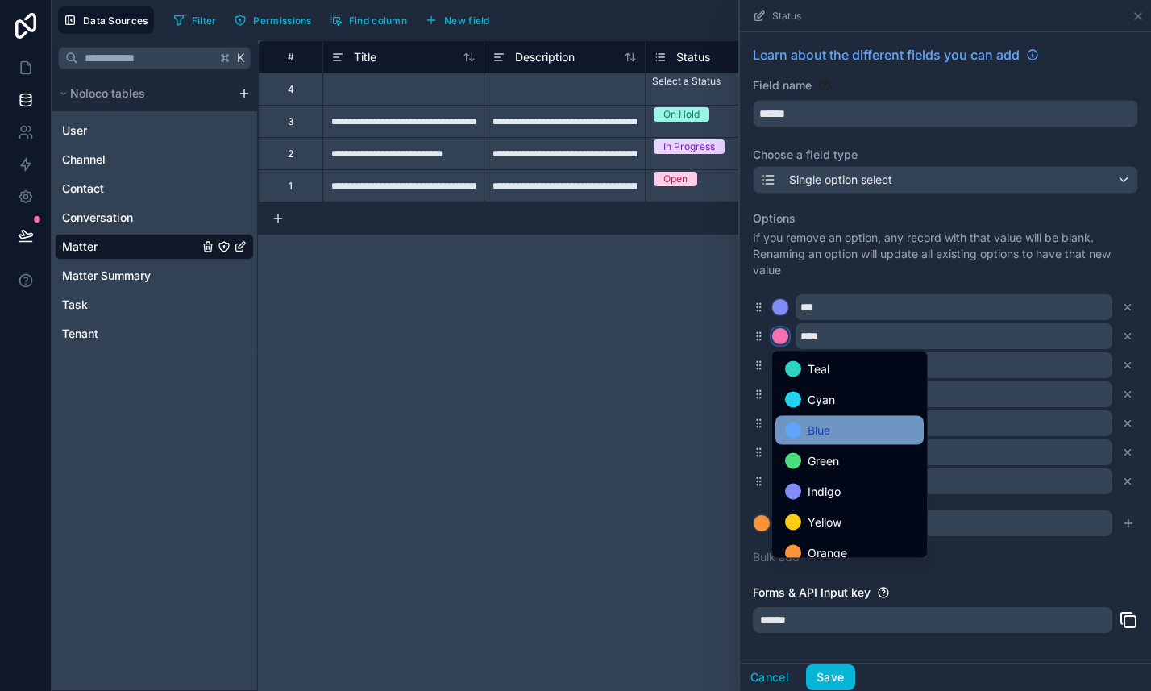
scroll to position [62, 0]
click at [819, 429] on span "Blue" at bounding box center [819, 429] width 23 height 19
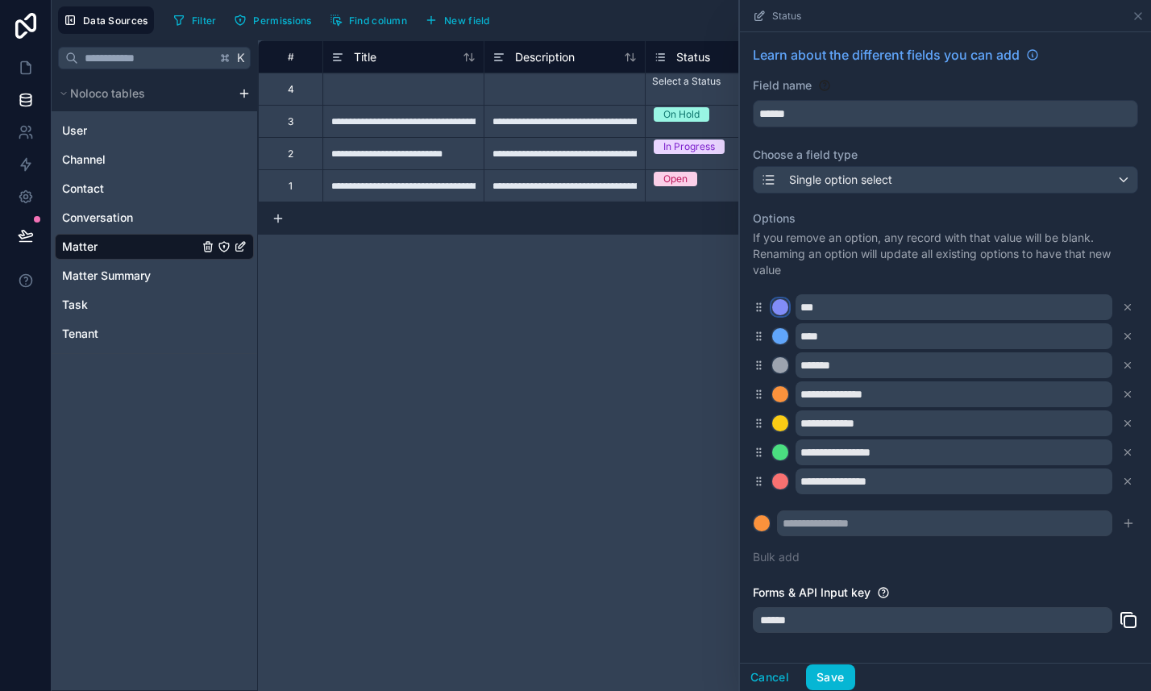
click at [787, 310] on div at bounding box center [780, 307] width 16 height 16
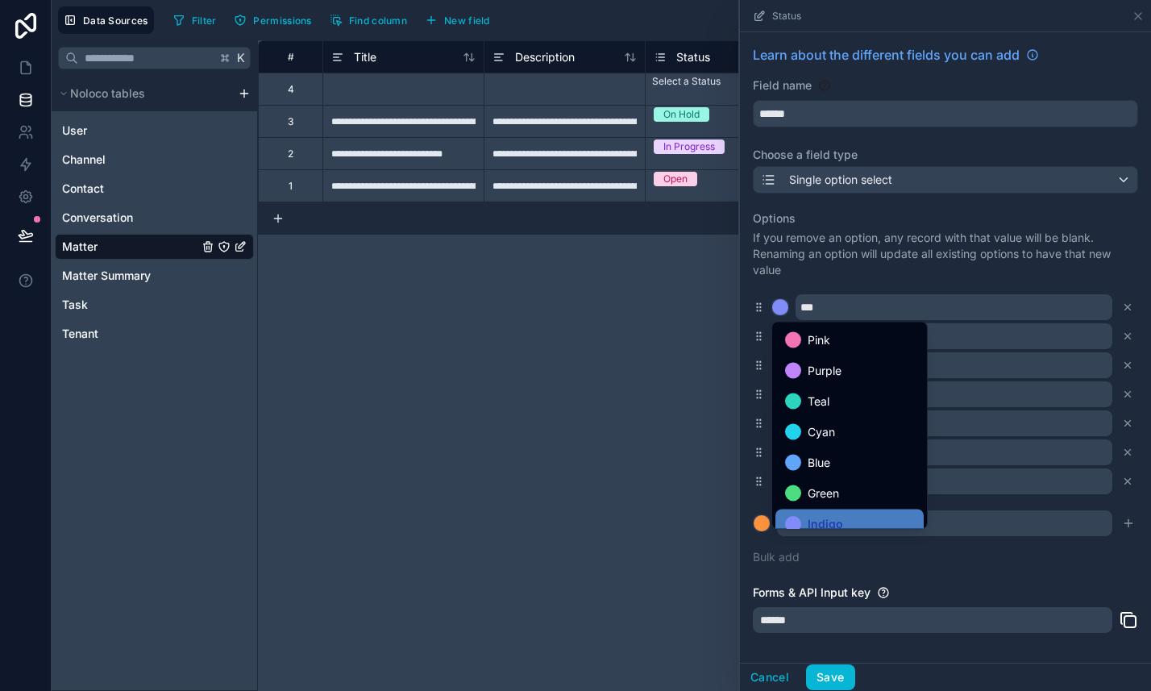
click at [787, 310] on div at bounding box center [945, 345] width 411 height 691
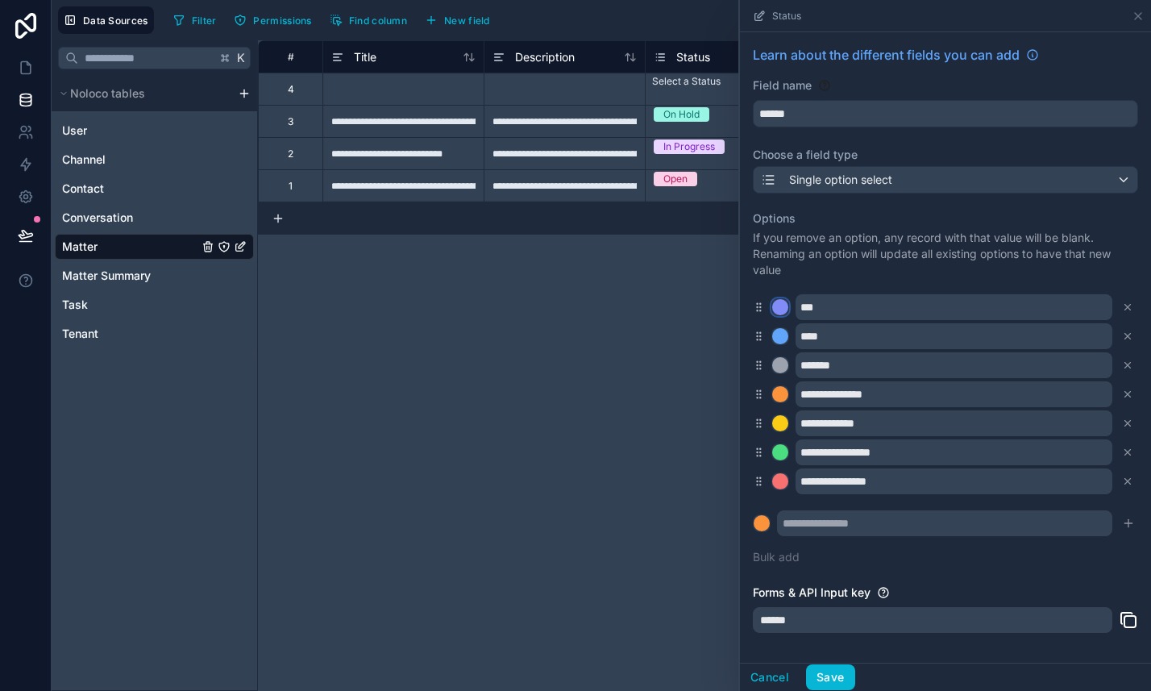
click at [780, 311] on div at bounding box center [780, 307] width 16 height 16
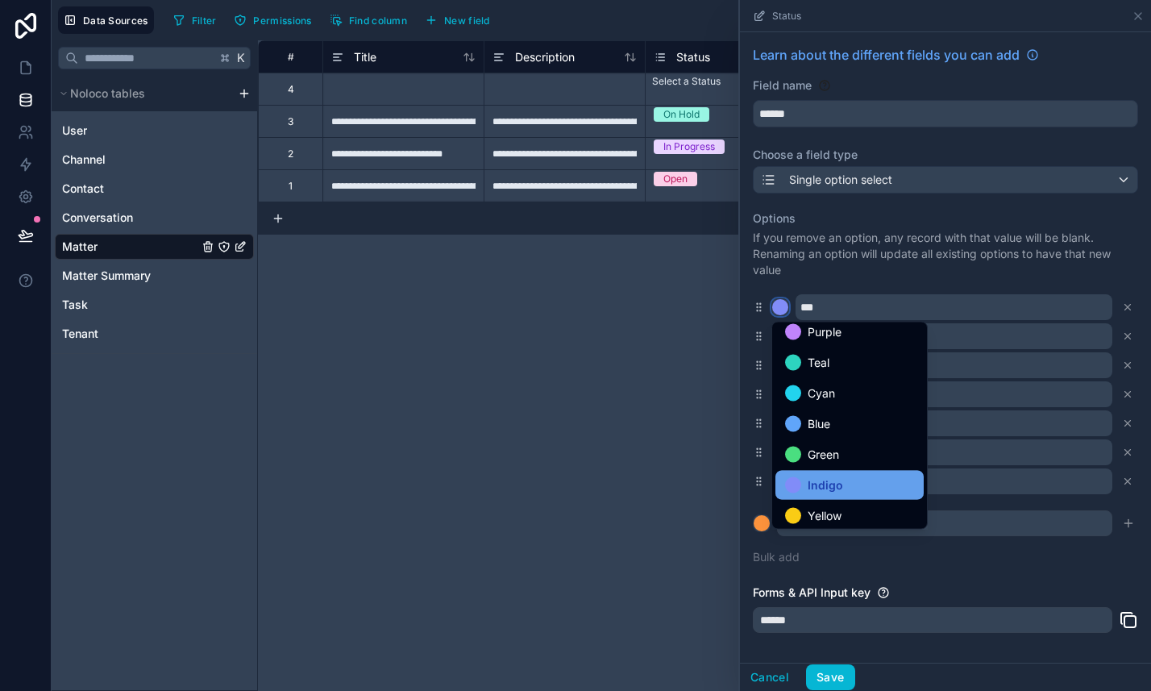
scroll to position [18, 0]
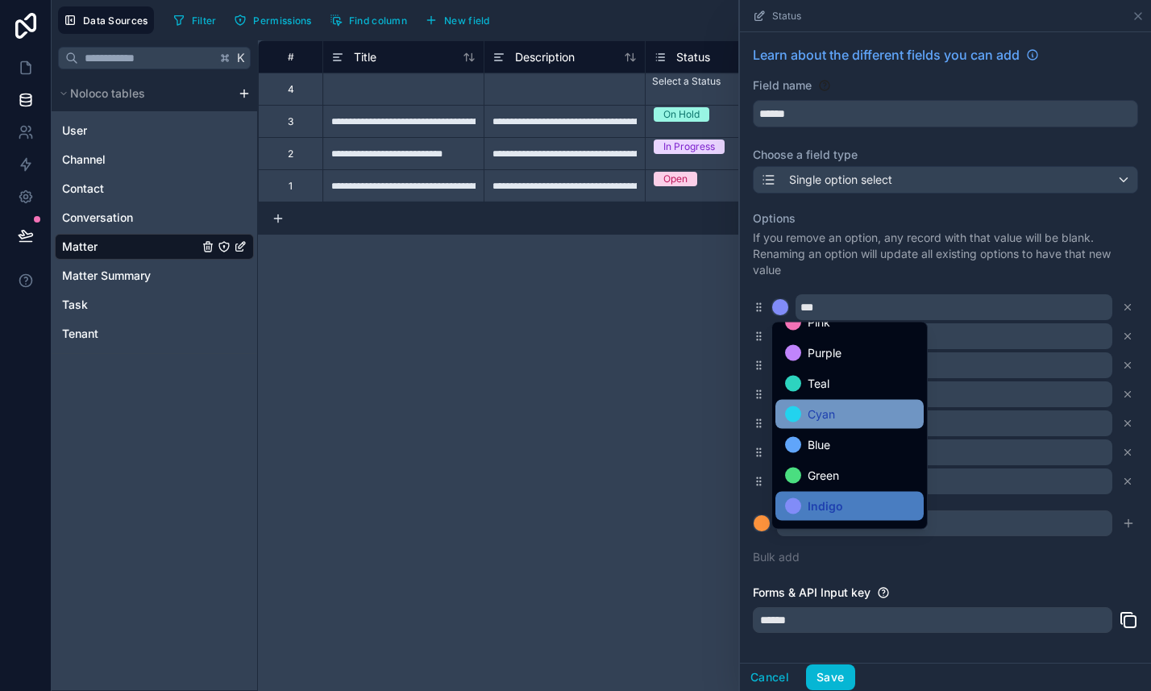
click at [826, 403] on div "Cyan" at bounding box center [850, 414] width 148 height 29
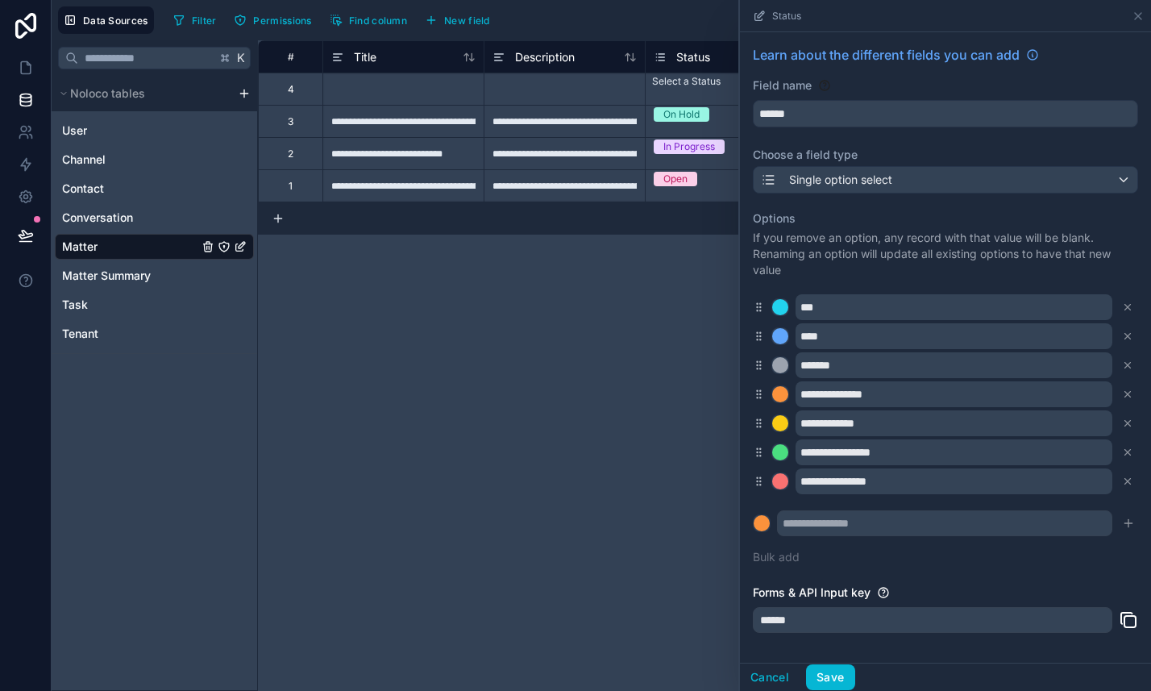
scroll to position [1, 0]
click at [778, 455] on div at bounding box center [780, 451] width 16 height 16
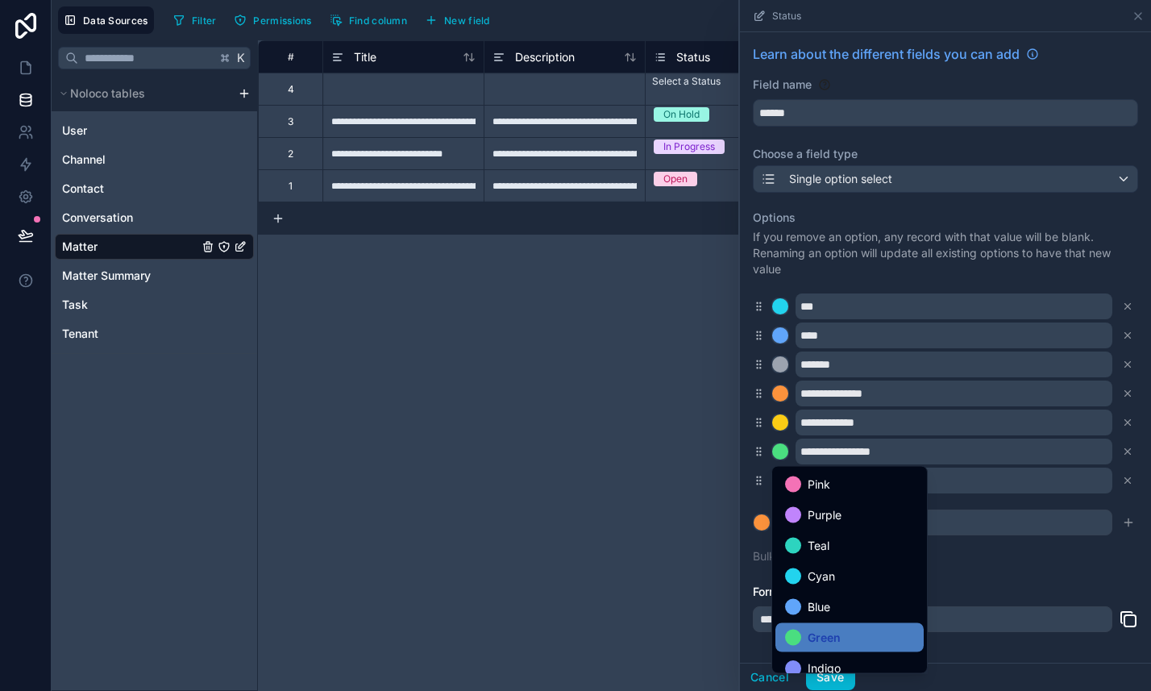
click at [778, 455] on div at bounding box center [945, 345] width 411 height 691
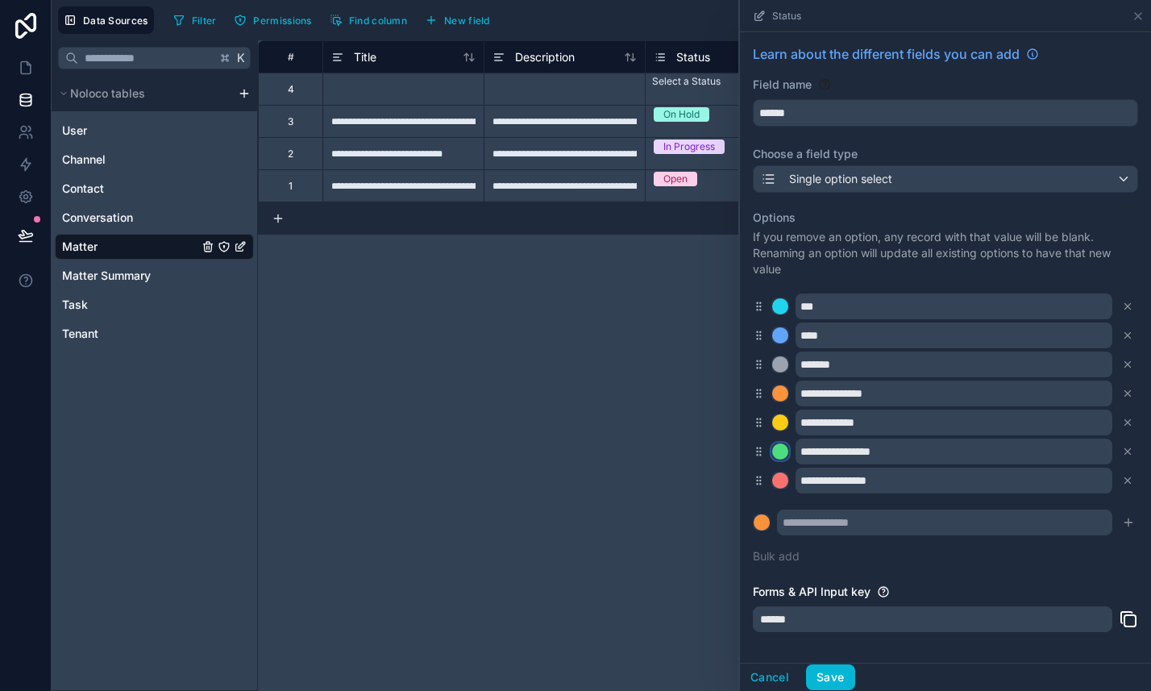
click at [778, 450] on div at bounding box center [780, 451] width 16 height 16
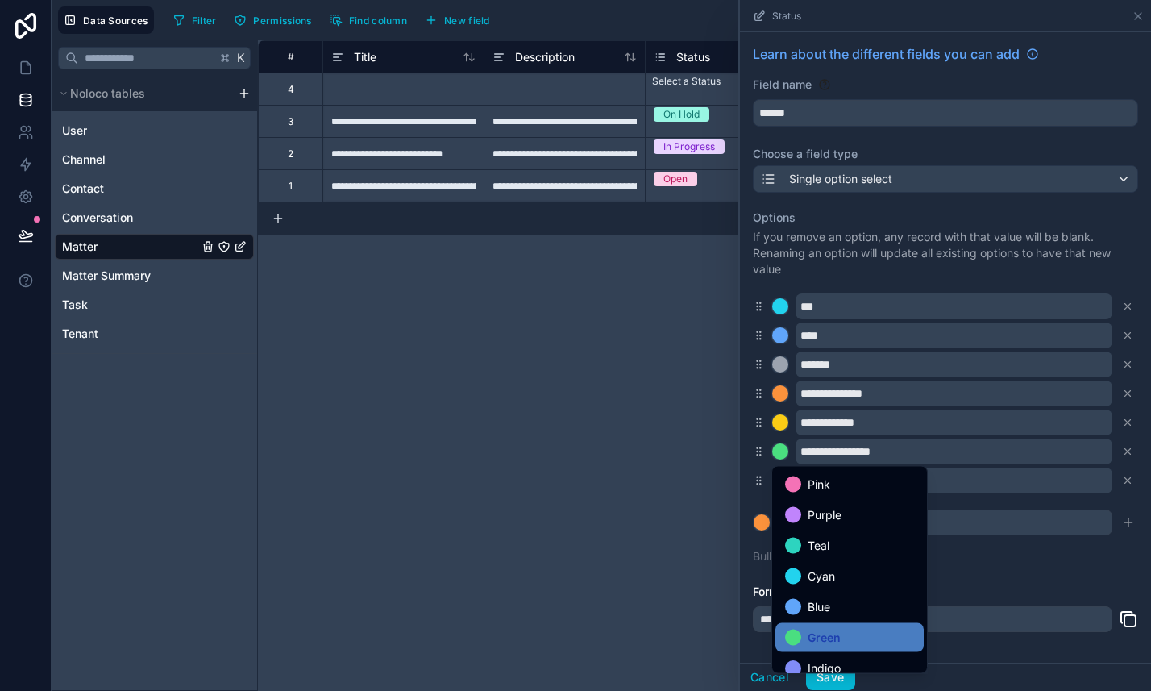
click at [778, 450] on div at bounding box center [945, 345] width 411 height 691
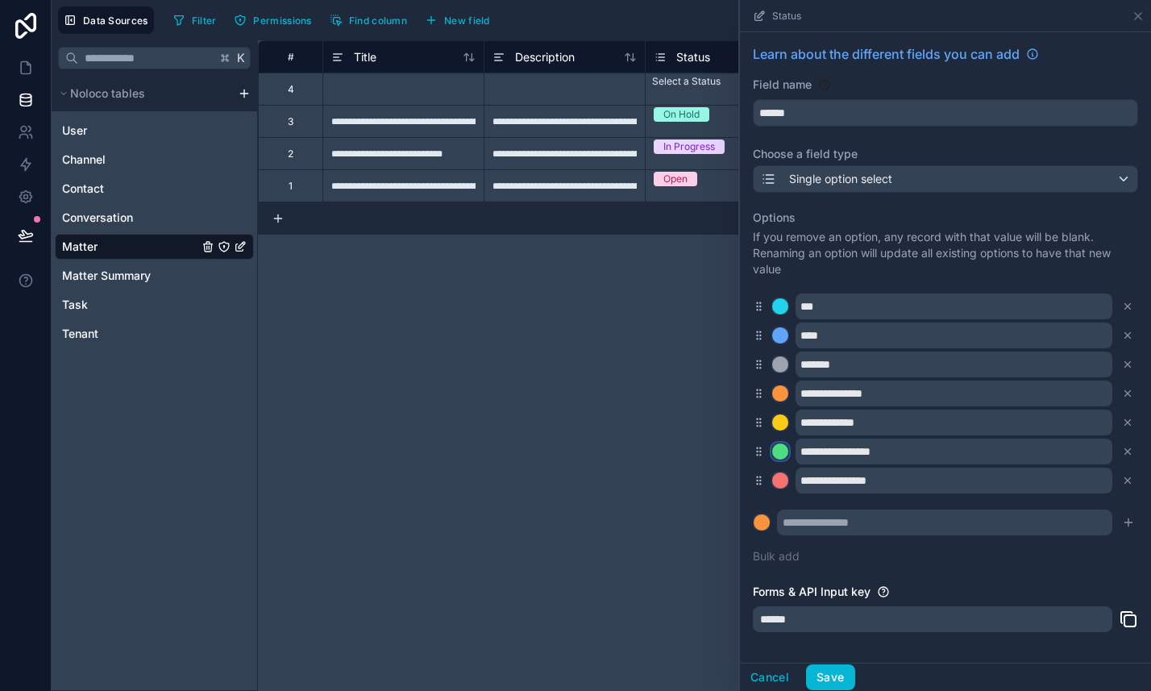
click at [778, 450] on div at bounding box center [780, 451] width 16 height 16
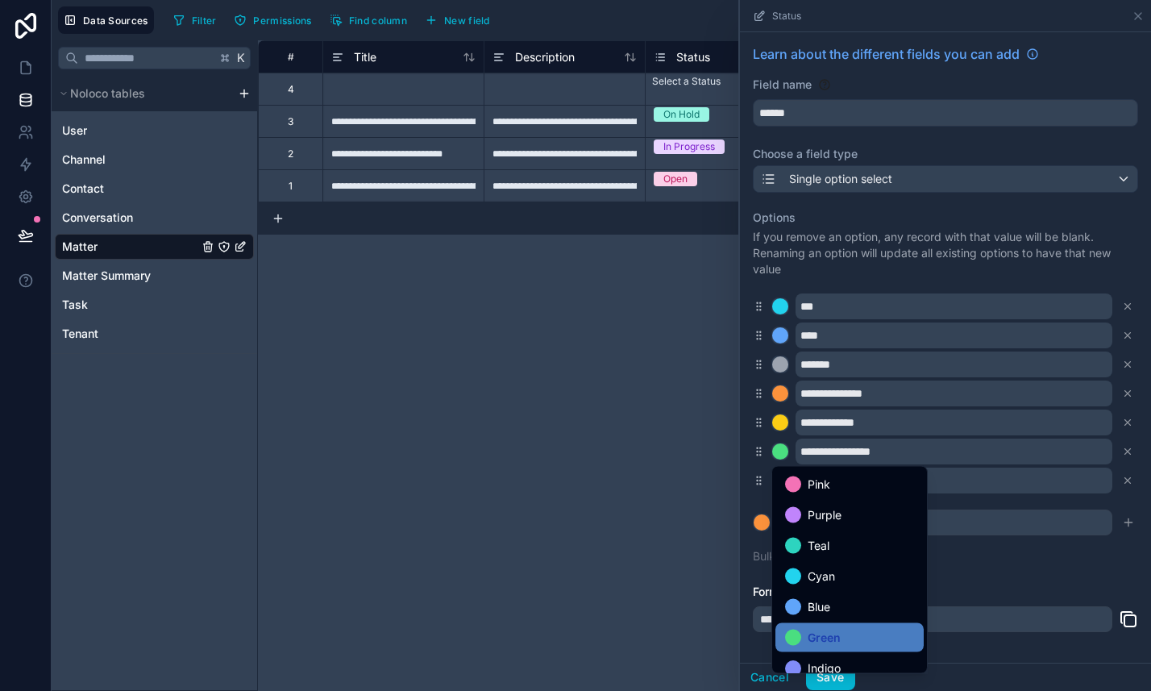
click at [780, 452] on div at bounding box center [945, 345] width 411 height 691
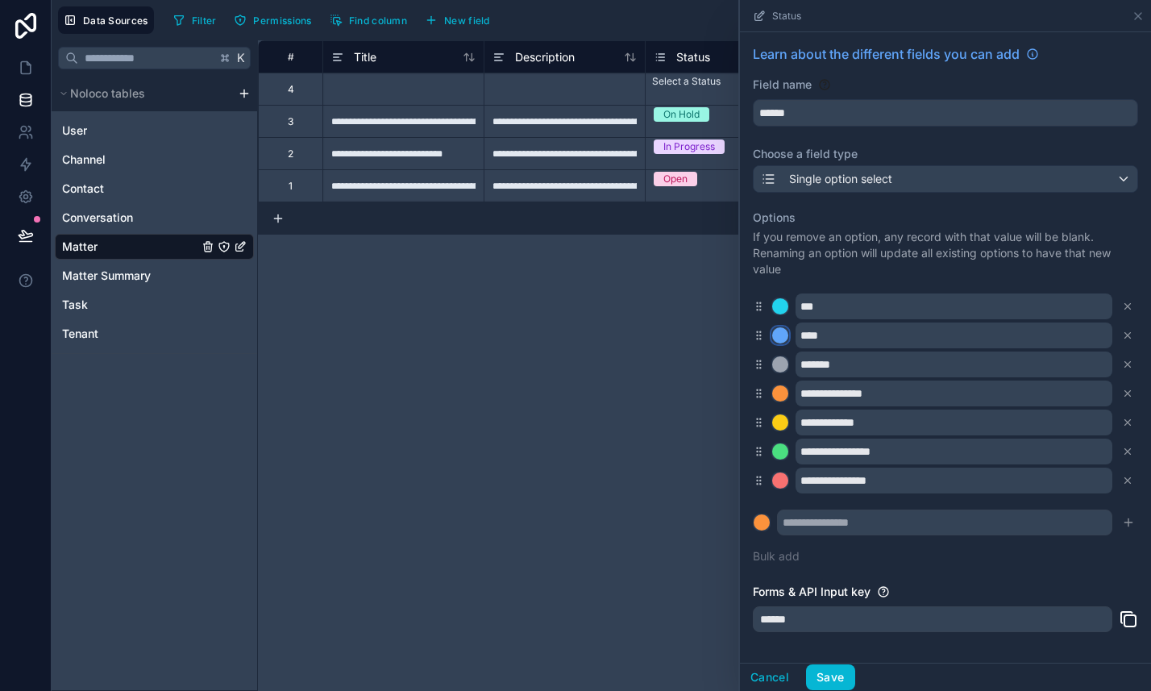
click at [781, 335] on div at bounding box center [780, 335] width 16 height 16
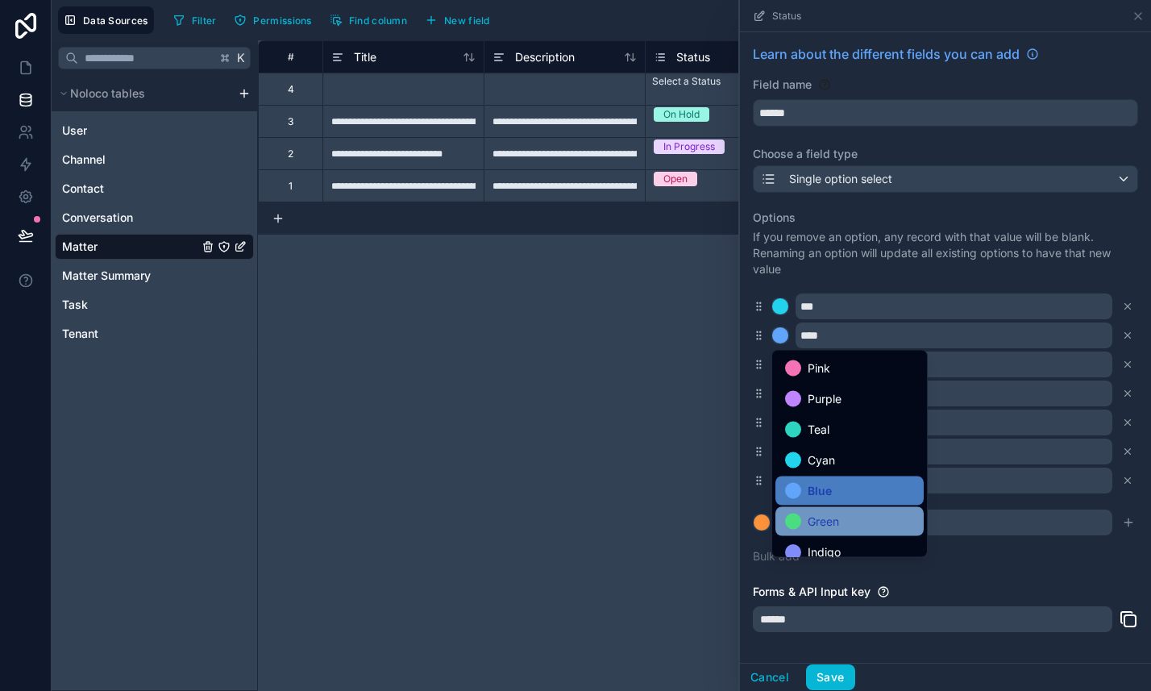
click at [823, 521] on span "Green" at bounding box center [823, 521] width 31 height 19
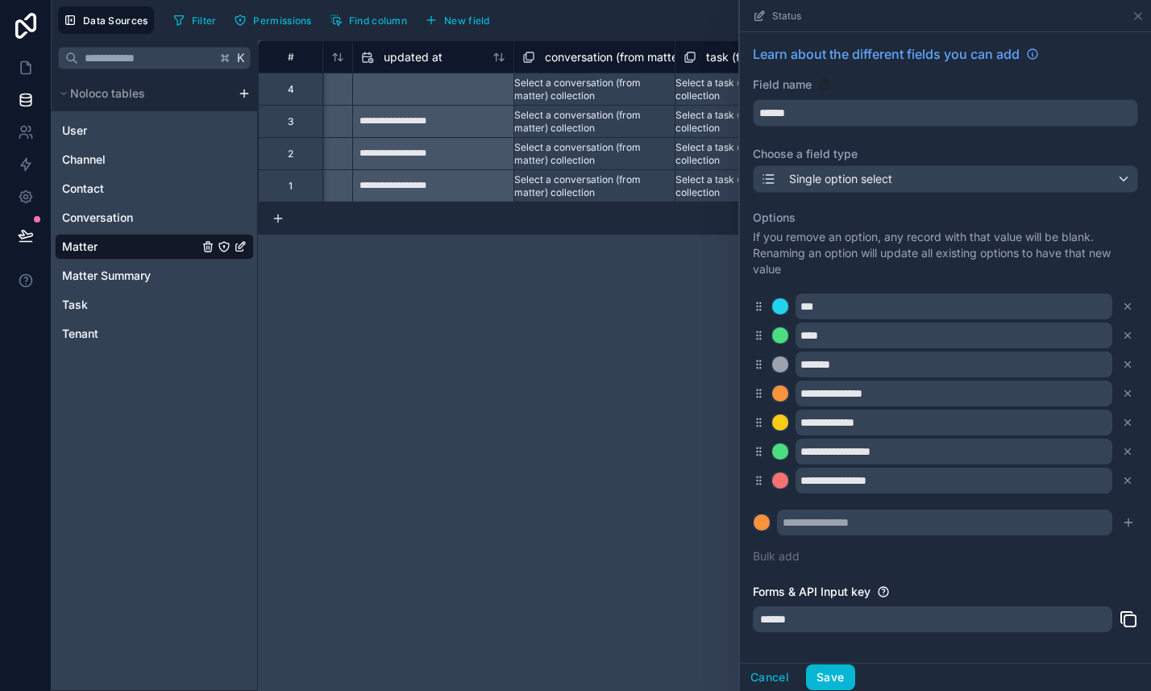
scroll to position [0, 1591]
click at [470, 15] on span "New field" at bounding box center [467, 21] width 46 height 12
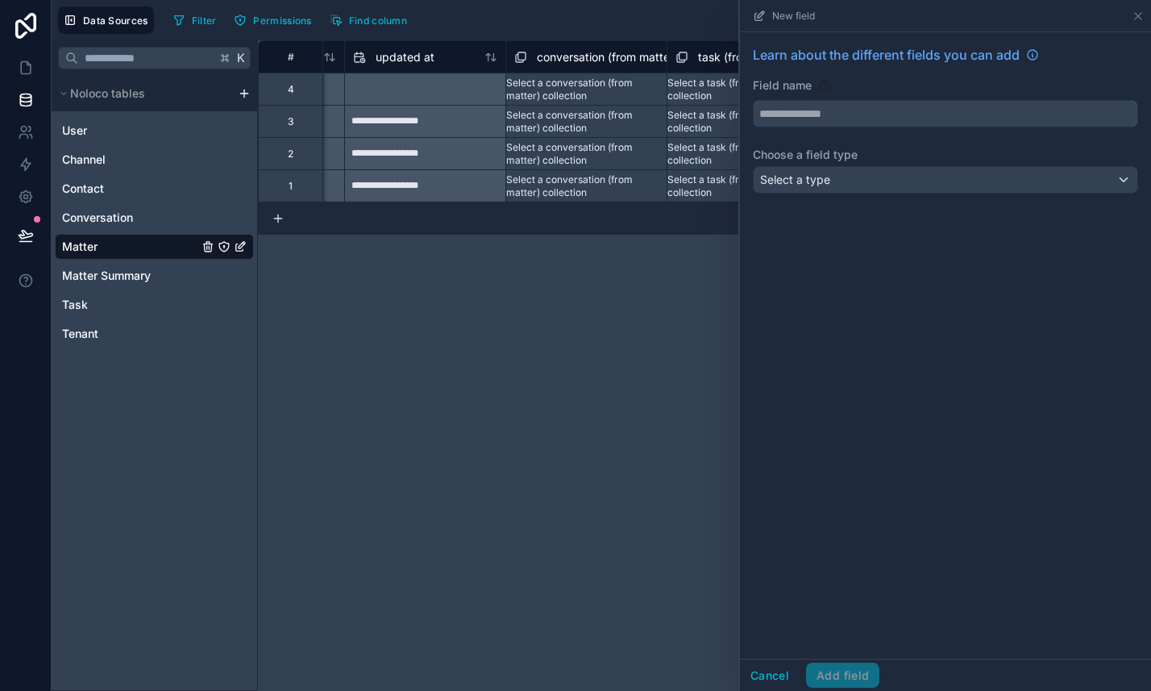
click at [805, 115] on input "text" at bounding box center [946, 114] width 384 height 26
click at [753, 100] on button "******" at bounding box center [945, 113] width 385 height 27
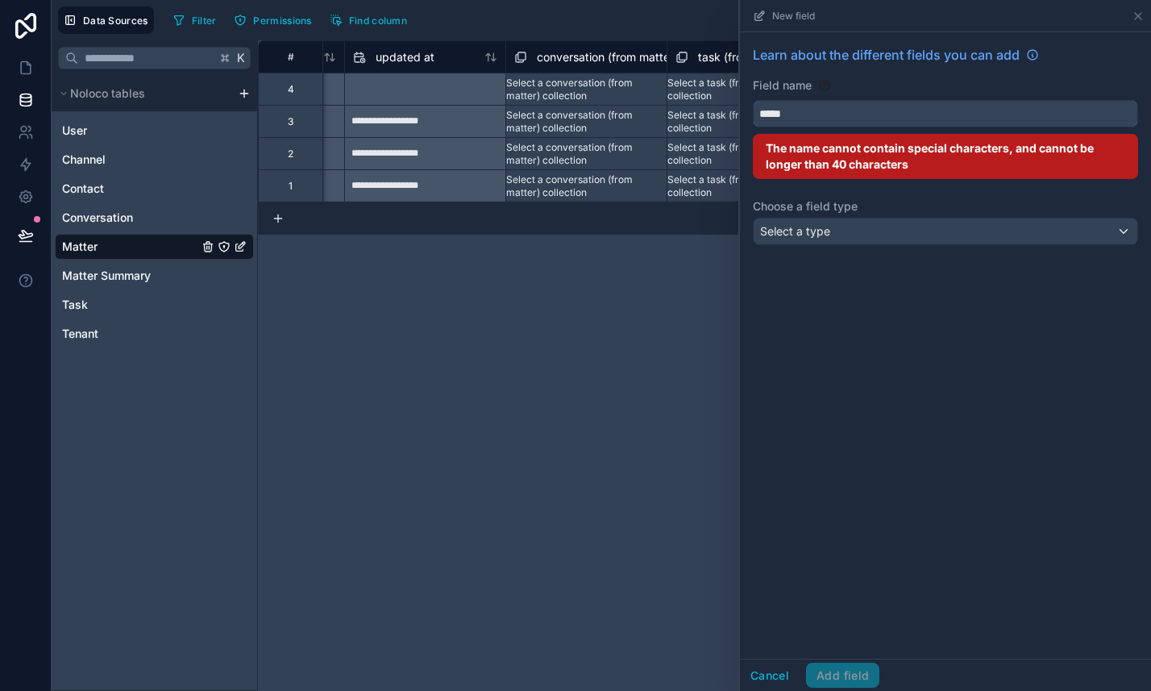
click at [753, 100] on button "****" at bounding box center [945, 113] width 385 height 27
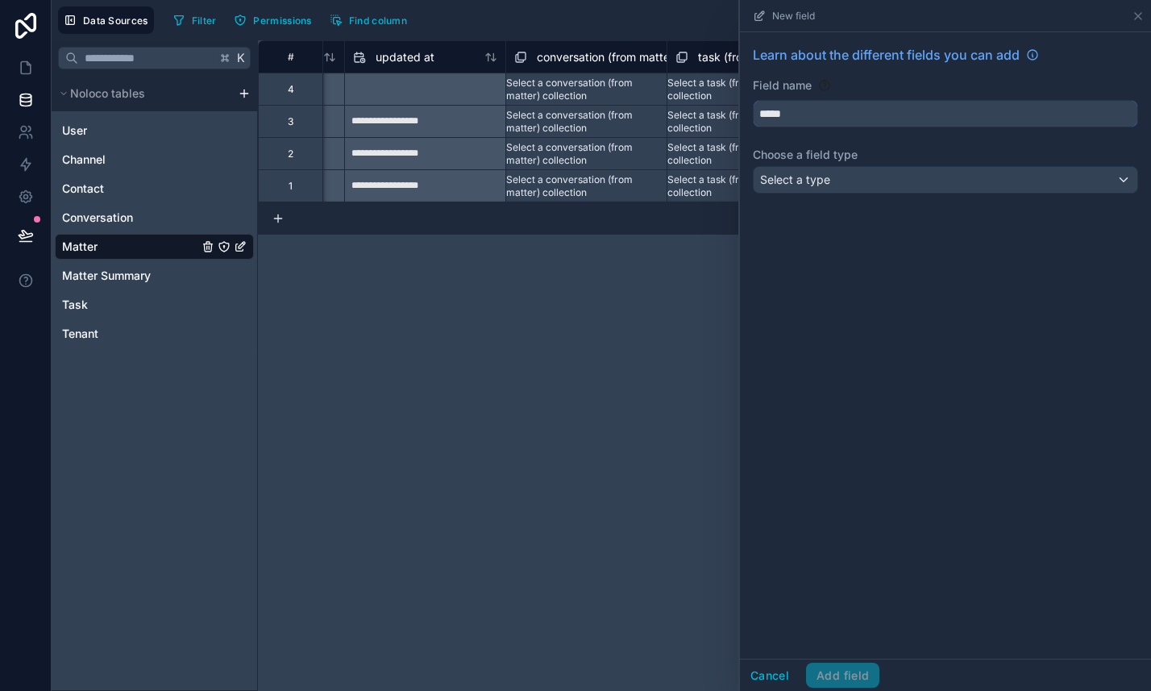
click at [753, 100] on button "****" at bounding box center [945, 113] width 385 height 27
click at [753, 100] on button "**********" at bounding box center [945, 113] width 385 height 27
click at [753, 100] on button "****" at bounding box center [945, 113] width 385 height 27
click at [753, 100] on button "**********" at bounding box center [945, 113] width 385 height 27
type input "**********"
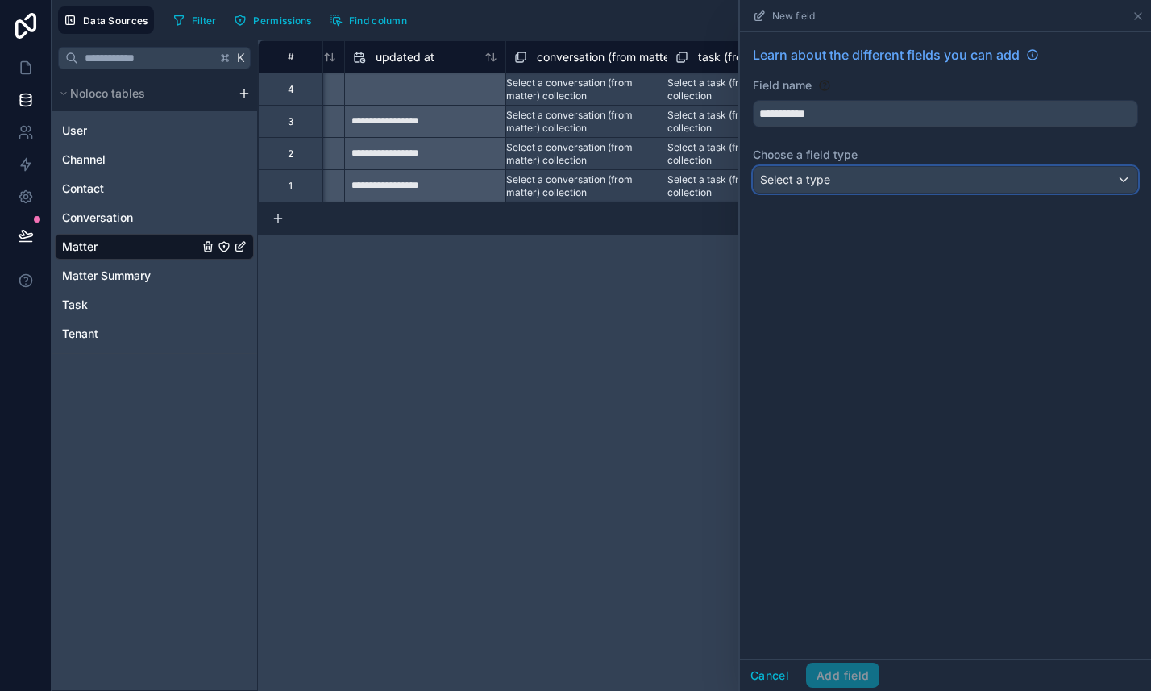
click at [801, 181] on span "Select a type" at bounding box center [795, 180] width 70 height 14
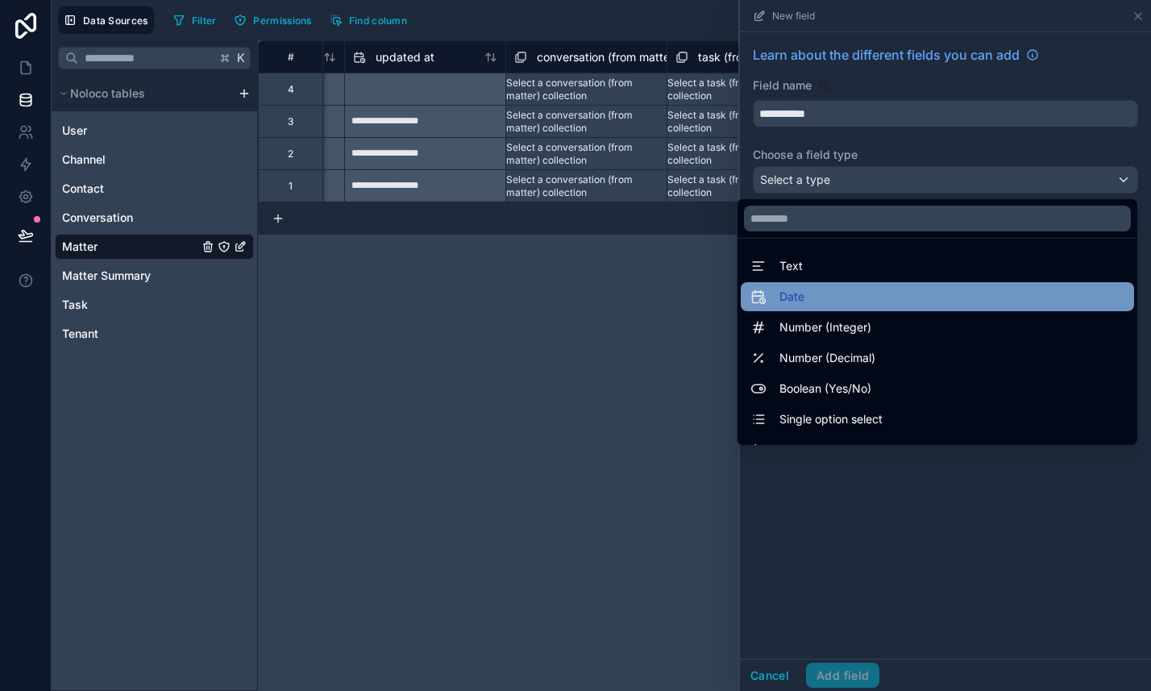
click at [810, 298] on div "Date" at bounding box center [938, 296] width 374 height 19
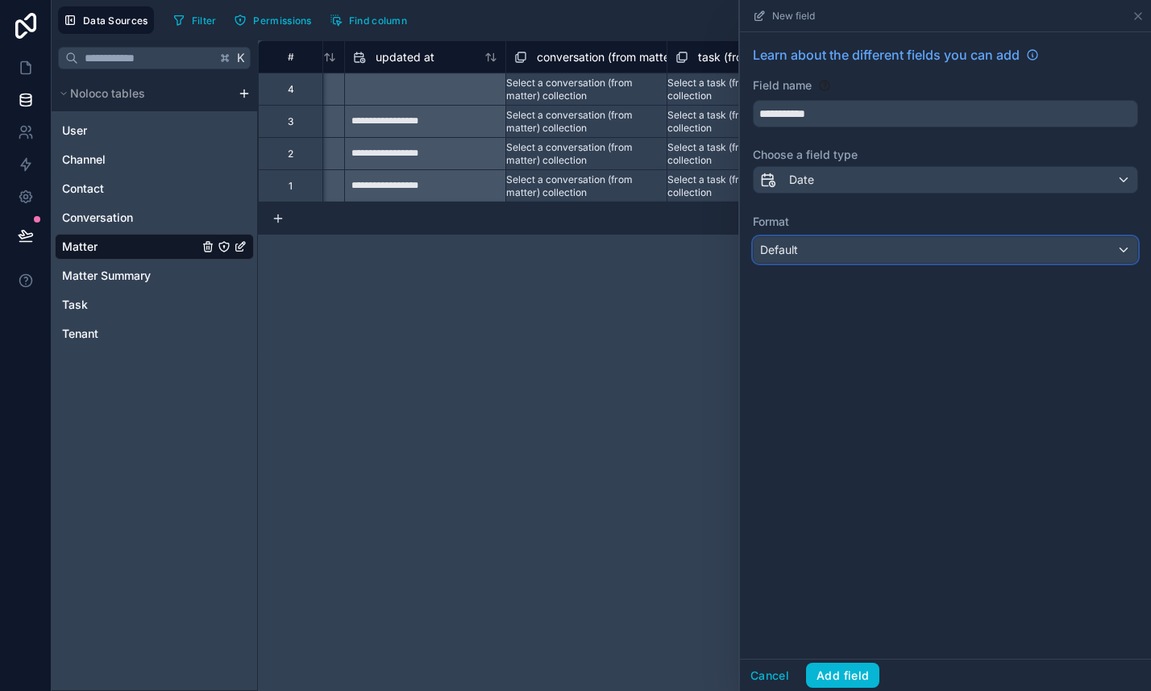
click at [810, 256] on div "Default" at bounding box center [946, 250] width 384 height 26
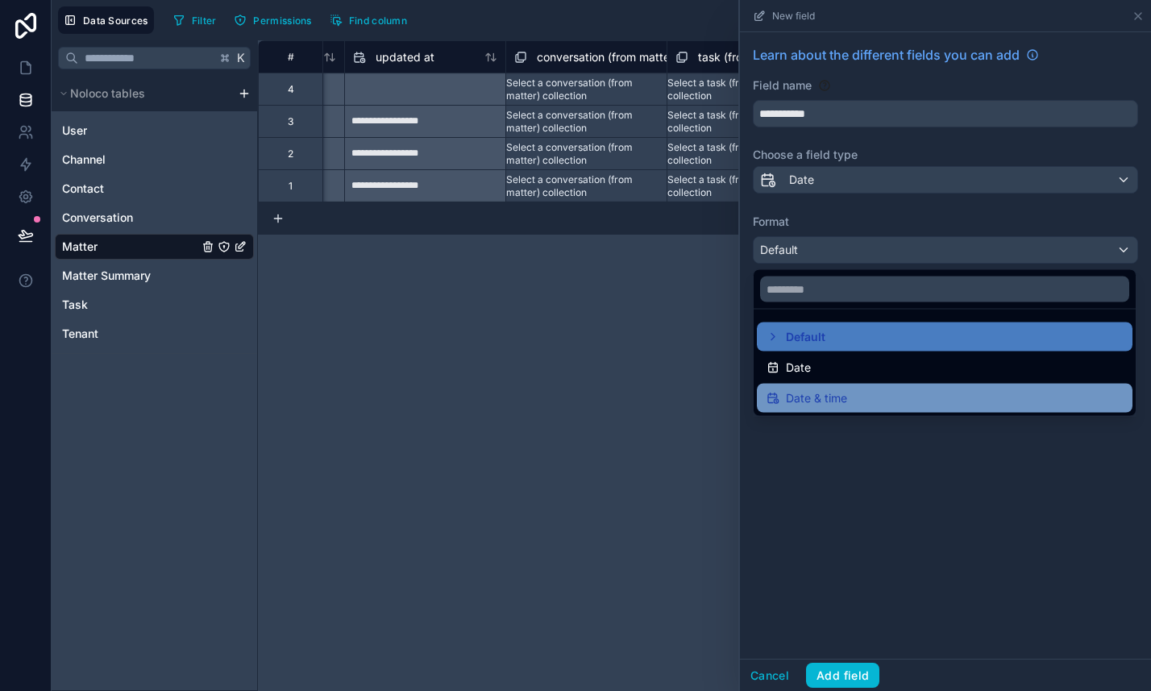
click at [811, 396] on span "Date & time" at bounding box center [816, 398] width 61 height 19
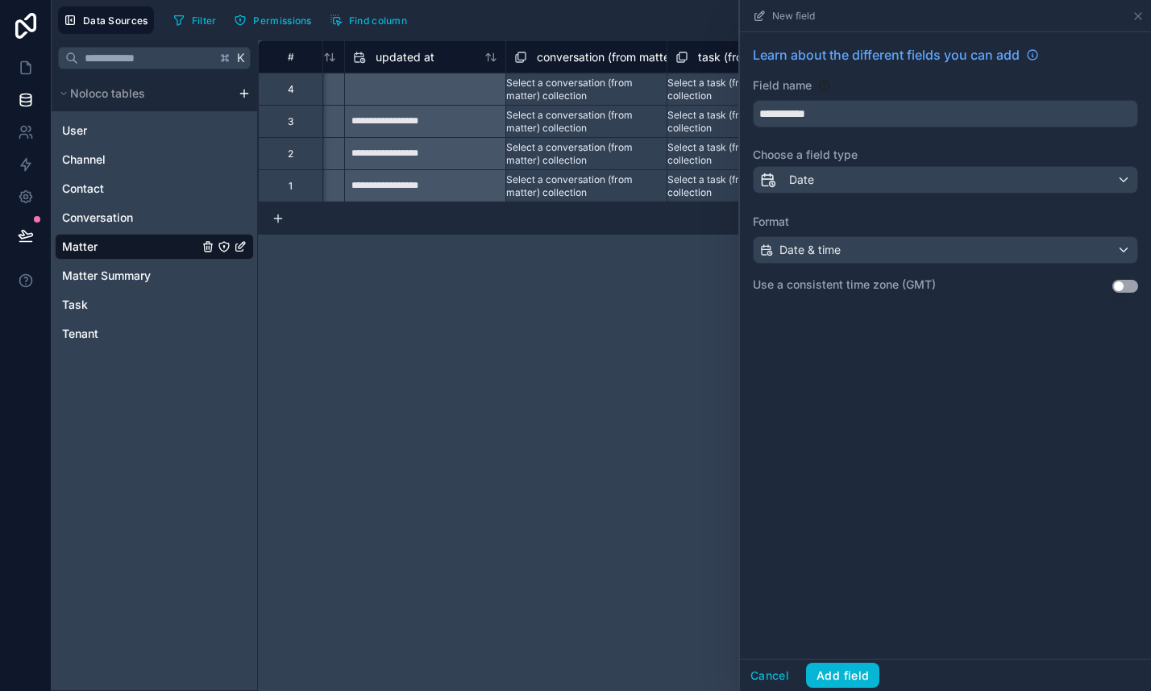
click at [1125, 290] on button "Use setting" at bounding box center [1126, 286] width 26 height 13
click at [824, 678] on button "Add field" at bounding box center [842, 676] width 73 height 26
click at [799, 520] on div "**********" at bounding box center [945, 345] width 411 height 626
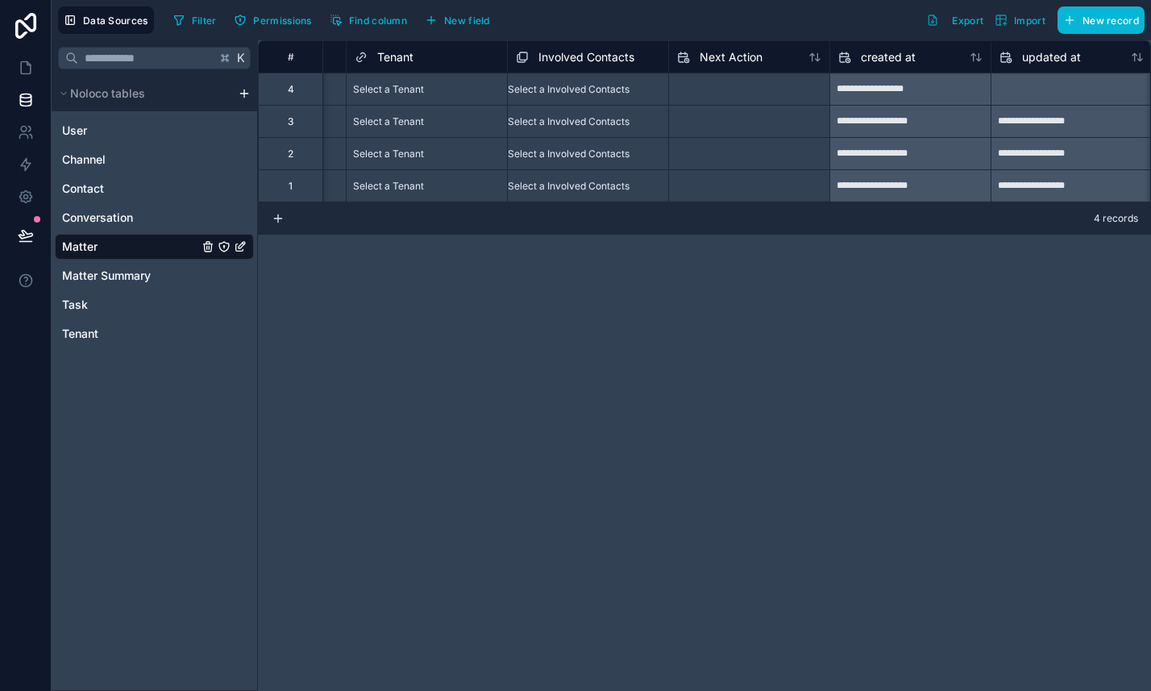
scroll to position [0, 1146]
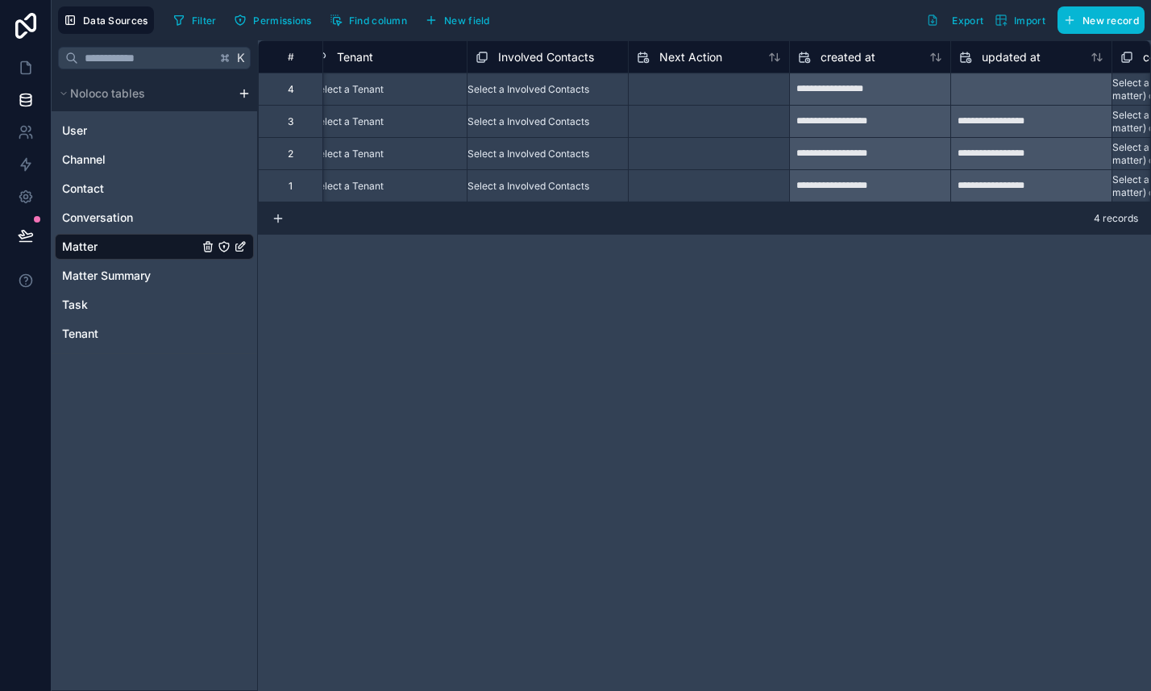
click at [712, 98] on input "text" at bounding box center [709, 90] width 160 height 26
select select "****"
select select "*"
click at [695, 40] on div "Next Action" at bounding box center [708, 56] width 161 height 32
click at [700, 59] on span "Next Action" at bounding box center [691, 57] width 63 height 16
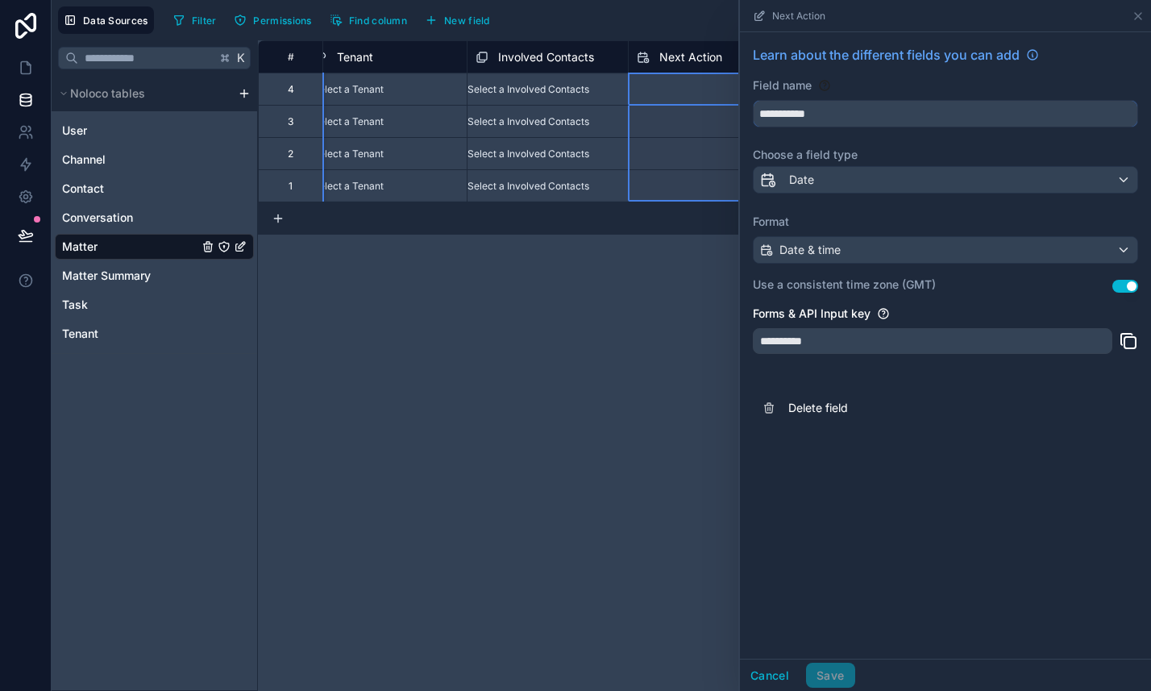
click at [830, 118] on input "**********" at bounding box center [946, 114] width 384 height 26
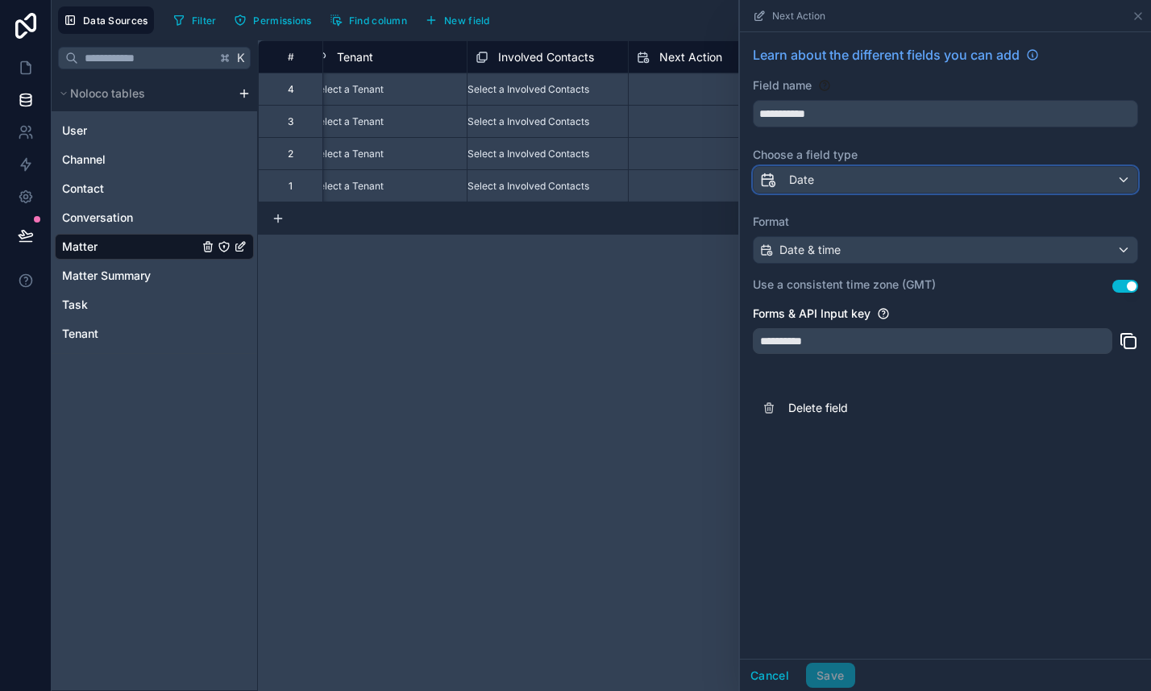
click at [840, 181] on div "Date" at bounding box center [946, 180] width 384 height 26
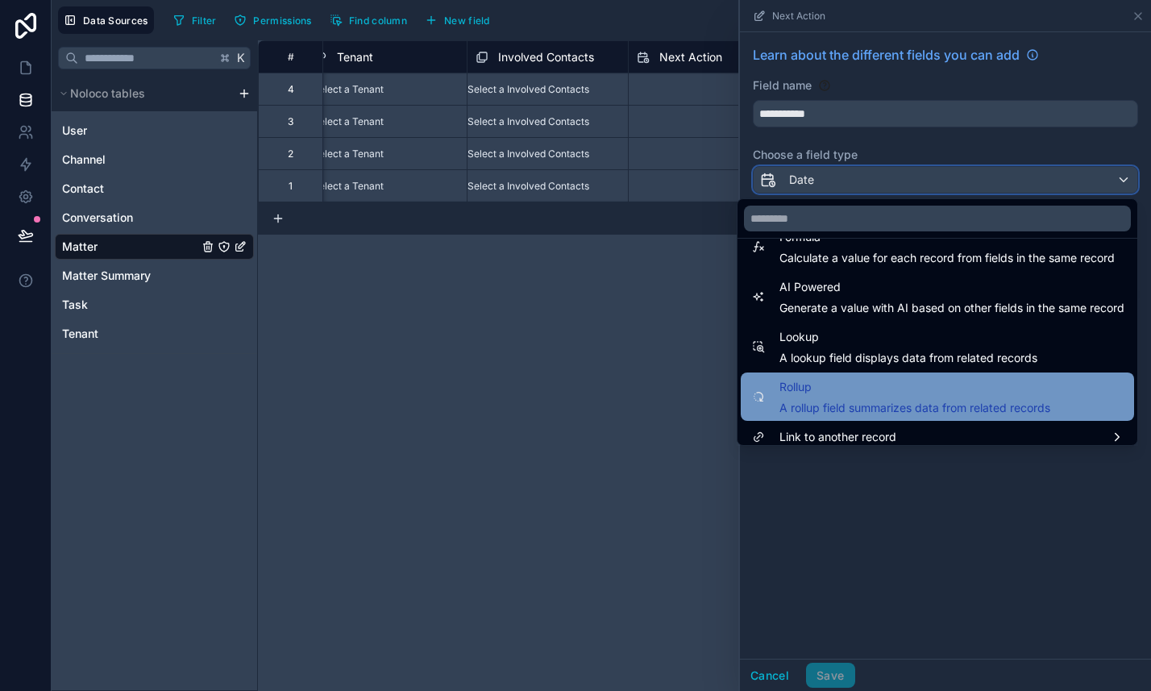
scroll to position [468, 0]
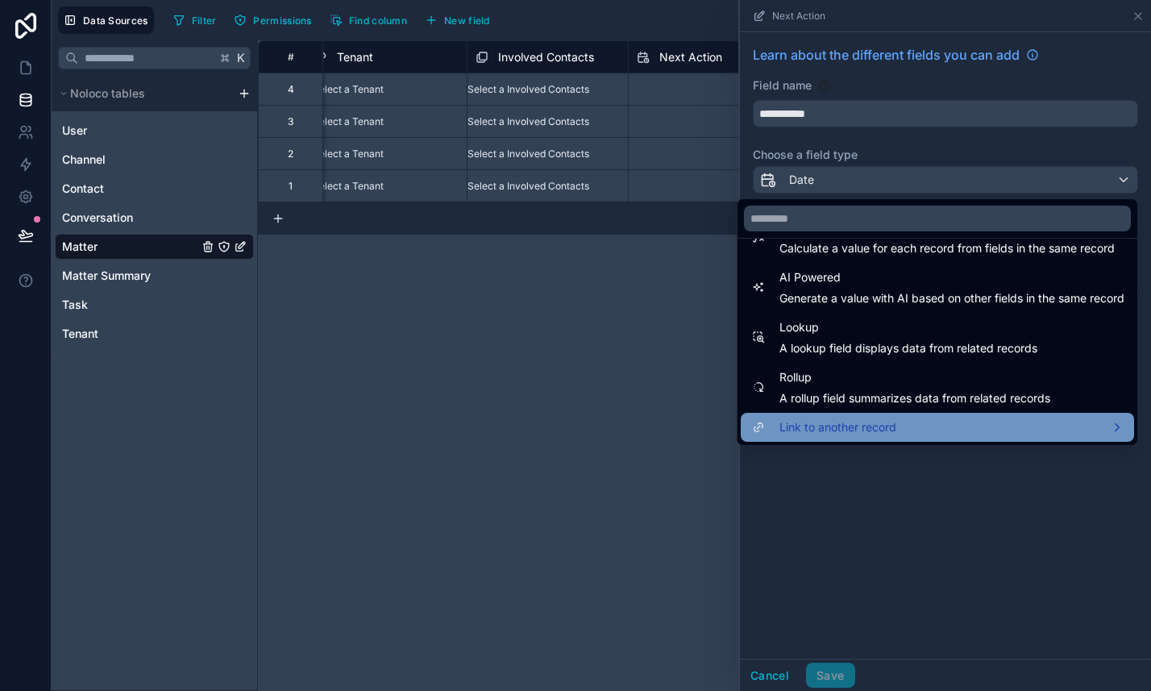
click at [803, 427] on span "Link to another record" at bounding box center [838, 427] width 117 height 19
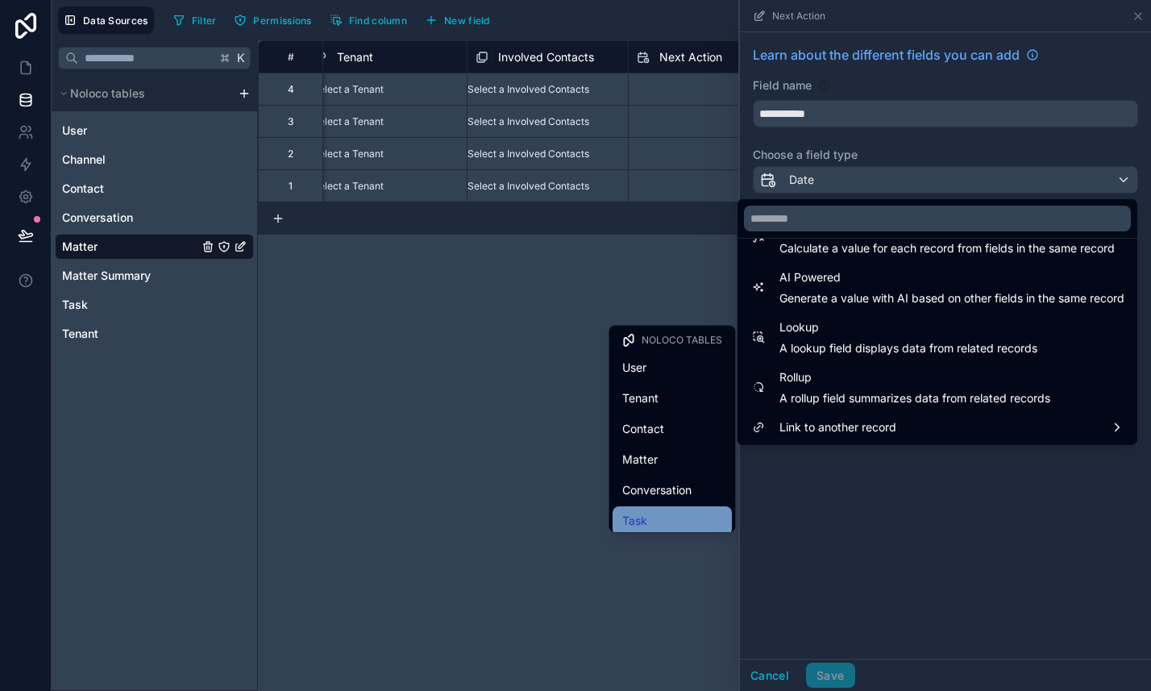
click at [689, 506] on div "Task" at bounding box center [672, 520] width 119 height 29
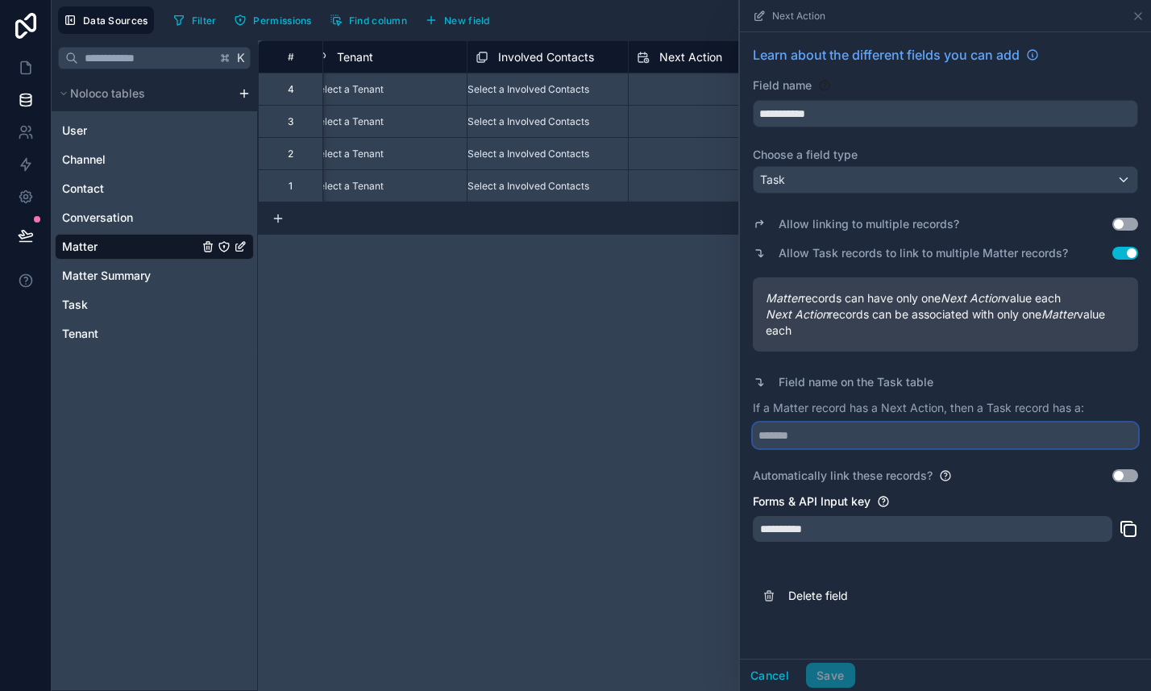
click at [812, 436] on input "text" at bounding box center [945, 435] width 385 height 26
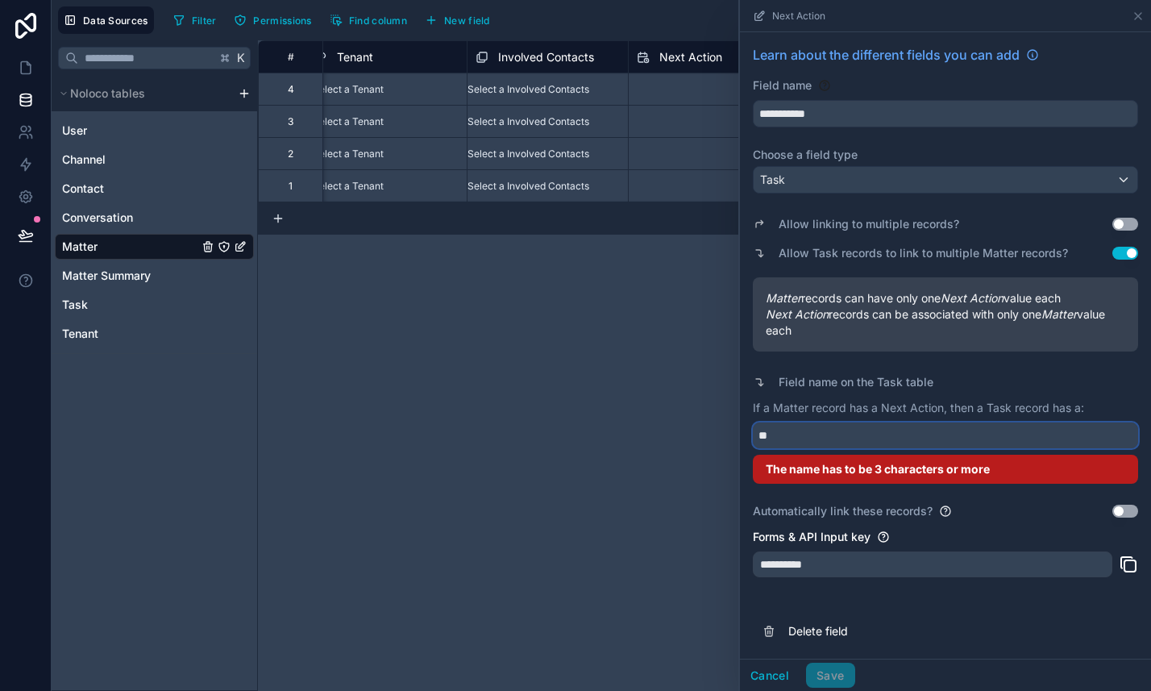
type input "*"
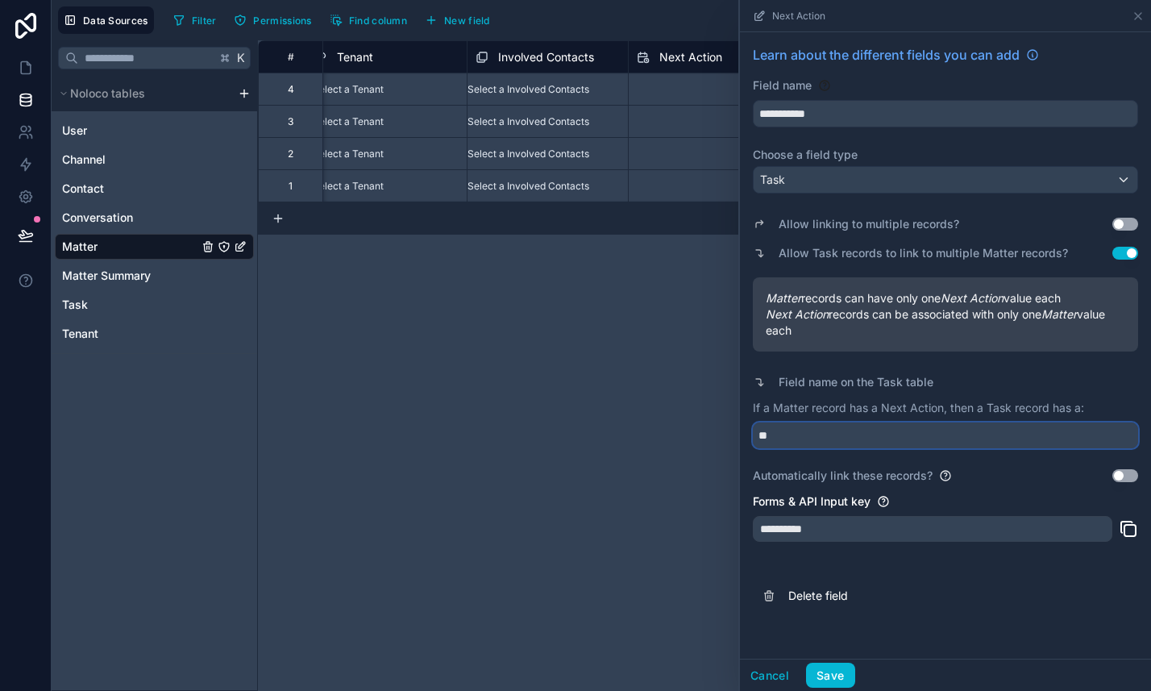
type input "*"
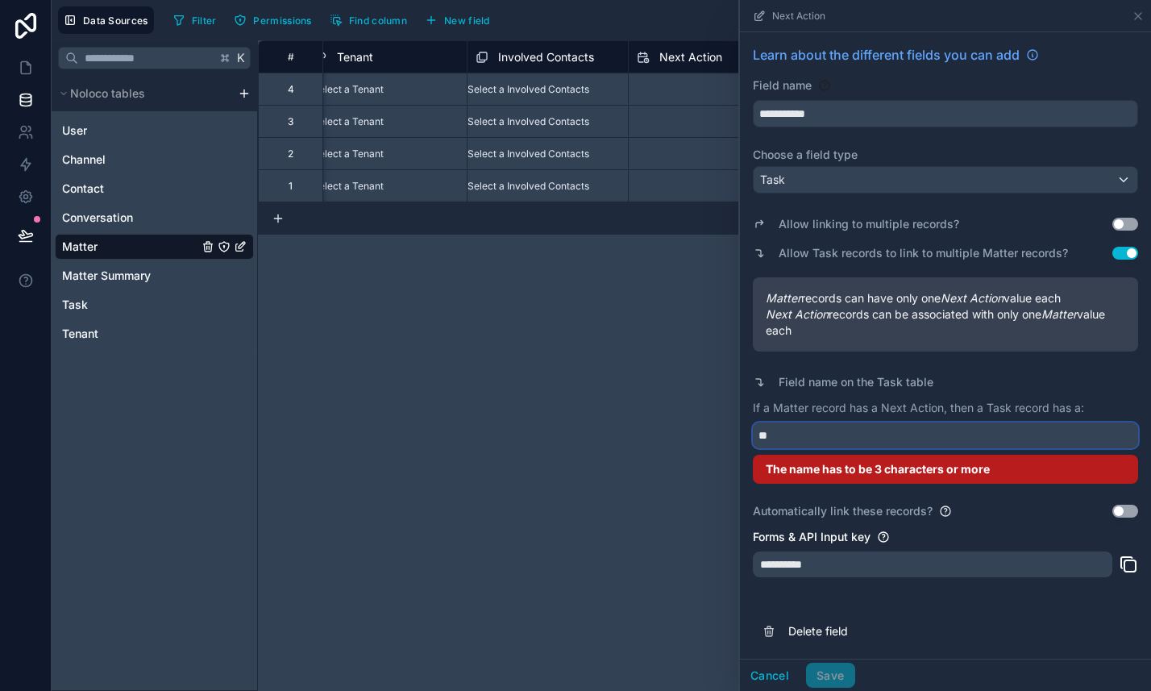
type input "*"
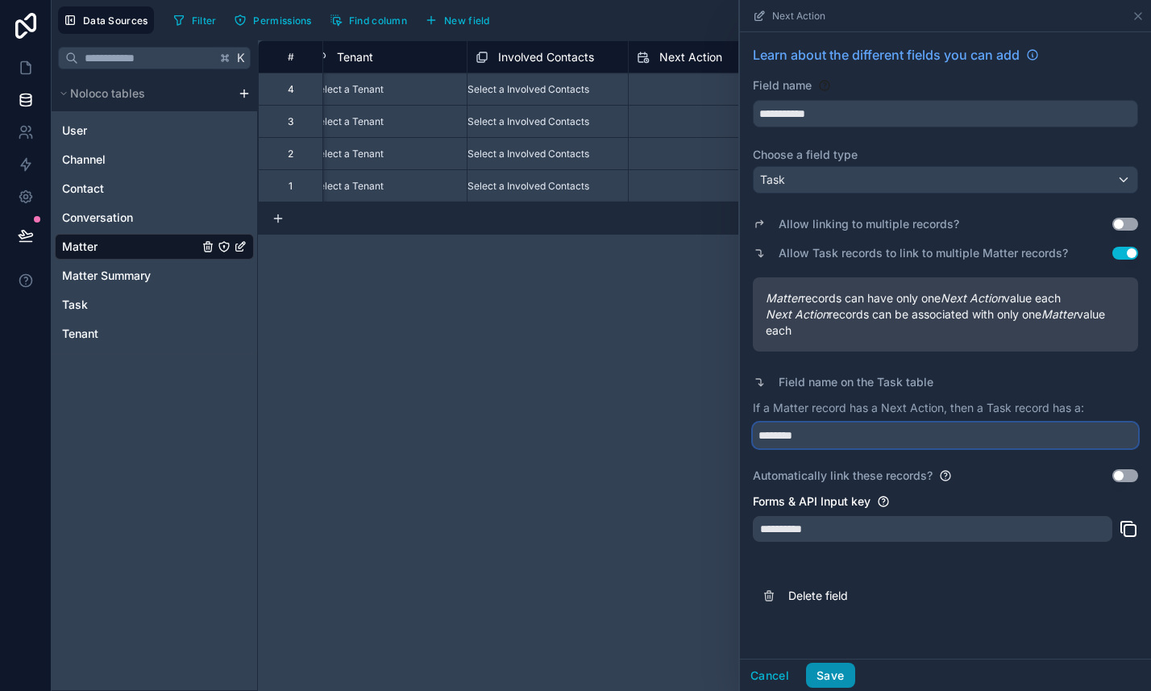
type input "********"
click at [837, 681] on button "Save" at bounding box center [830, 676] width 48 height 26
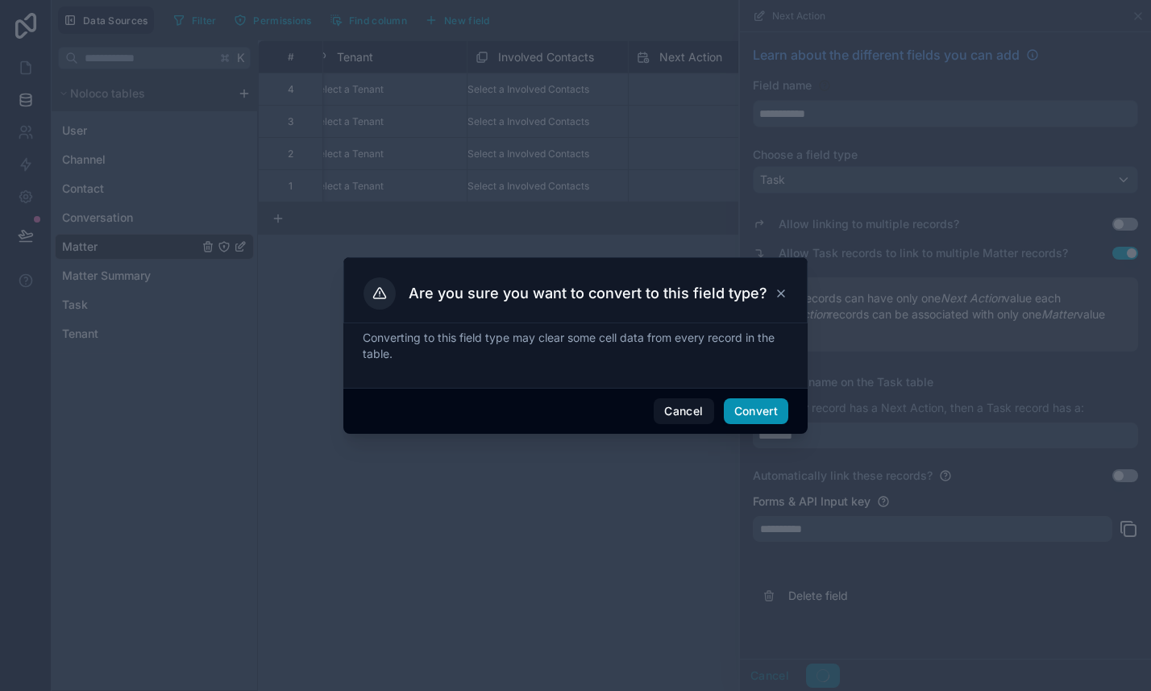
click at [756, 419] on button "Convert" at bounding box center [756, 411] width 65 height 26
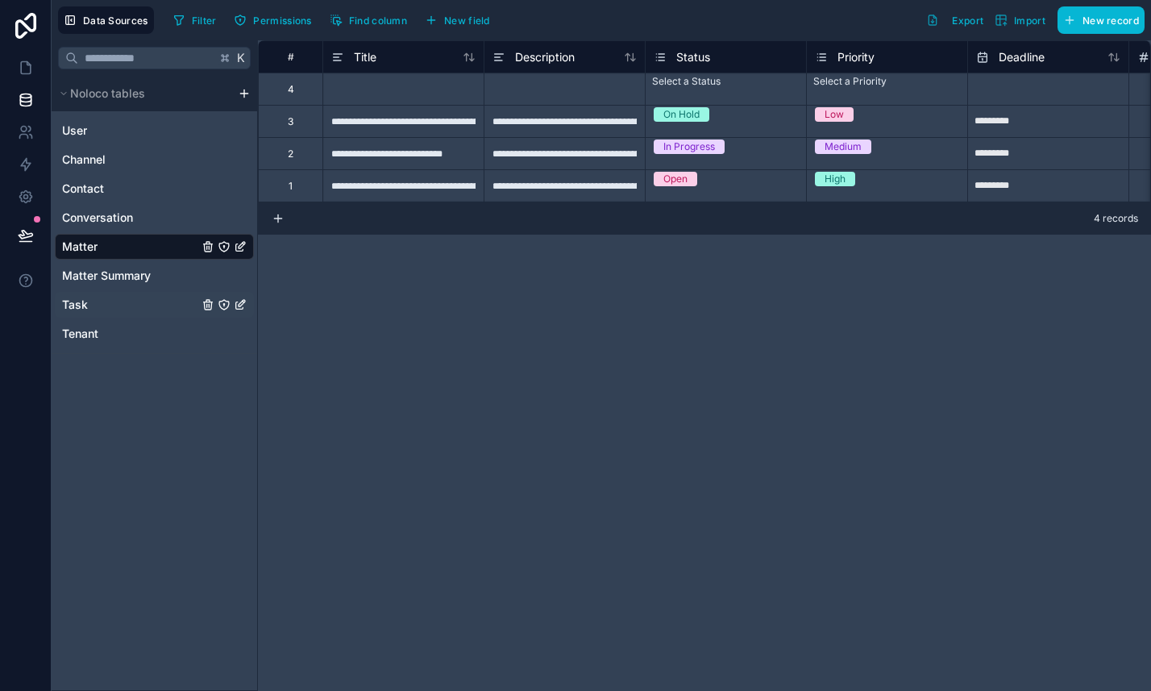
click at [94, 314] on div "Task" at bounding box center [154, 305] width 199 height 26
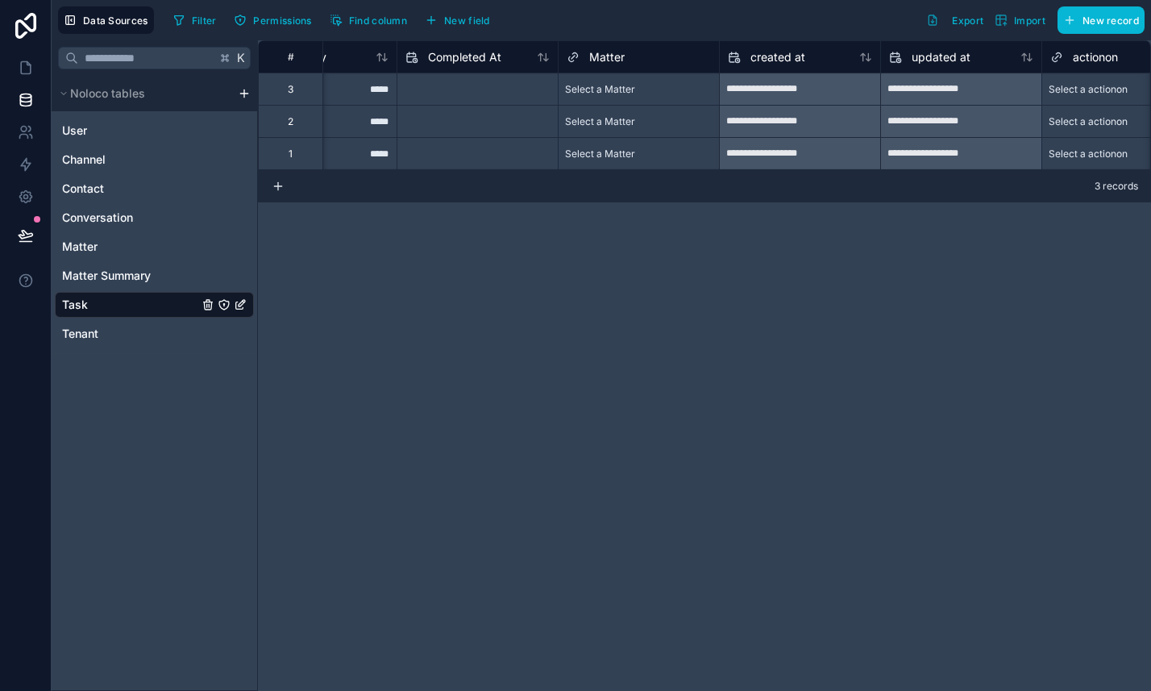
scroll to position [0, 1268]
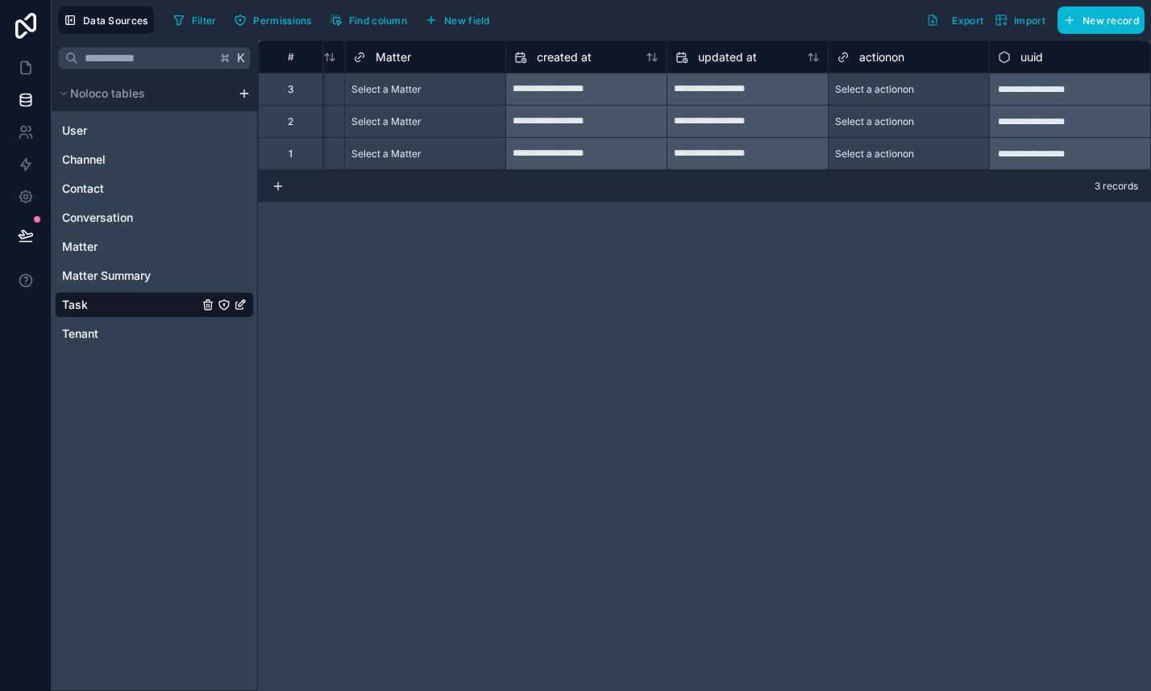
click at [244, 299] on icon "Task" at bounding box center [240, 304] width 13 height 13
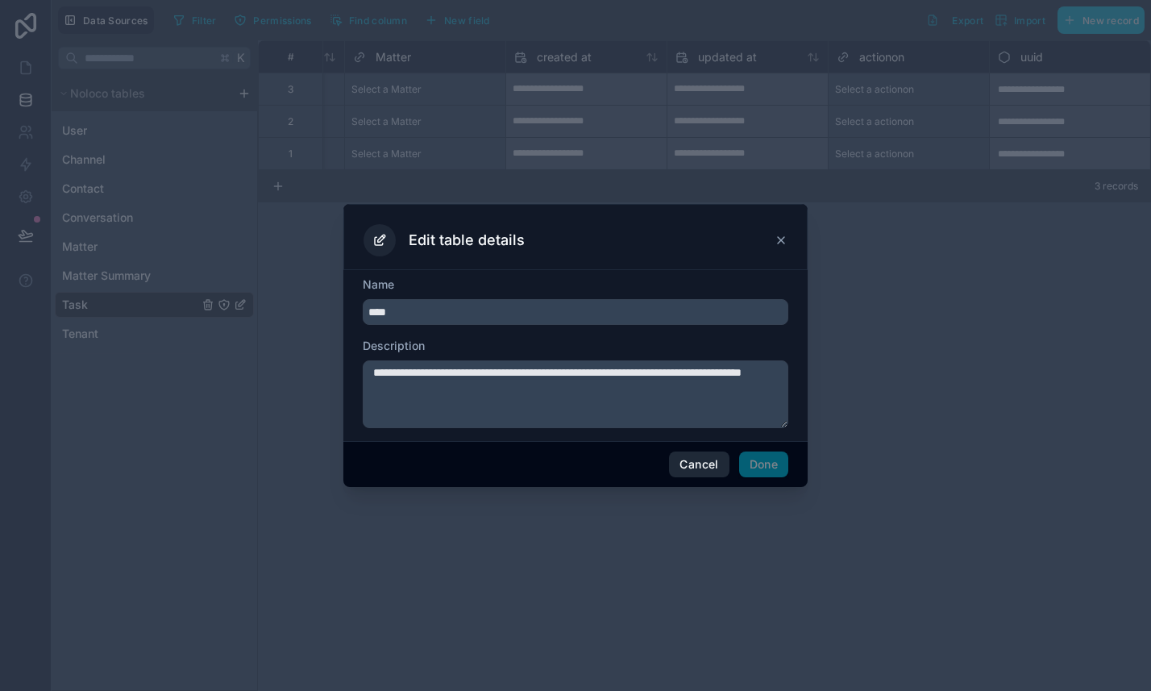
click at [681, 464] on button "Cancel" at bounding box center [699, 465] width 60 height 26
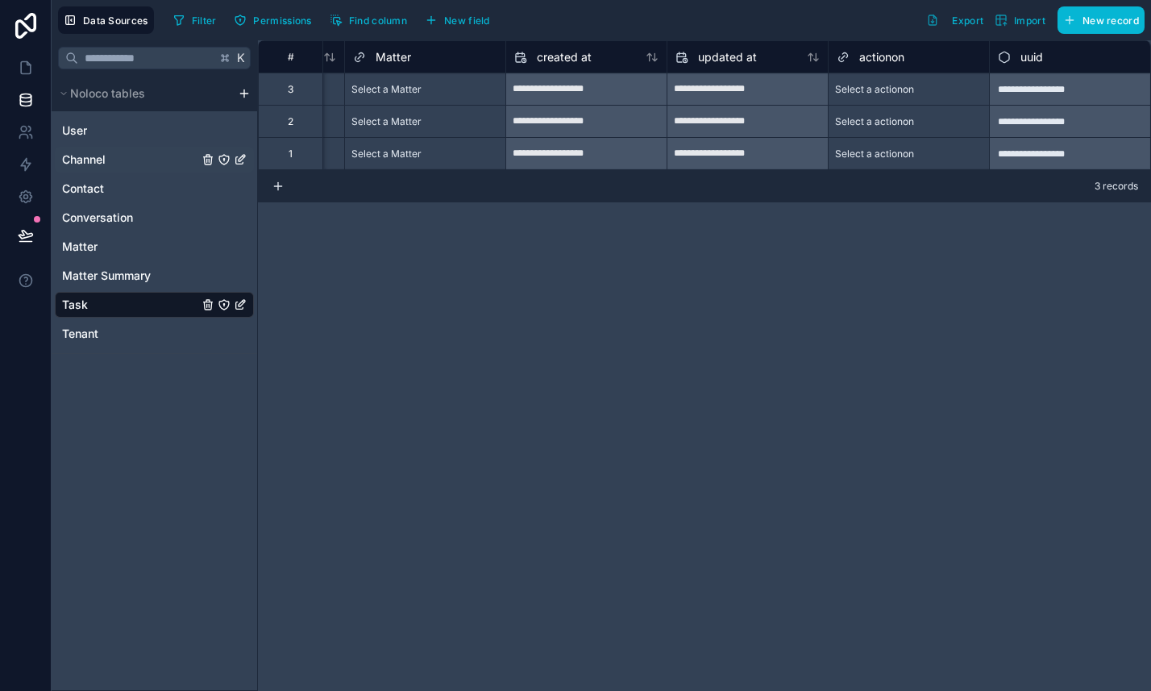
click at [97, 156] on span "Channel" at bounding box center [84, 160] width 44 height 16
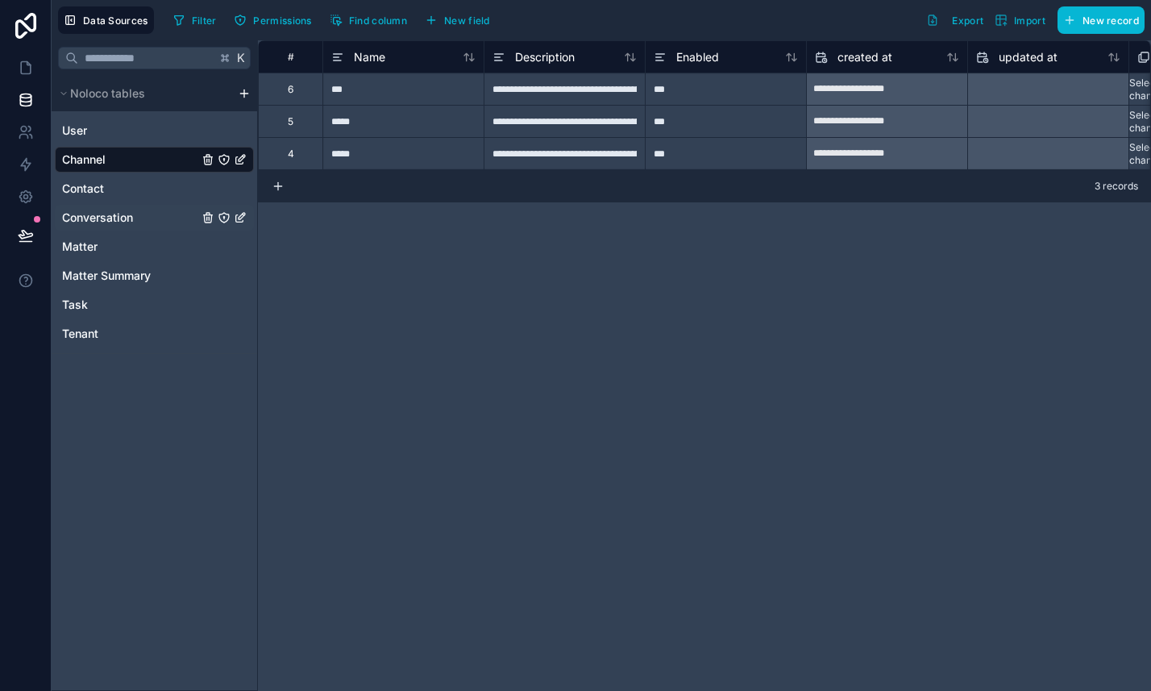
click at [131, 222] on span "Conversation" at bounding box center [97, 218] width 71 height 16
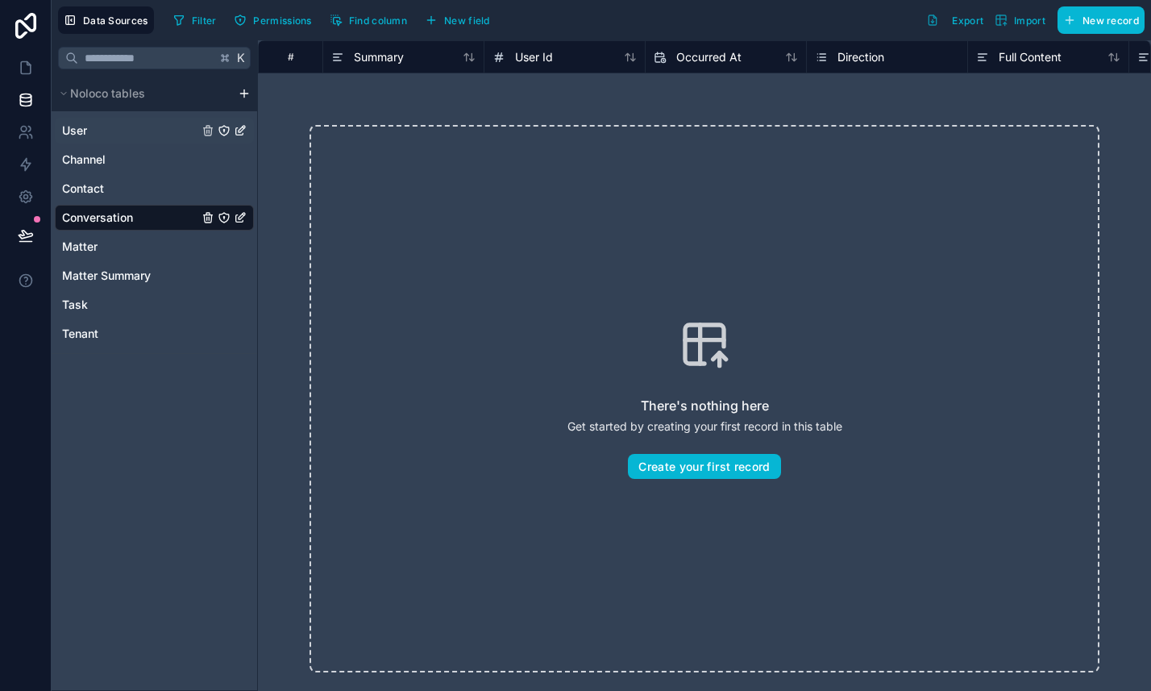
click at [84, 132] on span "User" at bounding box center [74, 131] width 25 height 16
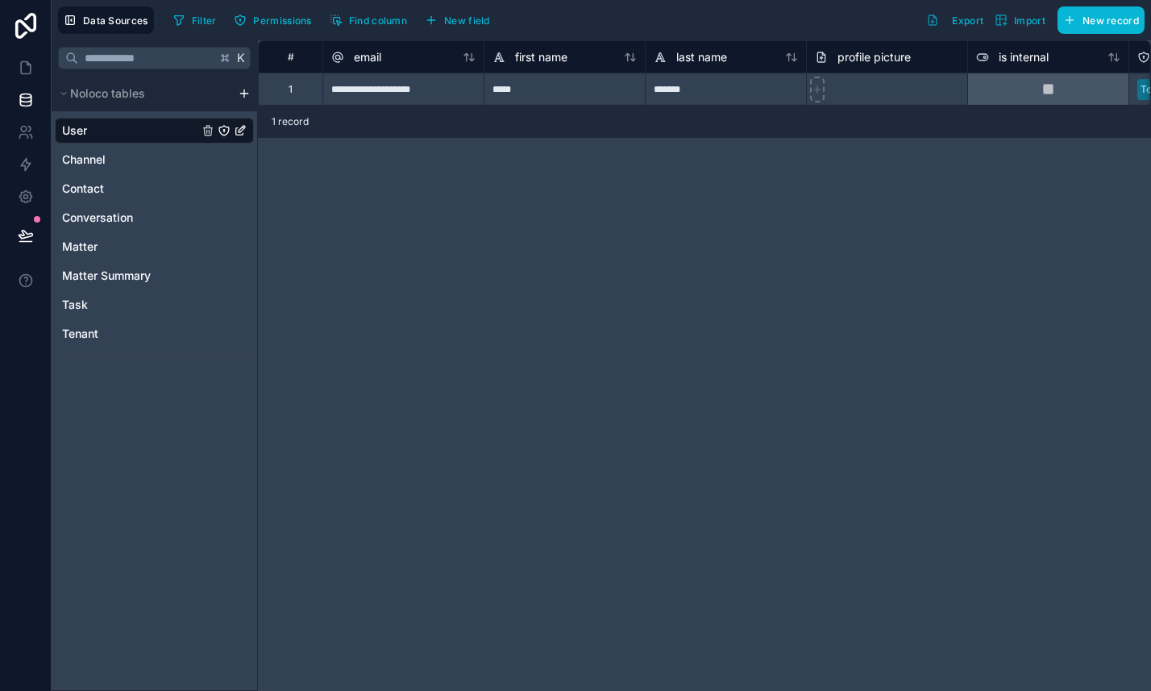
click at [421, 238] on div "**********" at bounding box center [704, 365] width 893 height 651
click at [29, 200] on icon at bounding box center [25, 197] width 12 height 12
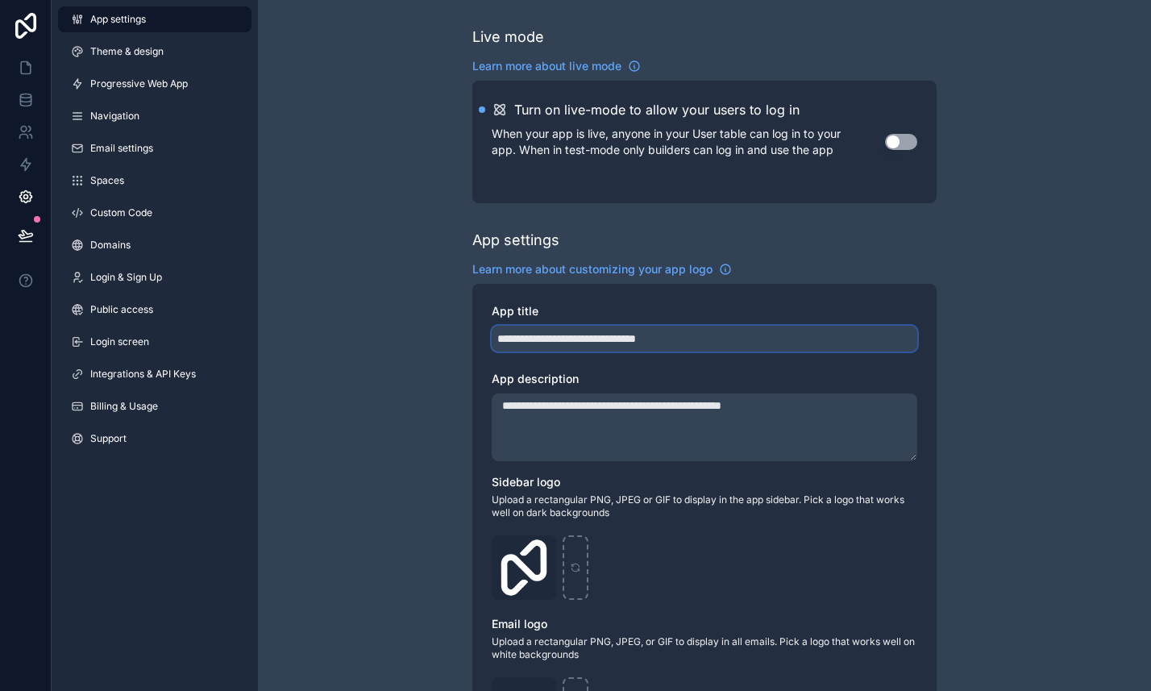
click at [662, 339] on input "**********" at bounding box center [705, 339] width 426 height 26
click at [695, 345] on input "**********" at bounding box center [705, 339] width 426 height 26
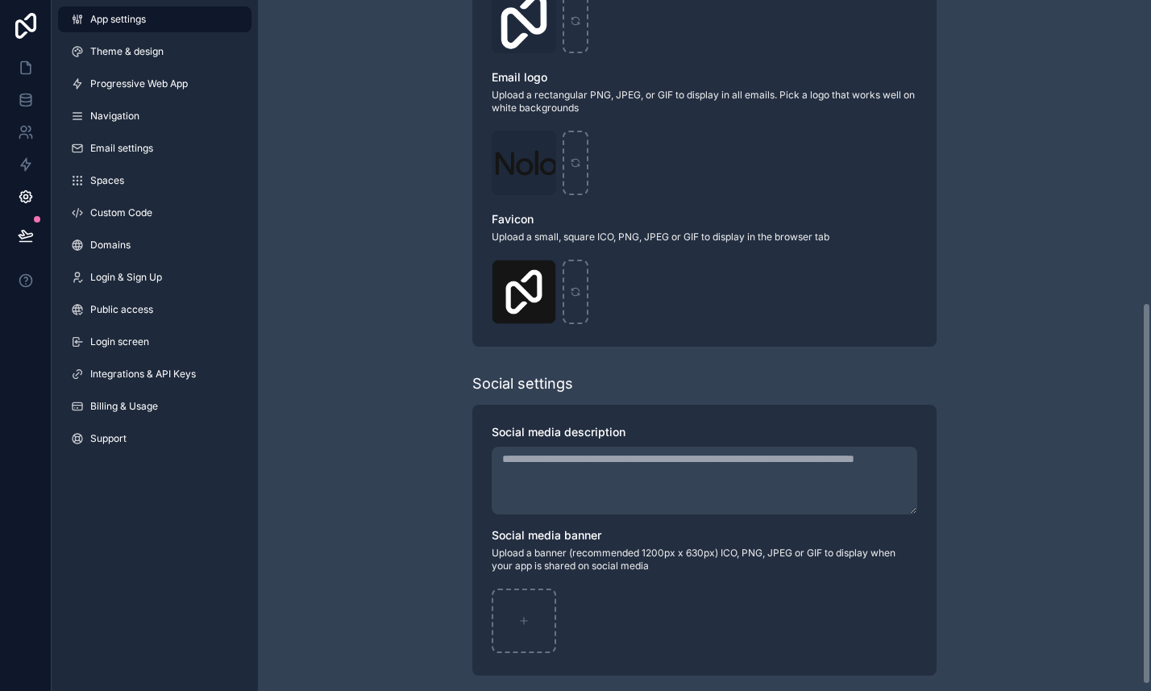
scroll to position [557, 0]
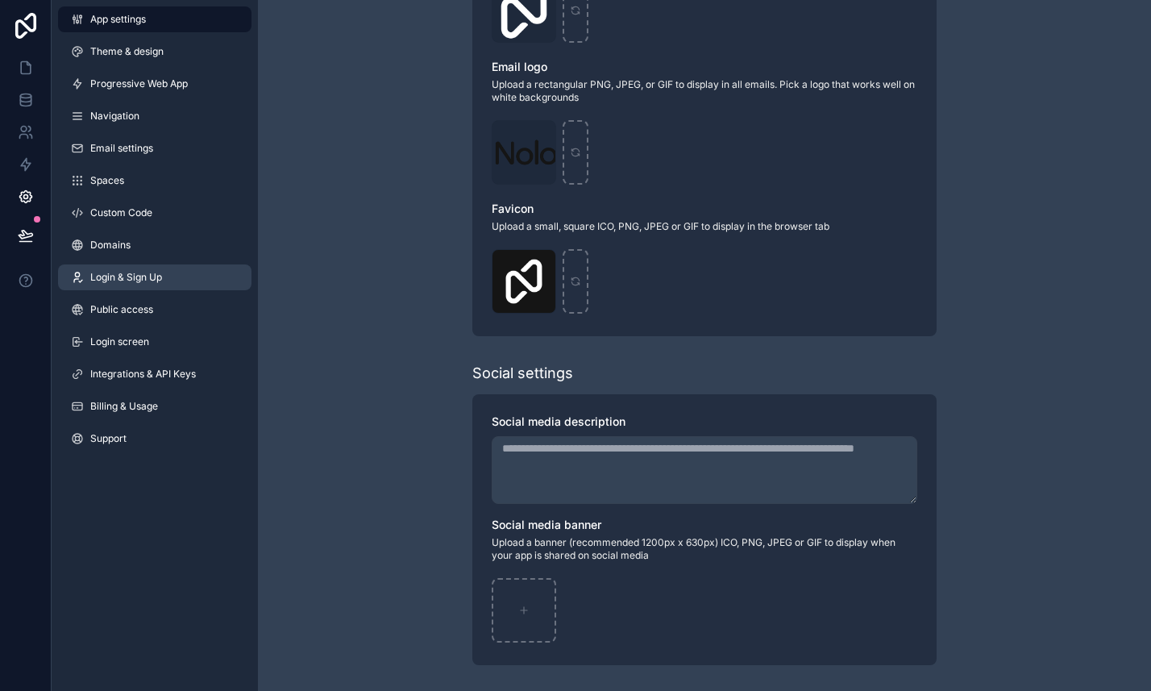
type input "**********"
click at [161, 283] on span "Login & Sign Up" at bounding box center [126, 277] width 72 height 13
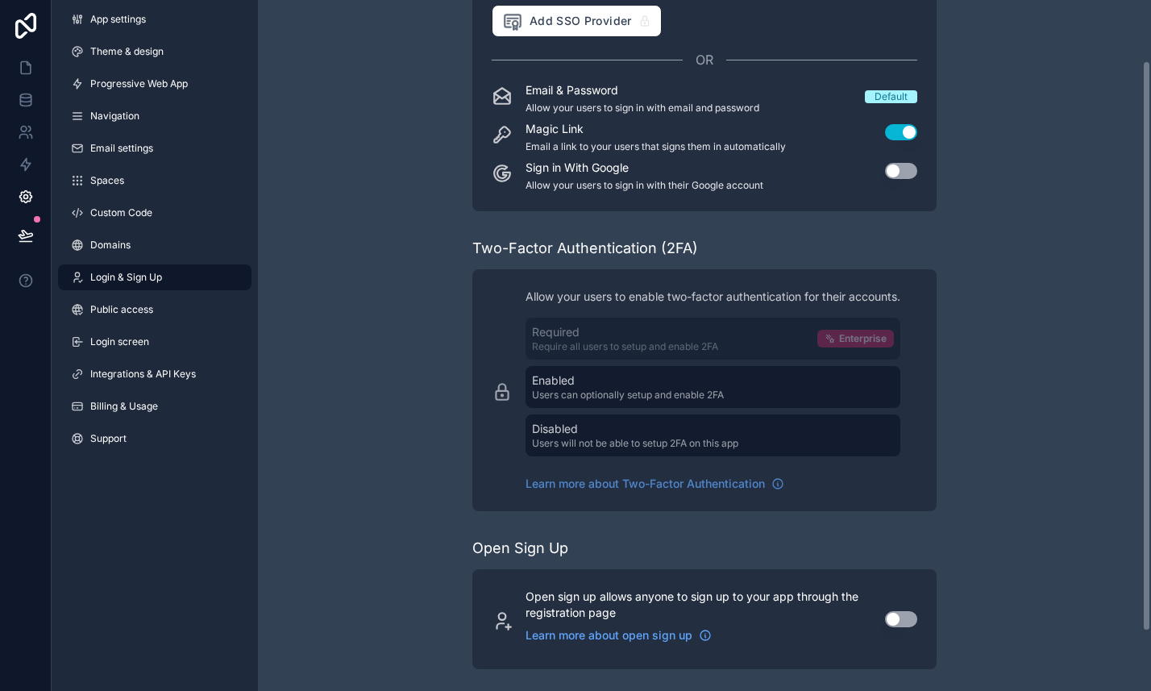
scroll to position [144, 0]
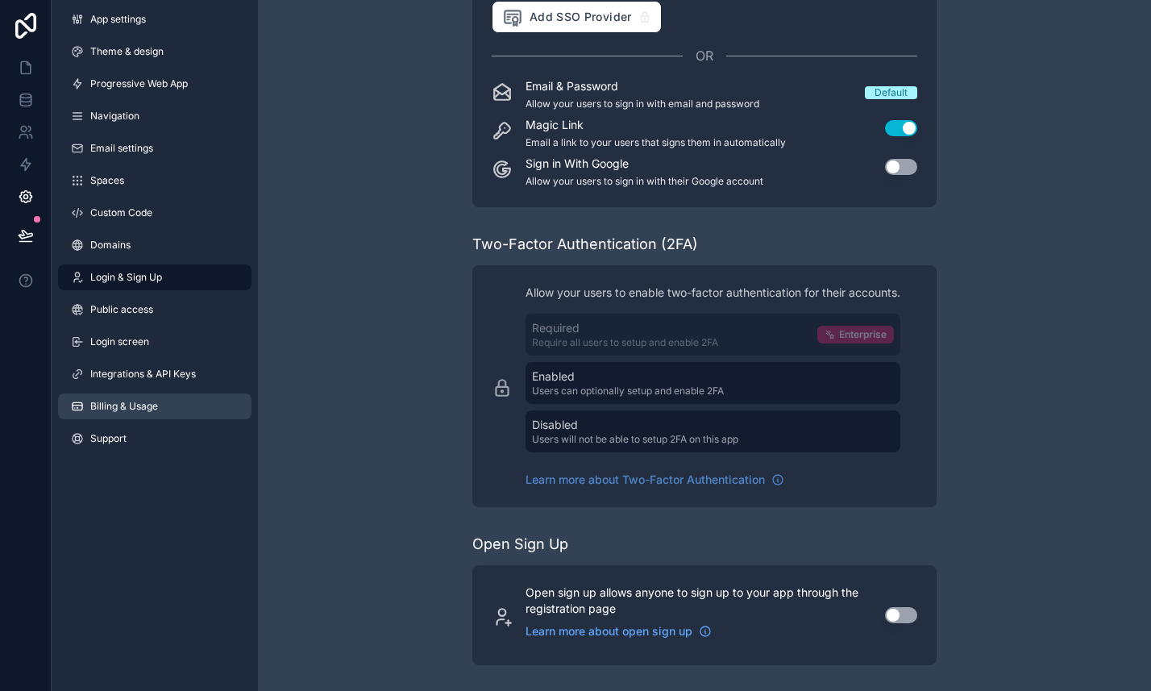
click at [163, 408] on link "Billing & Usage" at bounding box center [155, 406] width 194 height 26
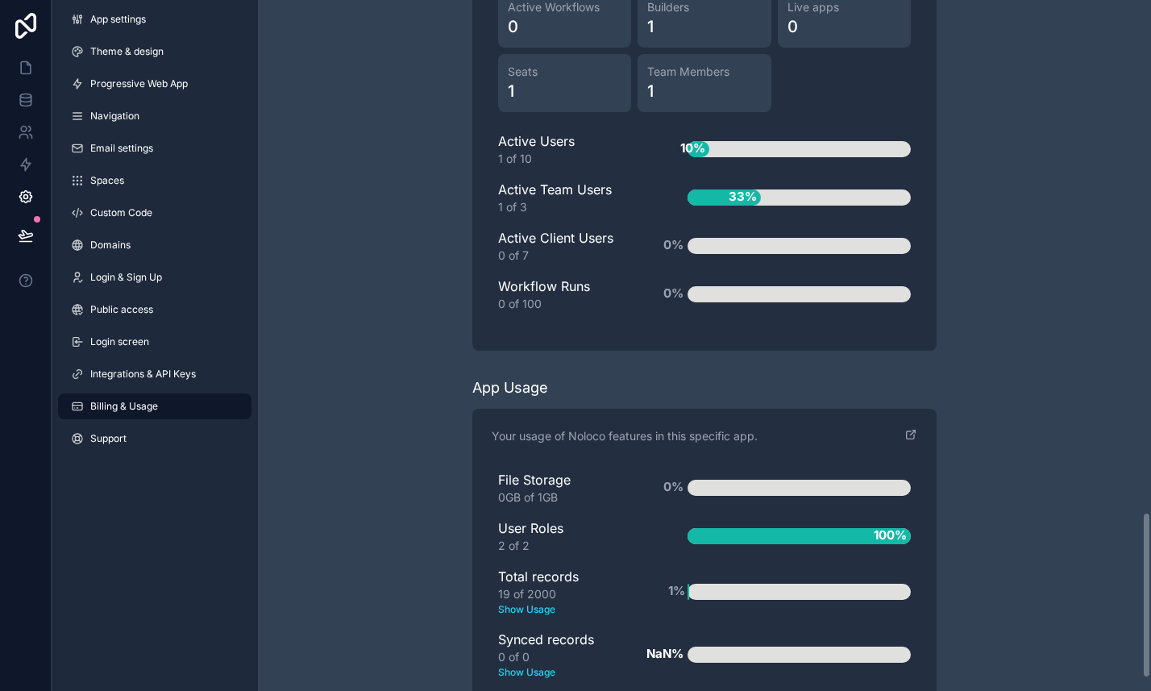
scroll to position [2178, 0]
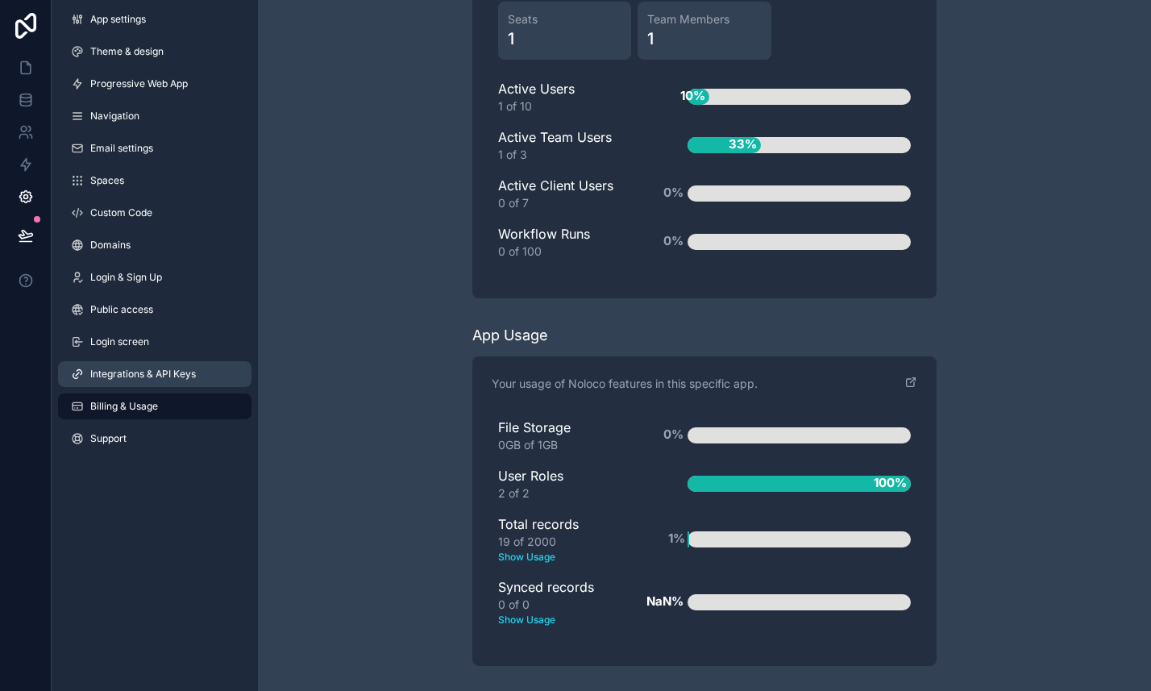
click at [165, 377] on span "Integrations & API Keys" at bounding box center [143, 374] width 106 height 13
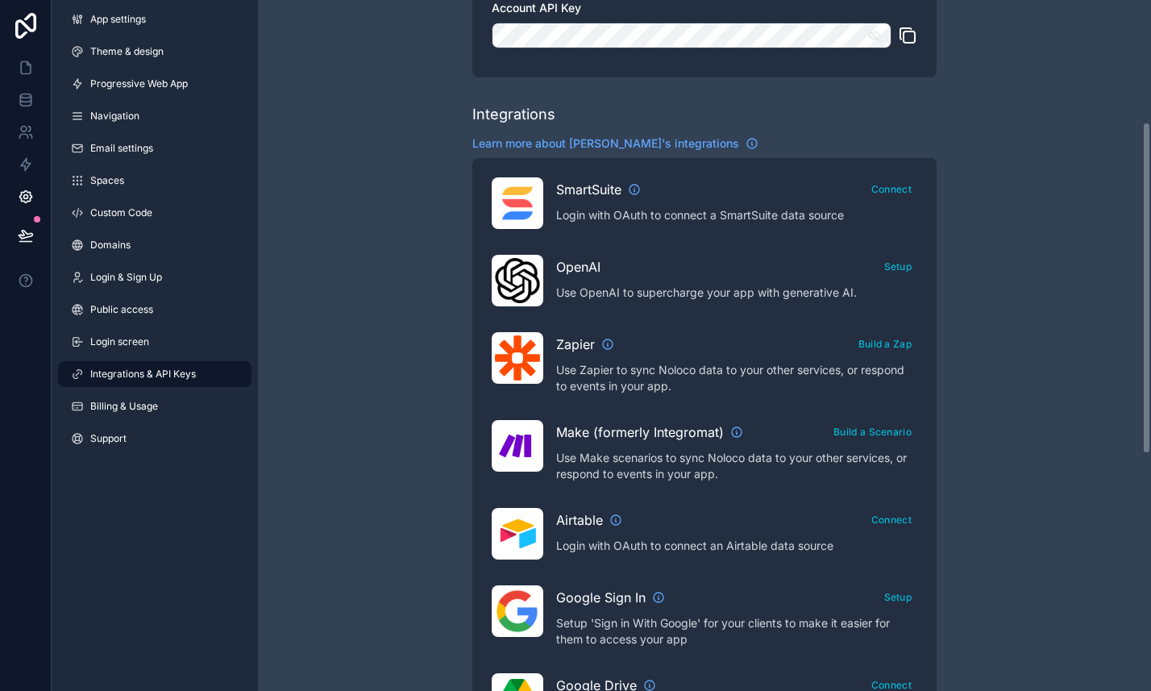
scroll to position [253, 0]
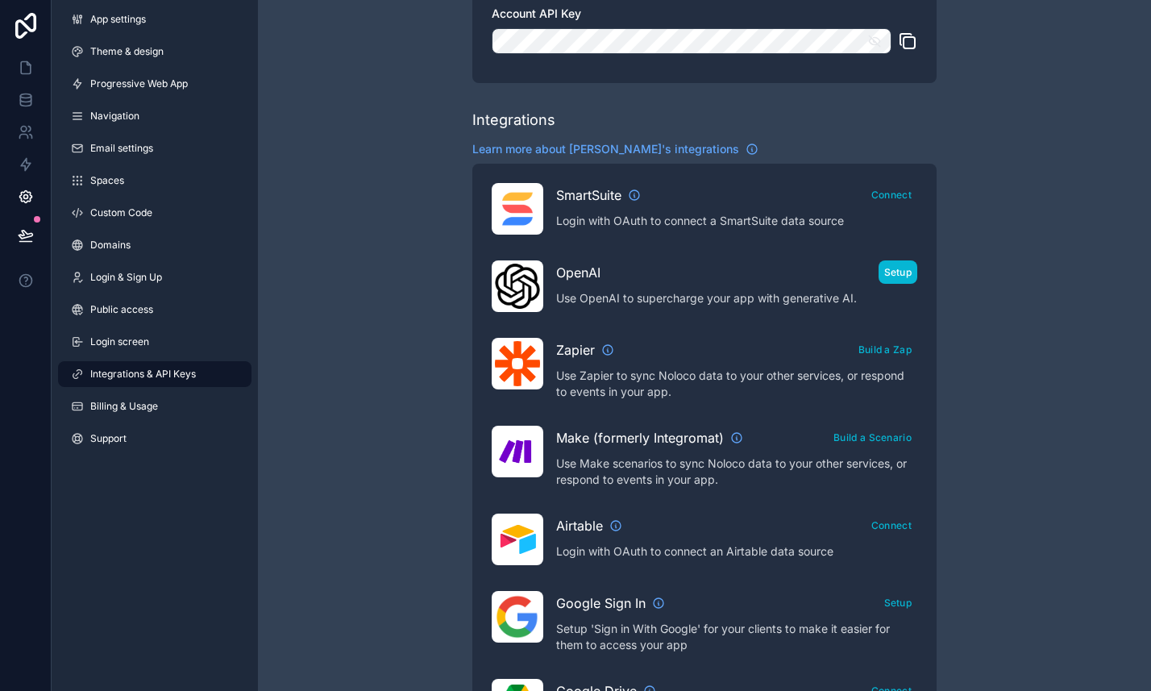
click at [915, 278] on button "Setup" at bounding box center [899, 271] width 40 height 23
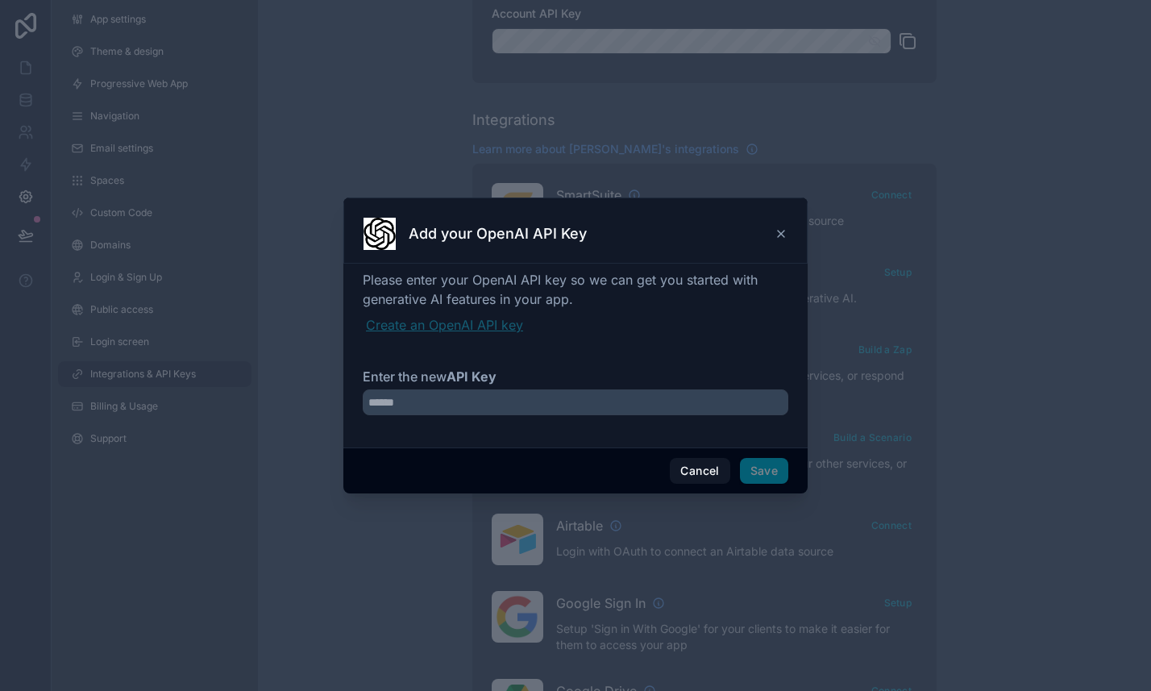
click at [472, 331] on link "Create an OpenAI API key" at bounding box center [577, 324] width 422 height 19
